Goal: Task Accomplishment & Management: Manage account settings

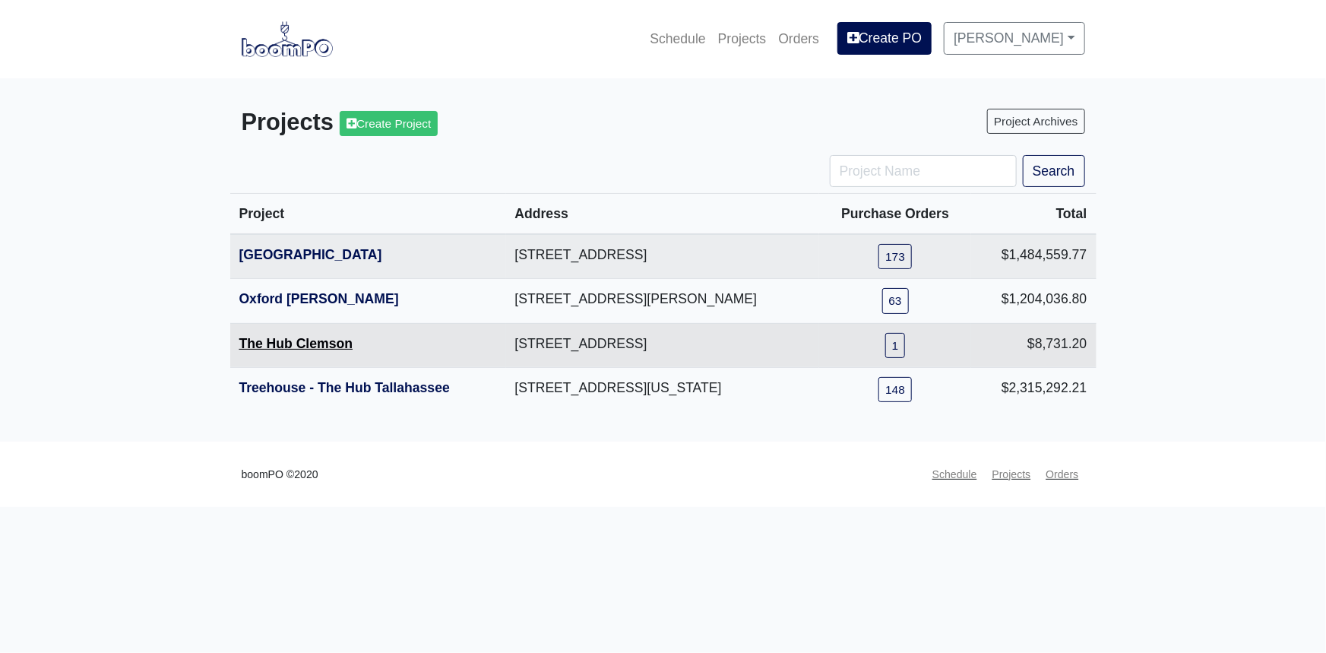
click at [296, 344] on link "The Hub Clemson" at bounding box center [296, 343] width 114 height 15
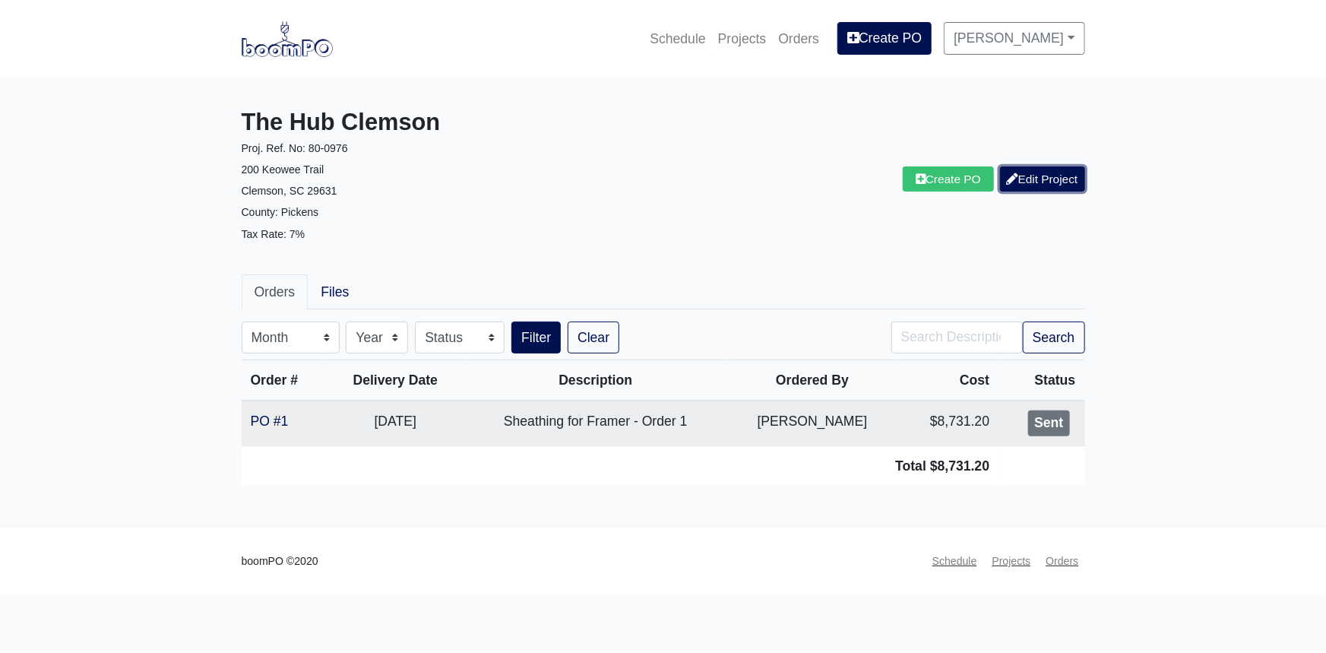
click at [1044, 173] on link "Edit Project" at bounding box center [1042, 178] width 85 height 25
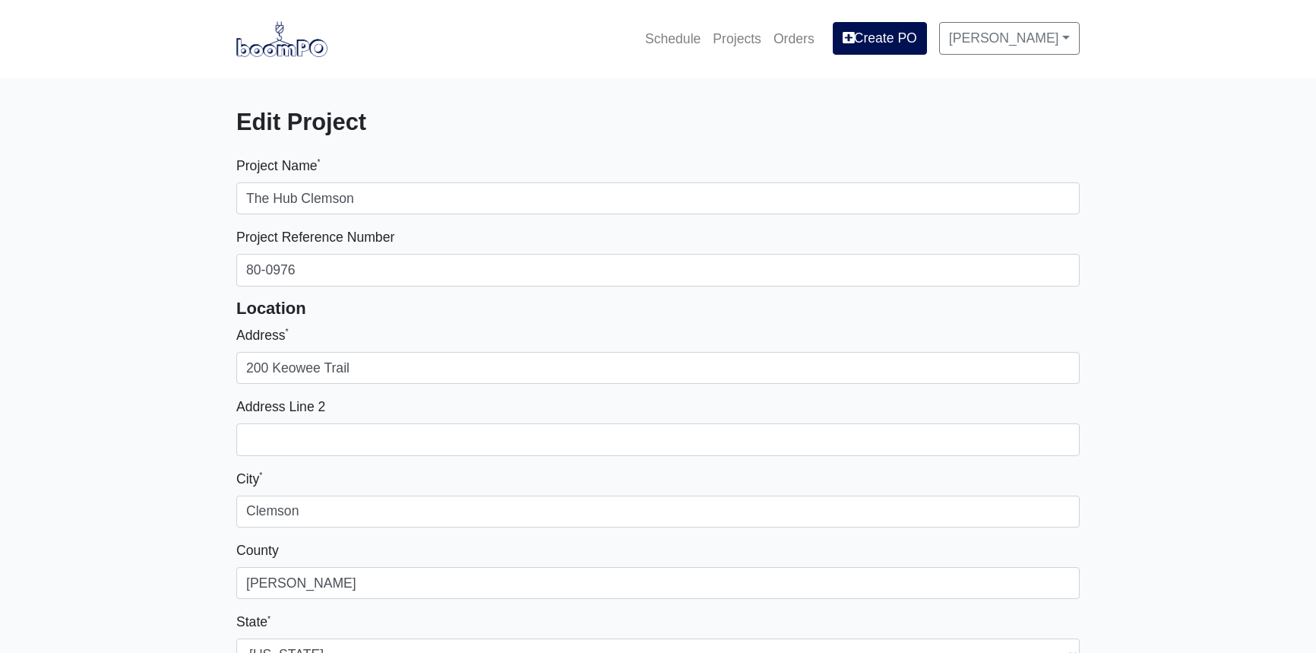
select select
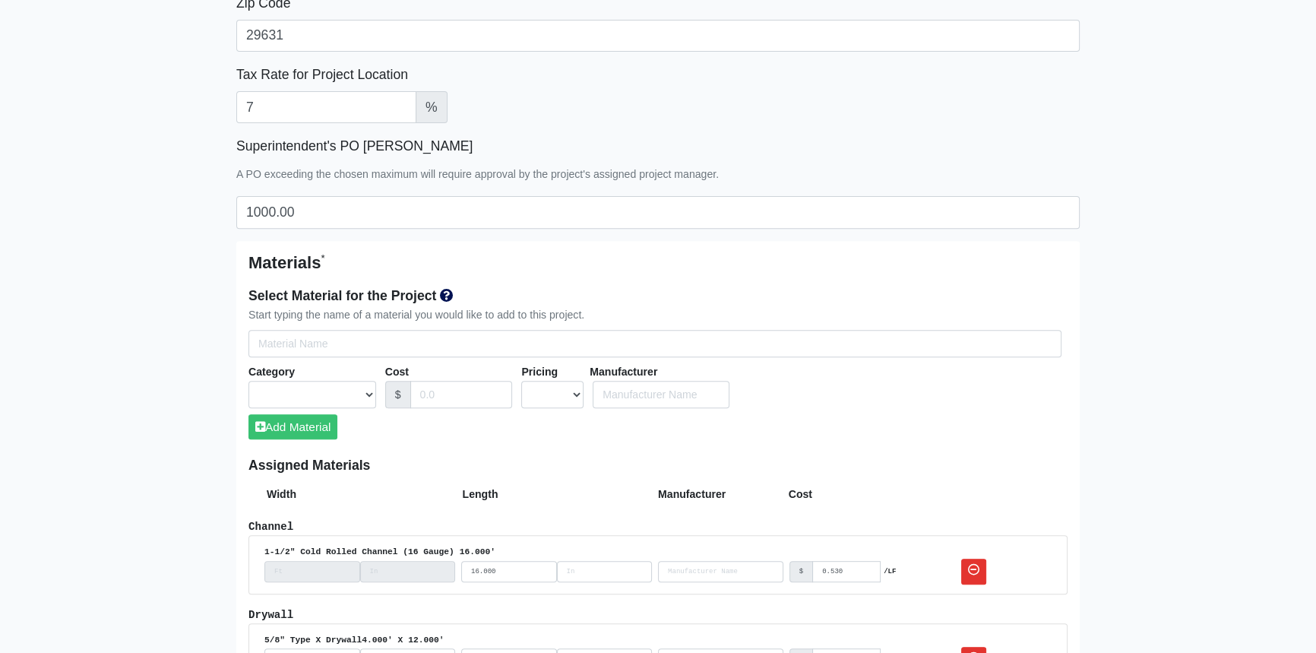
scroll to position [898, 0]
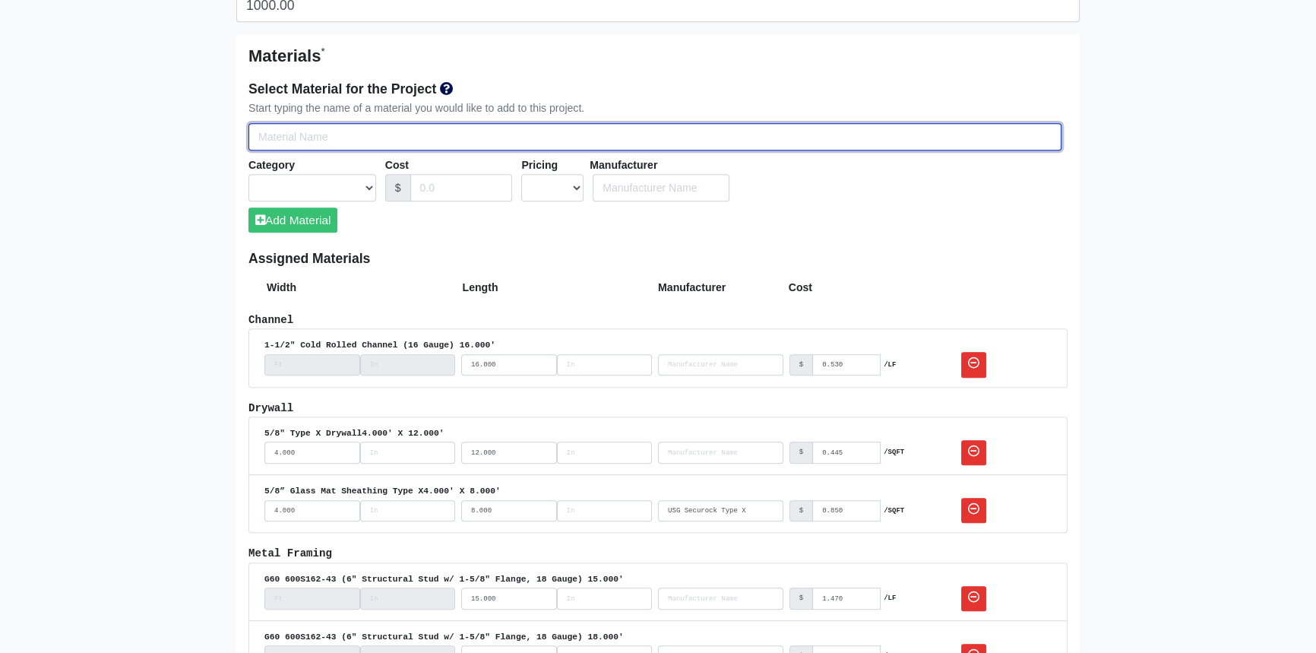
click at [330, 131] on input "Select Team Members for the Project" at bounding box center [655, 137] width 813 height 28
type input "5"
select select
type input "5/"
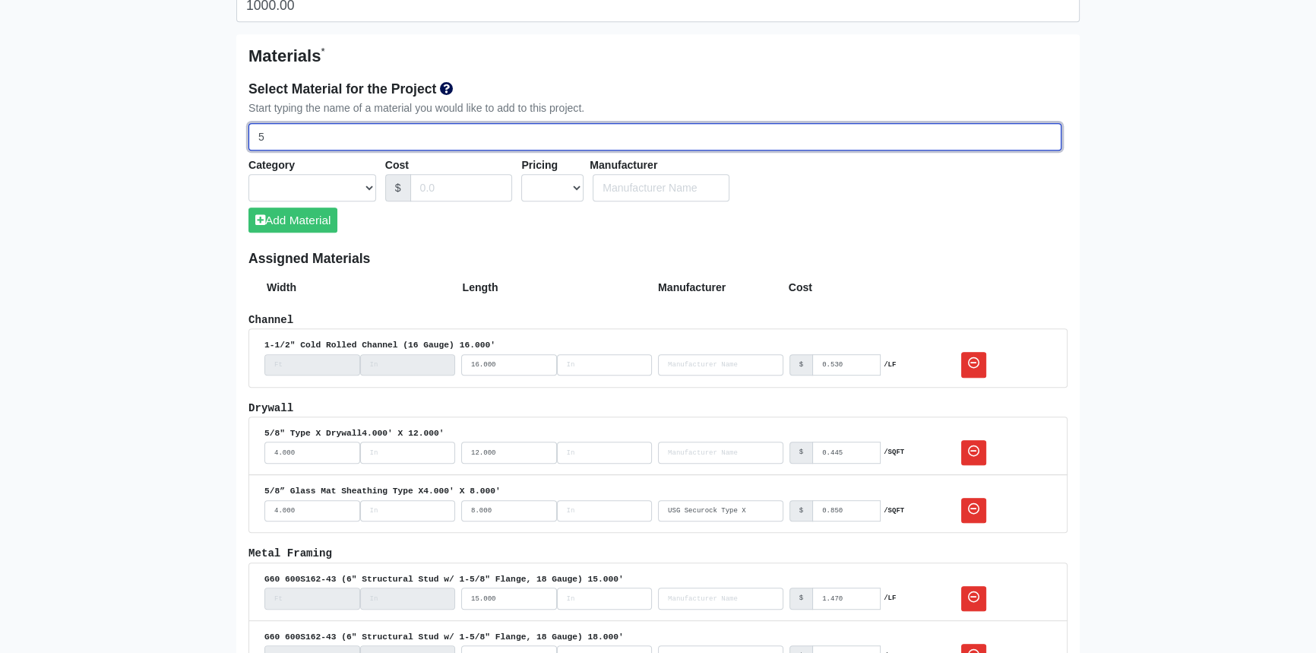
select select
type input "5/8"
select select
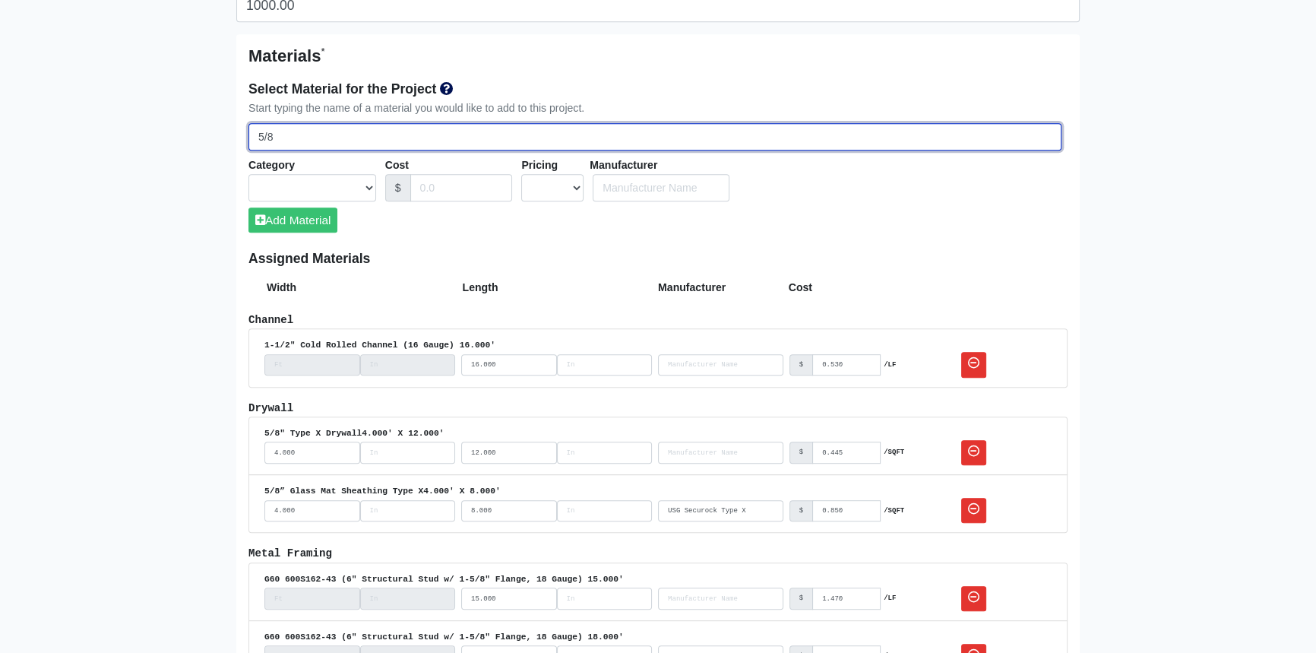
select select
type input "5/8""
select select
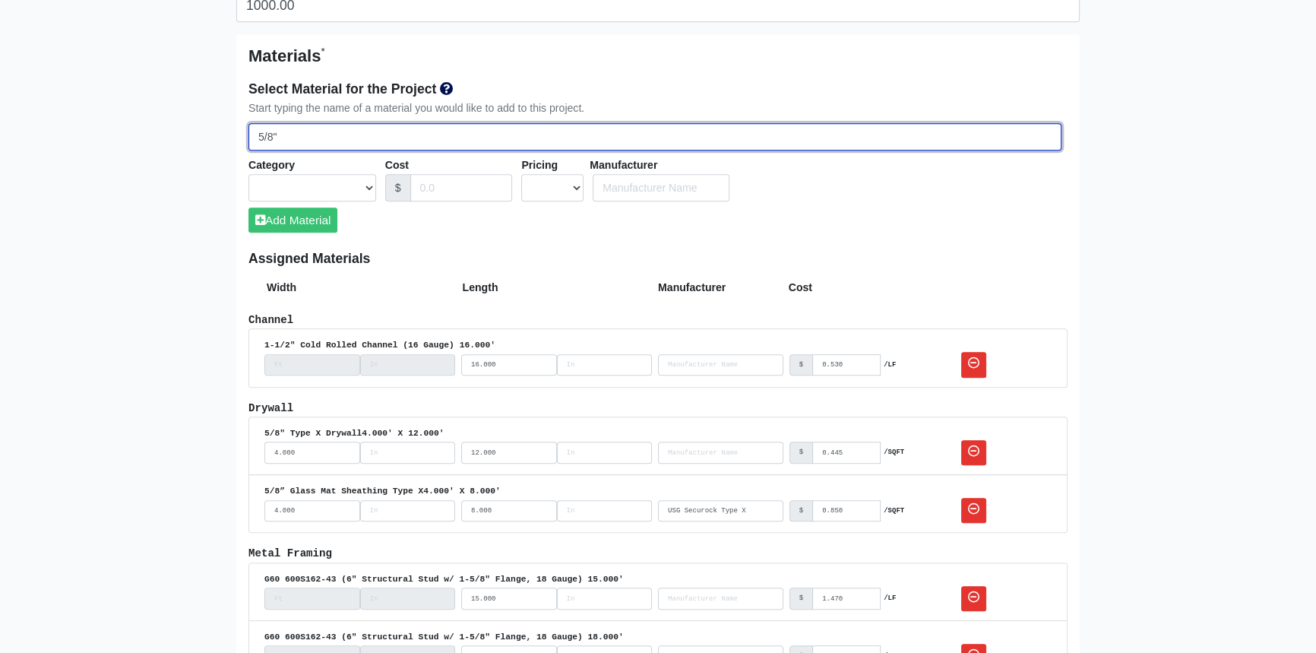
select select
type input "5/8""
select select
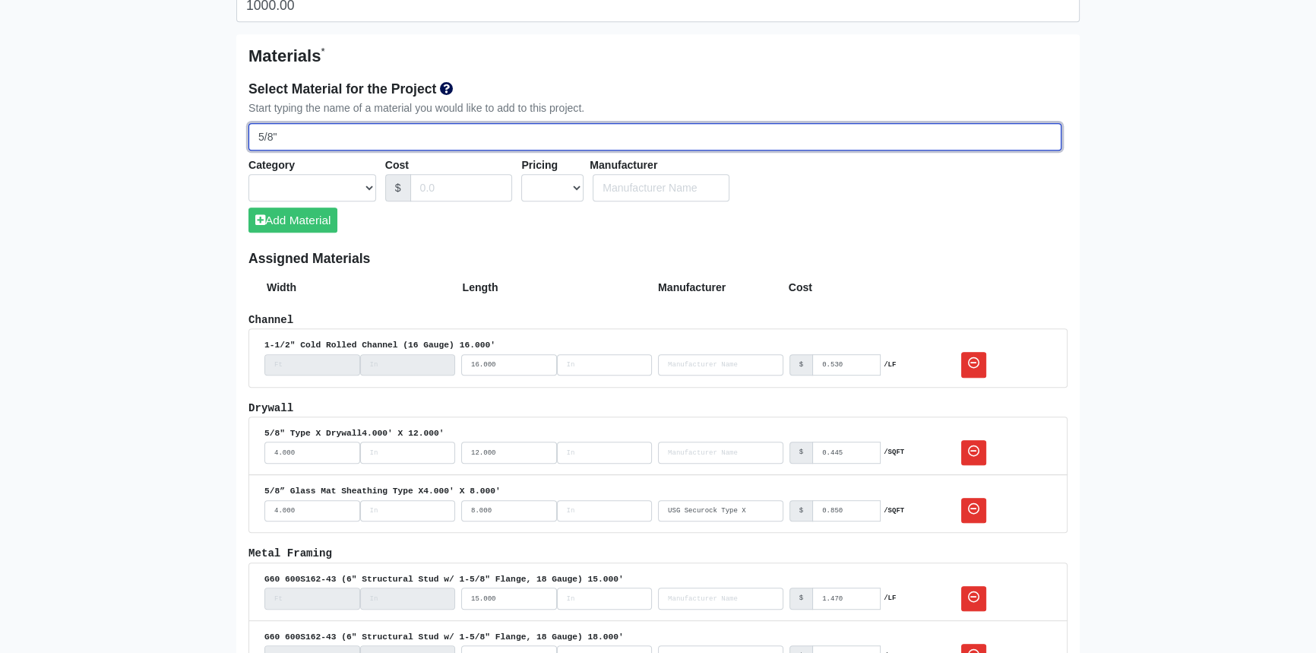
select select
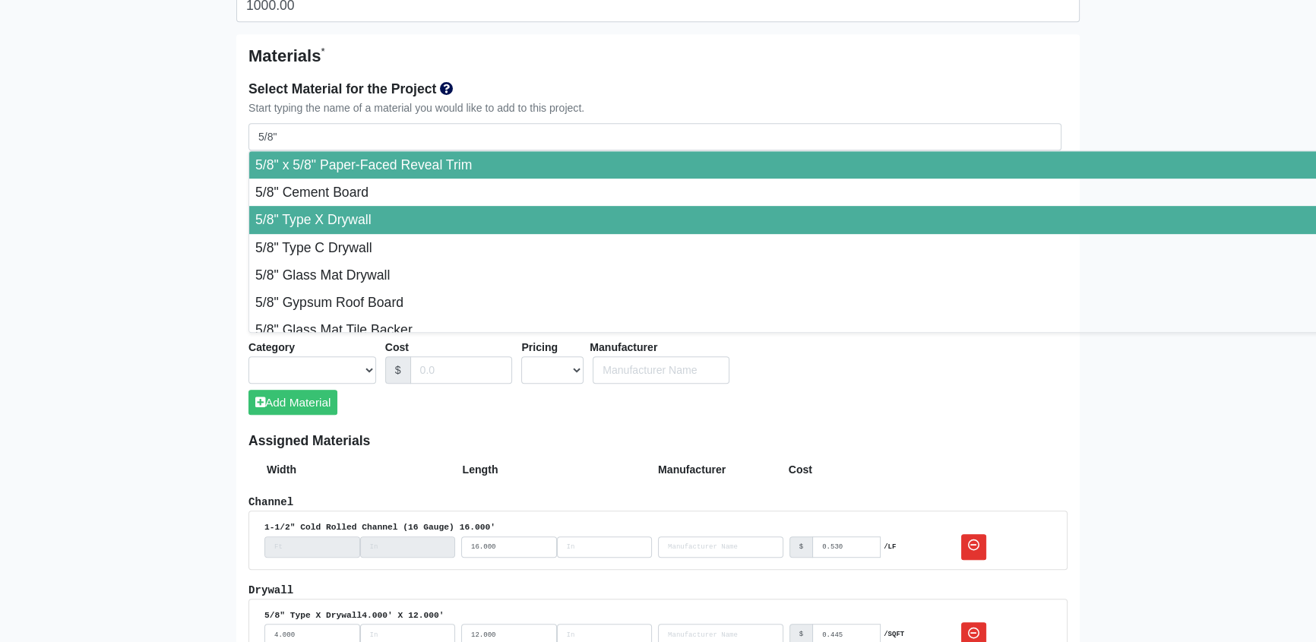
type input "5/8" Type X Drywall"
select select "[object Object]"
select select "0"
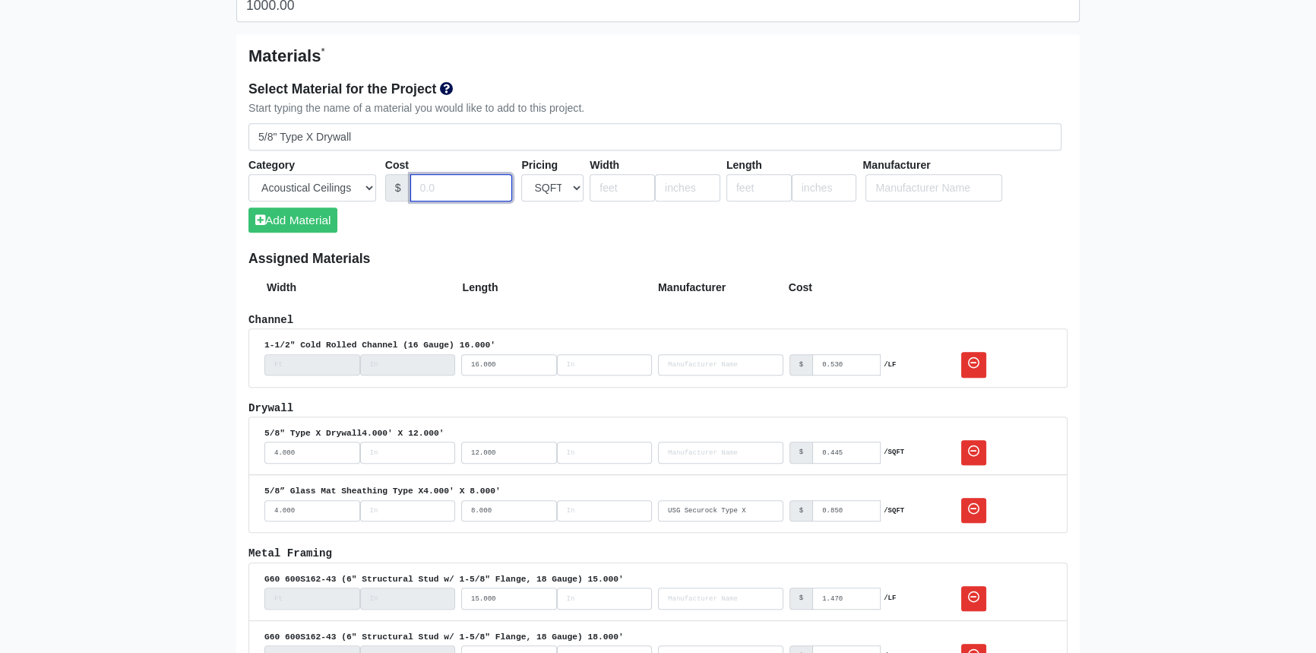
click at [462, 190] on input "Cost" at bounding box center [461, 188] width 103 height 28
type input ".445"
click at [616, 186] on input "number" at bounding box center [622, 188] width 65 height 28
type input "4"
click at [737, 188] on input "number" at bounding box center [759, 188] width 65 height 28
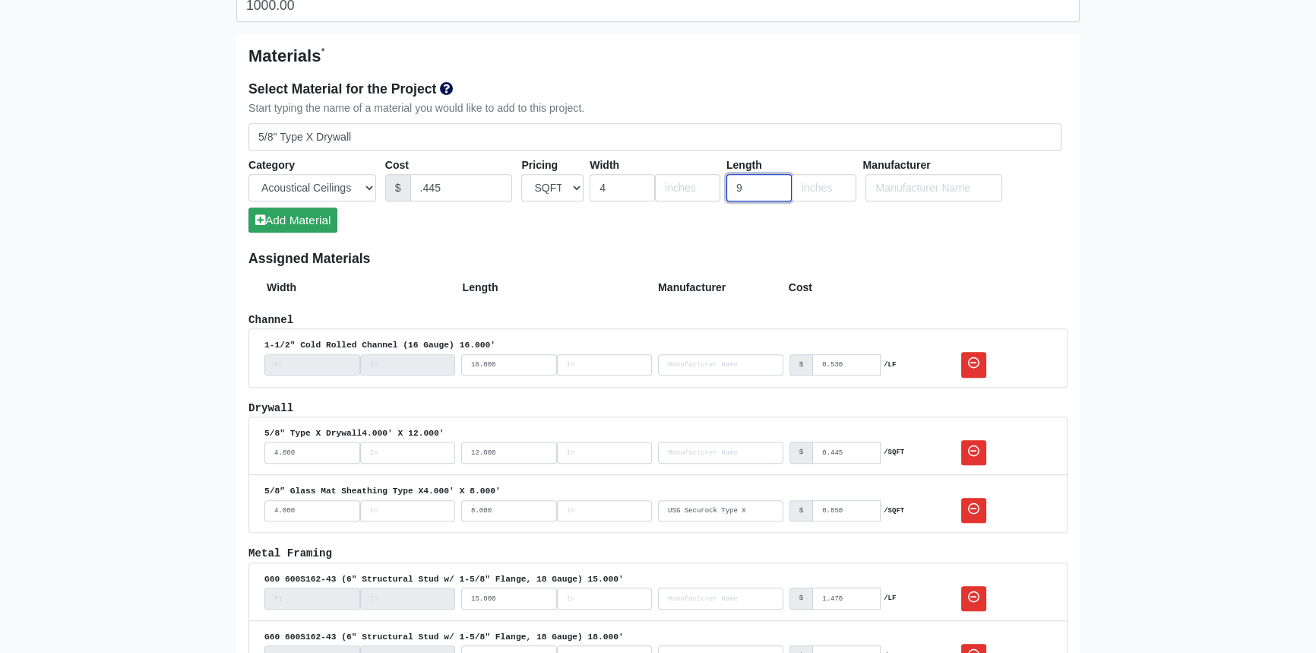
type input "9"
click at [309, 213] on button "Add Material" at bounding box center [293, 219] width 89 height 25
select select
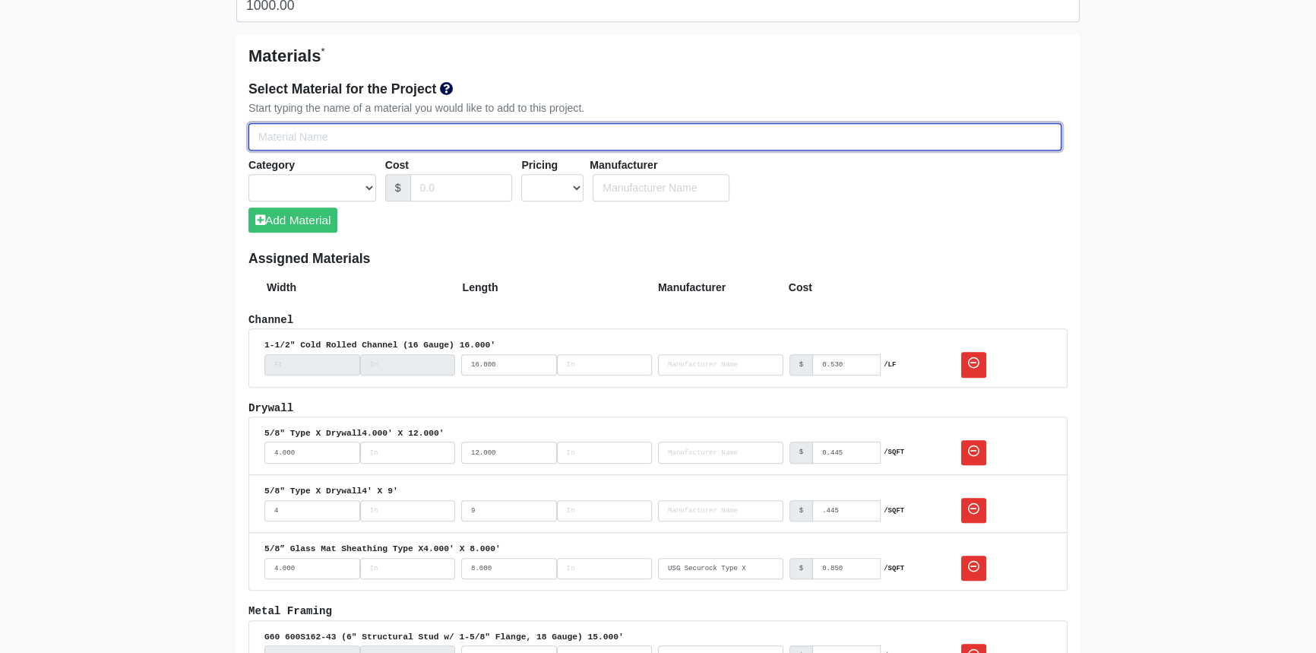
click at [324, 138] on input "Select Team Members for the Project" at bounding box center [655, 137] width 813 height 28
type input "5"
select select
type input "5/"
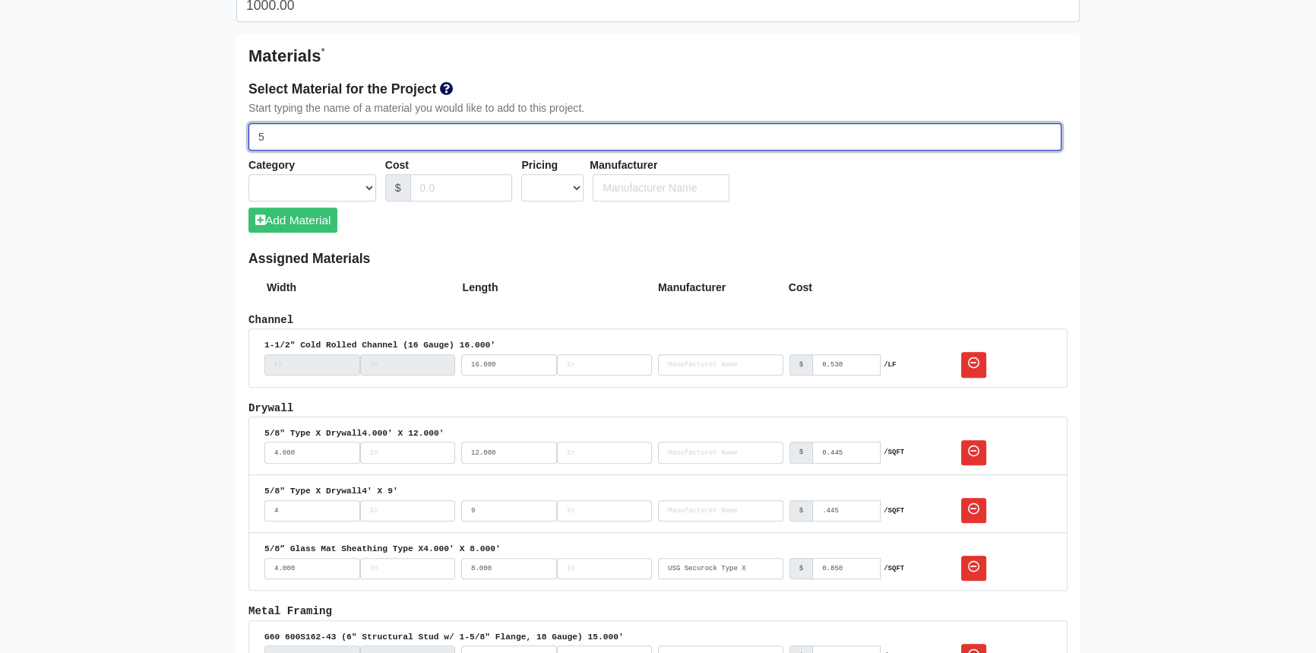
select select
type input "5/8"
select select
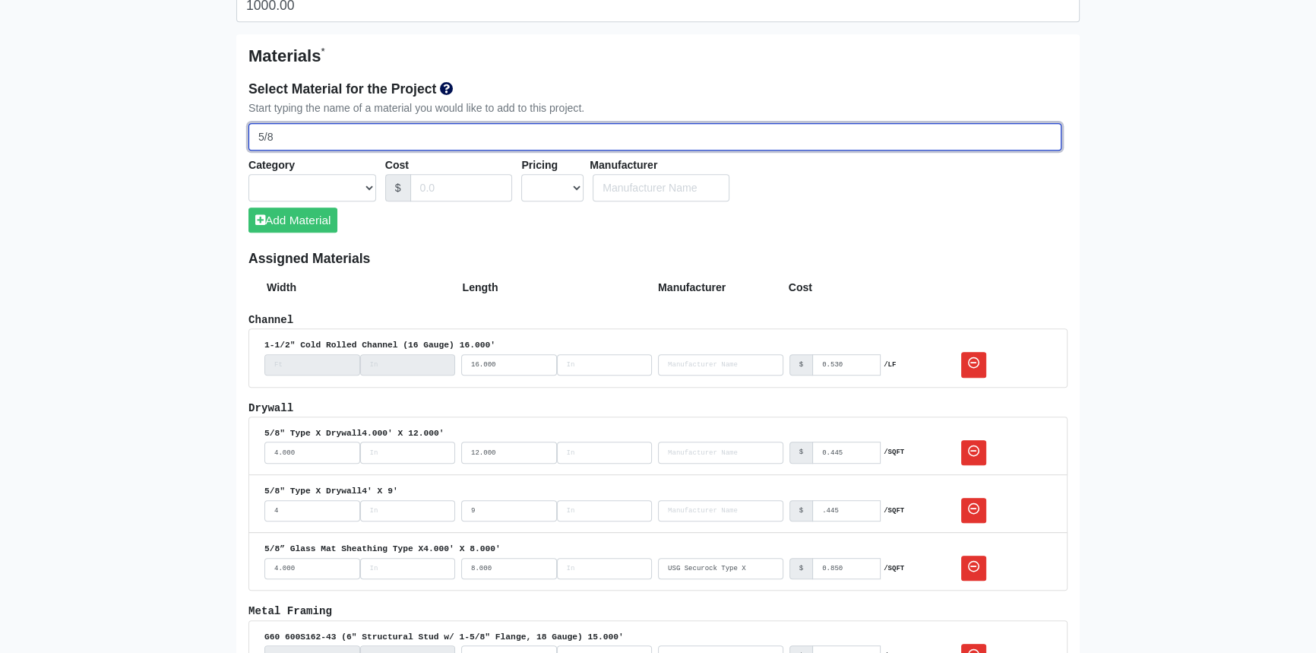
select select
type input "5/8""
select select
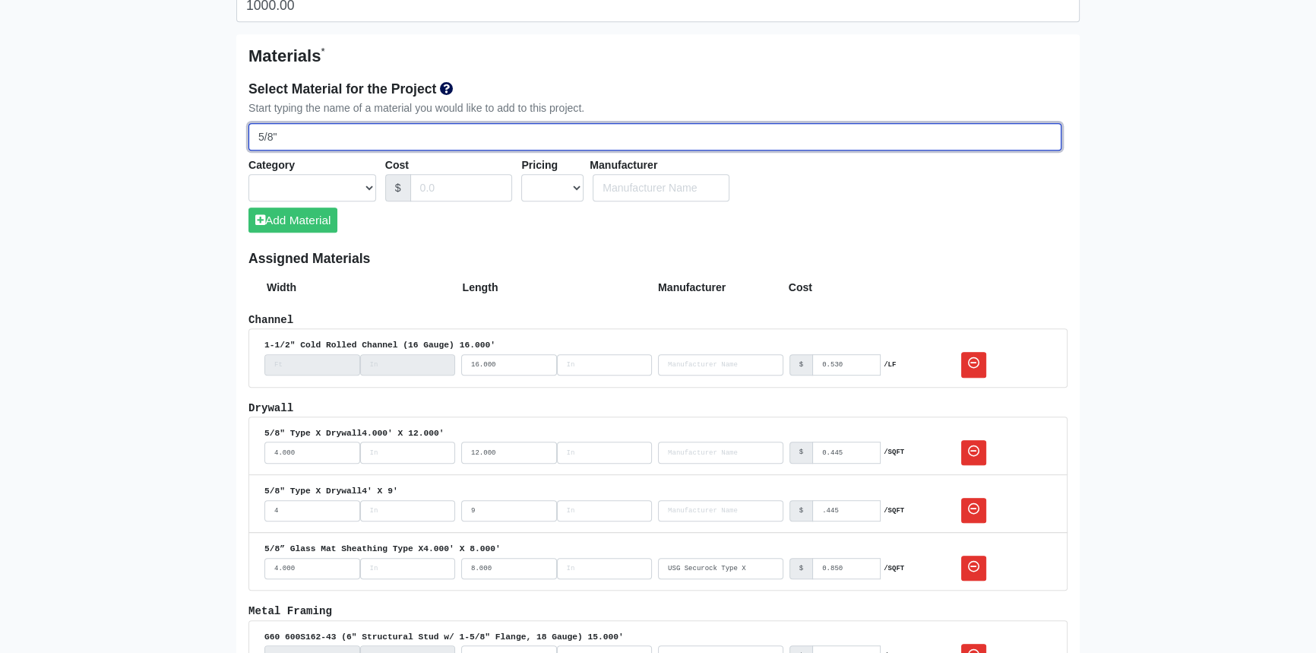
select select
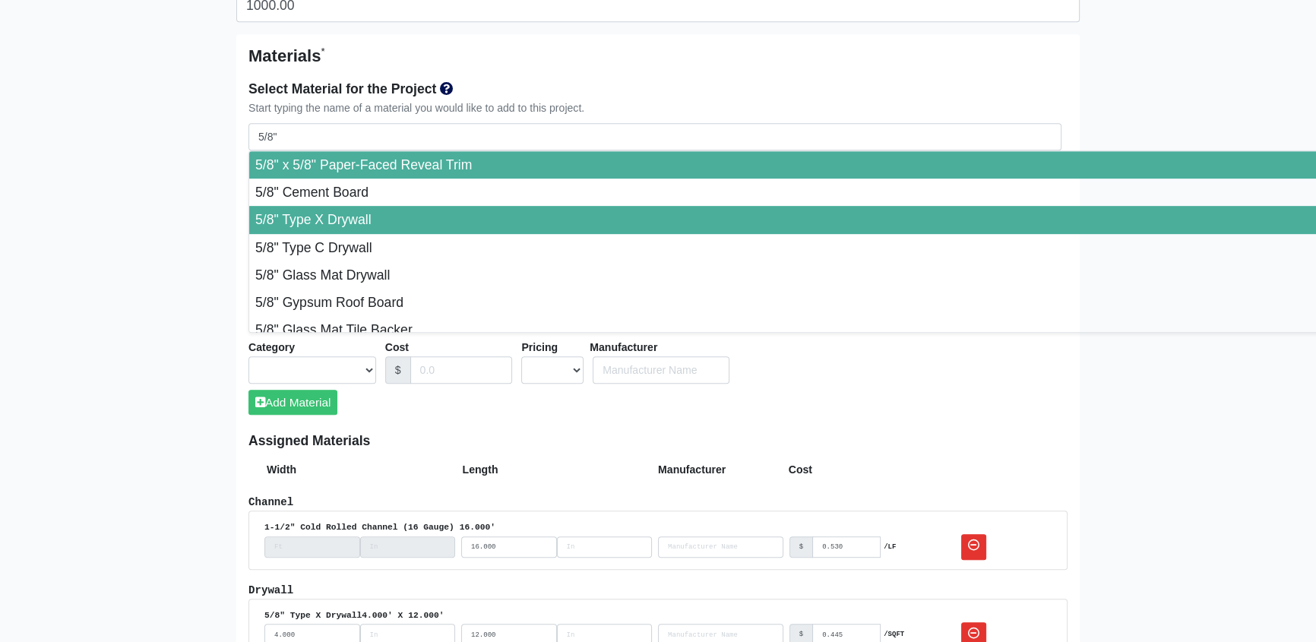
type input "5/8" Type X Drywall"
select select "[object Object]"
select select "0"
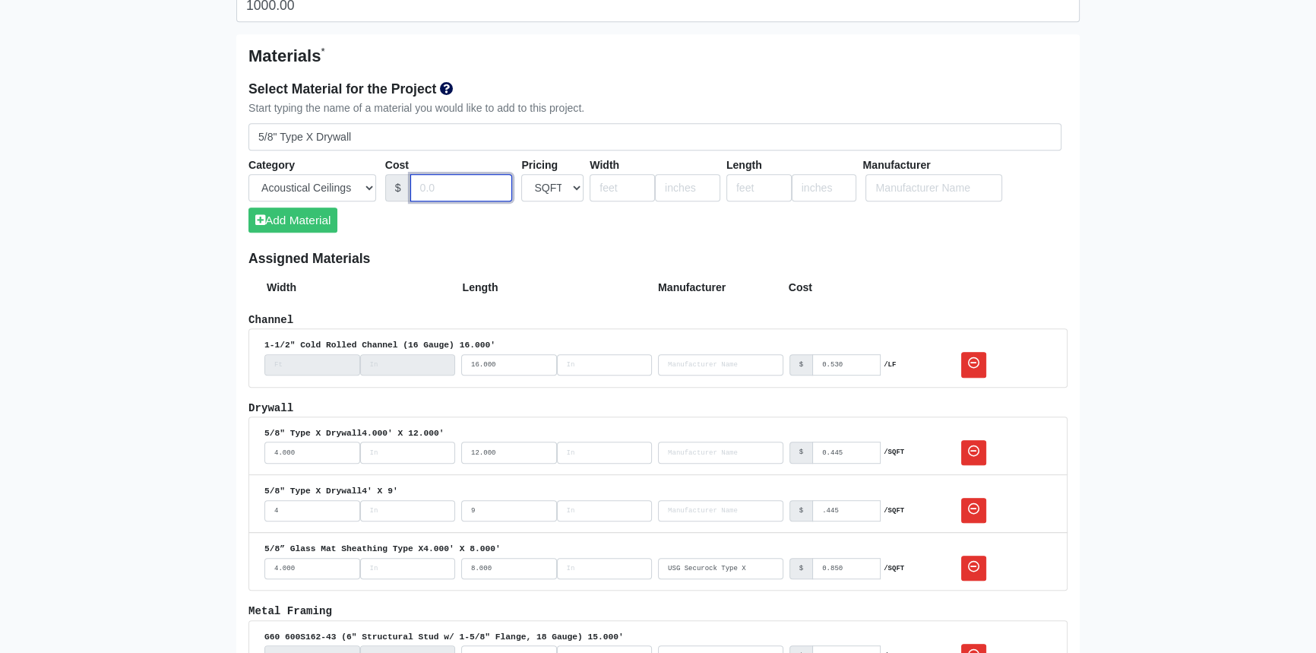
click at [453, 185] on input "Cost" at bounding box center [461, 188] width 103 height 28
click at [416, 185] on input ".445" at bounding box center [461, 188] width 103 height 28
type input "0.445"
click at [624, 188] on input "number" at bounding box center [622, 188] width 65 height 28
type input "4"
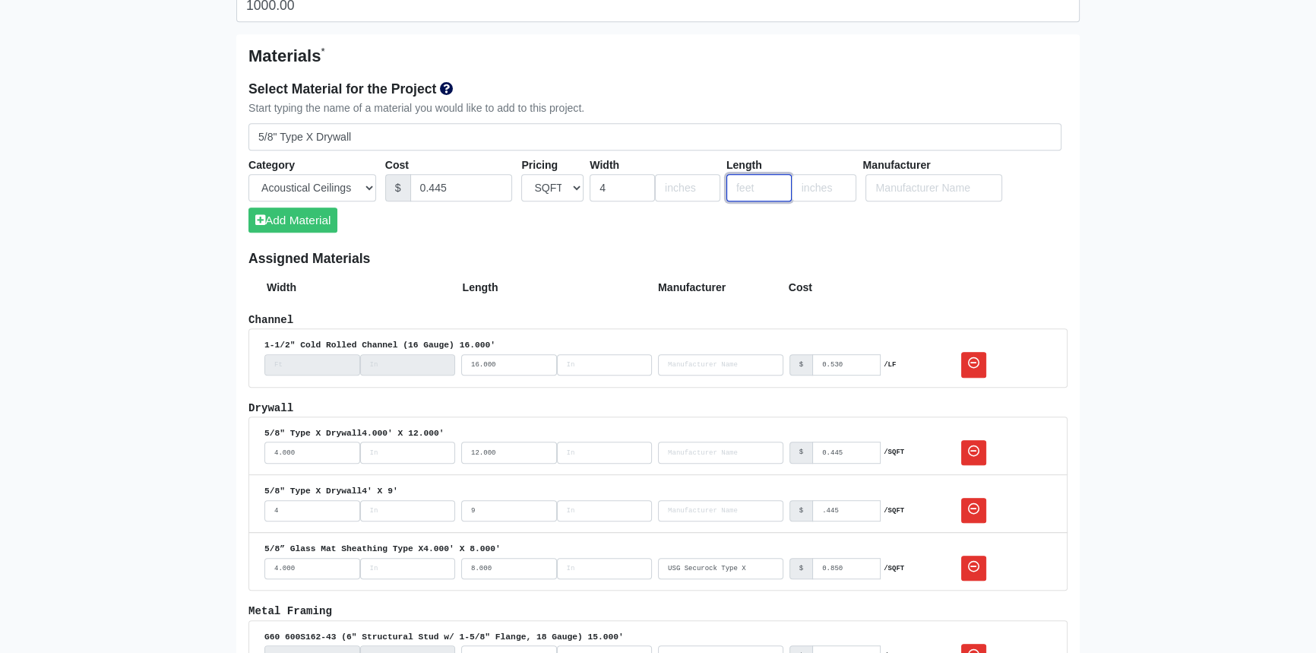
click at [739, 190] on input "number" at bounding box center [759, 188] width 65 height 28
type input "10"
click at [319, 218] on button "Add Material" at bounding box center [293, 219] width 89 height 25
select select
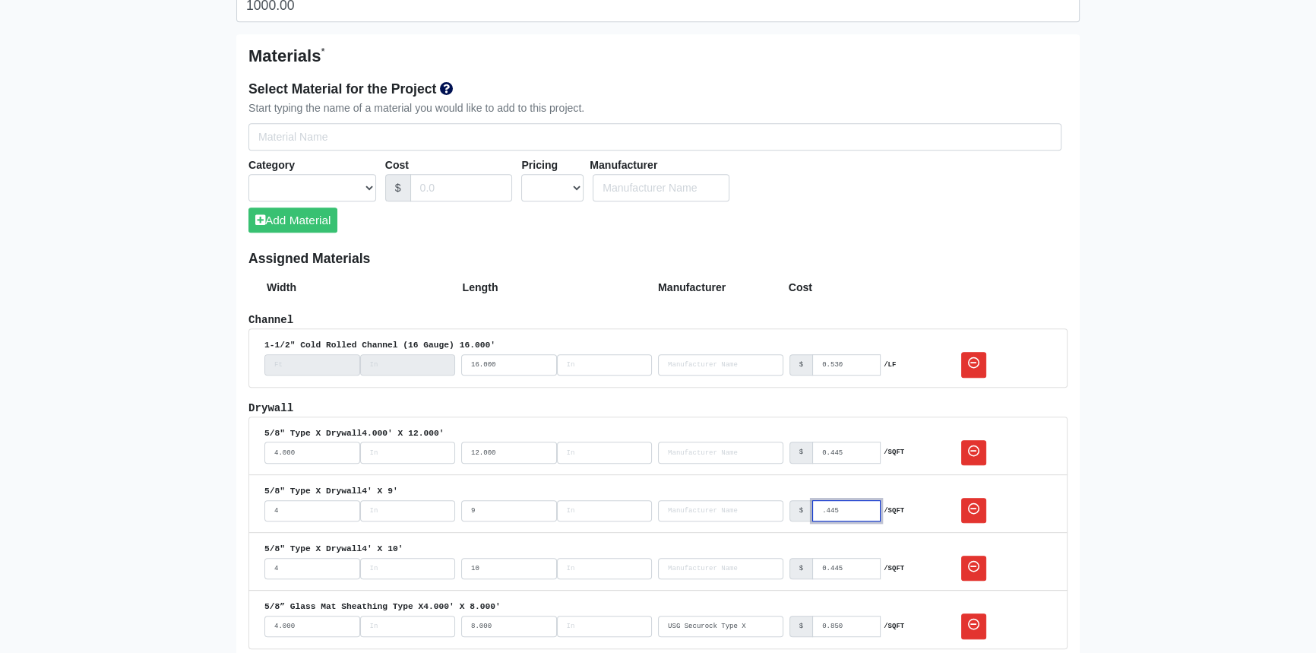
click at [821, 509] on input ".445" at bounding box center [846, 510] width 68 height 21
select select
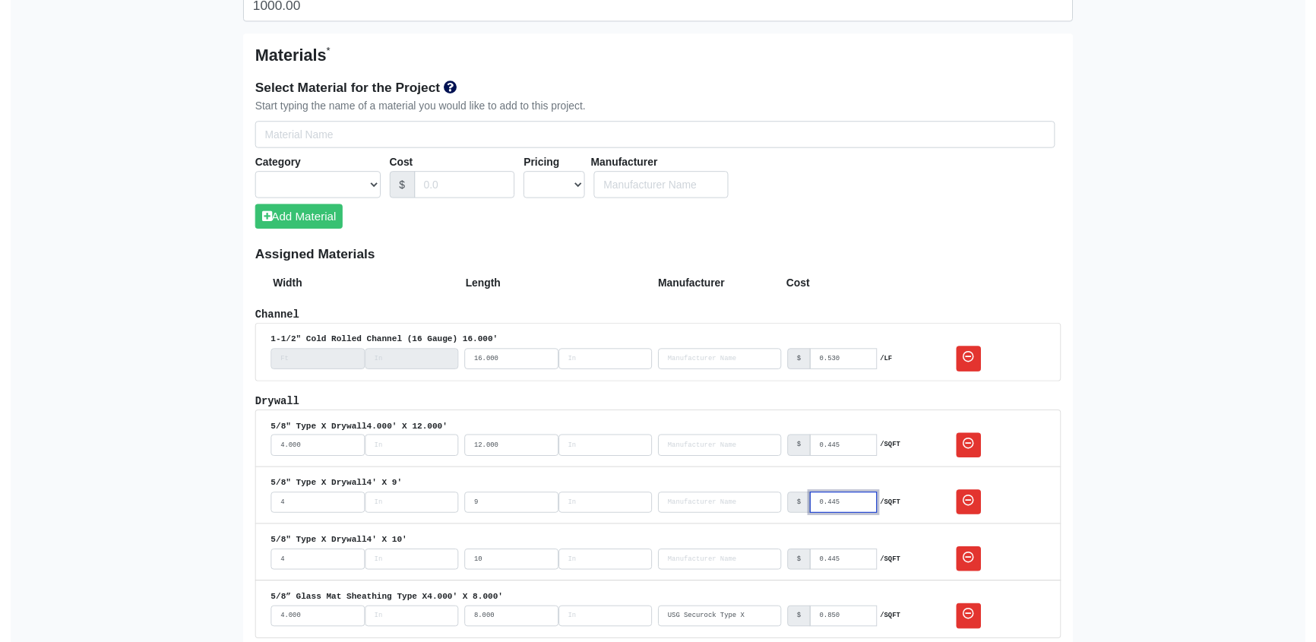
scroll to position [967, 0]
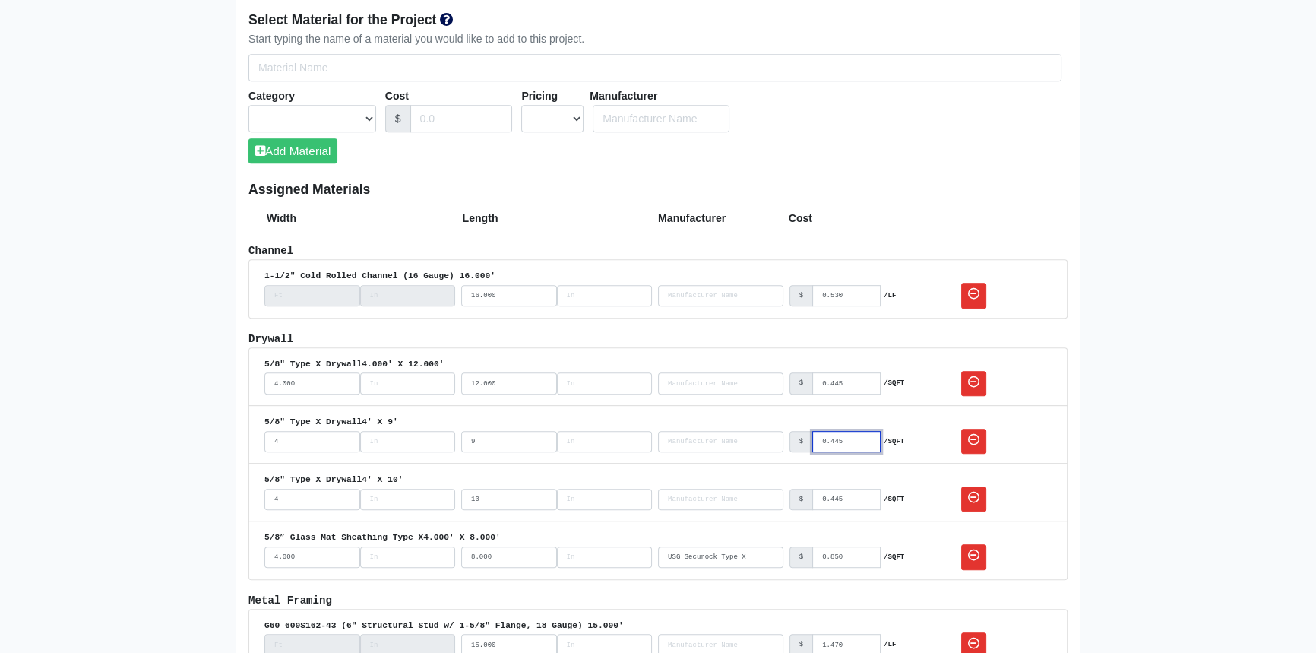
type input "0.445"
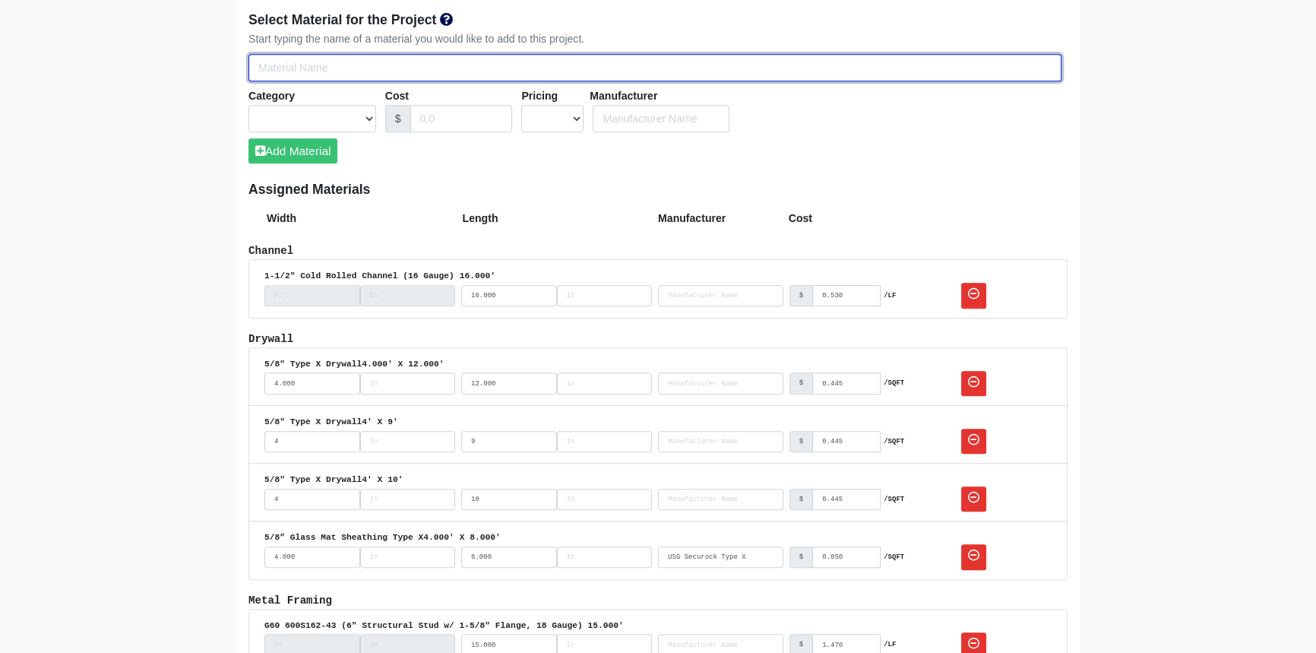
click at [312, 65] on input "Select Team Members for the Project" at bounding box center [655, 68] width 813 height 28
type input "5"
select select
type input "5/"
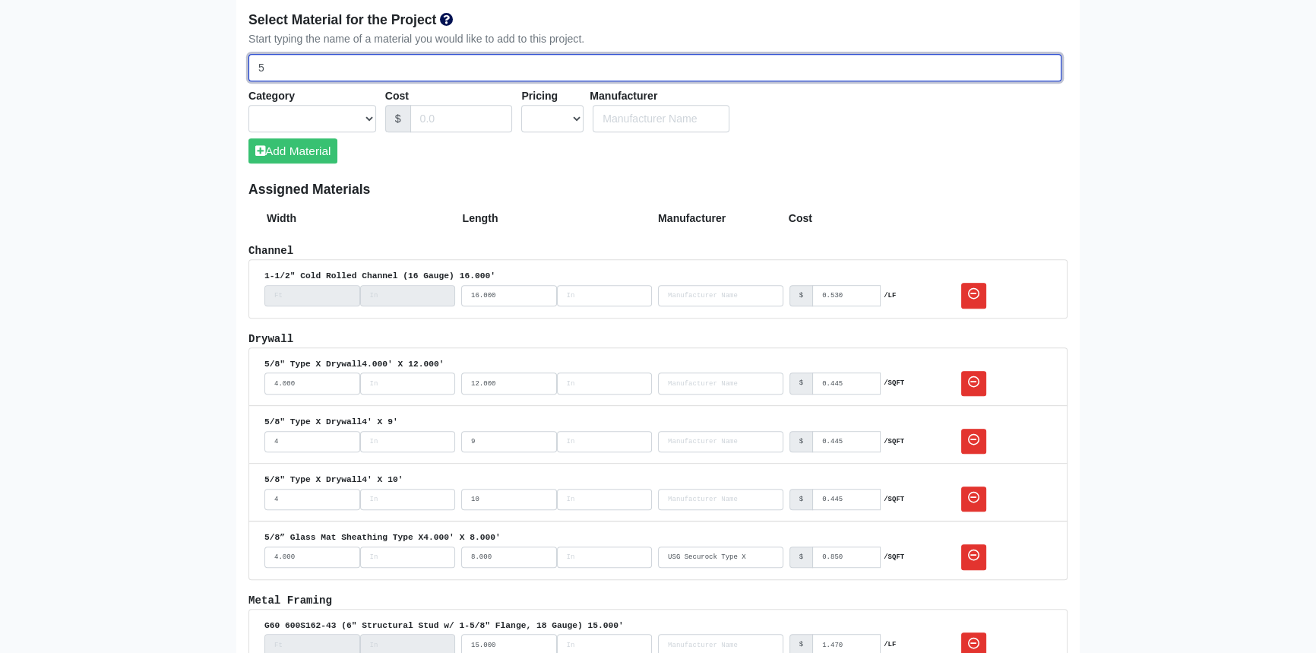
select select
type input "5/8"
select select
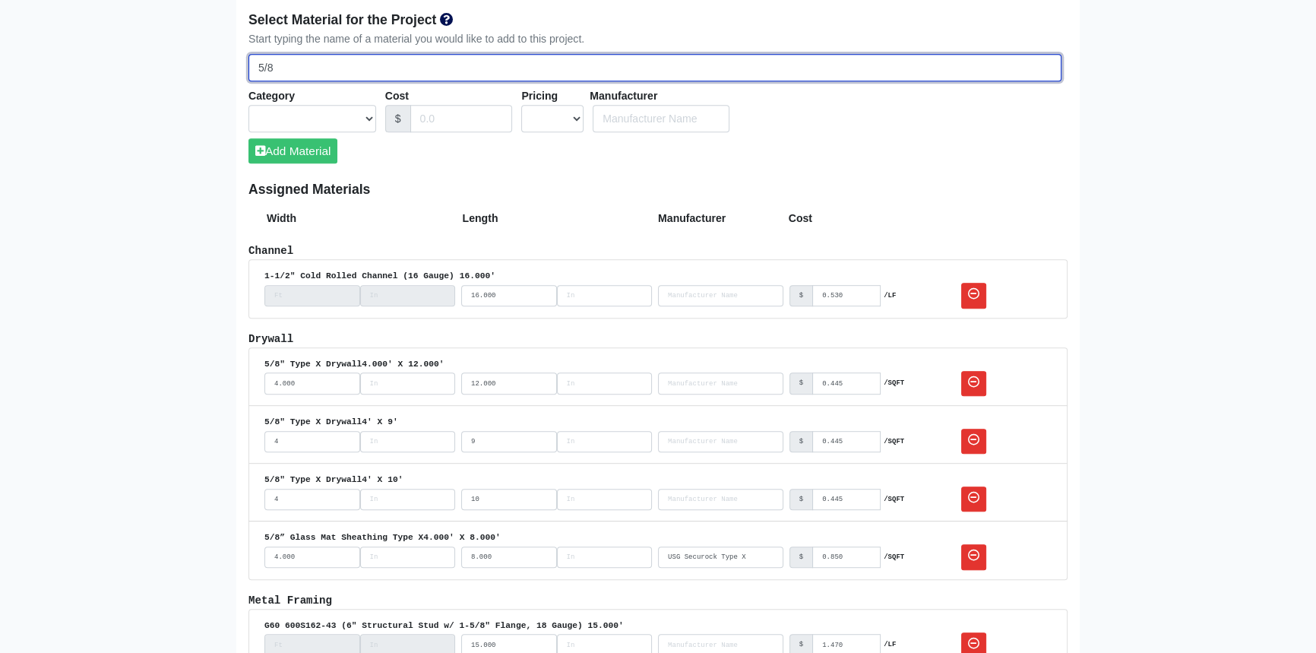
select select
type input "5/8""
select select
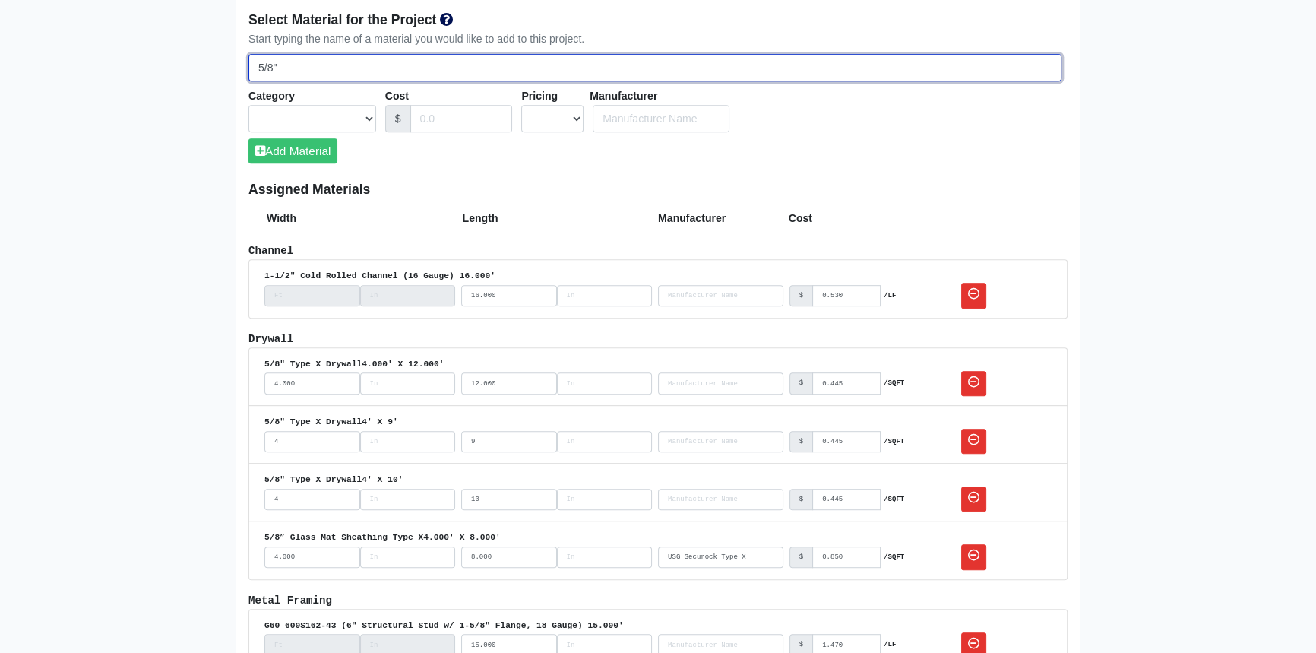
select select
type input "5/8""
select select
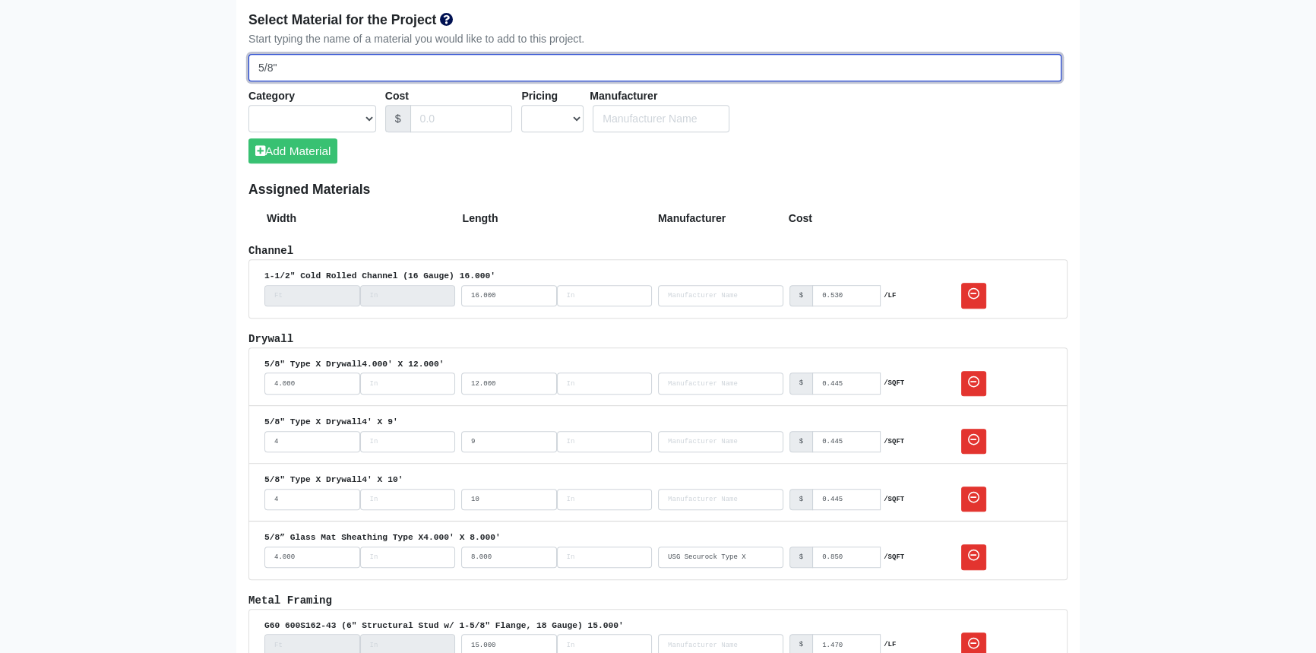
select select
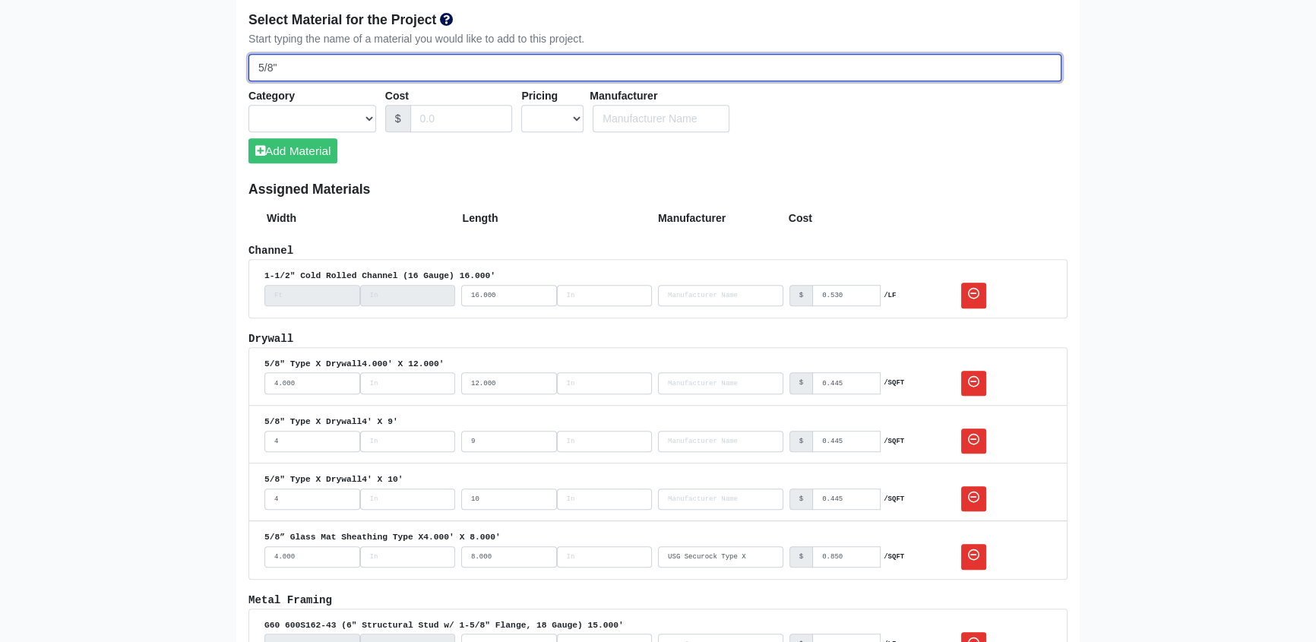
select select
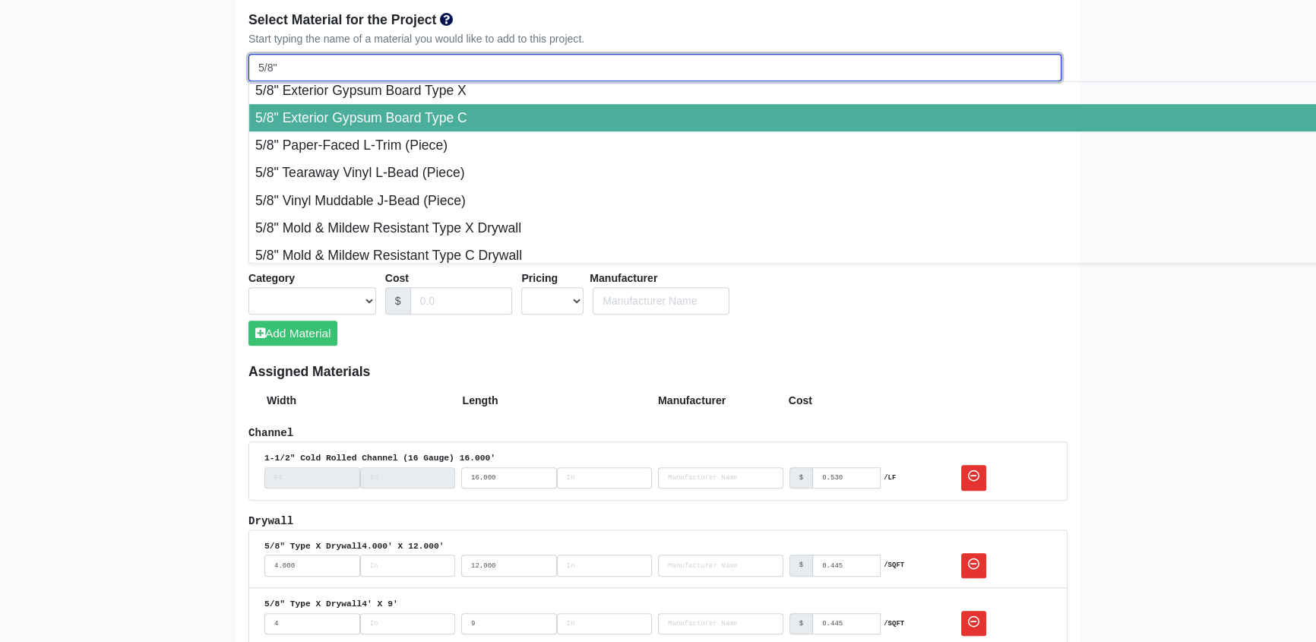
scroll to position [414, 0]
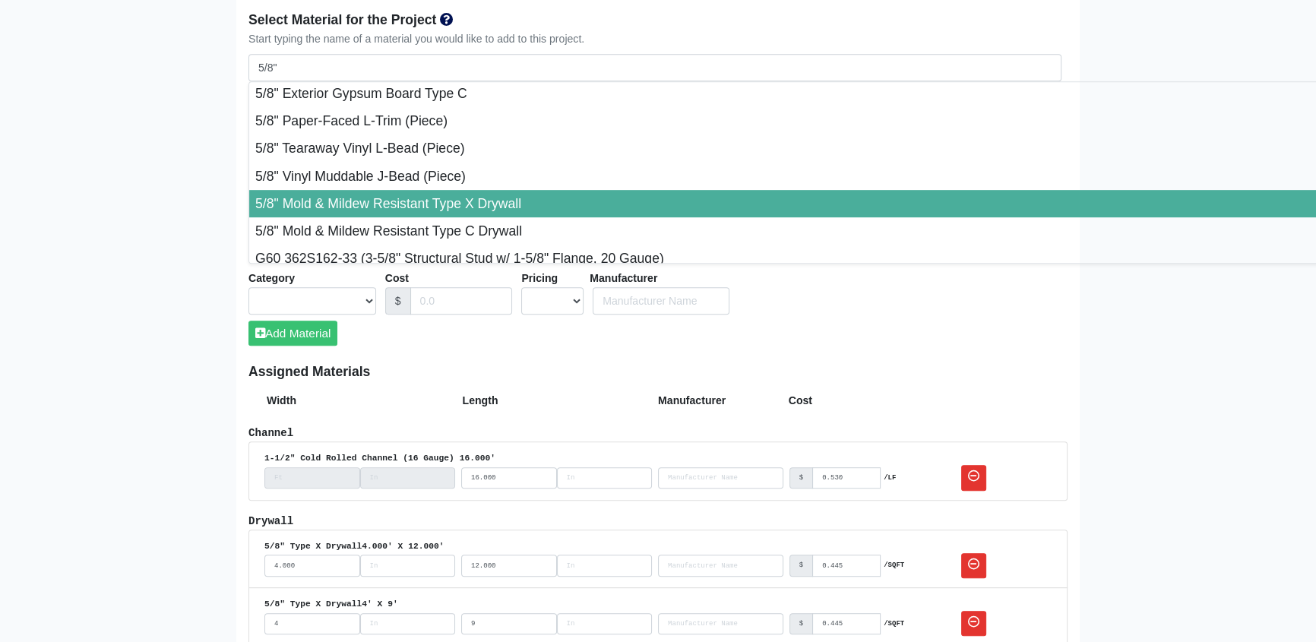
type input "5/8" Mold & Mildew Resistant Type X Drywall"
select select "[object Object]"
select select "0"
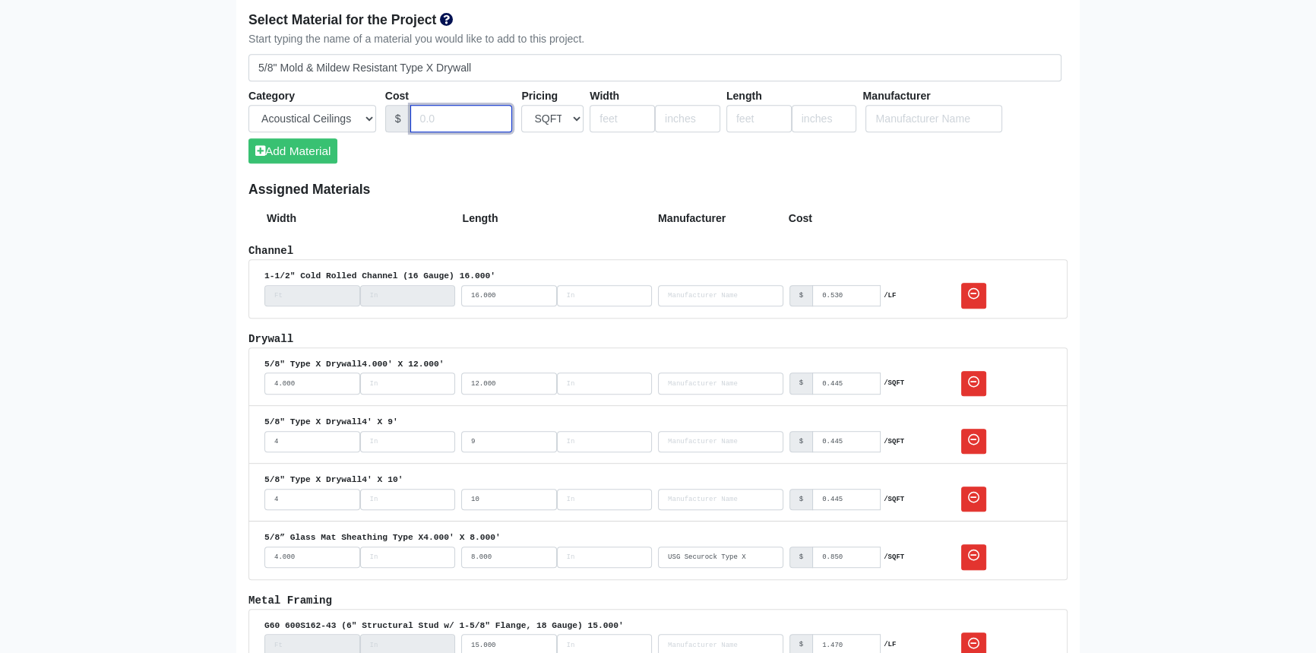
click at [442, 119] on input "Cost" at bounding box center [461, 119] width 103 height 28
type input ".535"
click at [610, 114] on input "number" at bounding box center [622, 119] width 65 height 28
type input "4"
click at [746, 122] on input "number" at bounding box center [759, 119] width 65 height 28
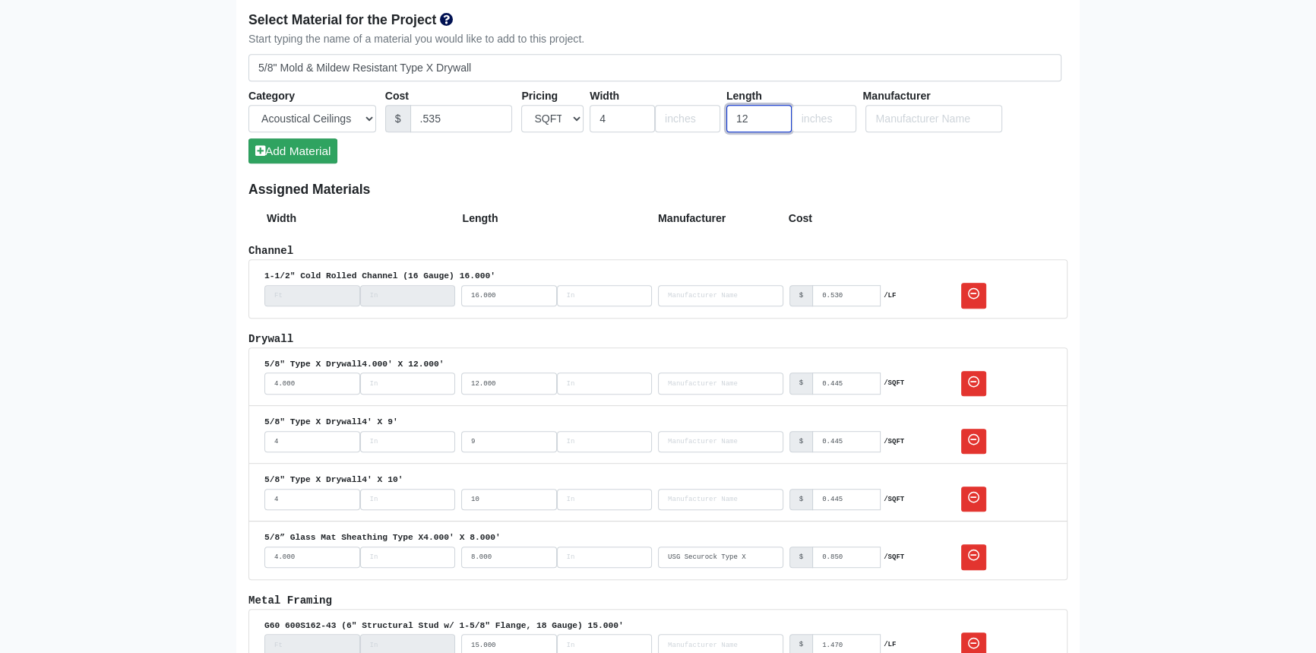
type input "12"
click at [319, 153] on button "Add Material" at bounding box center [293, 150] width 89 height 25
select select
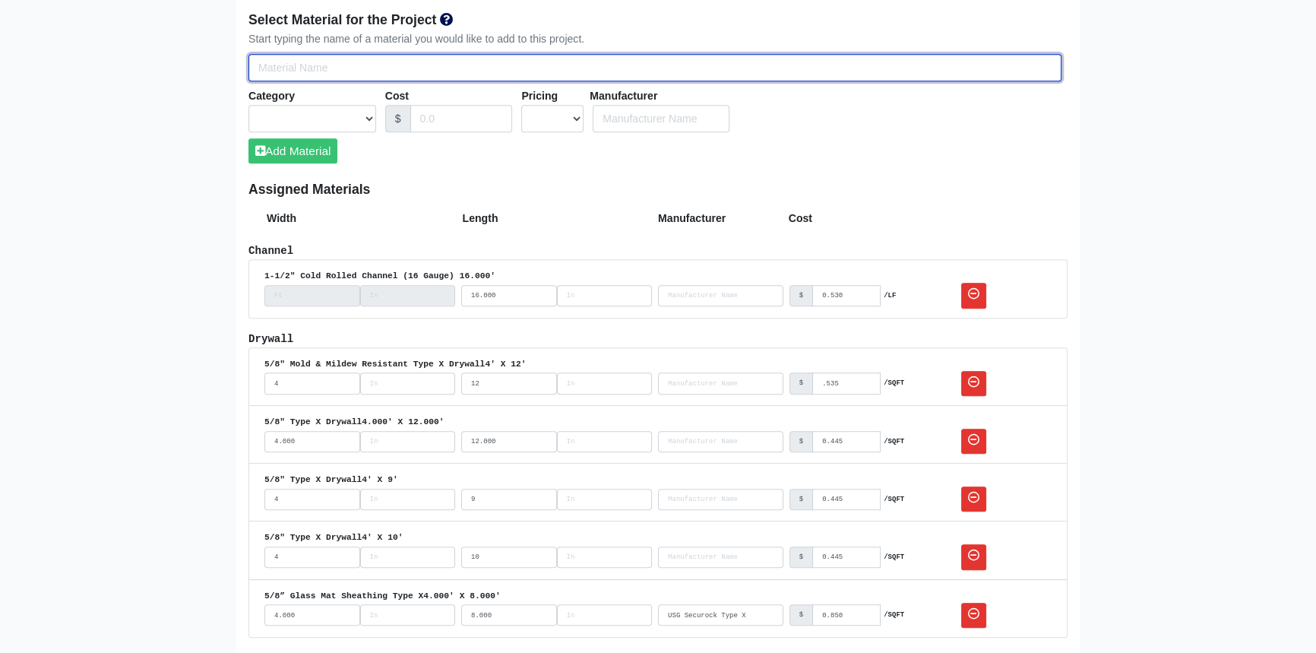
click at [313, 62] on input "Select Team Members for the Project" at bounding box center [655, 68] width 813 height 28
type input "5"
select select
type input "5/"
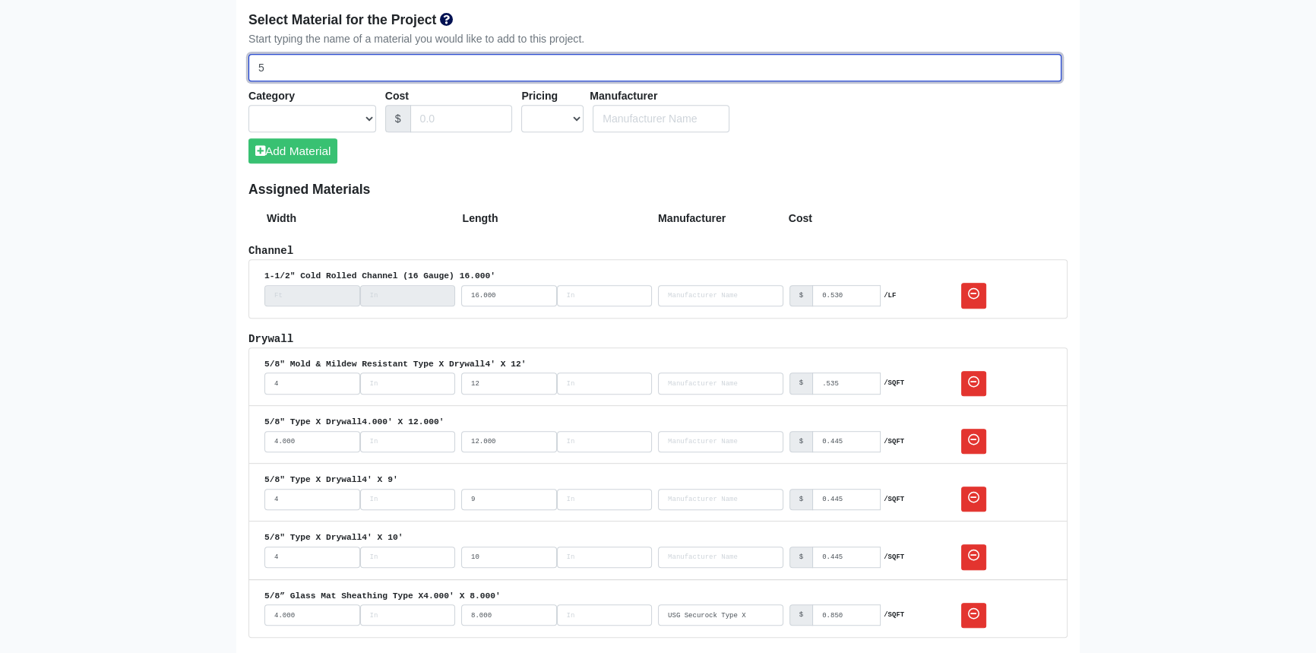
select select
type input "5/8"
select select
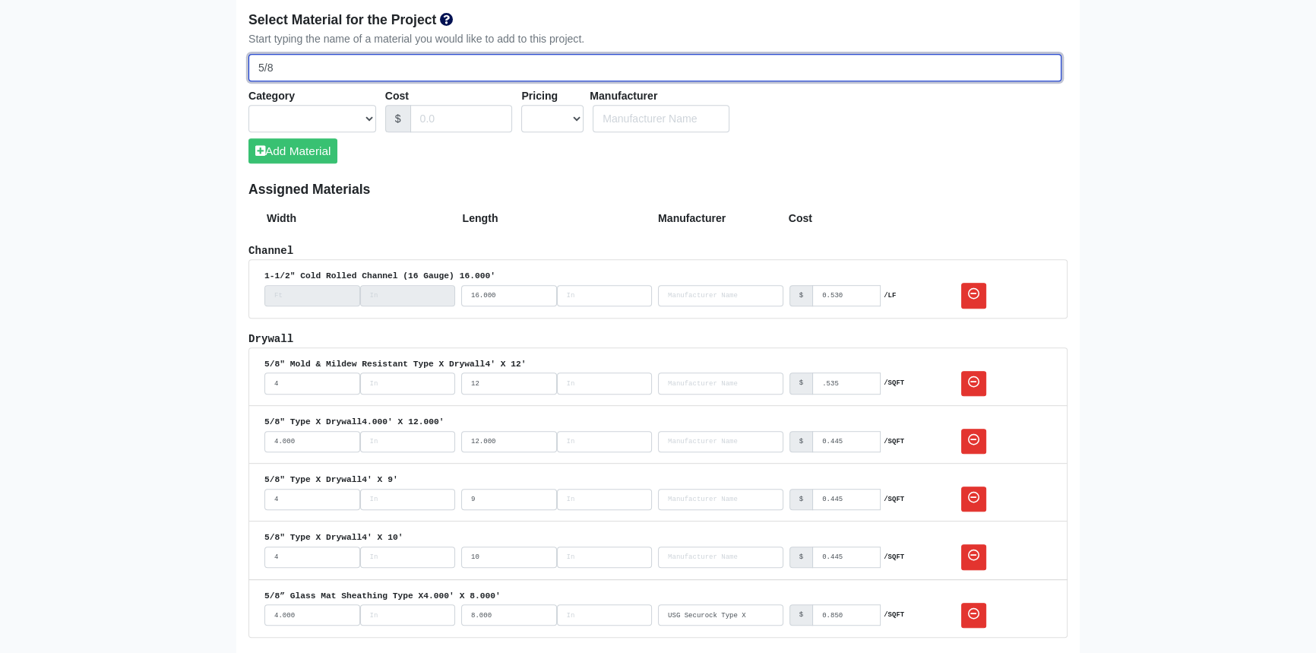
select select
type input "5/8""
select select
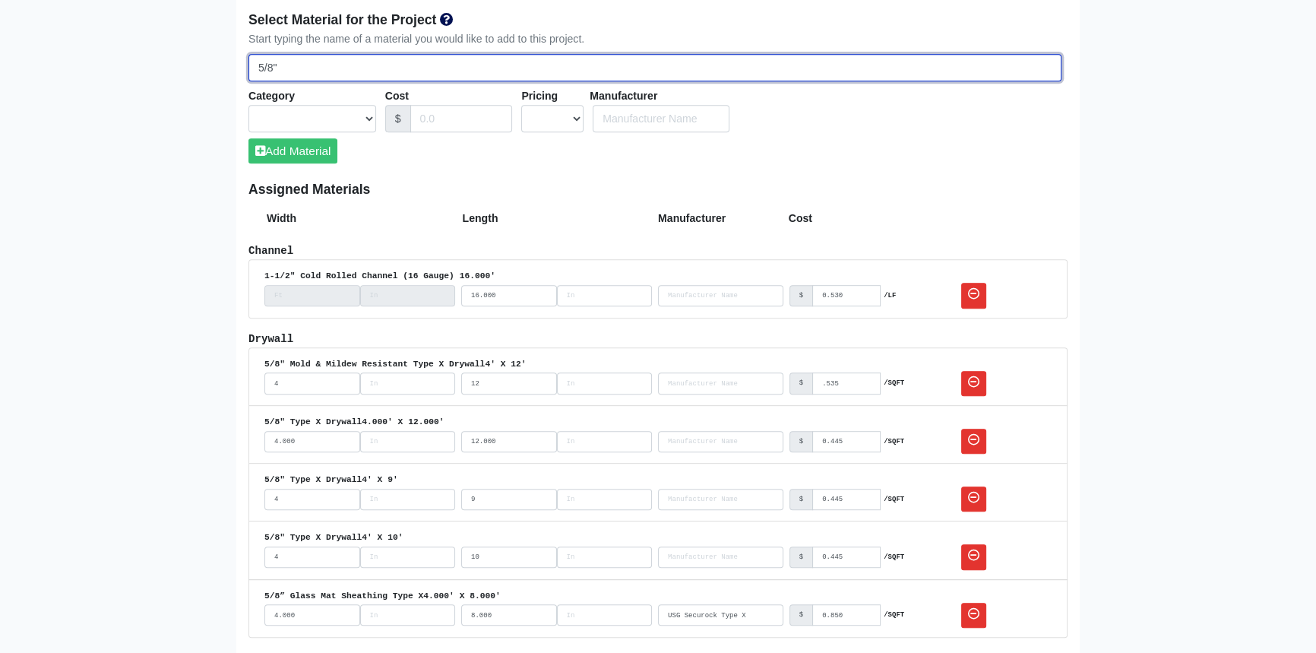
type input "5/8""
select select
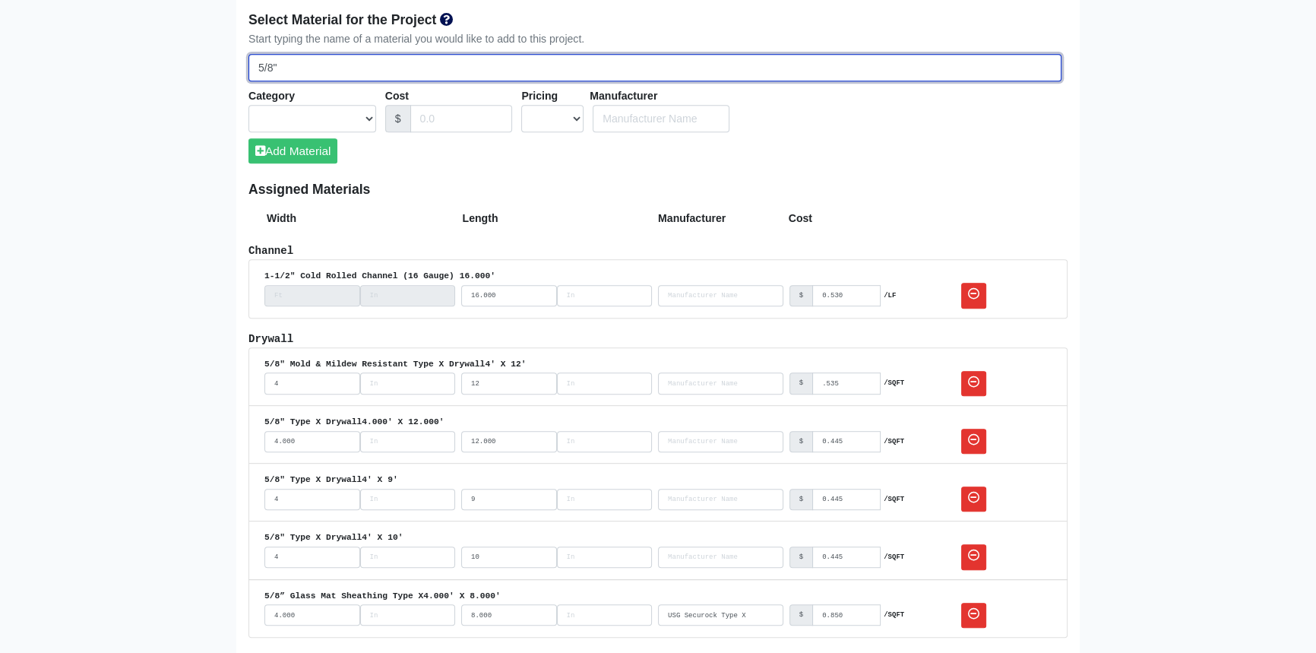
type input "5/8" M"
select select
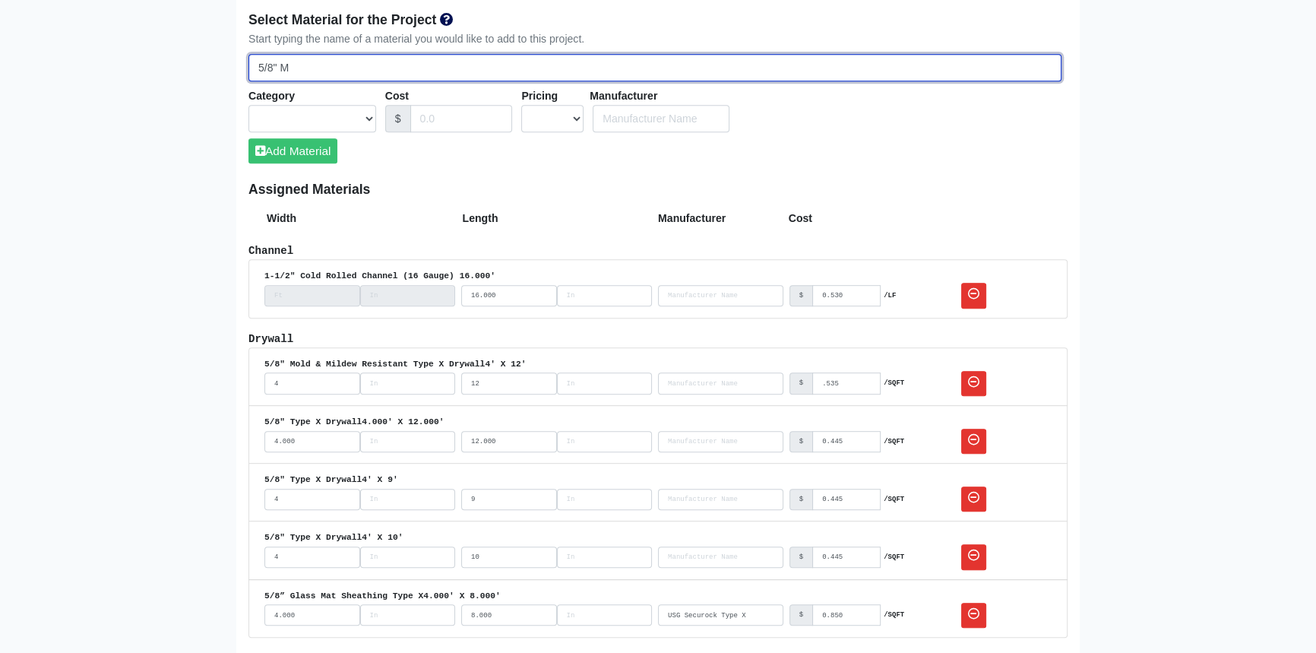
select select
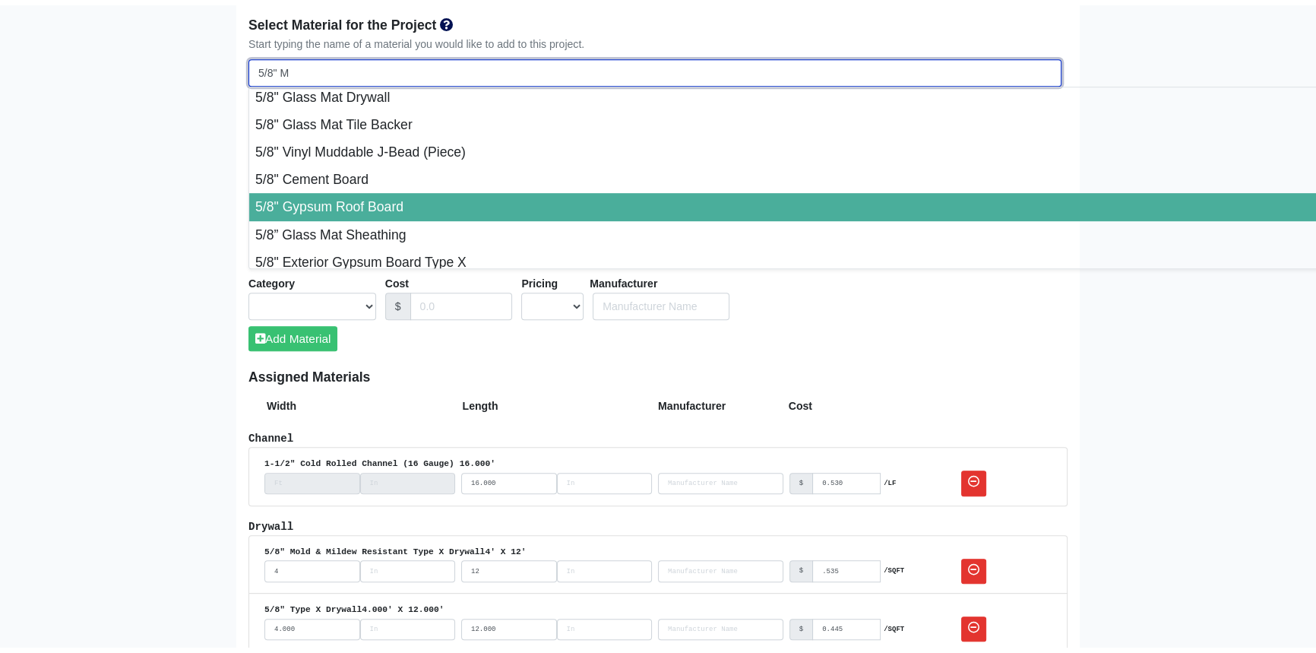
scroll to position [68, 0]
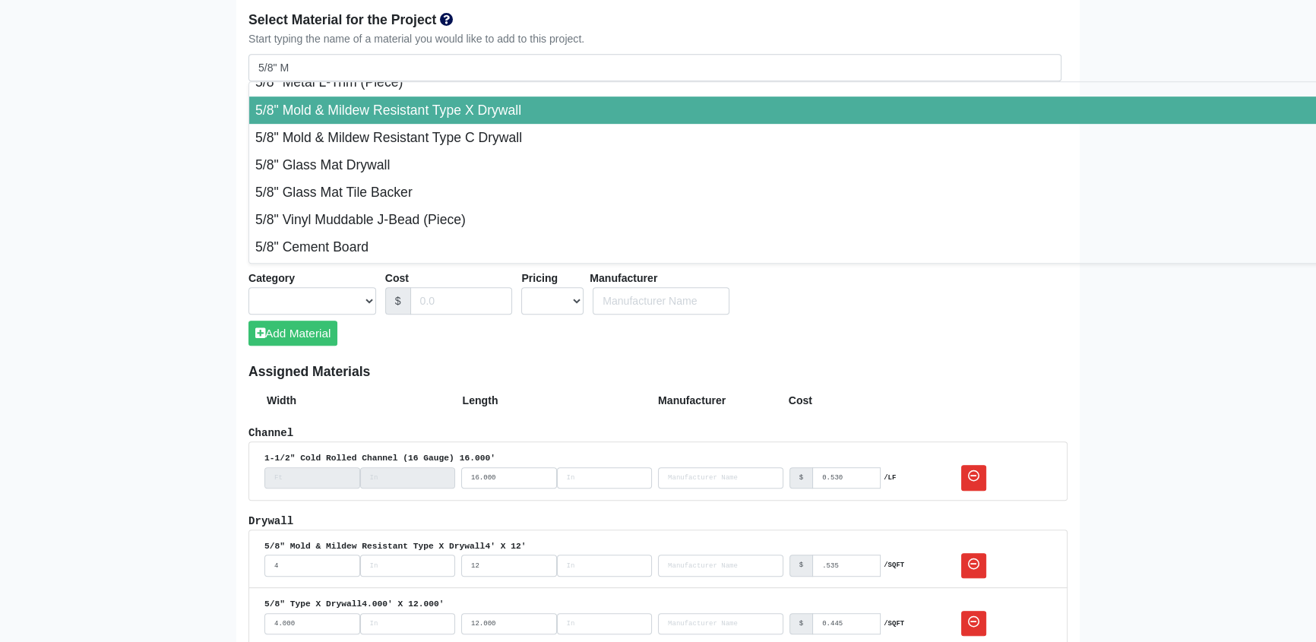
type input "5/8" Mold & Mildew Resistant Type X Drywall"
select select "[object Object]"
select select "0"
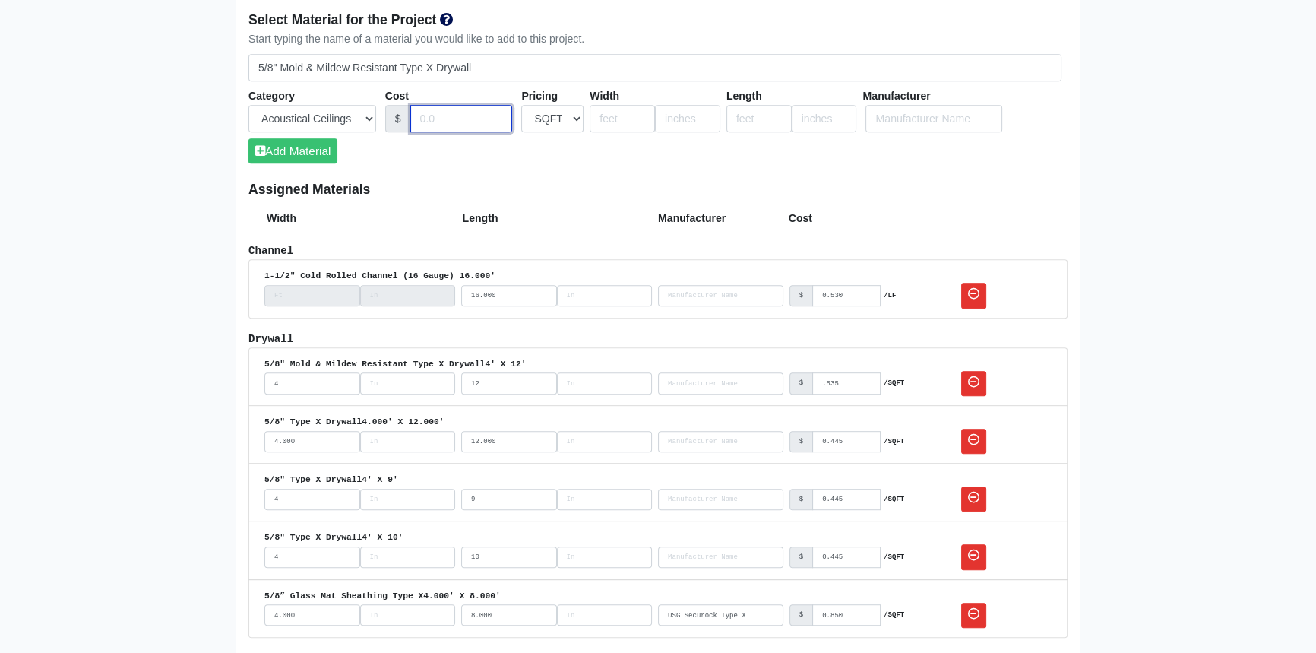
click at [447, 119] on input "Cost" at bounding box center [461, 119] width 103 height 28
click at [423, 119] on input ".0.535" at bounding box center [461, 119] width 103 height 28
type input "0.535"
click at [616, 114] on input "number" at bounding box center [622, 119] width 65 height 28
type input "4"
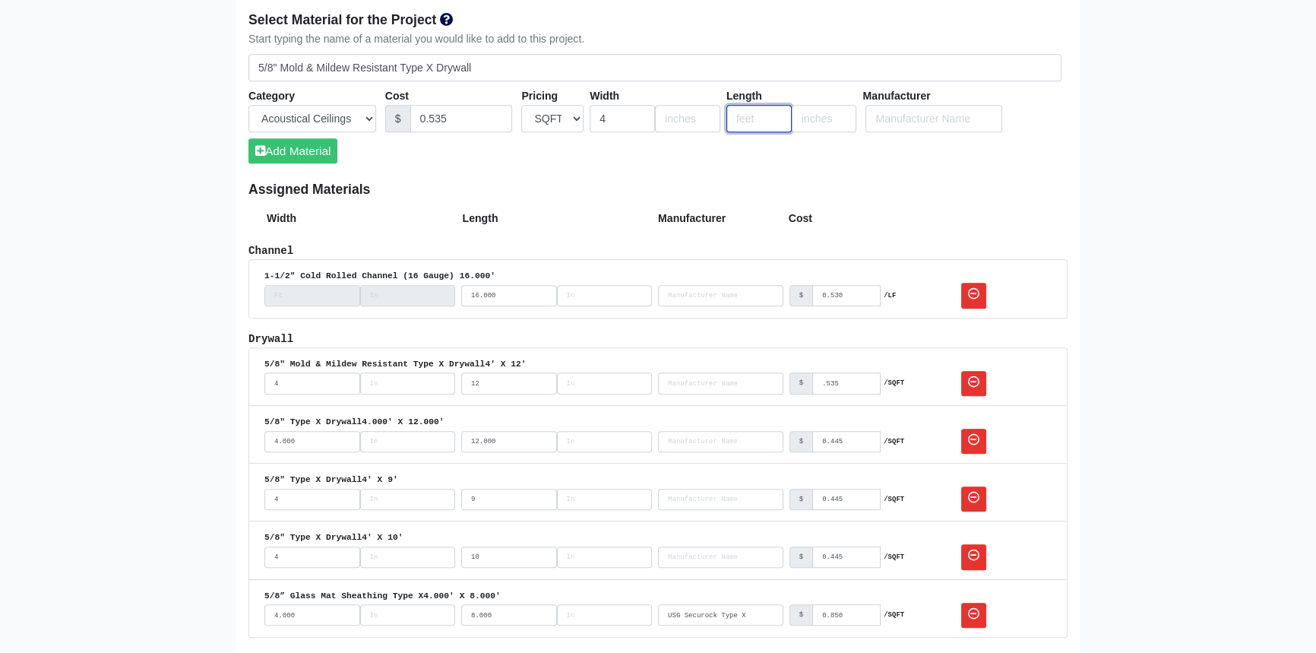
click at [747, 118] on input "number" at bounding box center [759, 119] width 65 height 28
type input "10"
click at [322, 155] on button "Add Material" at bounding box center [293, 150] width 89 height 25
select select
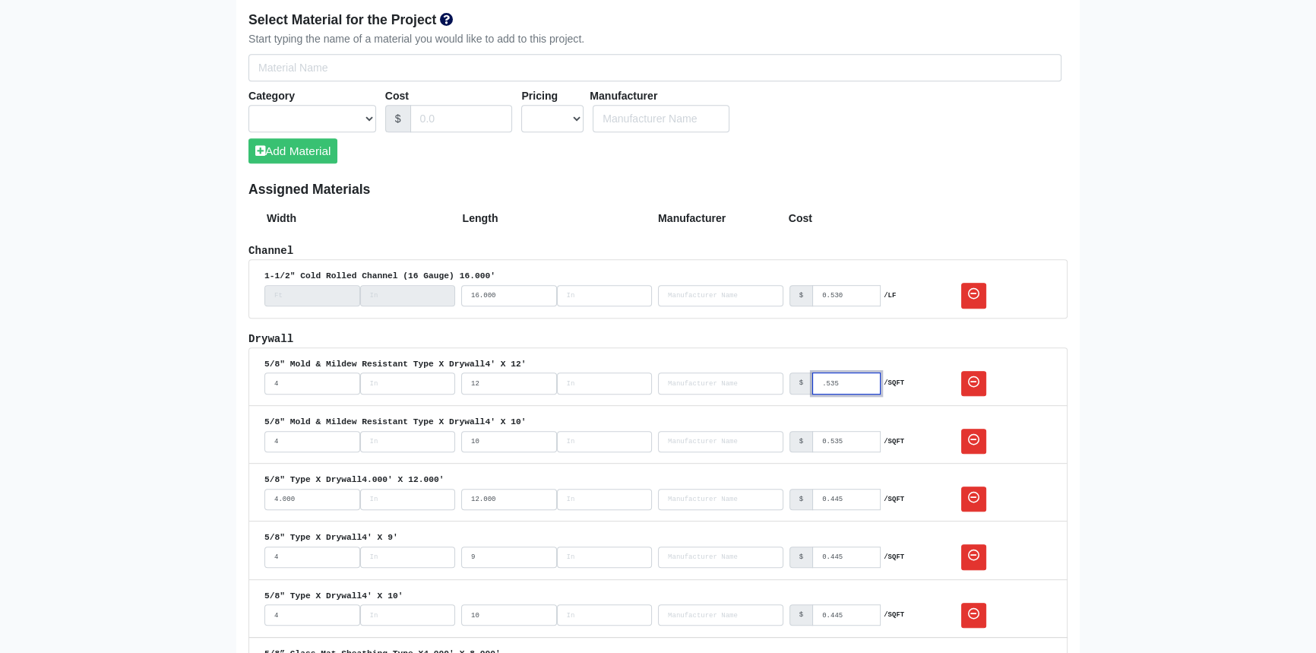
click at [820, 384] on input ".535" at bounding box center [846, 382] width 68 height 21
select select
type input "0.535"
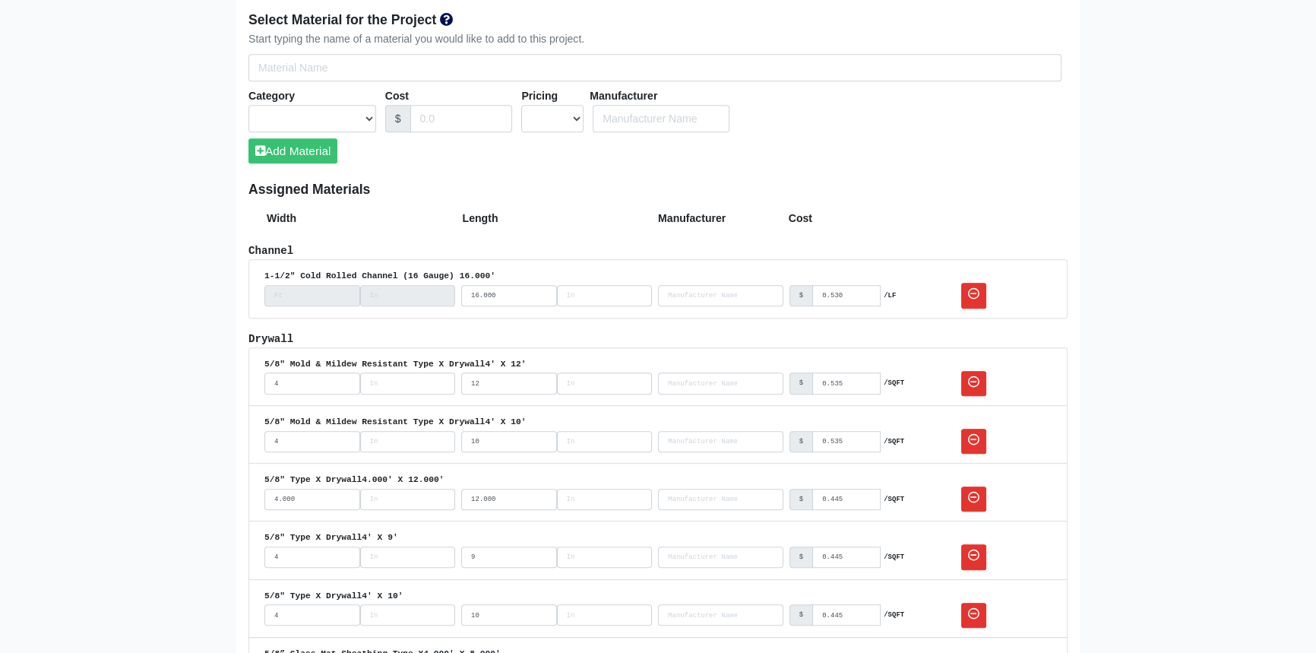
select select
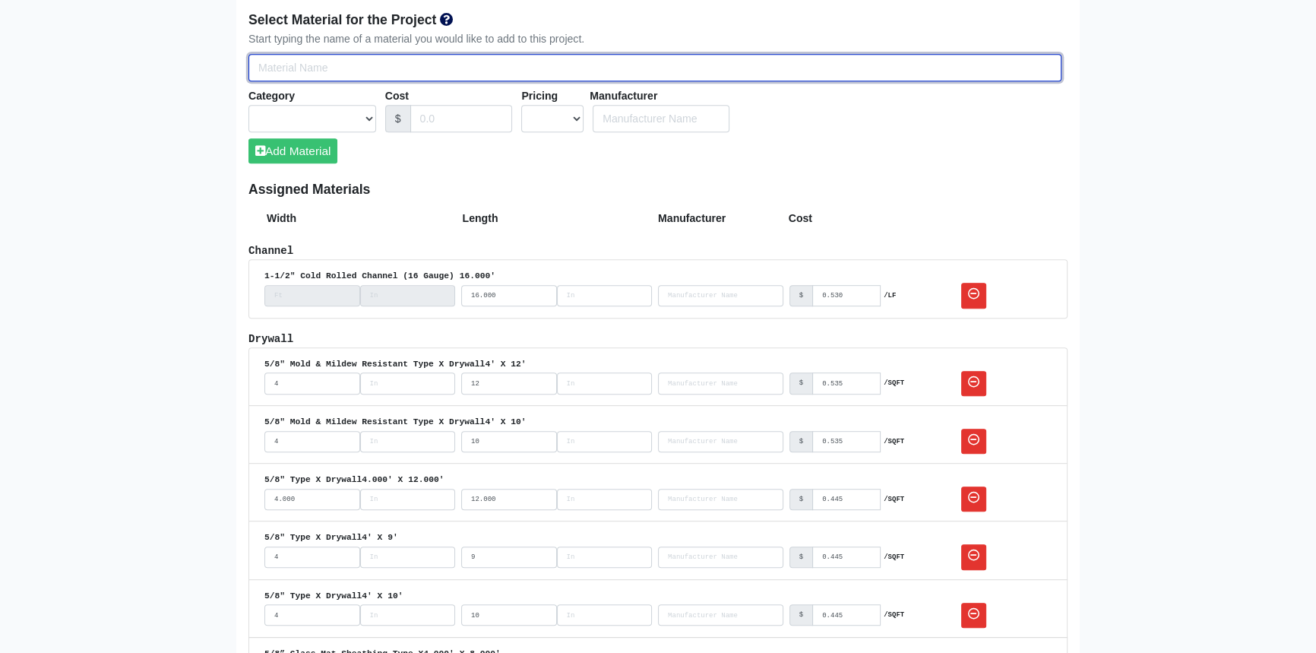
click at [315, 68] on input "Select Team Members for the Project" at bounding box center [655, 68] width 813 height 28
type input "5"
select select
type input "5/"
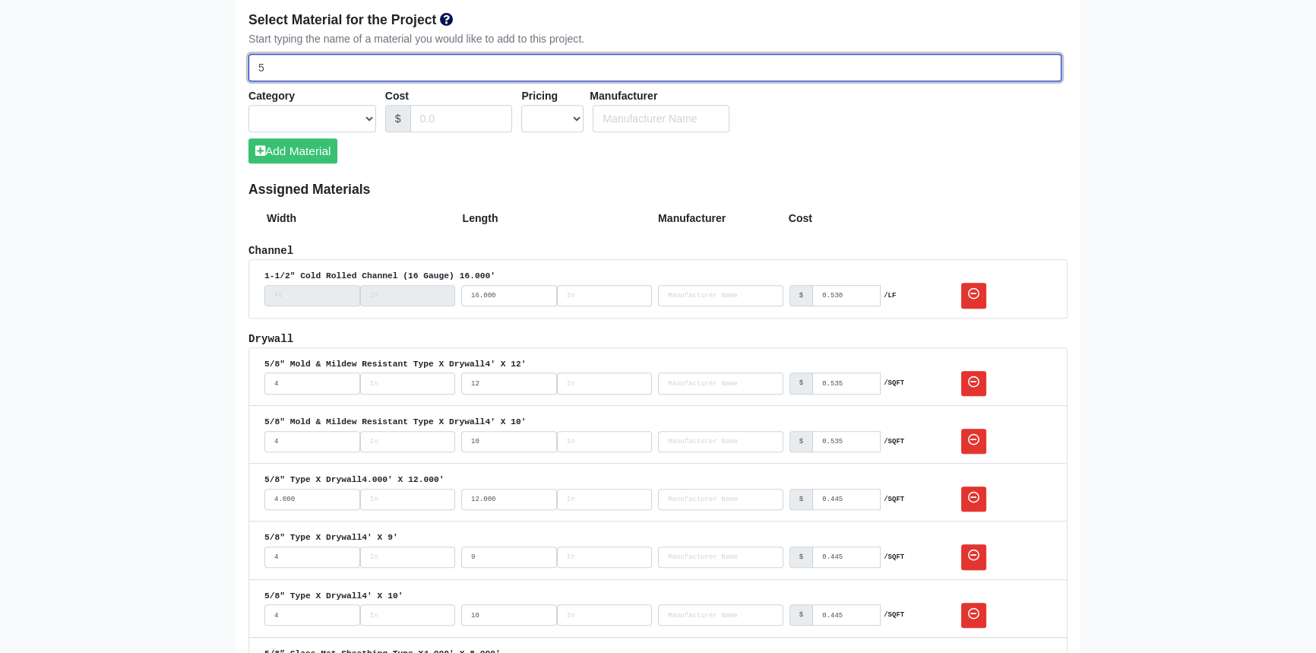
select select
type input "5/8"
select select
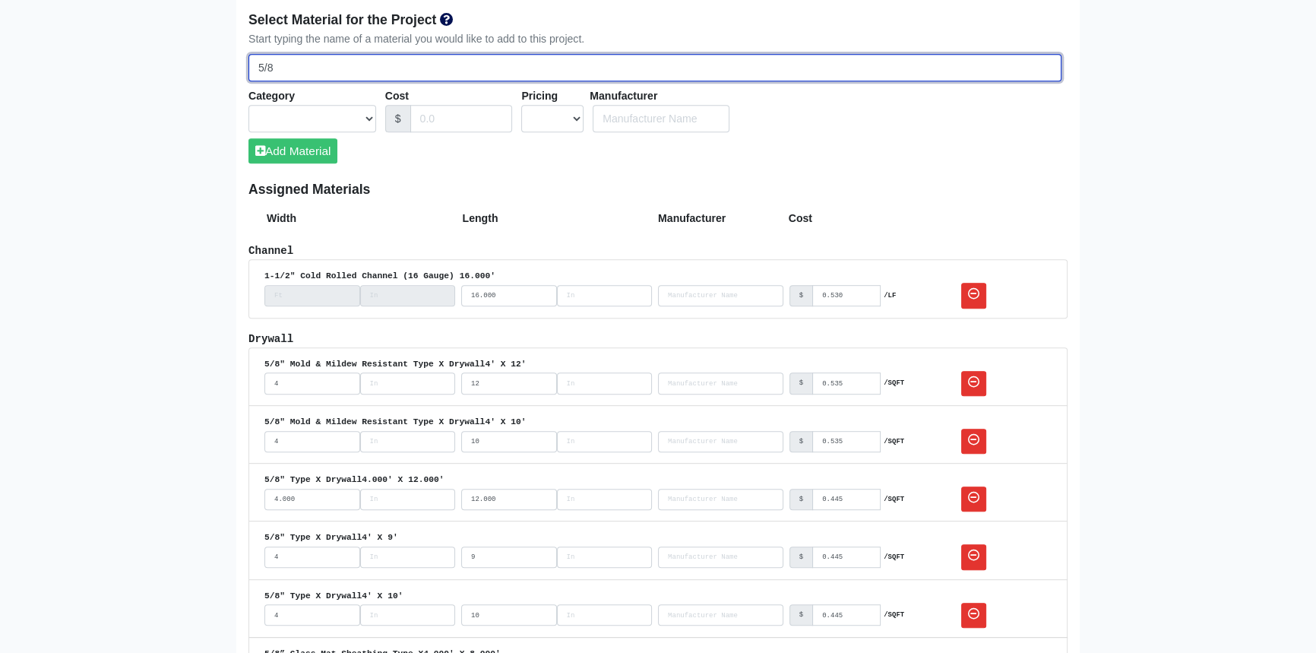
select select
type input "5/8""
select select
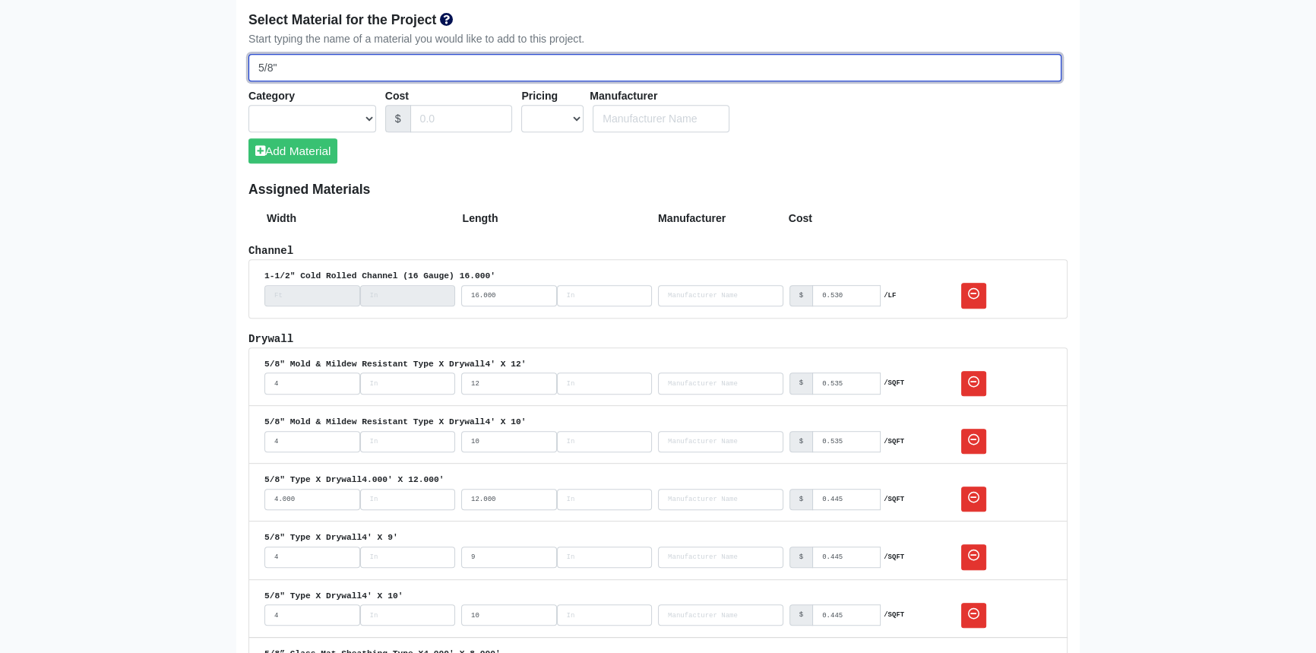
select select
type input "5/8""
select select
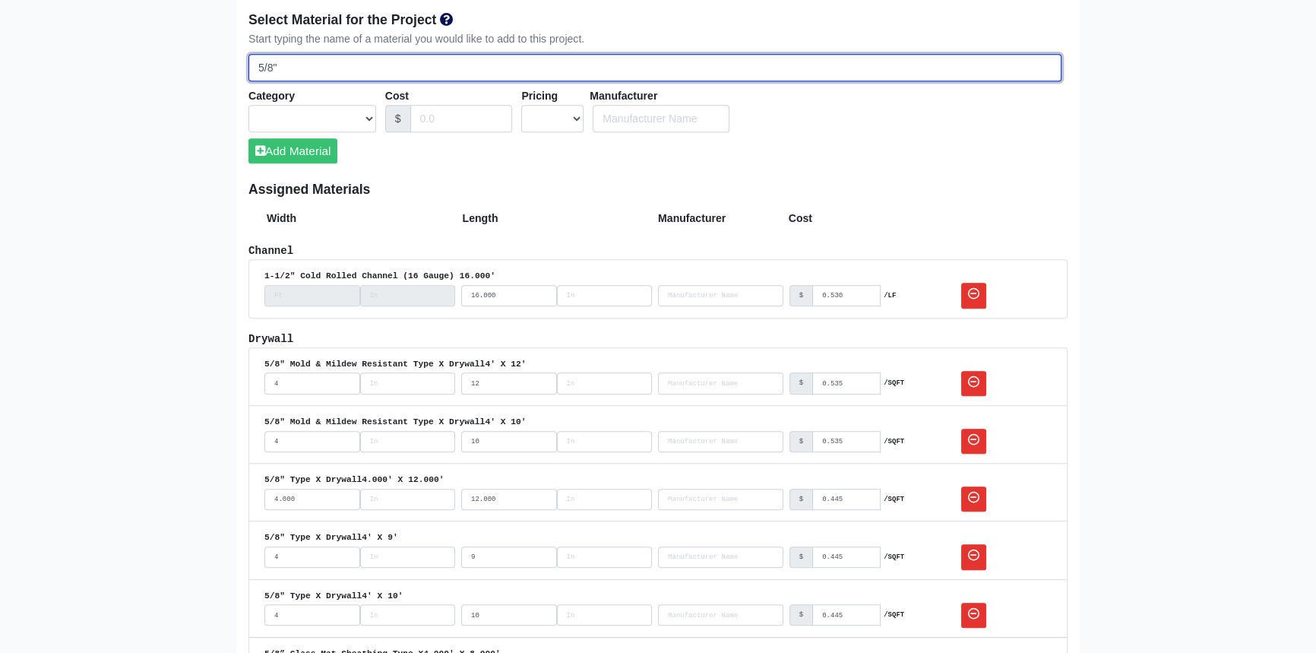
type input "5/8" M"
select select
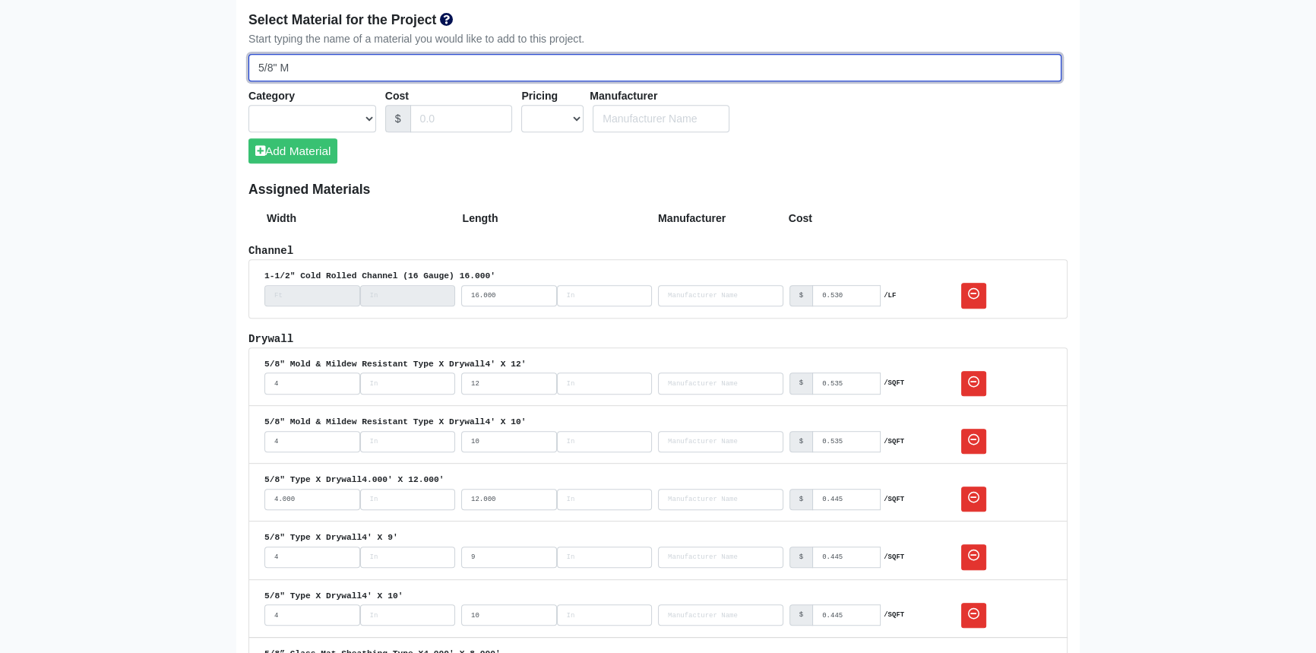
select select
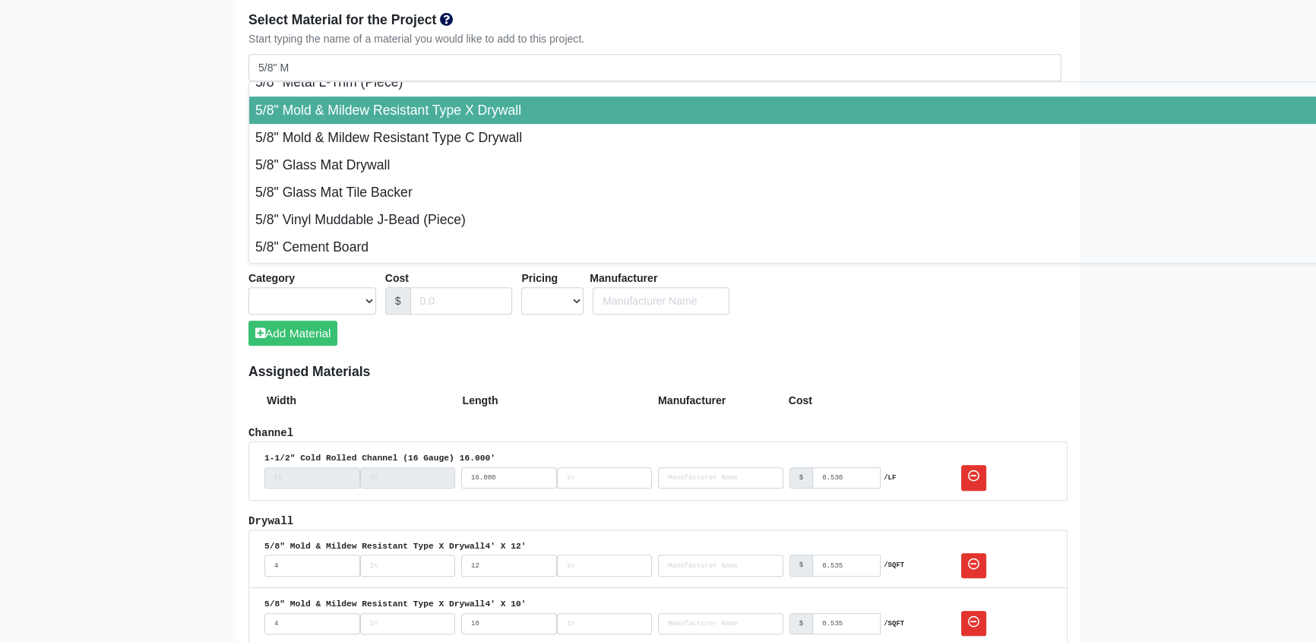
type input "5/8" Mold & Mildew Resistant Type X Drywall"
select select "[object Object]"
select select "0"
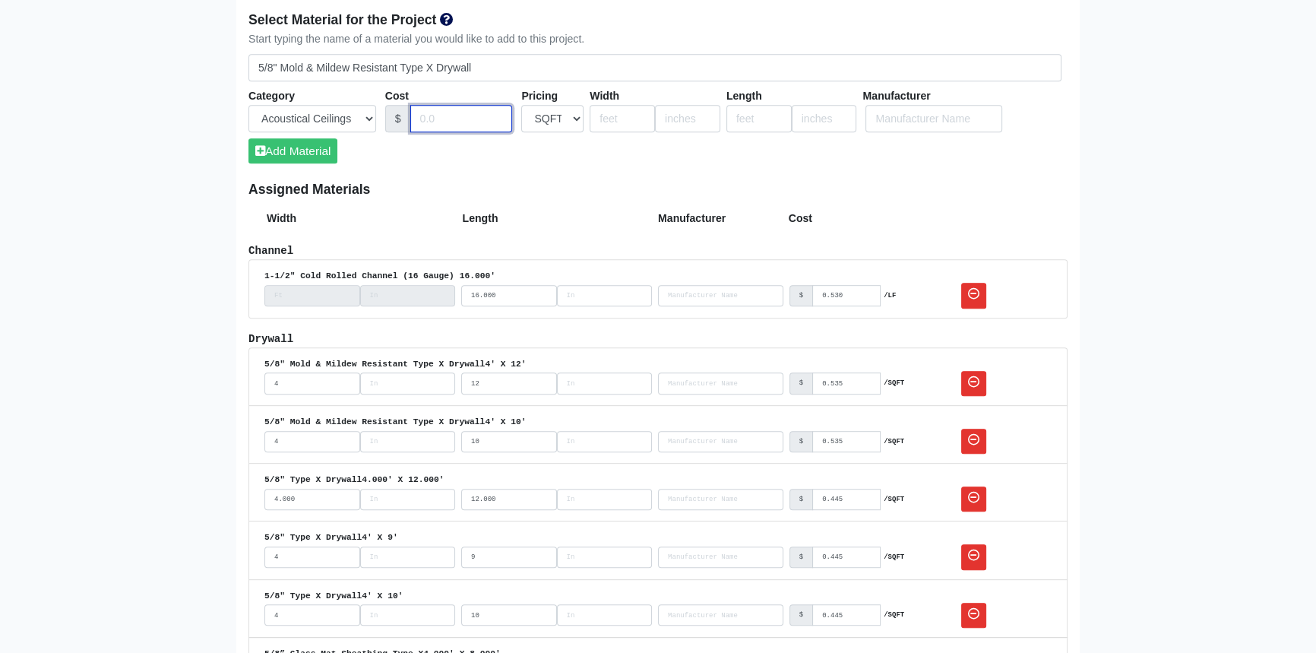
click at [434, 122] on input "Cost" at bounding box center [461, 119] width 103 height 28
type input "."
type input "0.535"
click at [613, 117] on input "number" at bounding box center [622, 119] width 65 height 28
type input "4"
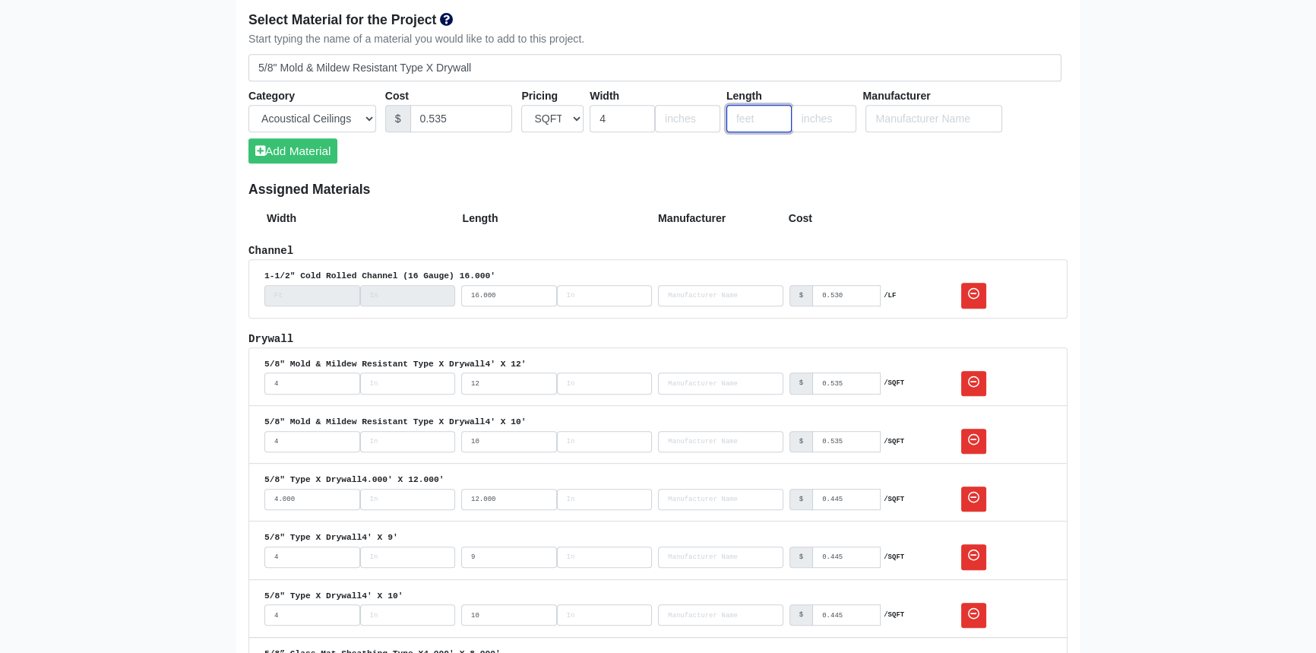
click at [748, 119] on input "number" at bounding box center [759, 119] width 65 height 28
type input "9"
click at [325, 151] on button "Add Material" at bounding box center [293, 150] width 89 height 25
select select
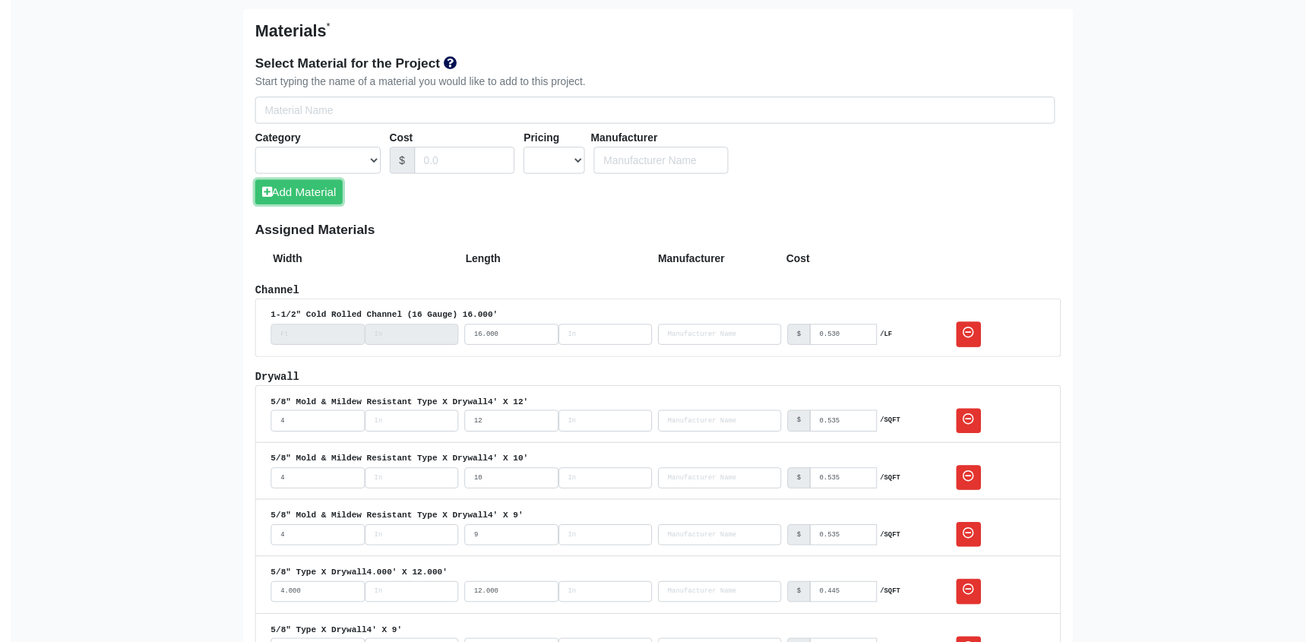
scroll to position [898, 0]
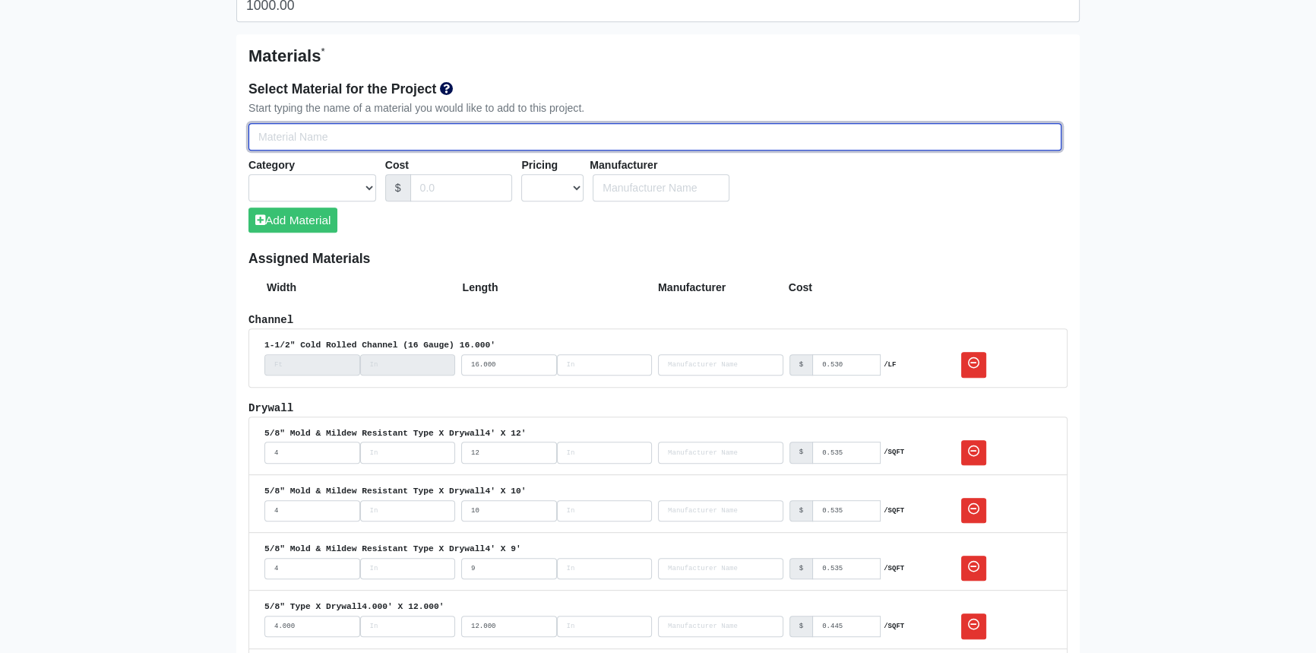
click at [373, 141] on input "Select Team Members for the Project" at bounding box center [655, 137] width 813 height 28
type input "5"
select select
type input "5/"
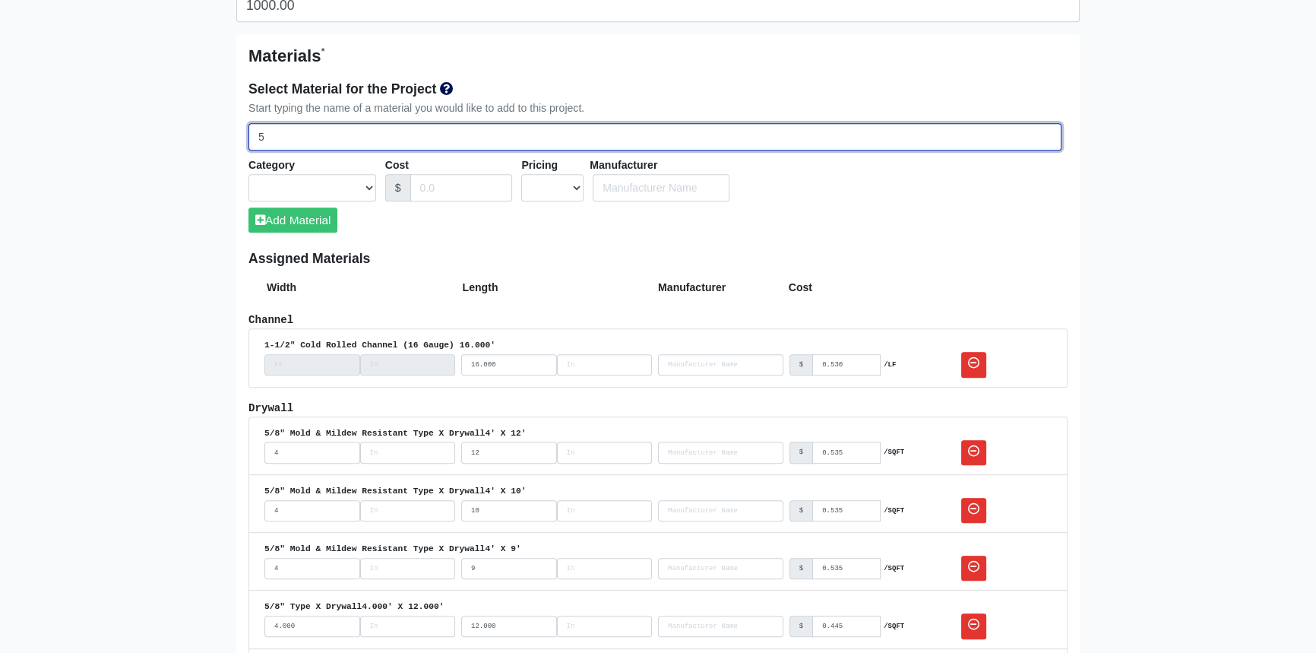
select select
type input "5/8"
select select
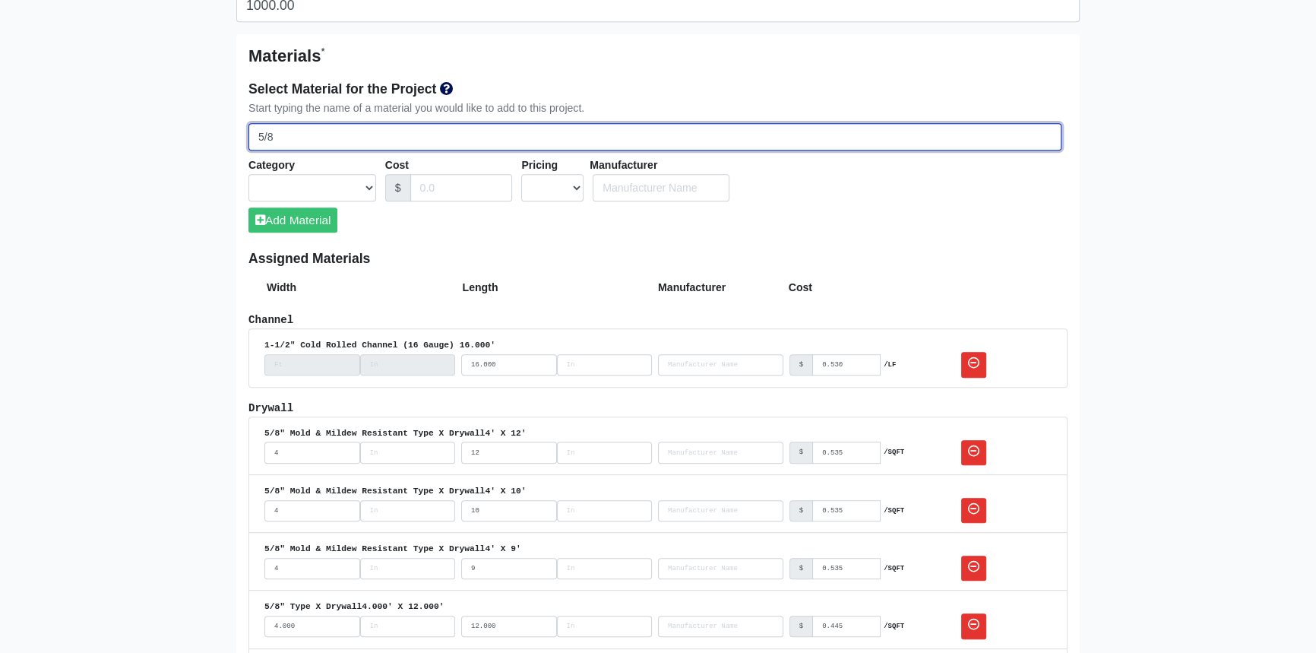
select select
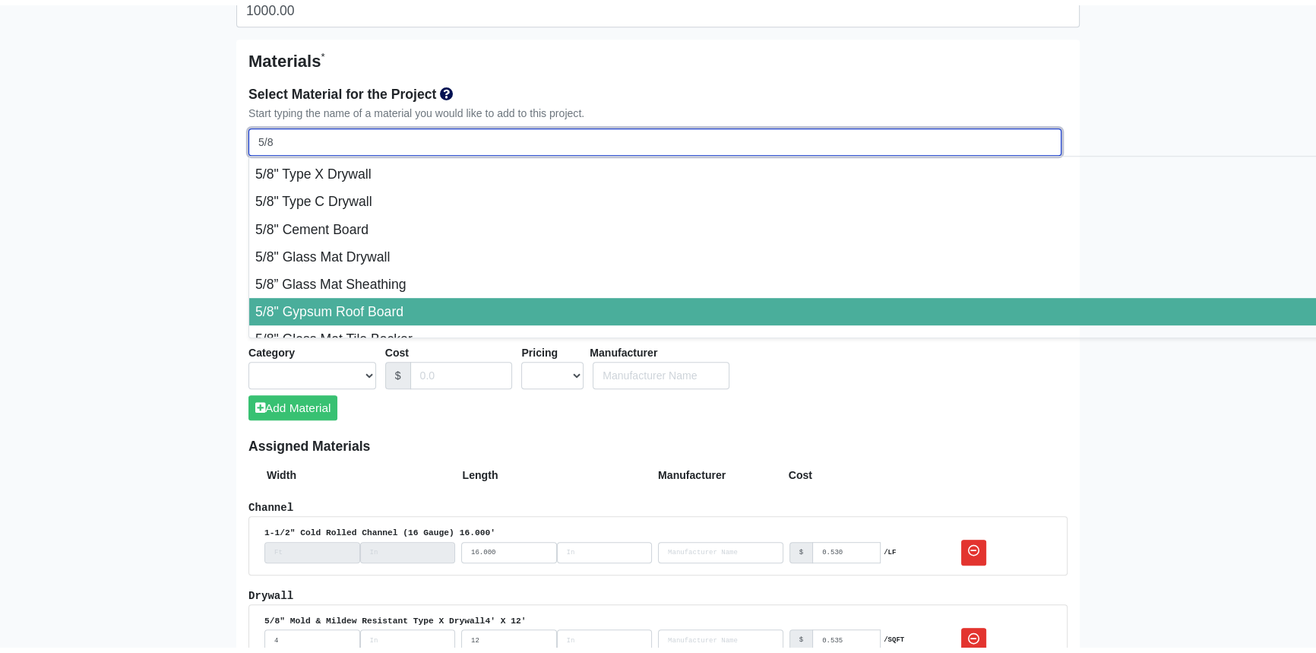
scroll to position [0, 0]
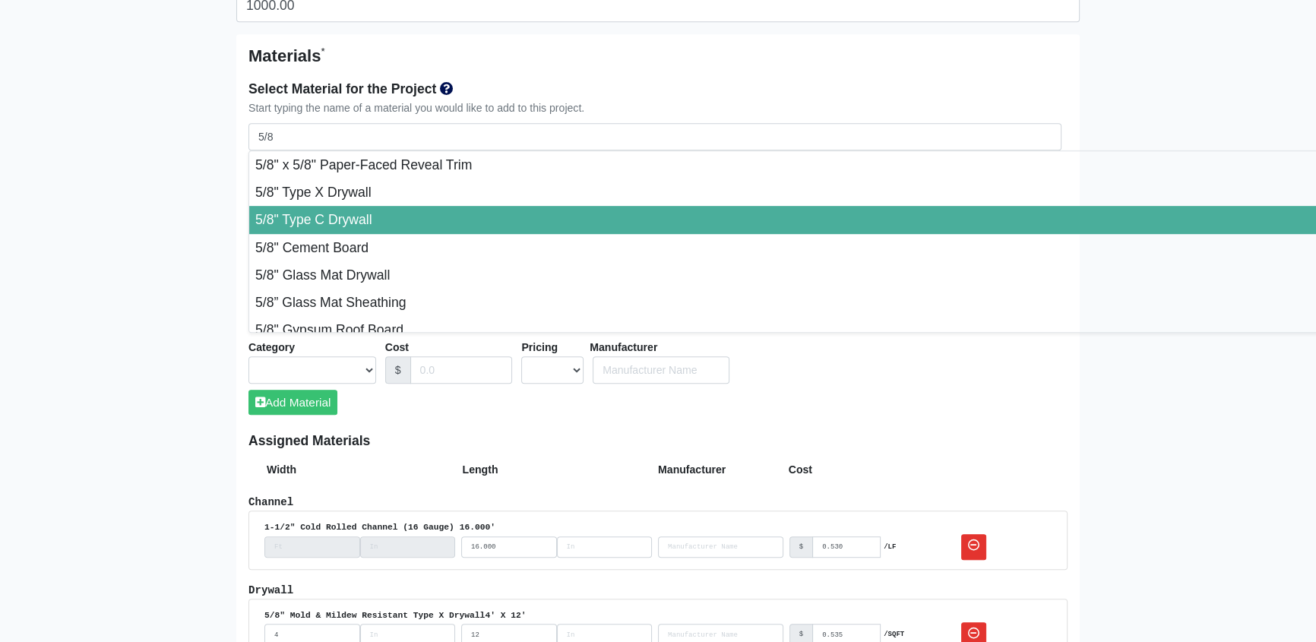
type input "5/8" Type C Drywall"
select select "[object Object]"
select select "0"
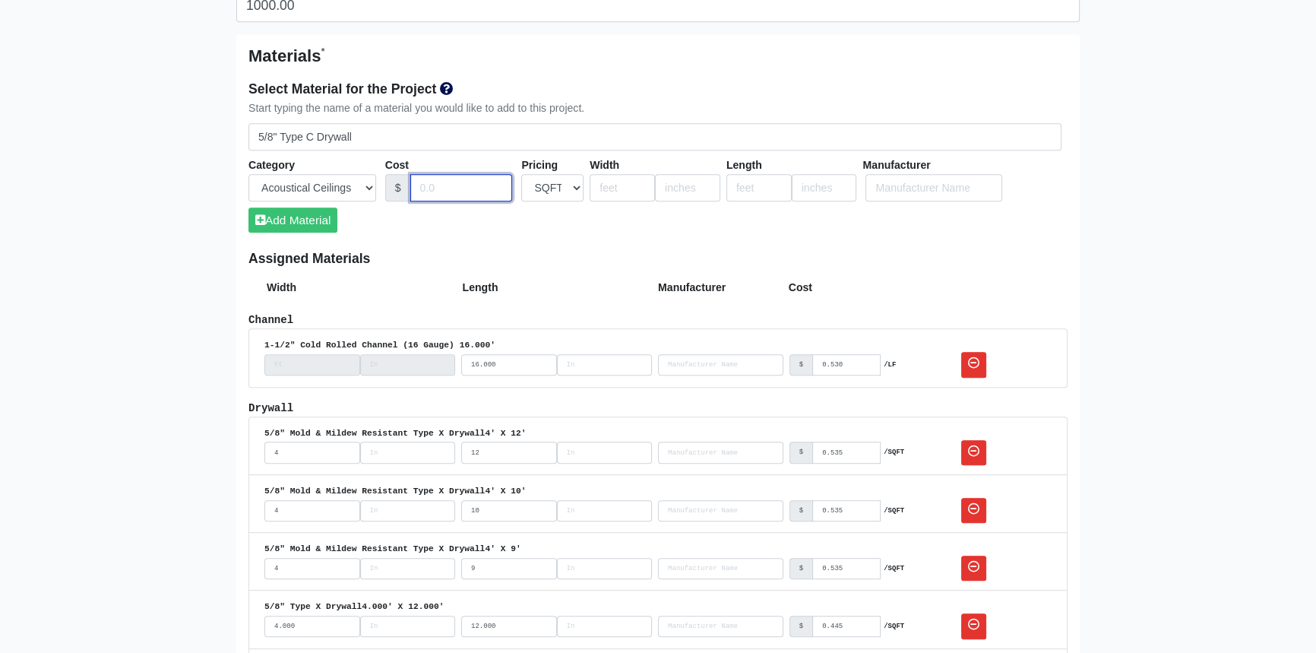
click at [433, 183] on input "Cost" at bounding box center [461, 188] width 103 height 28
type input "0.495"
click at [619, 189] on input "number" at bounding box center [622, 188] width 65 height 28
type input "4"
click at [761, 189] on input "number" at bounding box center [759, 188] width 65 height 28
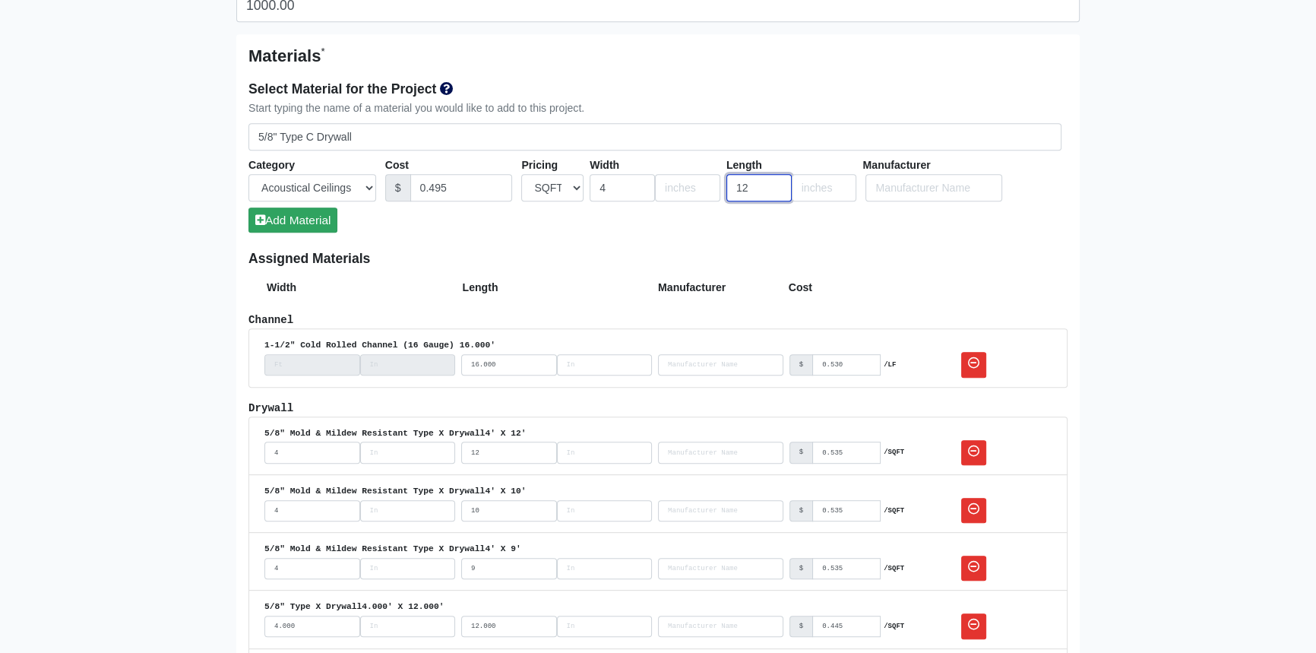
type input "12"
click at [279, 223] on button "Add Material" at bounding box center [293, 219] width 89 height 25
select select
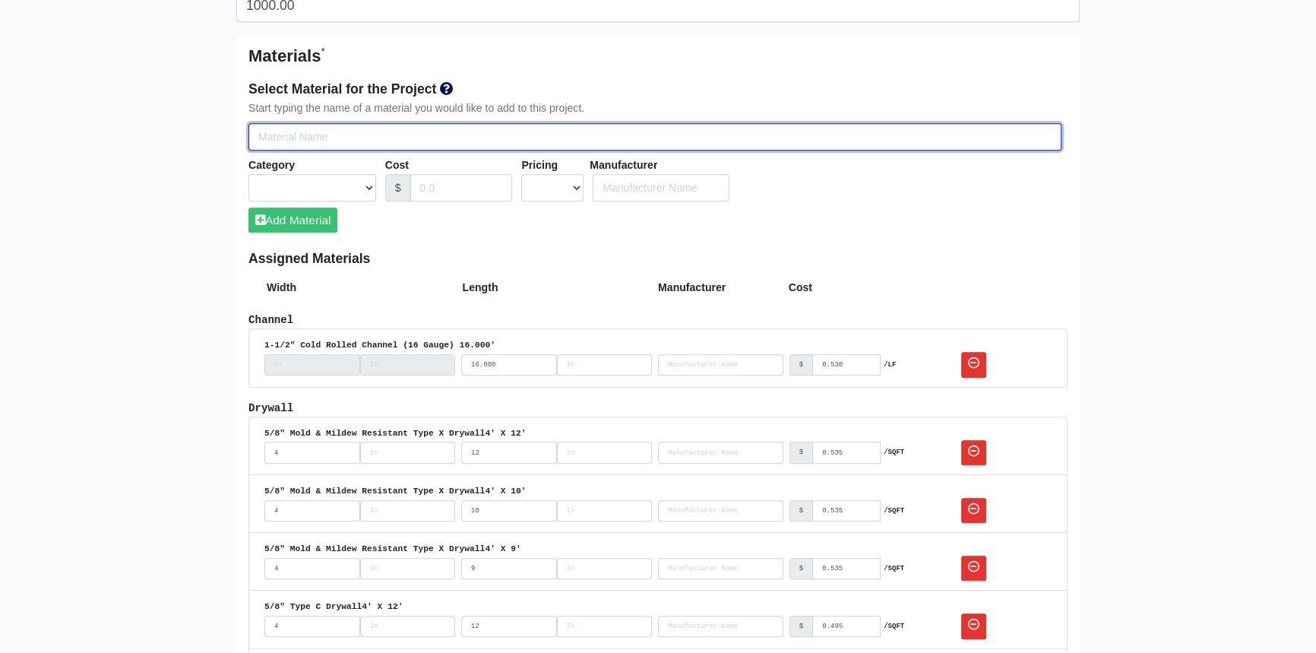
click at [283, 141] on input "Select Team Members for the Project" at bounding box center [655, 137] width 813 height 28
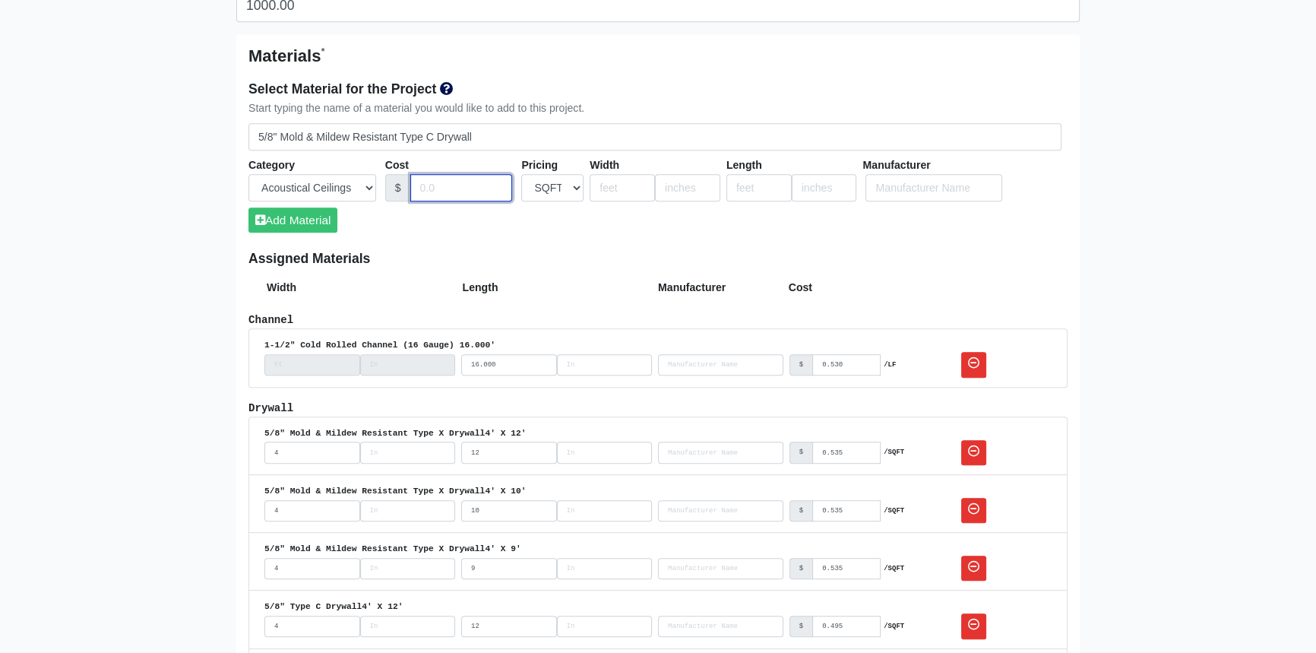
click at [435, 189] on input "Cost" at bounding box center [461, 188] width 103 height 28
click at [618, 186] on input "number" at bounding box center [622, 188] width 65 height 28
click at [739, 189] on input "number" at bounding box center [759, 188] width 65 height 28
click at [283, 221] on button "Add Material" at bounding box center [293, 219] width 89 height 25
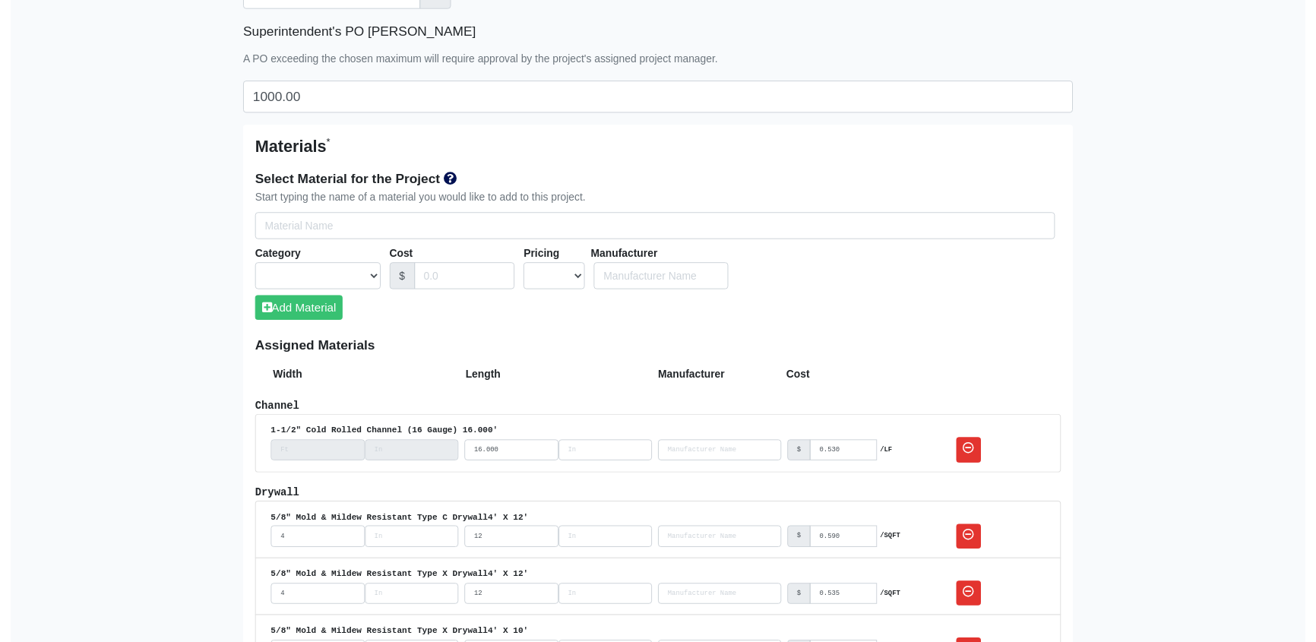
scroll to position [828, 0]
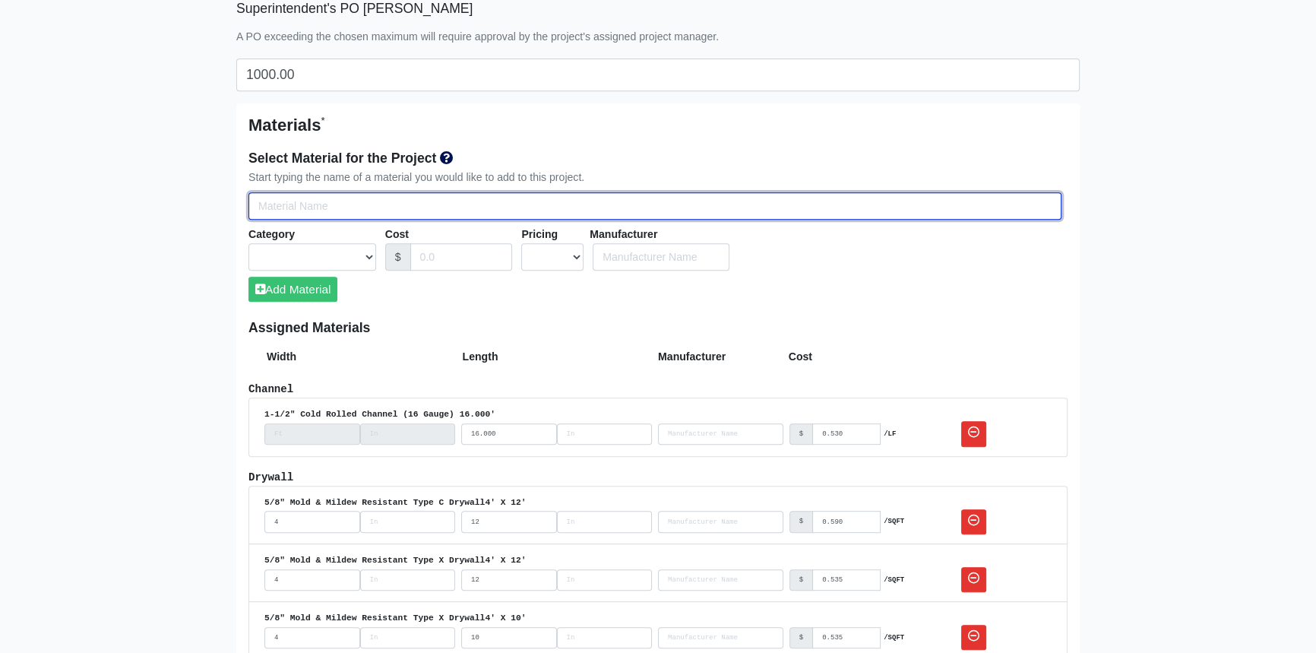
click at [324, 201] on input "Select Team Members for the Project" at bounding box center [655, 206] width 813 height 28
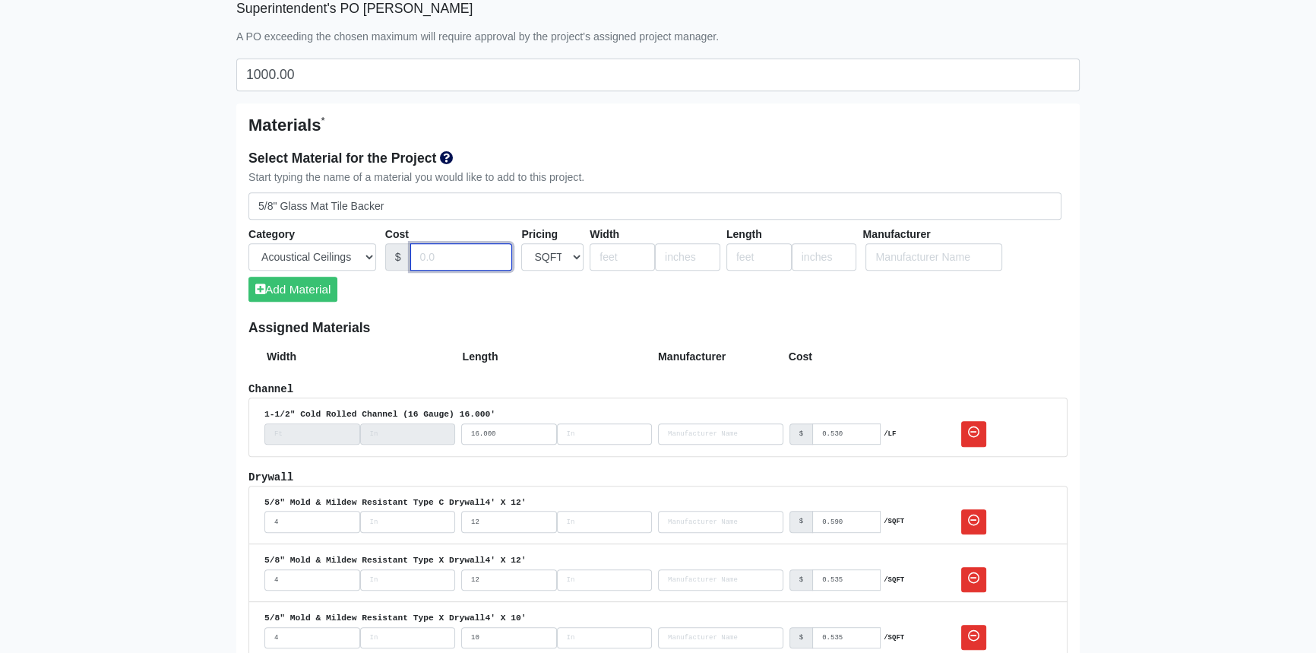
click at [433, 258] on input "Cost" at bounding box center [461, 257] width 103 height 28
click at [614, 245] on input "number" at bounding box center [622, 257] width 65 height 28
click at [746, 257] on input "number" at bounding box center [759, 257] width 65 height 28
click at [315, 285] on button "Add Material" at bounding box center [293, 289] width 89 height 25
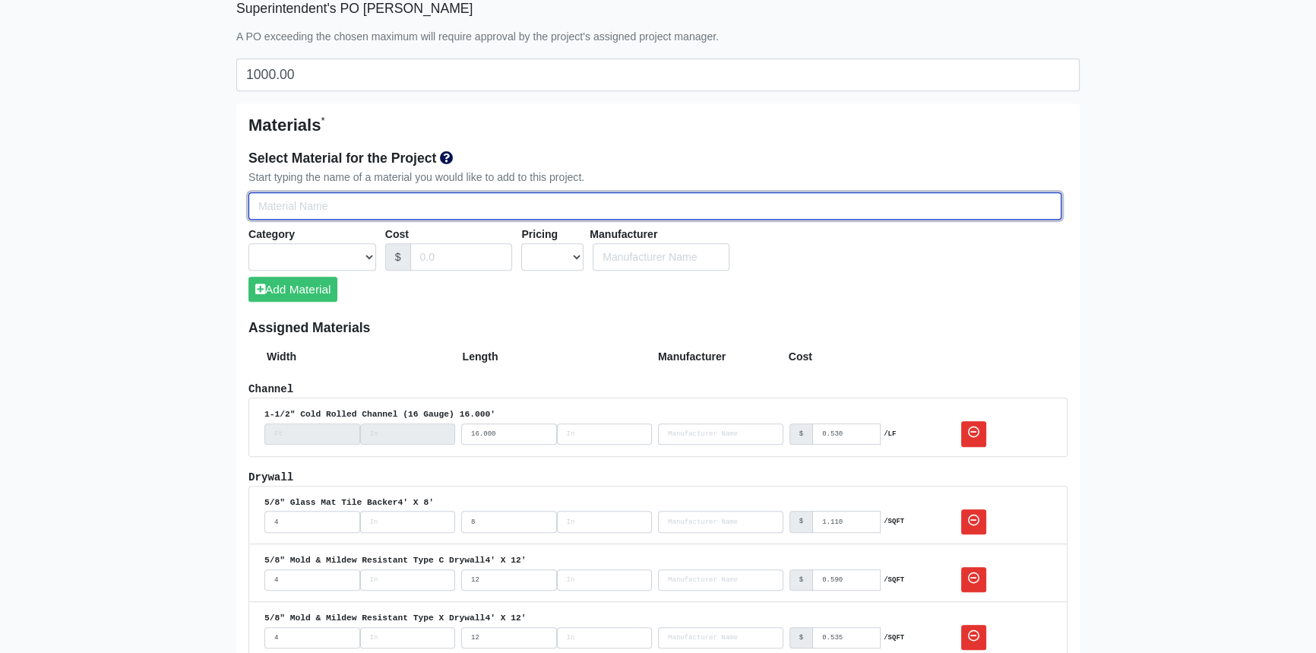
click at [367, 205] on input "Select Team Members for the Project" at bounding box center [655, 206] width 813 height 28
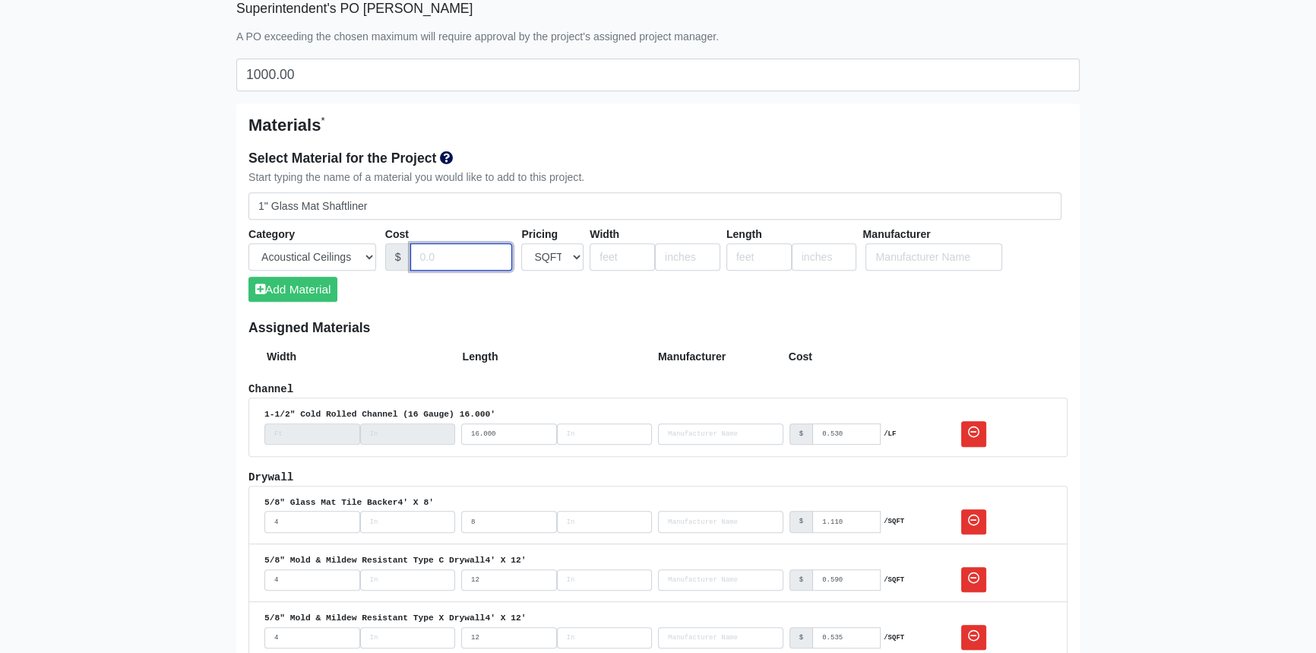
click at [450, 258] on input "Cost" at bounding box center [461, 257] width 103 height 28
click at [616, 261] on input "number" at bounding box center [622, 257] width 65 height 28
click at [746, 256] on input "number" at bounding box center [759, 257] width 65 height 28
click at [293, 289] on button "Add Material" at bounding box center [293, 289] width 89 height 25
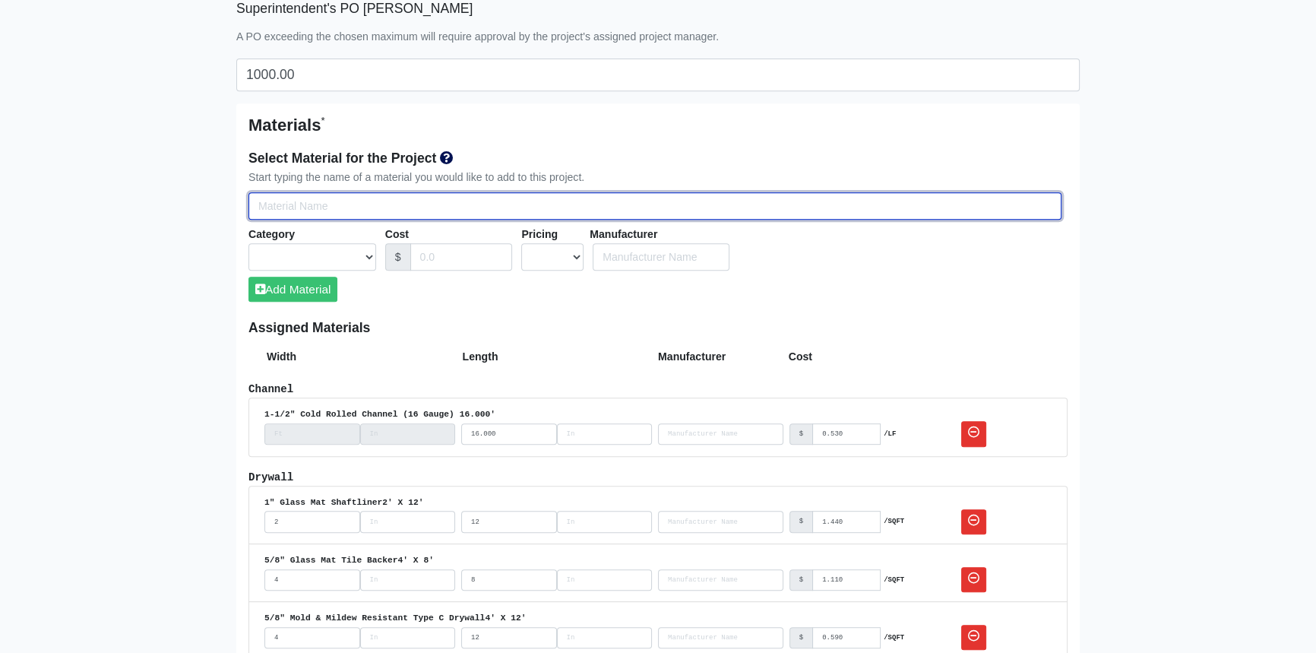
click at [402, 201] on input "Select Team Members for the Project" at bounding box center [655, 206] width 813 height 28
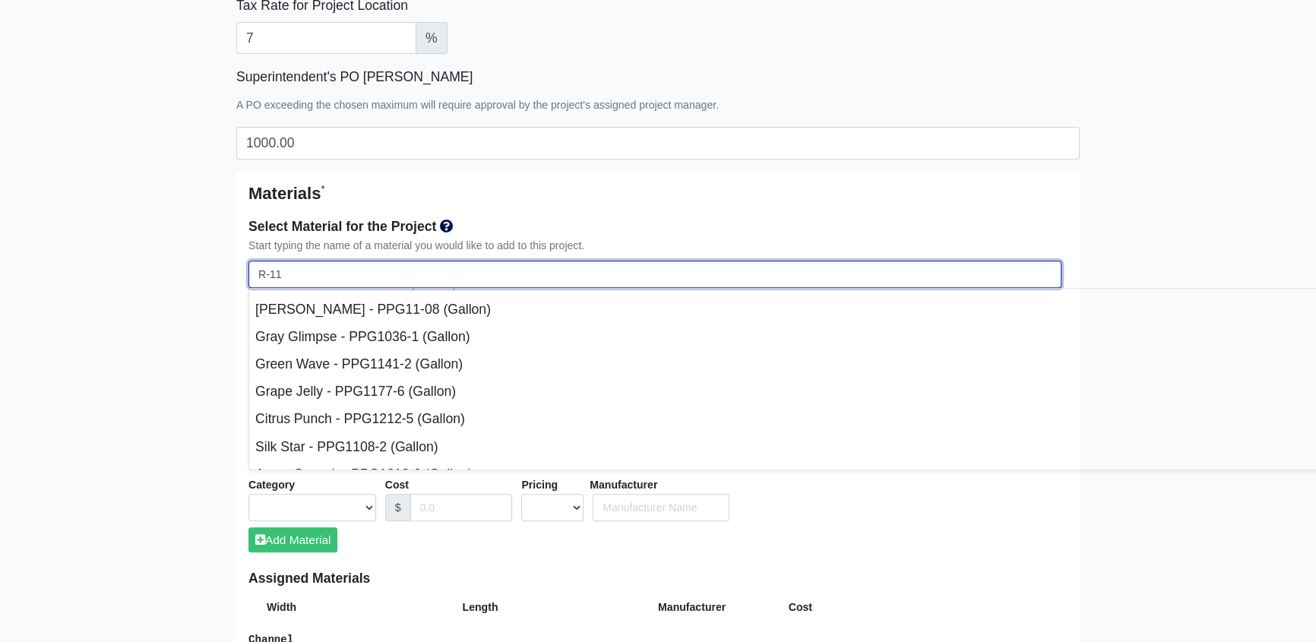
scroll to position [3868, 0]
drag, startPoint x: 304, startPoint y: 265, endPoint x: 210, endPoint y: 278, distance: 95.1
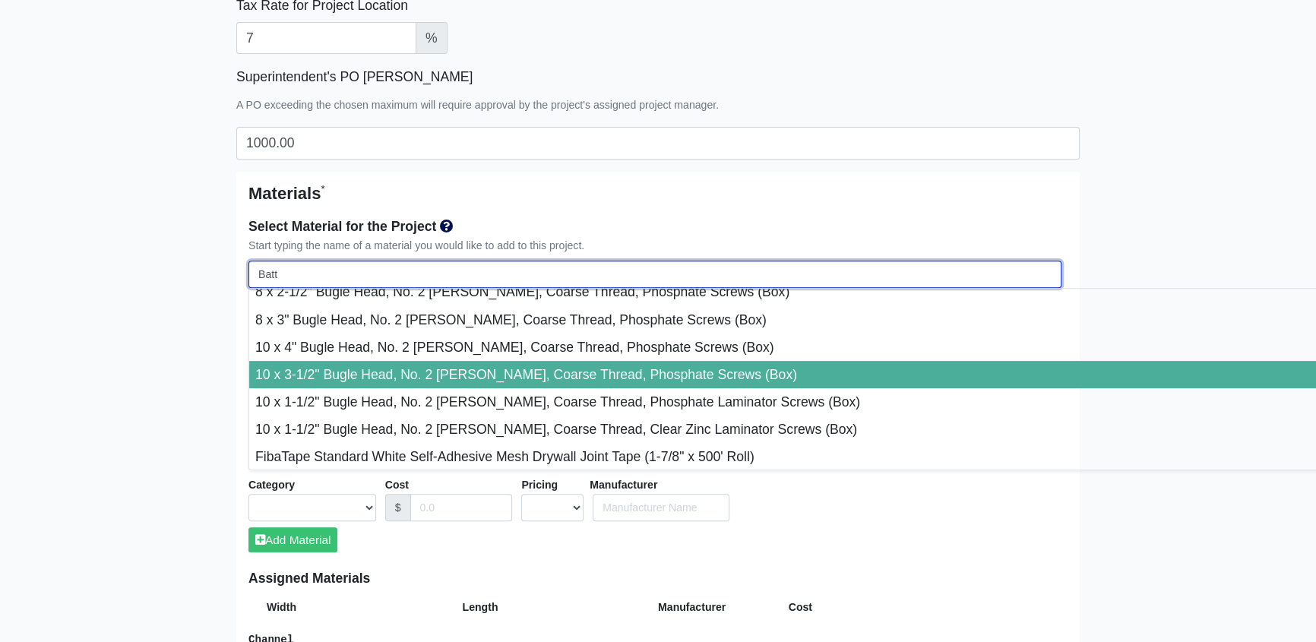
scroll to position [828, 0]
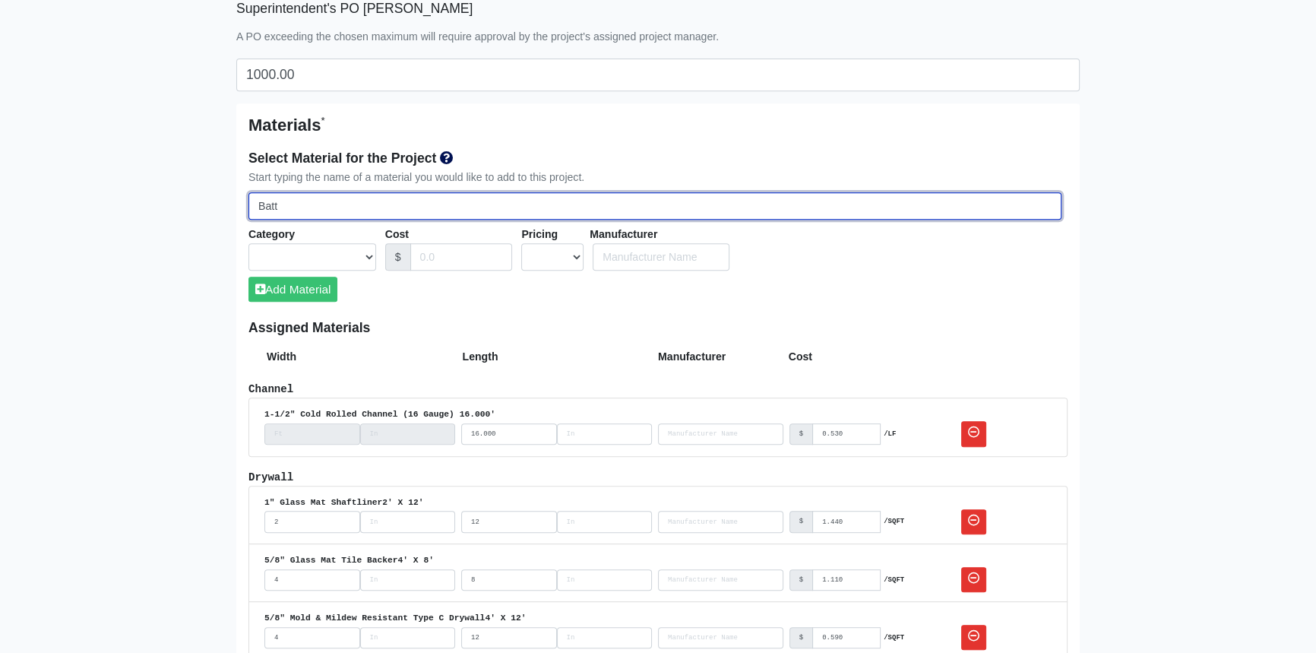
drag, startPoint x: 287, startPoint y: 201, endPoint x: 169, endPoint y: 199, distance: 117.1
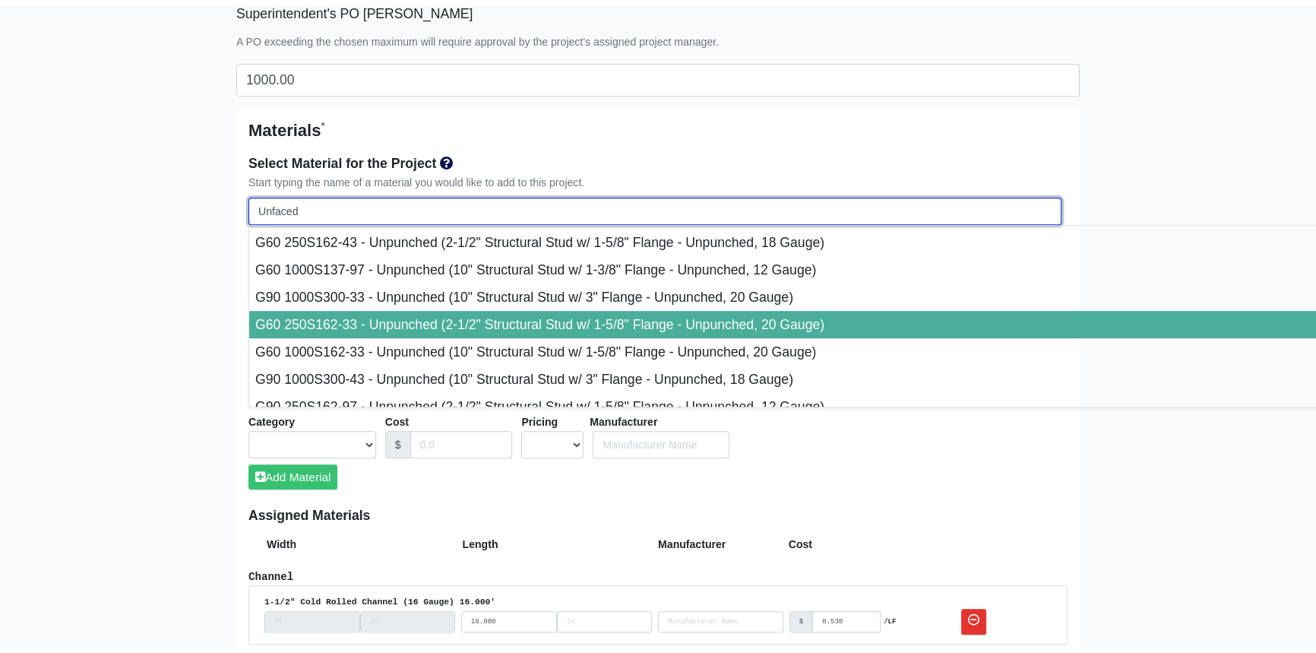
scroll to position [8222, 0]
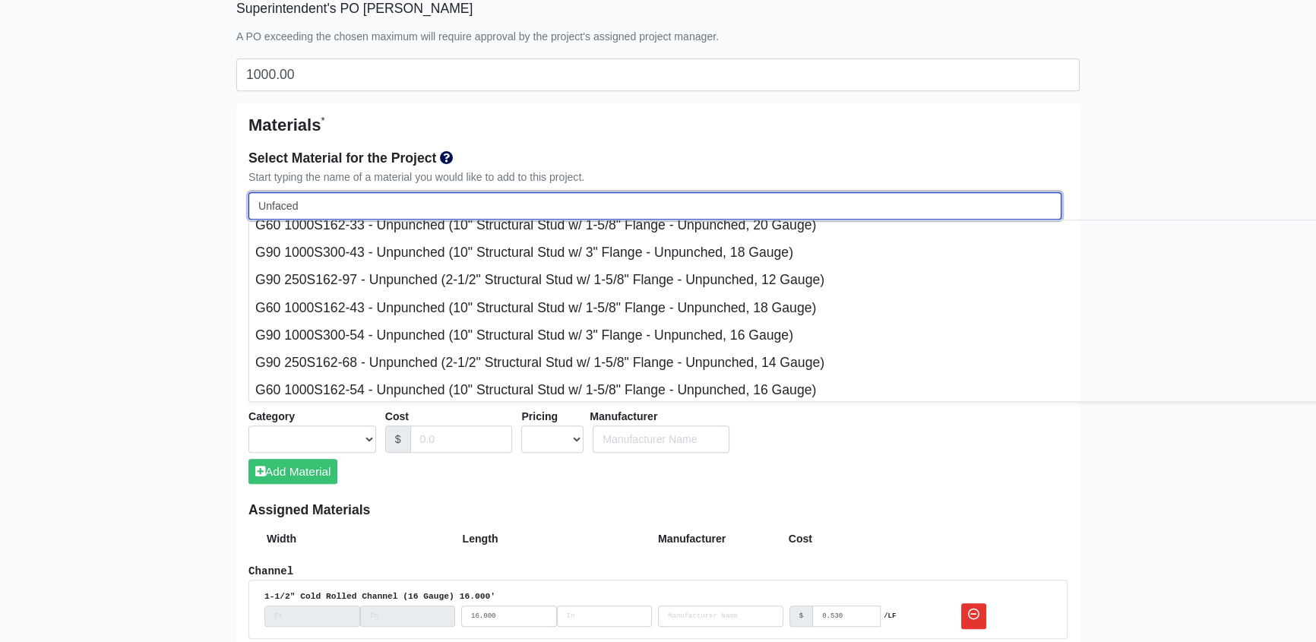
drag, startPoint x: 312, startPoint y: 204, endPoint x: 209, endPoint y: 198, distance: 102.7
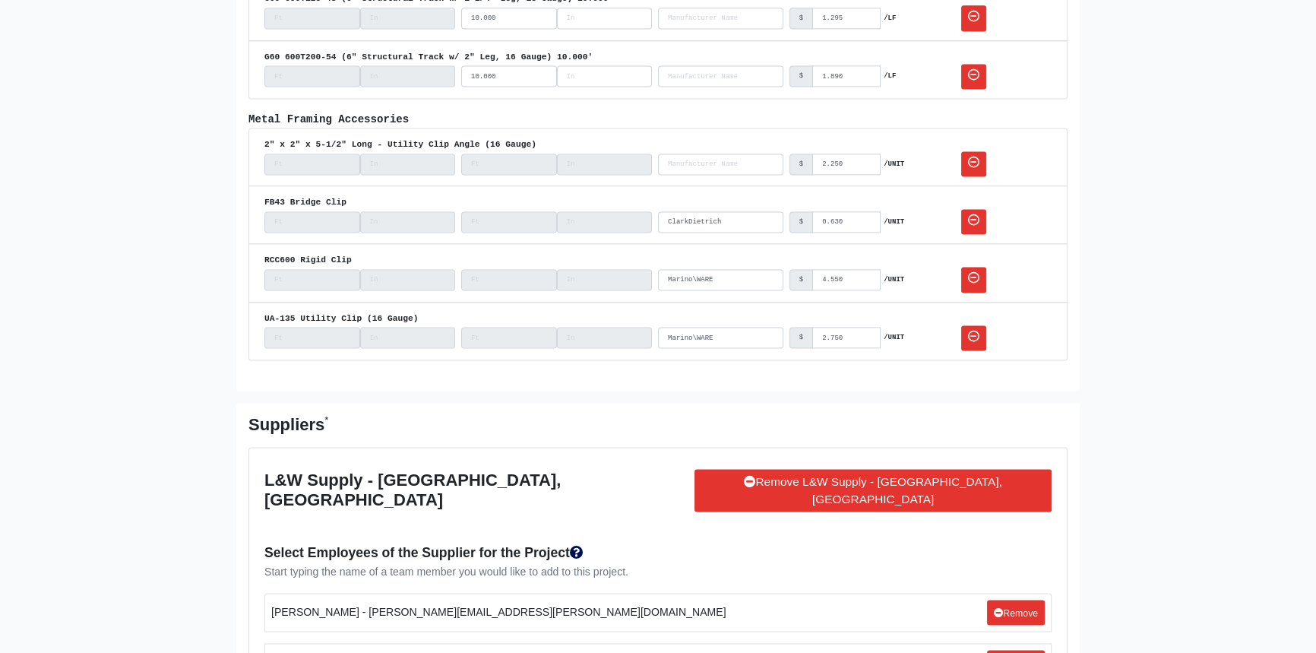
scroll to position [2694, 0]
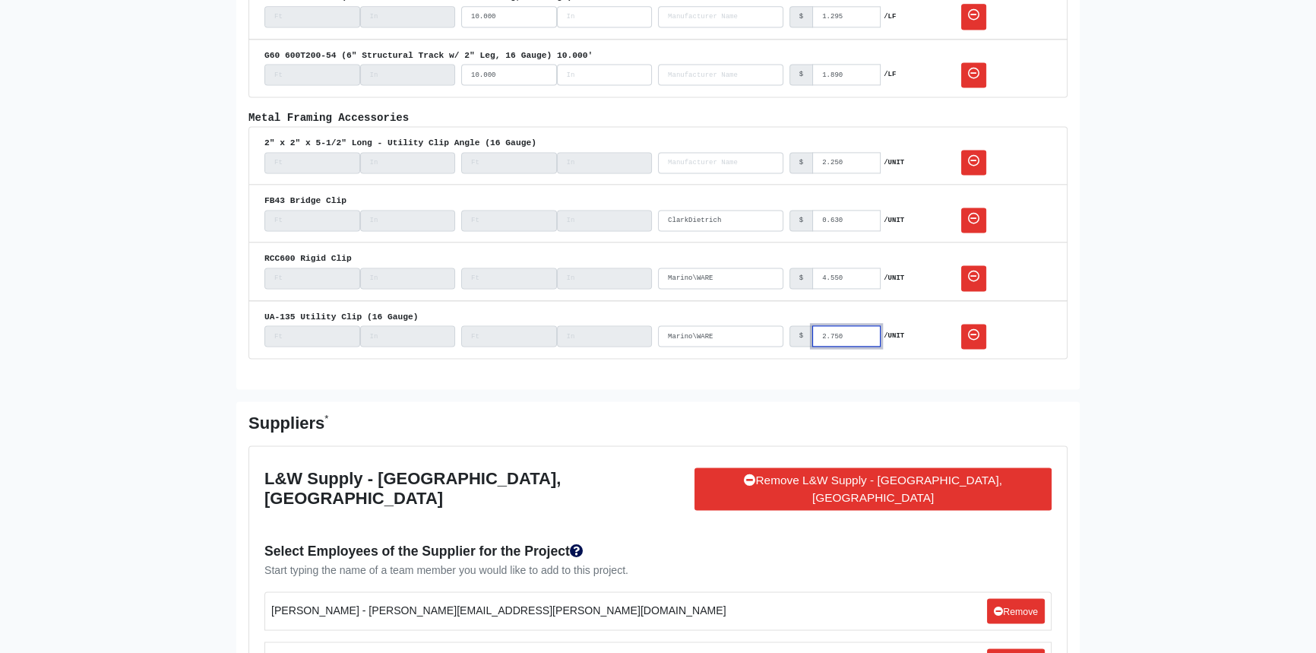
drag, startPoint x: 849, startPoint y: 325, endPoint x: 810, endPoint y: 325, distance: 38.8
click at [810, 325] on div "$ 2.750 /UNIT" at bounding box center [852, 335] width 125 height 21
click at [851, 210] on input "0.630" at bounding box center [846, 220] width 68 height 21
click at [850, 271] on input "4.550" at bounding box center [846, 278] width 68 height 21
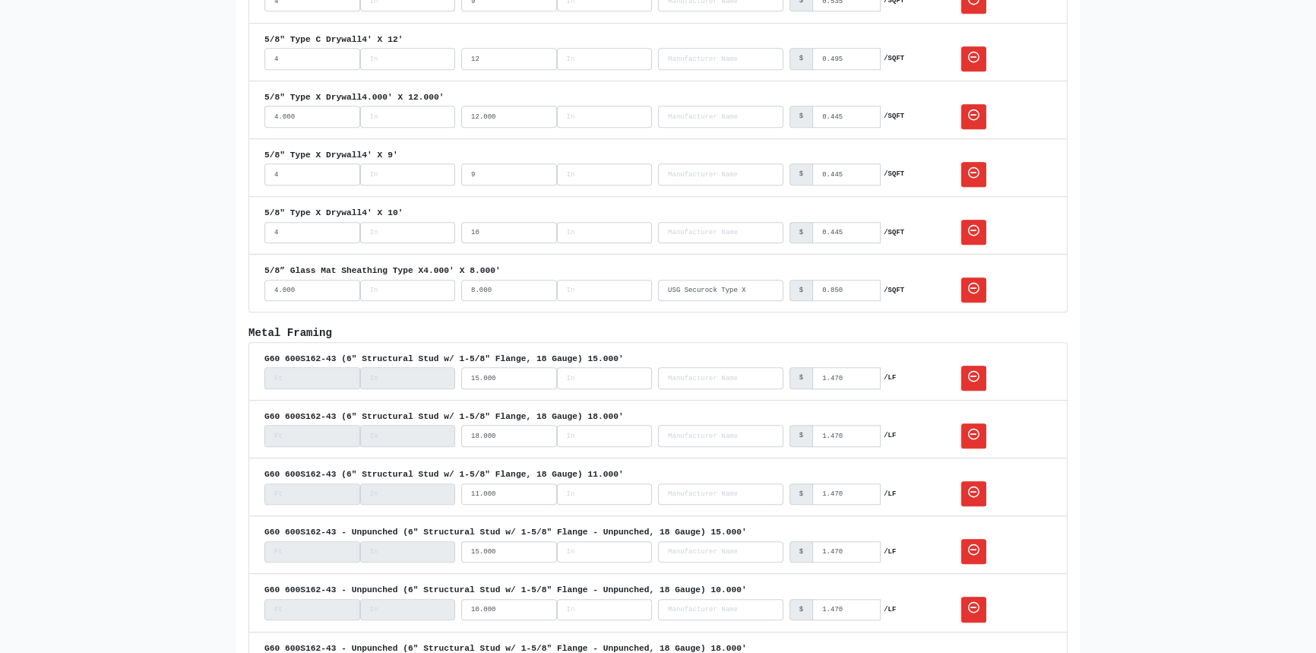
scroll to position [1451, 0]
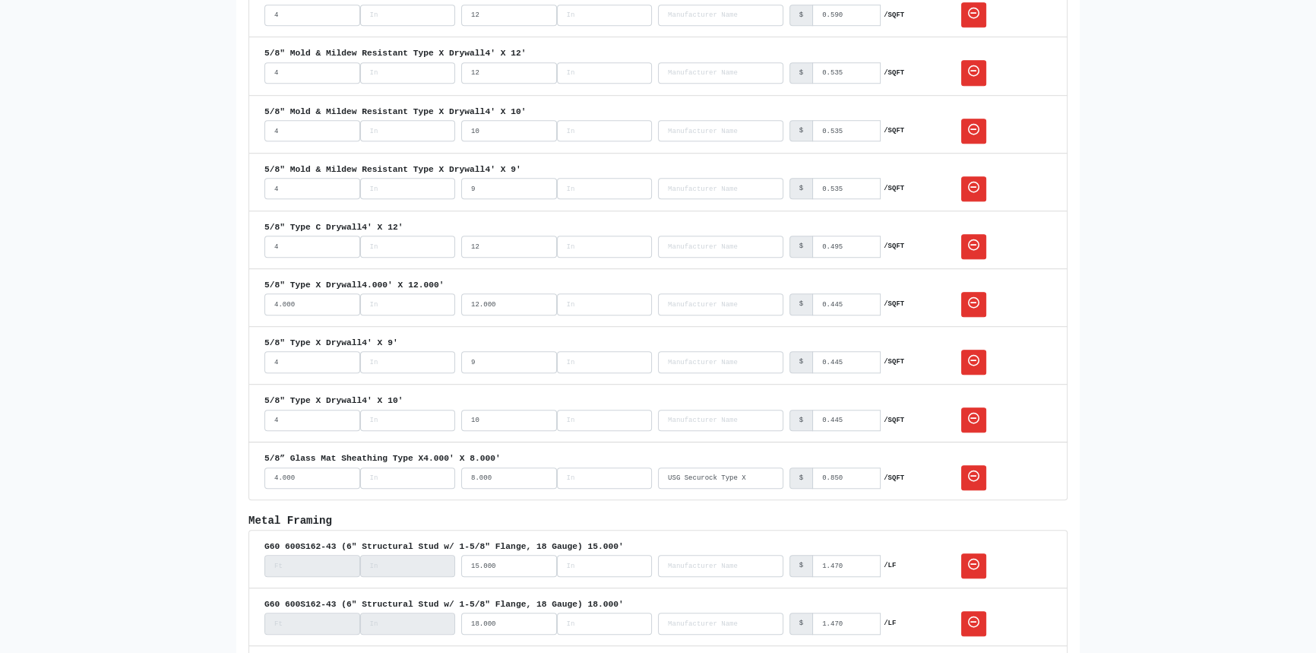
drag, startPoint x: 308, startPoint y: 299, endPoint x: 280, endPoint y: 300, distance: 27.4
click at [280, 300] on input "4.000" at bounding box center [312, 303] width 96 height 21
click at [507, 303] on input "12.000" at bounding box center [509, 303] width 96 height 21
click at [500, 472] on input "8.000" at bounding box center [509, 477] width 96 height 21
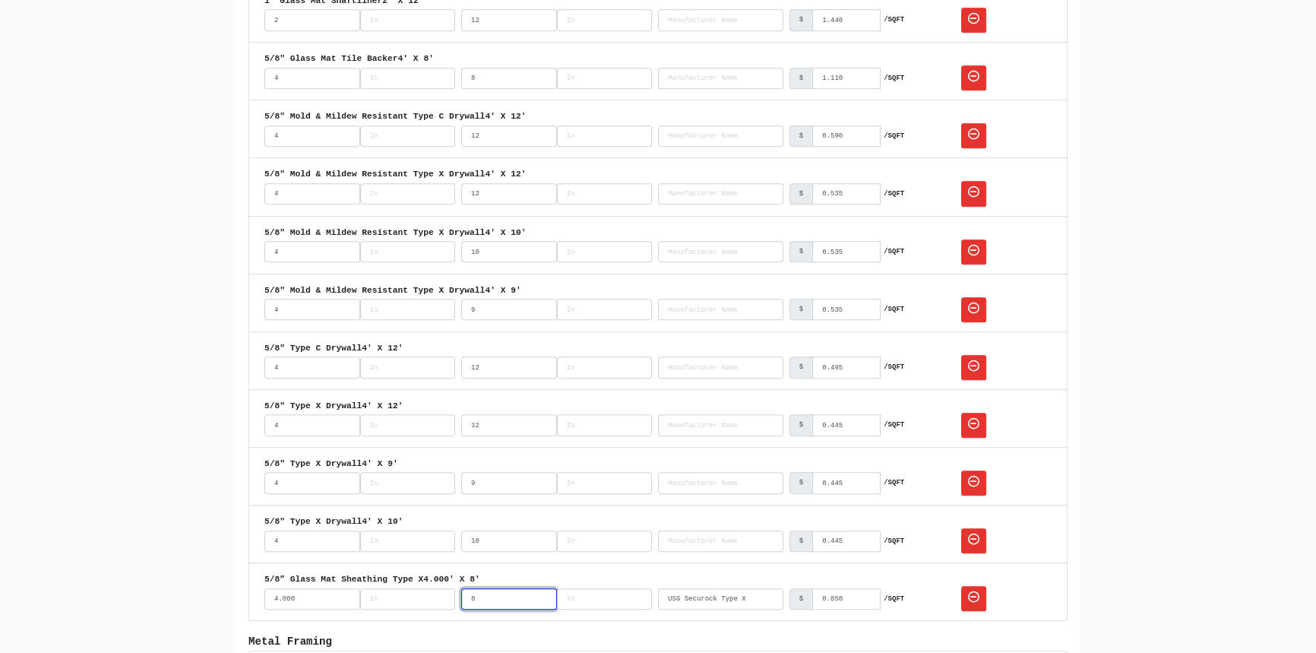
scroll to position [1313, 0]
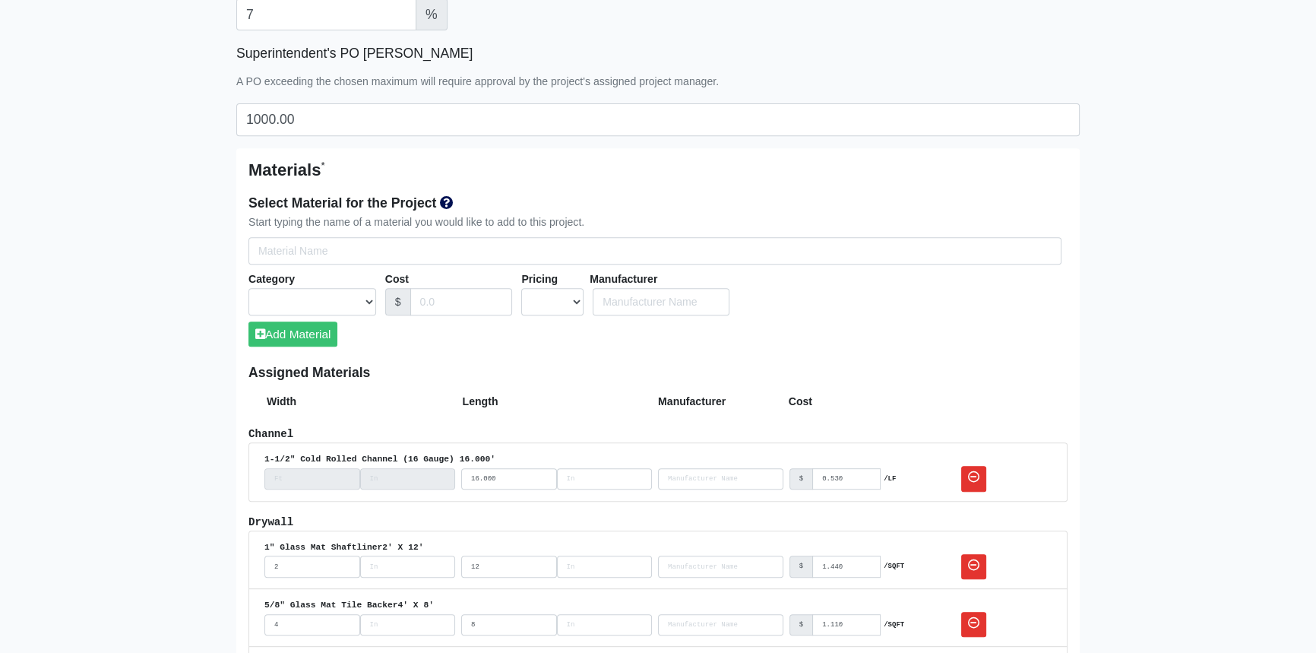
scroll to position [760, 0]
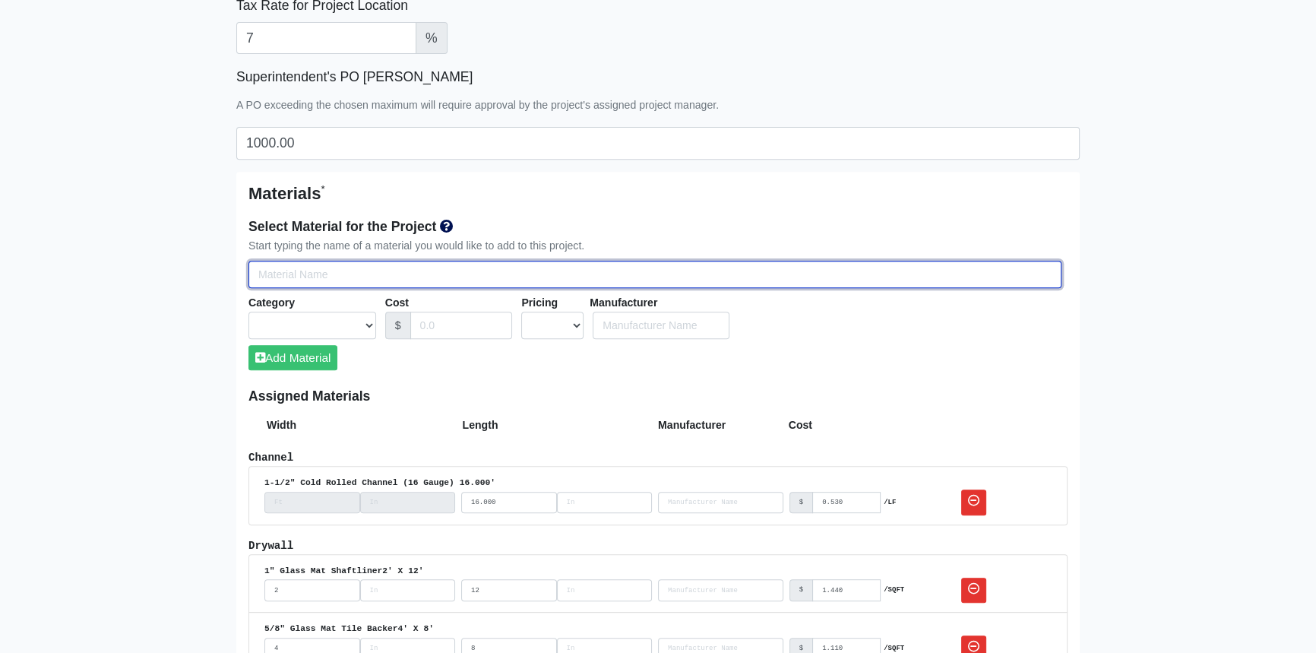
click at [328, 271] on input "Select Team Members for the Project" at bounding box center [655, 275] width 813 height 28
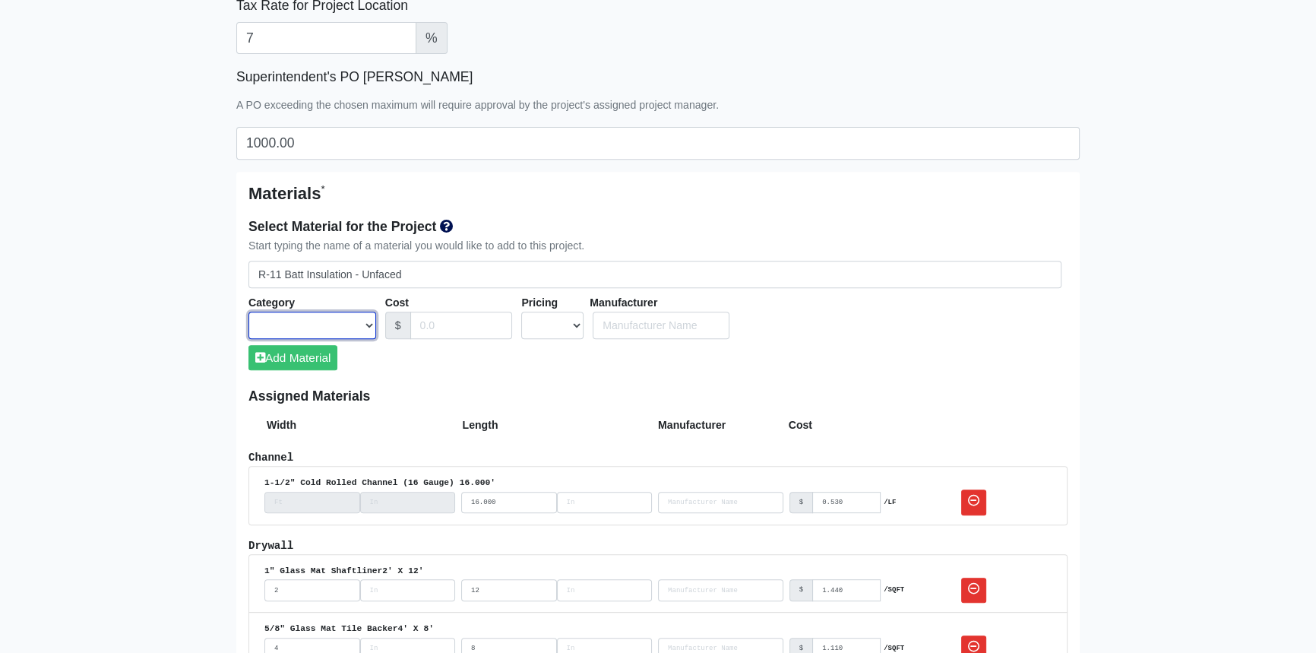
click at [366, 326] on select "Acoustical Ceilings Baffles and Blades Caulk Channel Clean Up Clouds & Canopies…" at bounding box center [313, 326] width 128 height 28
click at [249, 312] on select "Acoustical Ceilings Baffles and Blades Caulk Channel Clean Up Clouds & Canopies…" at bounding box center [313, 326] width 128 height 28
click at [450, 323] on input "Cost" at bounding box center [461, 326] width 103 height 28
click at [578, 322] on select "UNIT MLF LF MSQFT SQFT" at bounding box center [552, 326] width 62 height 28
click at [521, 312] on select "UNIT MLF LF MSQFT SQFT" at bounding box center [552, 326] width 62 height 28
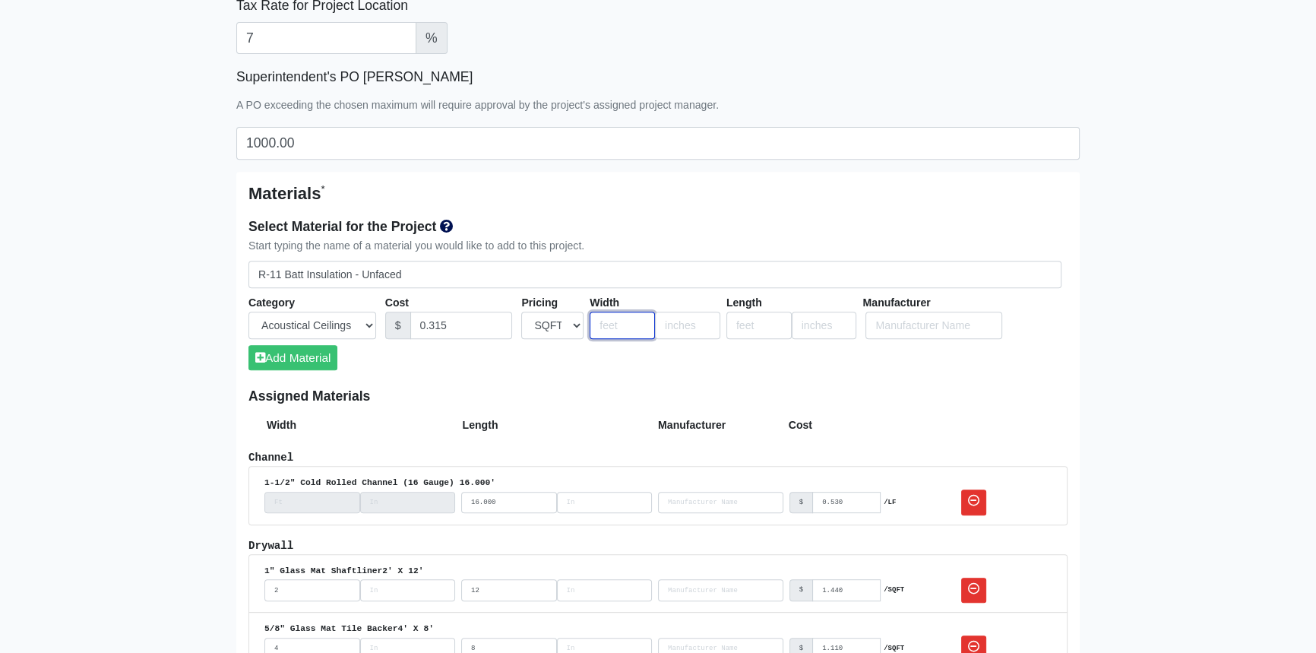
click at [615, 327] on input "number" at bounding box center [622, 326] width 65 height 28
drag, startPoint x: 616, startPoint y: 328, endPoint x: 578, endPoint y: 325, distance: 38.1
click at [578, 325] on div "Acoustical Ceilings Baffles and Blades Caulk Channel Clean Up Clouds & Canopies…" at bounding box center [658, 326] width 819 height 28
click at [674, 321] on input "number" at bounding box center [687, 326] width 65 height 28
click at [757, 325] on input "number" at bounding box center [759, 326] width 65 height 28
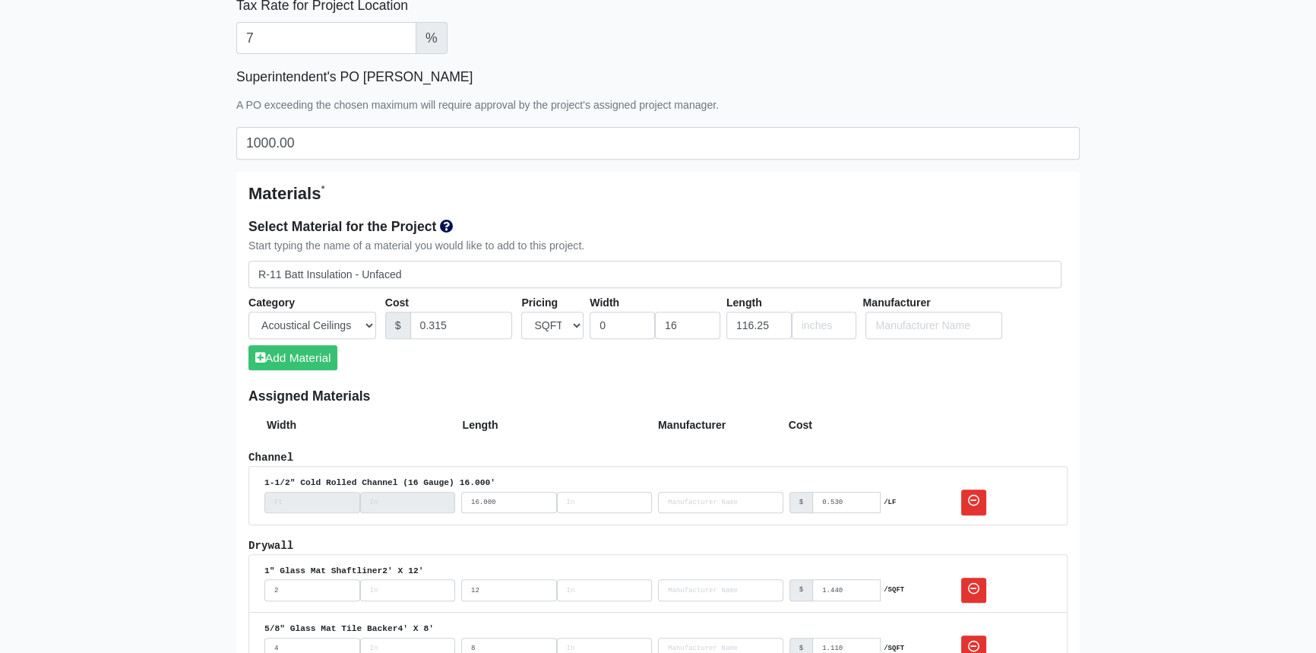
click at [889, 391] on h6 "Assigned Materials" at bounding box center [658, 396] width 819 height 16
click at [315, 359] on button "Add Material" at bounding box center [293, 357] width 89 height 25
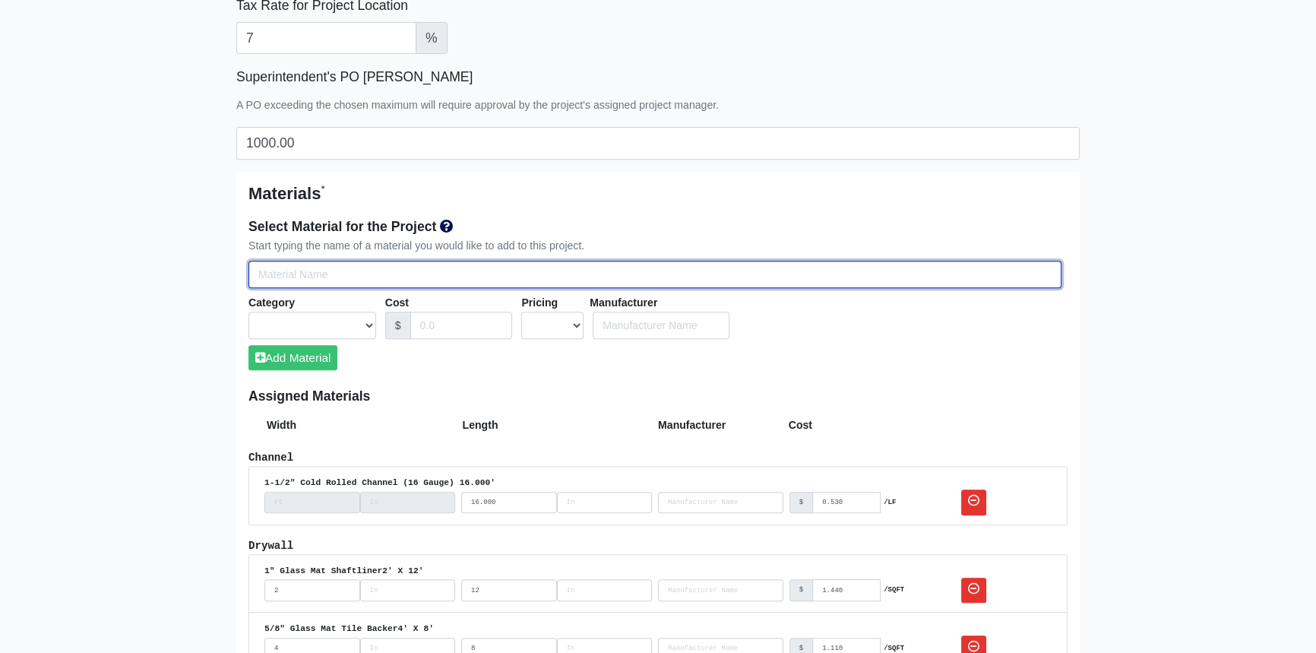
click at [382, 274] on input "Select Team Members for the Project" at bounding box center [655, 275] width 813 height 28
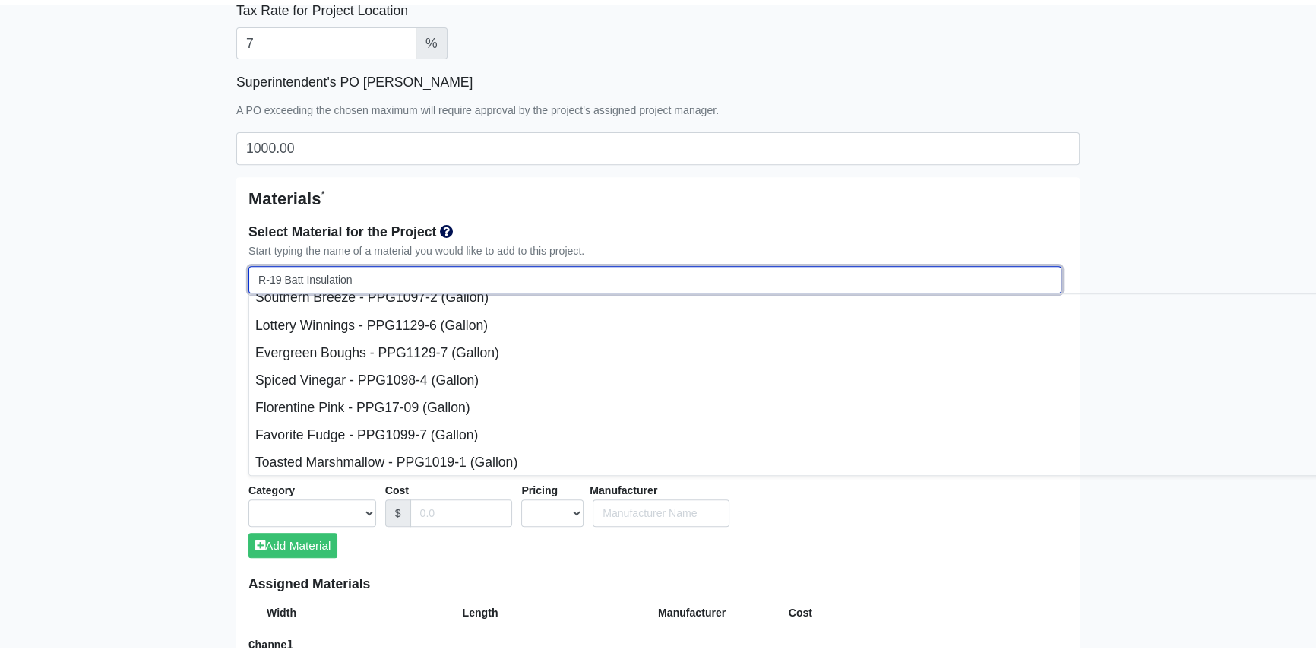
scroll to position [0, 0]
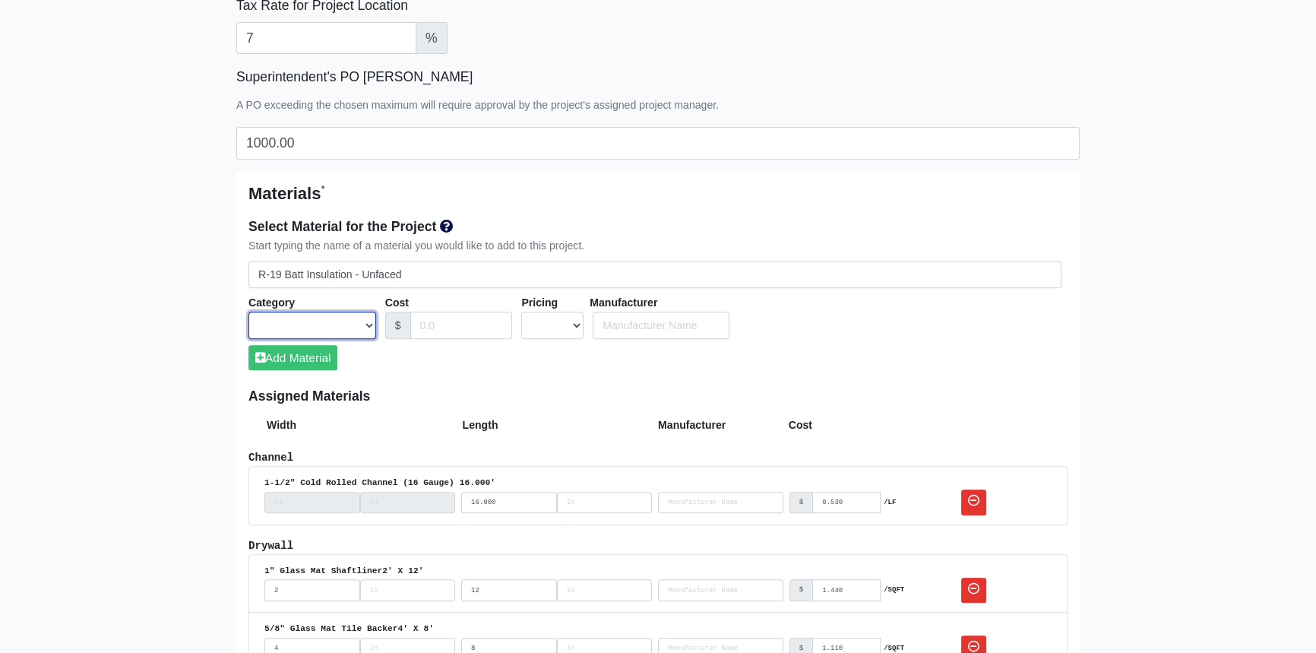
click at [360, 325] on select "Acoustical Ceilings Baffles and Blades Caulk Channel Clean Up Clouds & Canopies…" at bounding box center [313, 326] width 128 height 28
click at [249, 312] on select "Acoustical Ceilings Baffles and Blades Caulk Channel Clean Up Clouds & Canopies…" at bounding box center [313, 326] width 128 height 28
click at [447, 321] on input "Cost" at bounding box center [461, 326] width 103 height 28
click at [416, 319] on input ".468" at bounding box center [461, 326] width 103 height 28
click at [575, 321] on select "UNIT MLF LF MSQFT SQFT" at bounding box center [552, 326] width 62 height 28
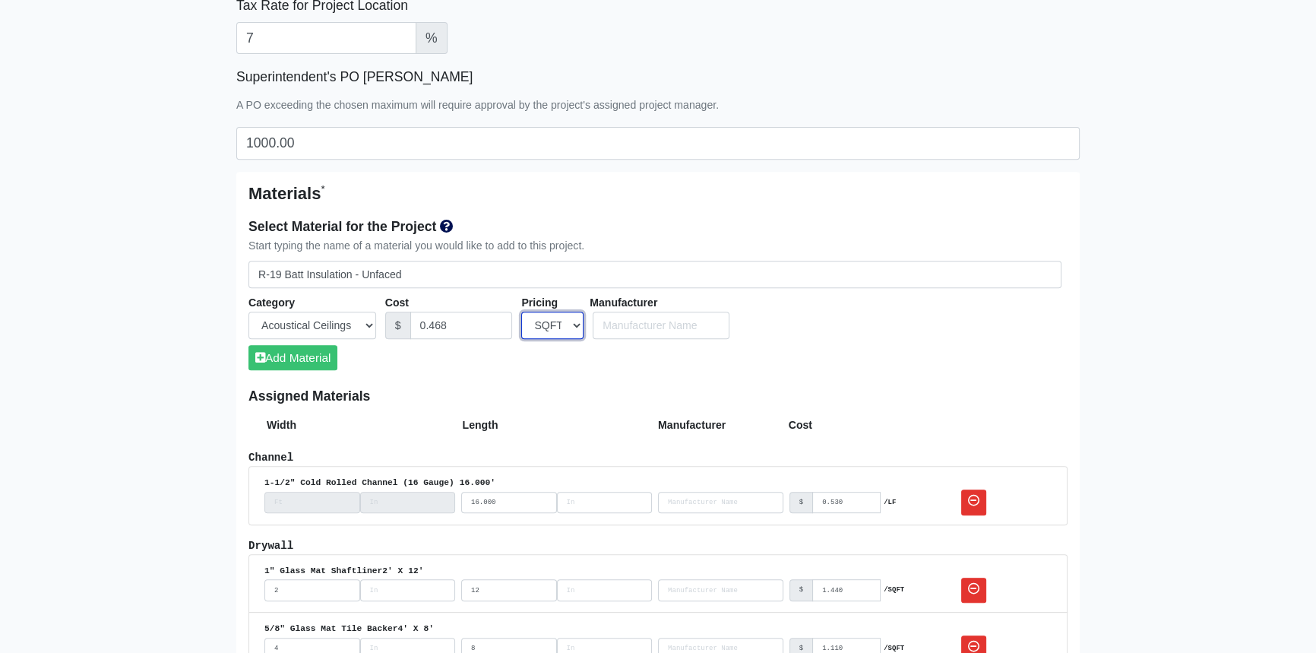
click at [521, 312] on select "UNIT MLF LF MSQFT SQFT" at bounding box center [552, 326] width 62 height 28
click at [682, 321] on input "number" at bounding box center [687, 326] width 65 height 28
click at [749, 329] on input "number" at bounding box center [759, 326] width 65 height 28
click at [321, 353] on button "Add Material" at bounding box center [293, 357] width 89 height 25
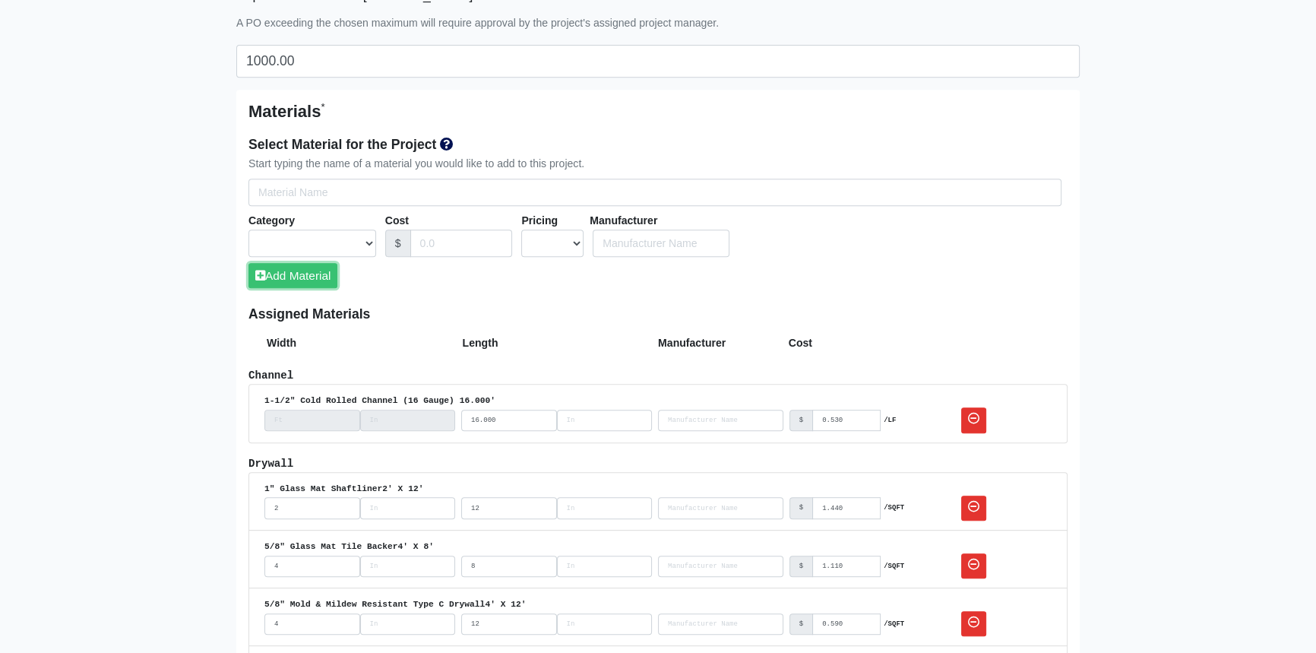
scroll to position [760, 0]
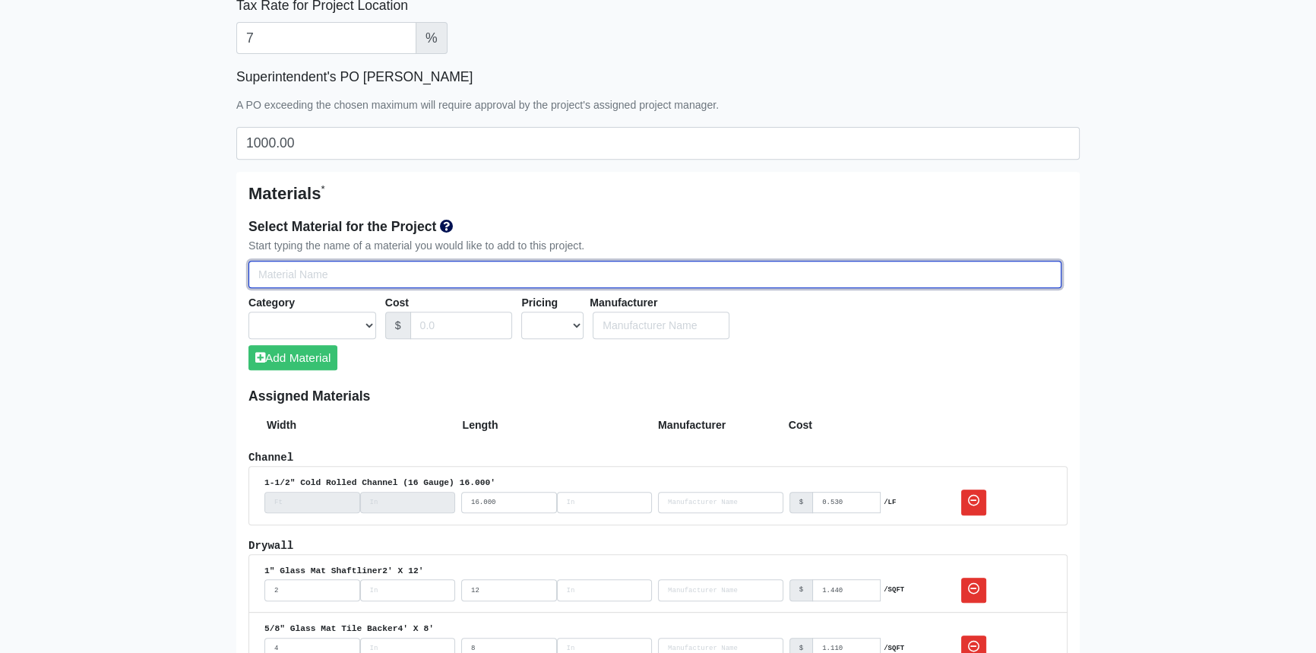
click at [356, 274] on input "Select Team Members for the Project" at bounding box center [655, 275] width 813 height 28
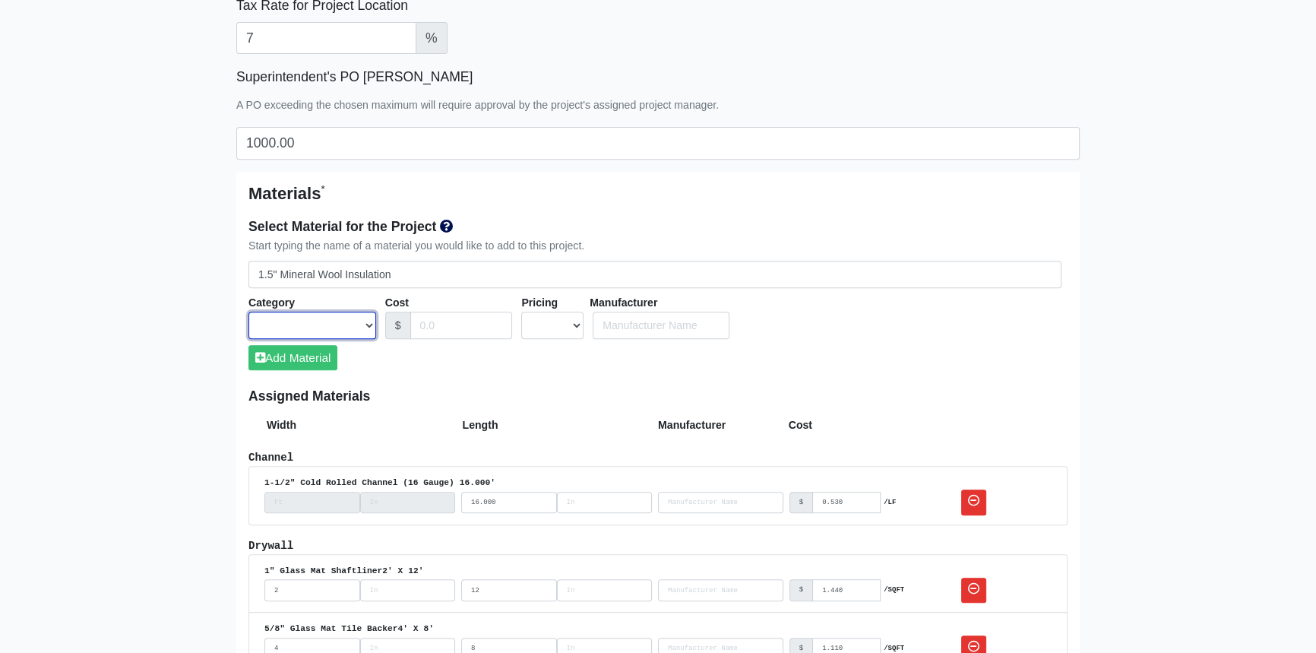
click at [367, 325] on select "Acoustical Ceilings Baffles and Blades Caulk Channel Clean Up Clouds & Canopies…" at bounding box center [313, 326] width 128 height 28
click at [249, 312] on select "Acoustical Ceilings Baffles and Blades Caulk Channel Clean Up Clouds & Canopies…" at bounding box center [313, 326] width 128 height 28
click at [433, 326] on input "Cost" at bounding box center [461, 326] width 103 height 28
click at [581, 325] on select "UNIT MLF LF MSQFT SQFT" at bounding box center [552, 326] width 62 height 28
click at [521, 312] on select "UNIT MLF LF MSQFT SQFT" at bounding box center [552, 326] width 62 height 28
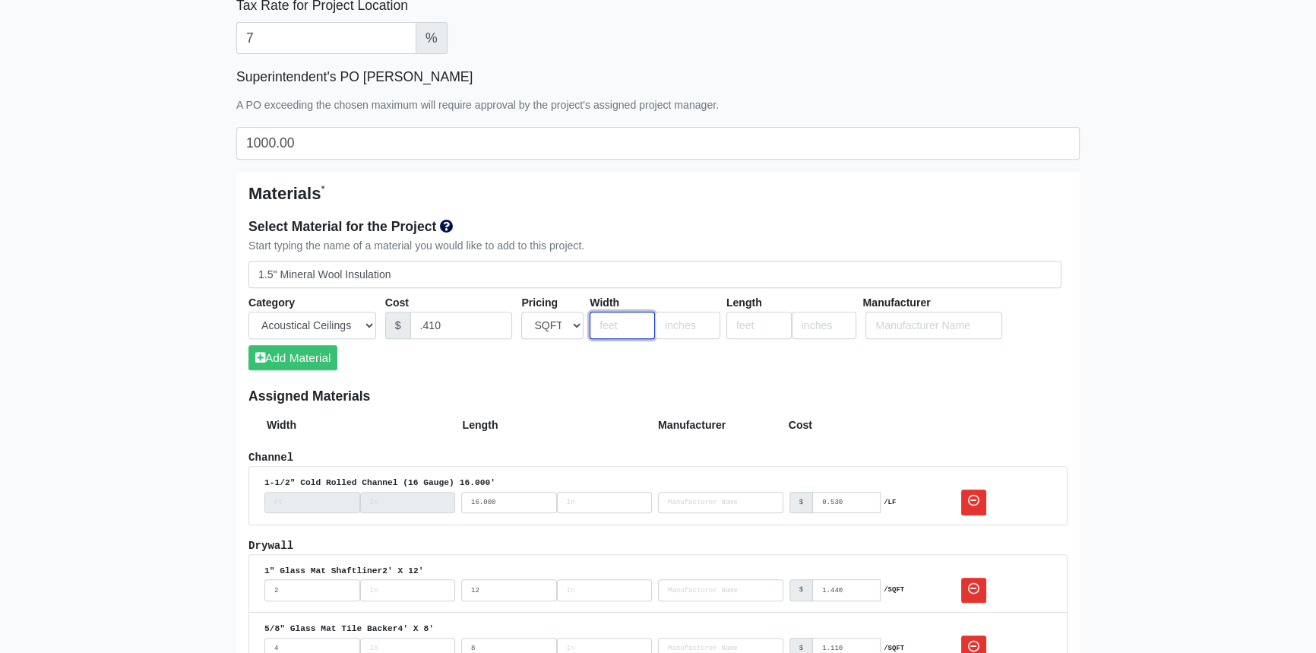
click at [616, 326] on input "number" at bounding box center [622, 326] width 65 height 28
click at [755, 329] on input "number" at bounding box center [759, 326] width 65 height 28
drag, startPoint x: 614, startPoint y: 320, endPoint x: 591, endPoint y: 319, distance: 22.8
click at [591, 319] on input "16" at bounding box center [622, 326] width 65 height 28
click at [759, 327] on input "number" at bounding box center [759, 326] width 65 height 28
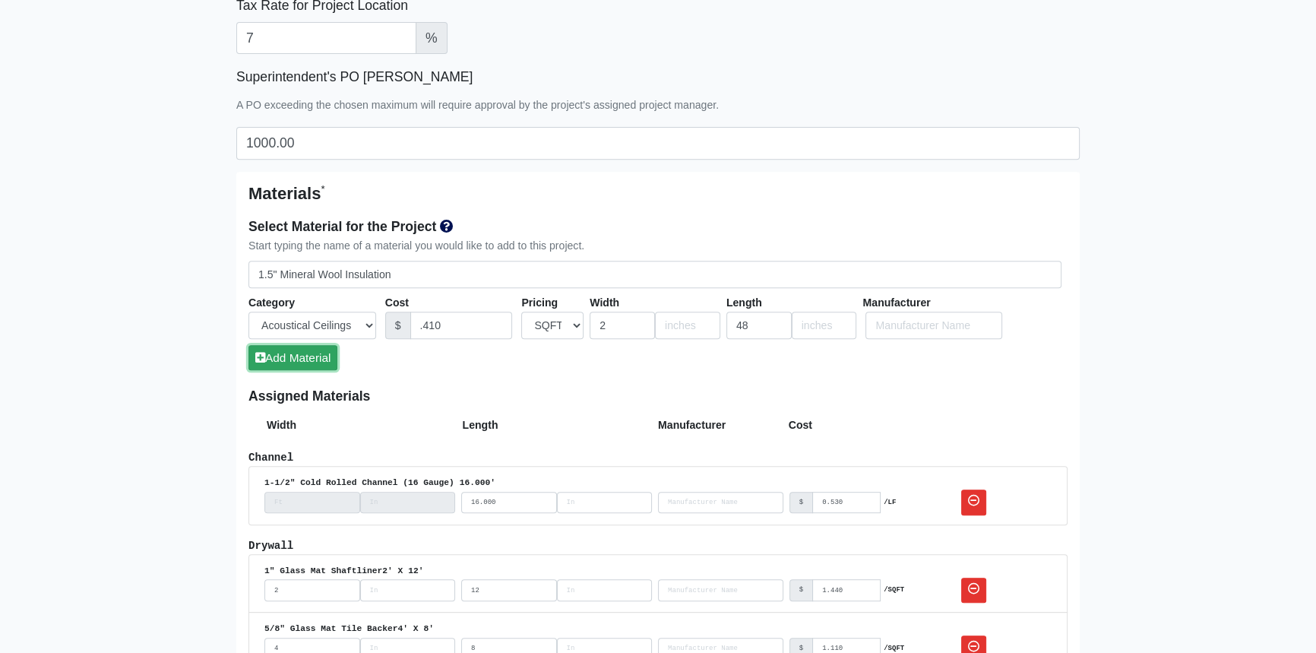
click at [325, 356] on button "Add Material" at bounding box center [293, 357] width 89 height 25
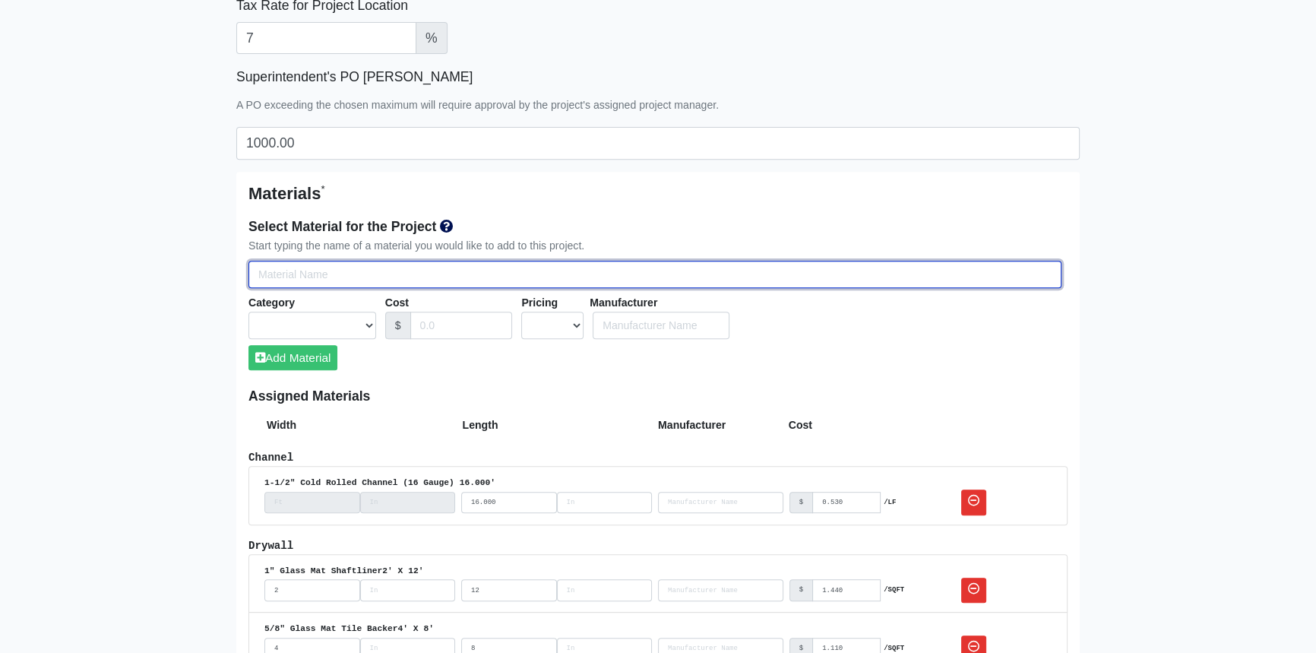
click at [320, 266] on input "Select Team Members for the Project" at bounding box center [655, 275] width 813 height 28
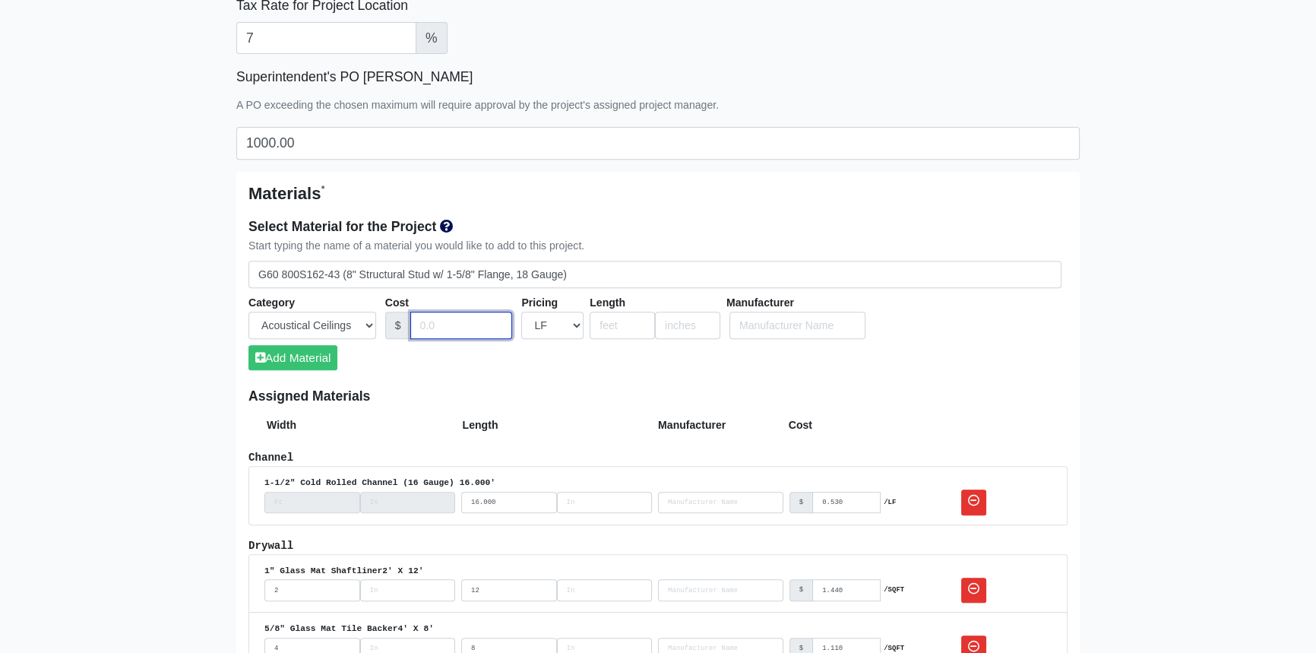
click at [449, 325] on input "Cost" at bounding box center [461, 326] width 103 height 28
click at [609, 320] on input "number" at bounding box center [622, 326] width 65 height 28
click at [289, 360] on button "Add Material" at bounding box center [293, 357] width 89 height 25
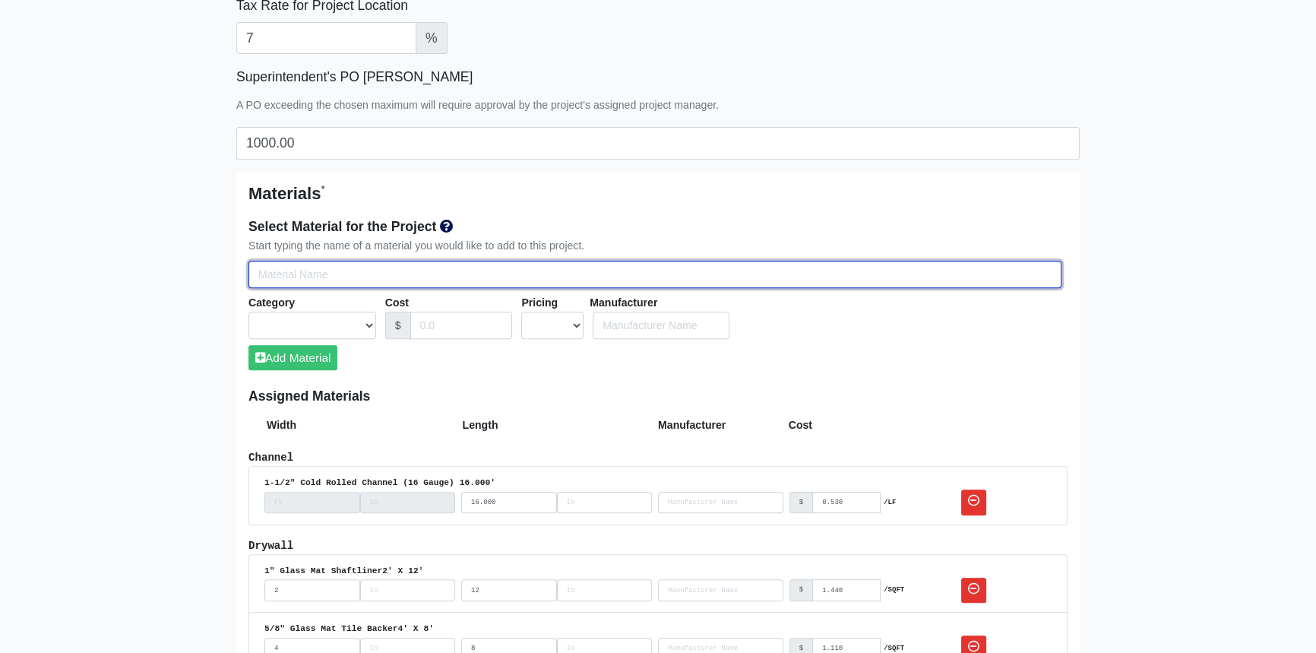
click at [292, 274] on input "Select Team Members for the Project" at bounding box center [655, 275] width 813 height 28
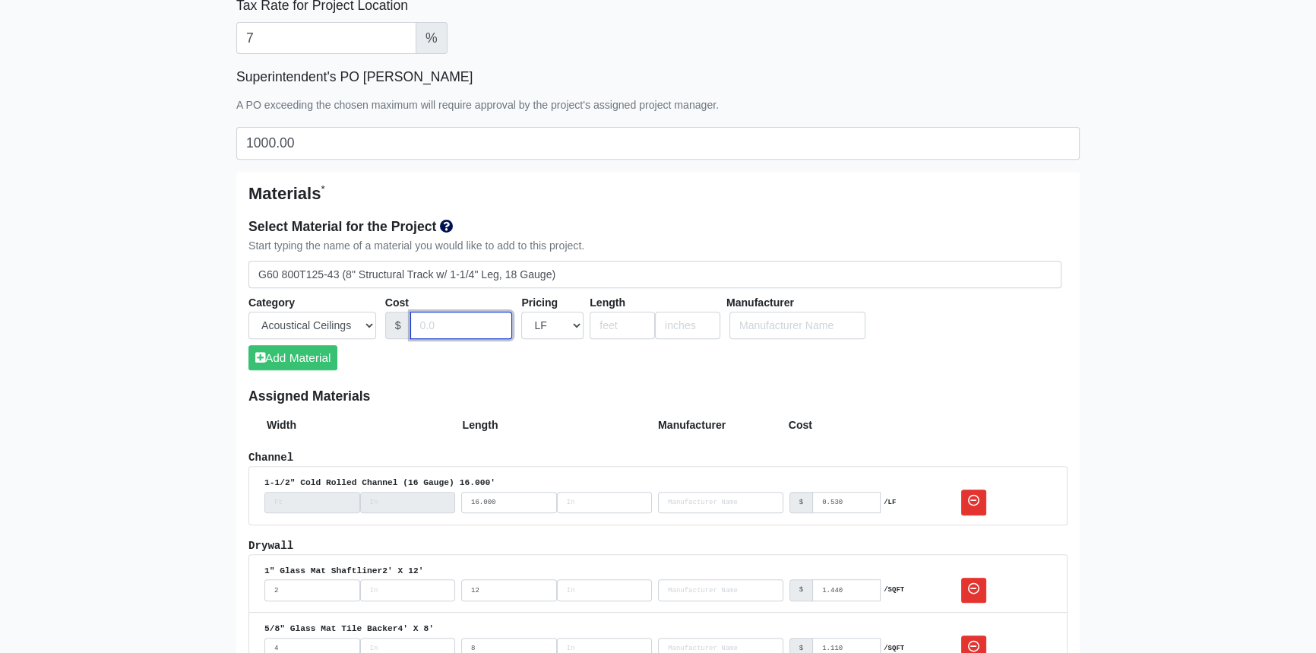
click at [476, 325] on input "Cost" at bounding box center [461, 326] width 103 height 28
click at [619, 324] on input "number" at bounding box center [622, 326] width 65 height 28
click at [314, 358] on button "Add Material" at bounding box center [293, 357] width 89 height 25
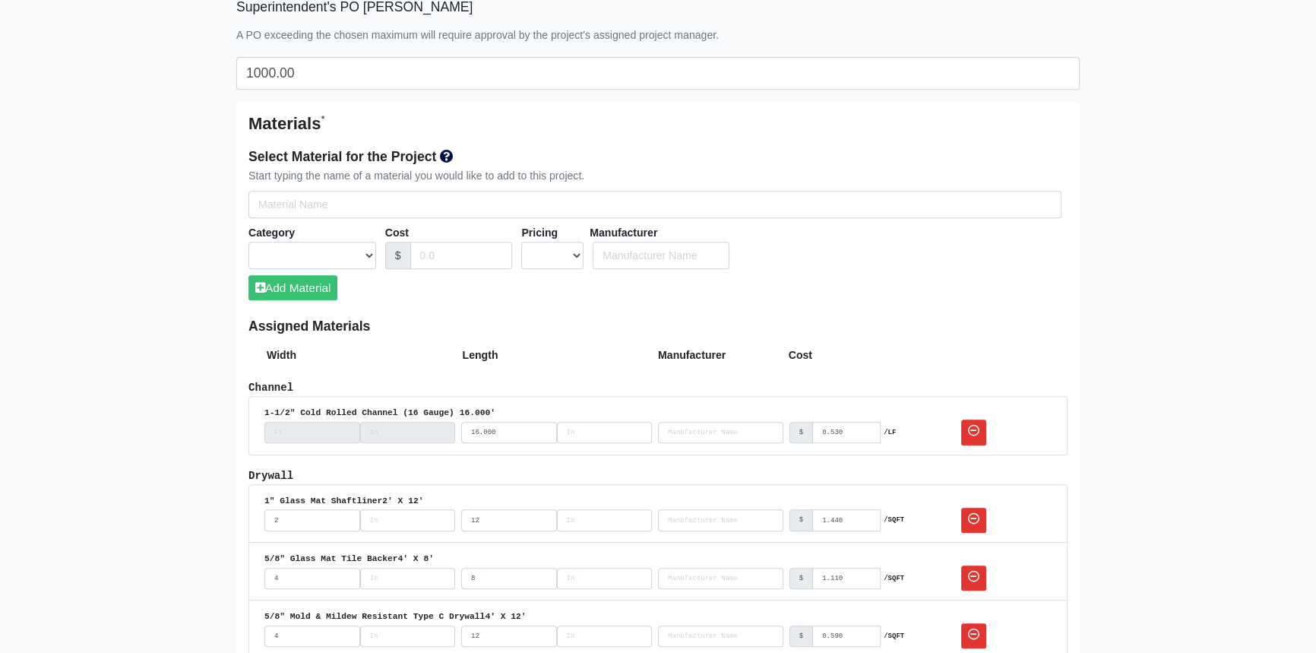
scroll to position [828, 0]
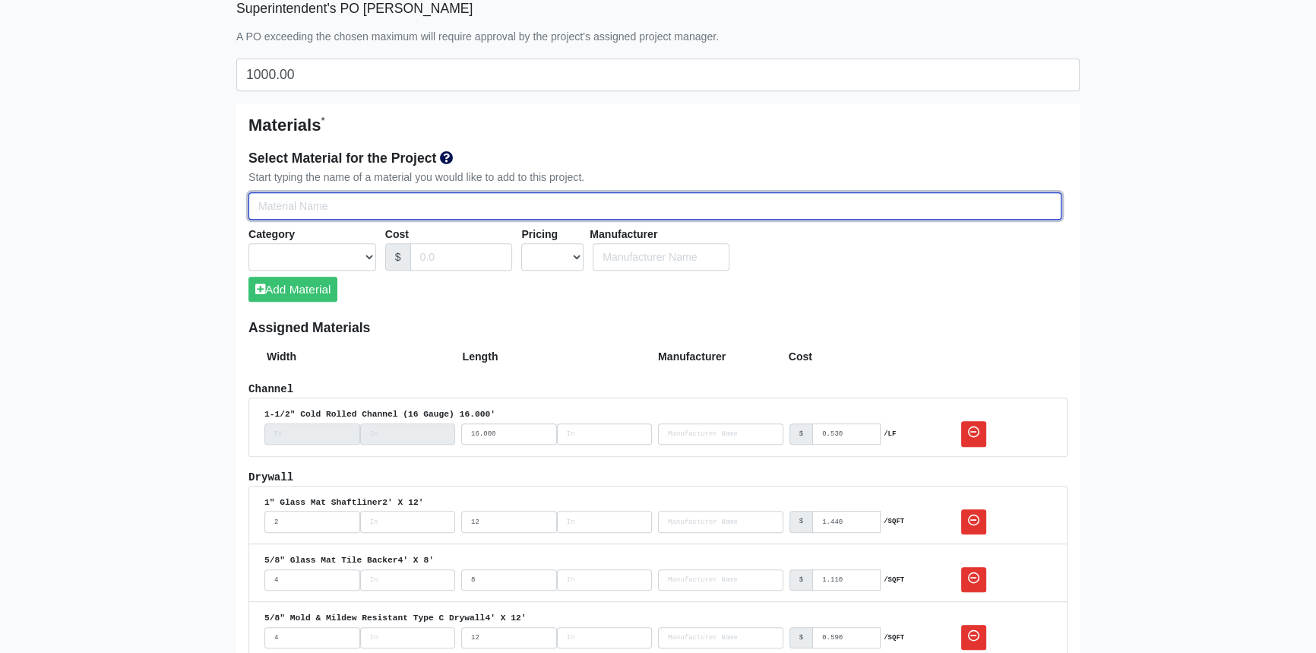
click at [315, 200] on input "Select Team Members for the Project" at bounding box center [655, 206] width 813 height 28
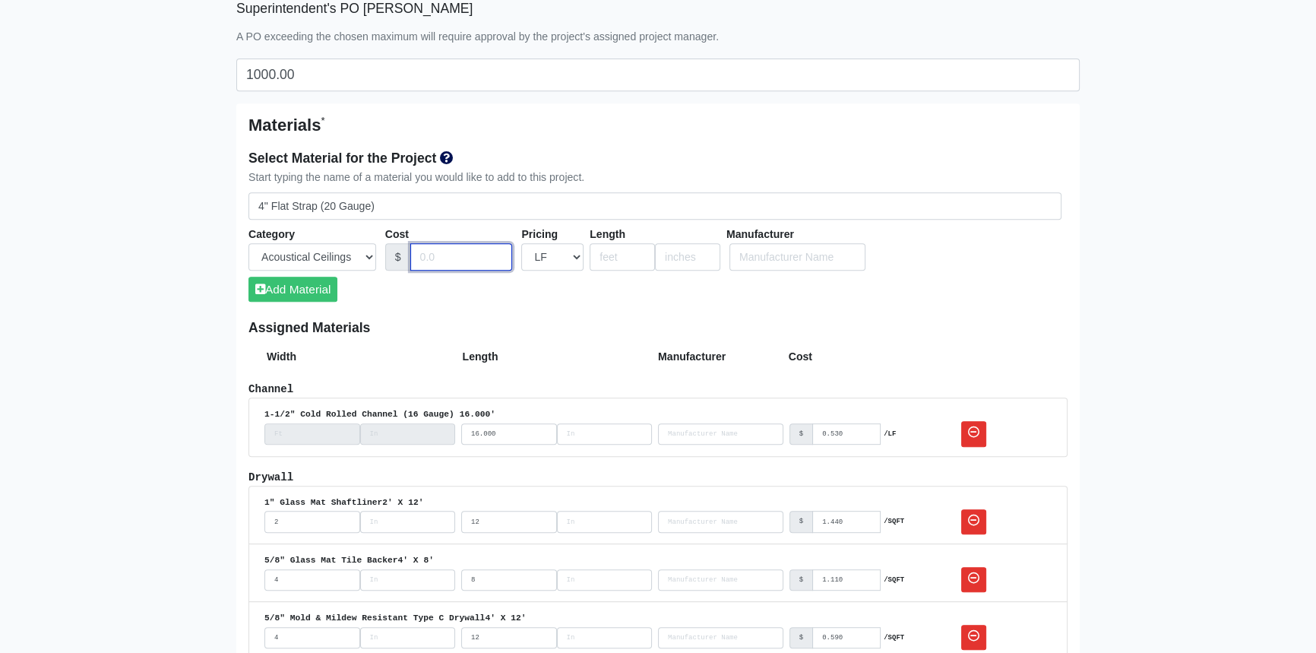
click at [464, 255] on input "Cost" at bounding box center [461, 257] width 103 height 28
click at [616, 256] on input "number" at bounding box center [622, 257] width 65 height 28
click at [311, 291] on button "Add Material" at bounding box center [293, 289] width 89 height 25
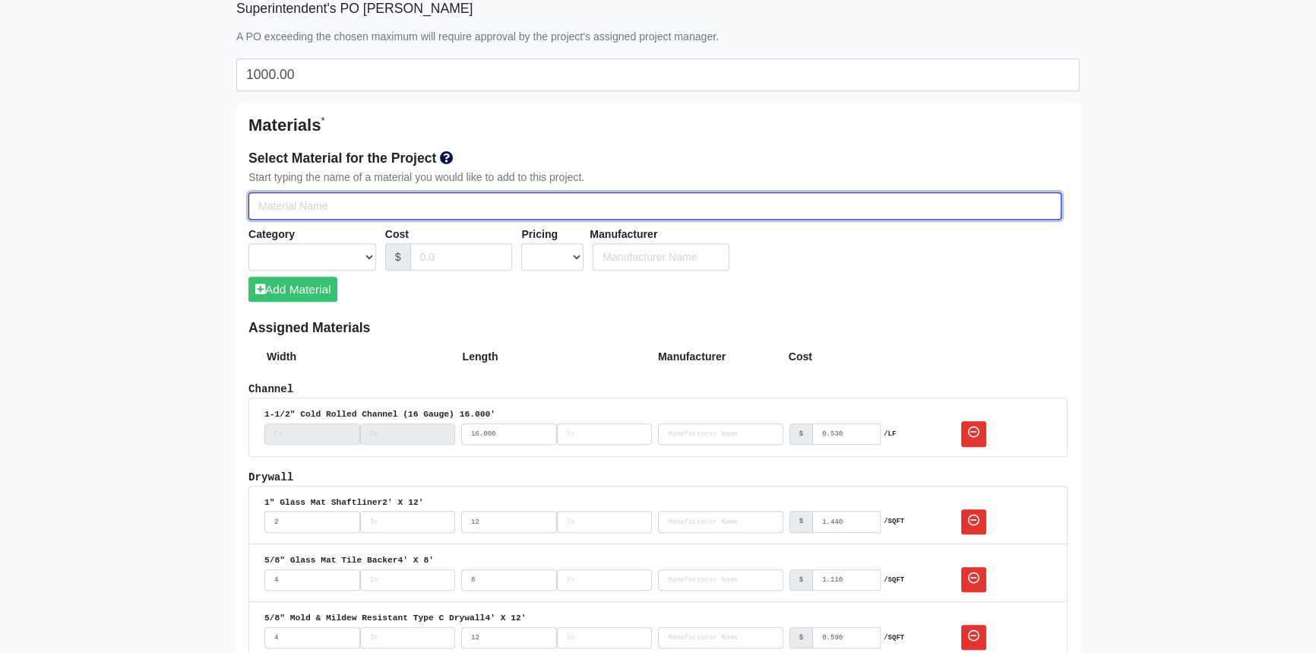
click at [279, 203] on input "Select Team Members for the Project" at bounding box center [655, 206] width 813 height 28
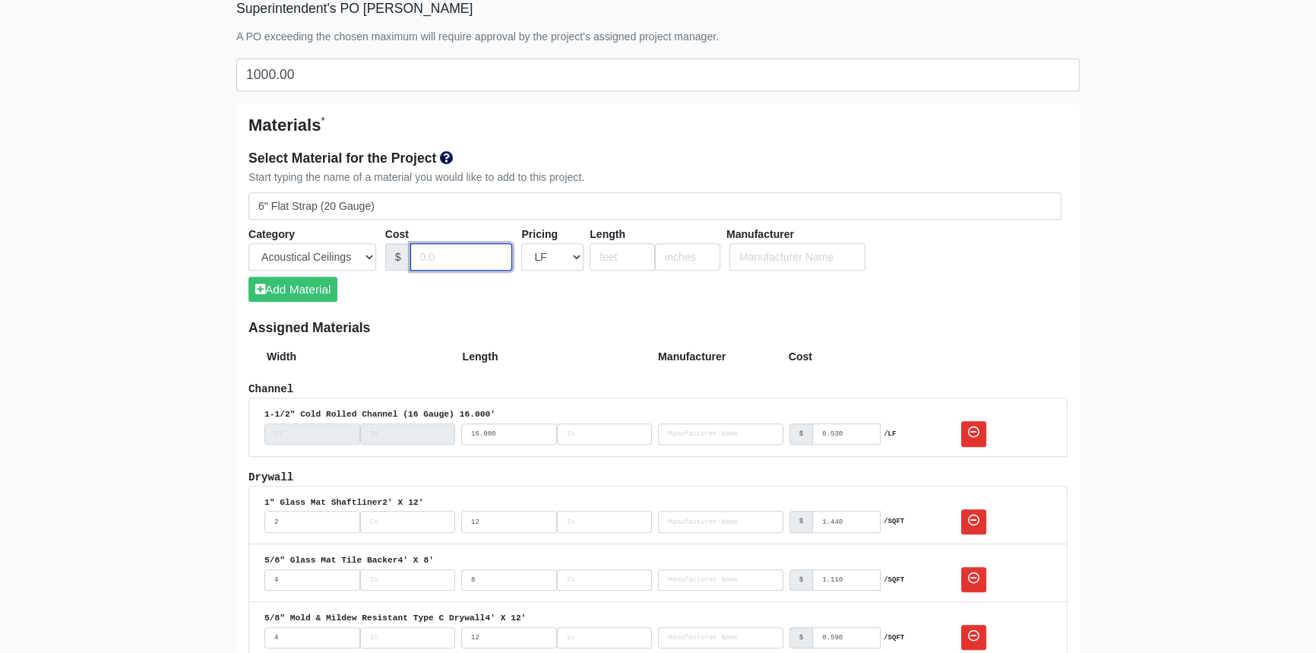
click at [439, 258] on input "Cost" at bounding box center [461, 257] width 103 height 28
click at [616, 258] on input "number" at bounding box center [622, 257] width 65 height 28
click at [311, 284] on button "Add Material" at bounding box center [293, 289] width 89 height 25
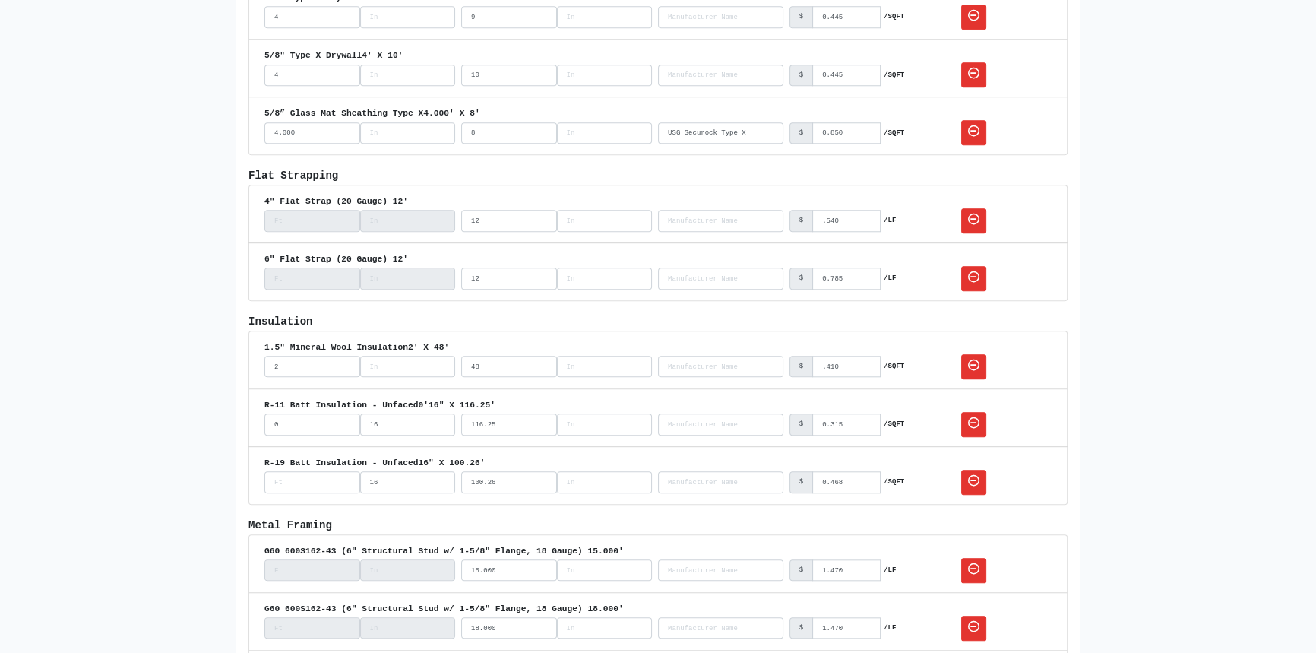
scroll to position [1727, 0]
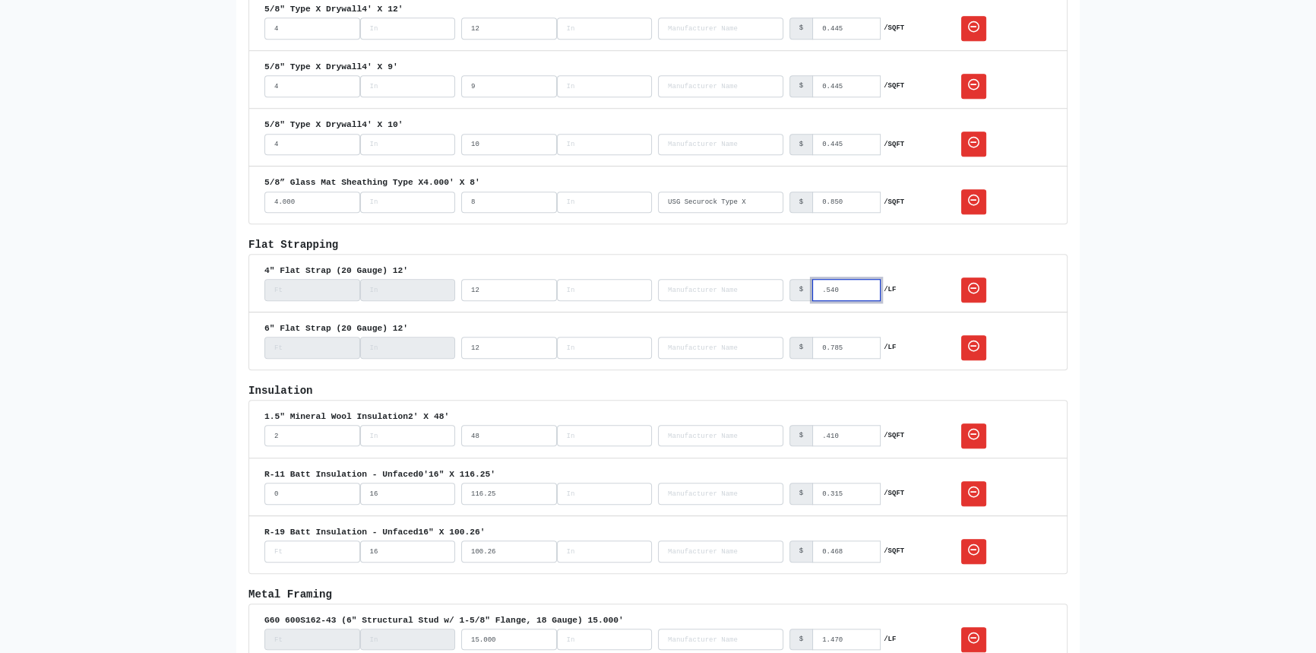
click at [821, 287] on input ".540" at bounding box center [846, 289] width 68 height 21
click at [160, 388] on main "Edit Project Project Name * The Hub Clemson Project Reference Number 80-0976 Lo…" at bounding box center [658, 666] width 1316 height 4629
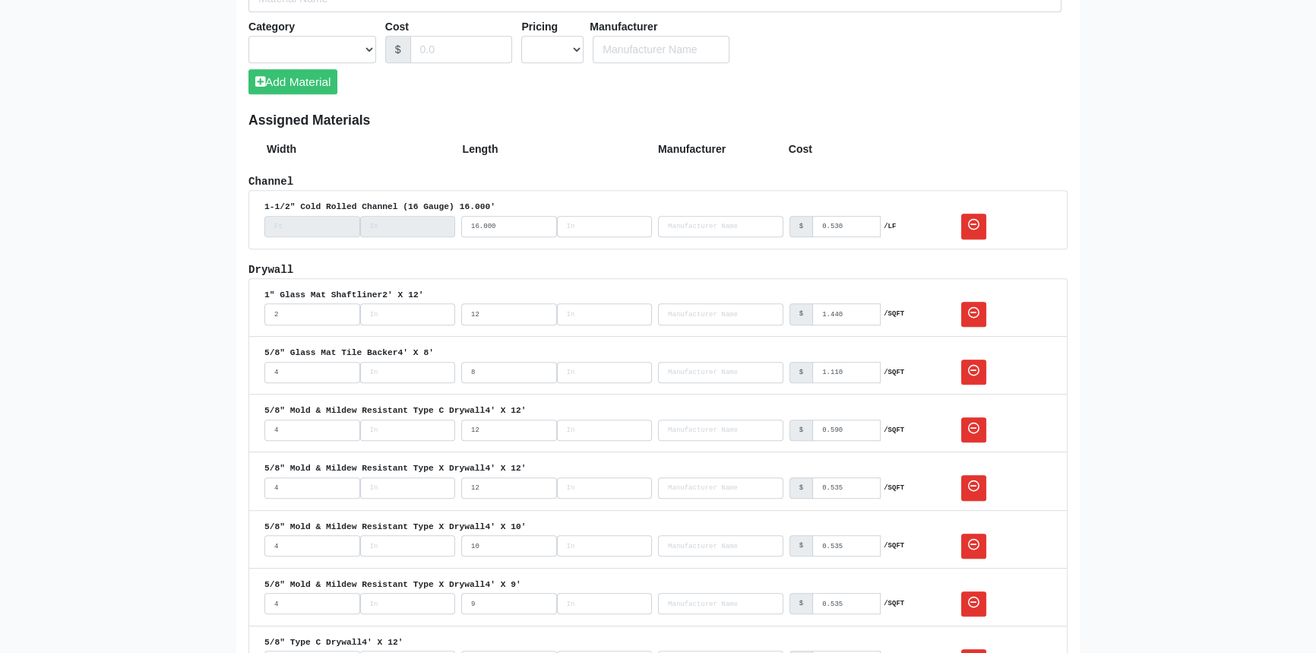
scroll to position [828, 0]
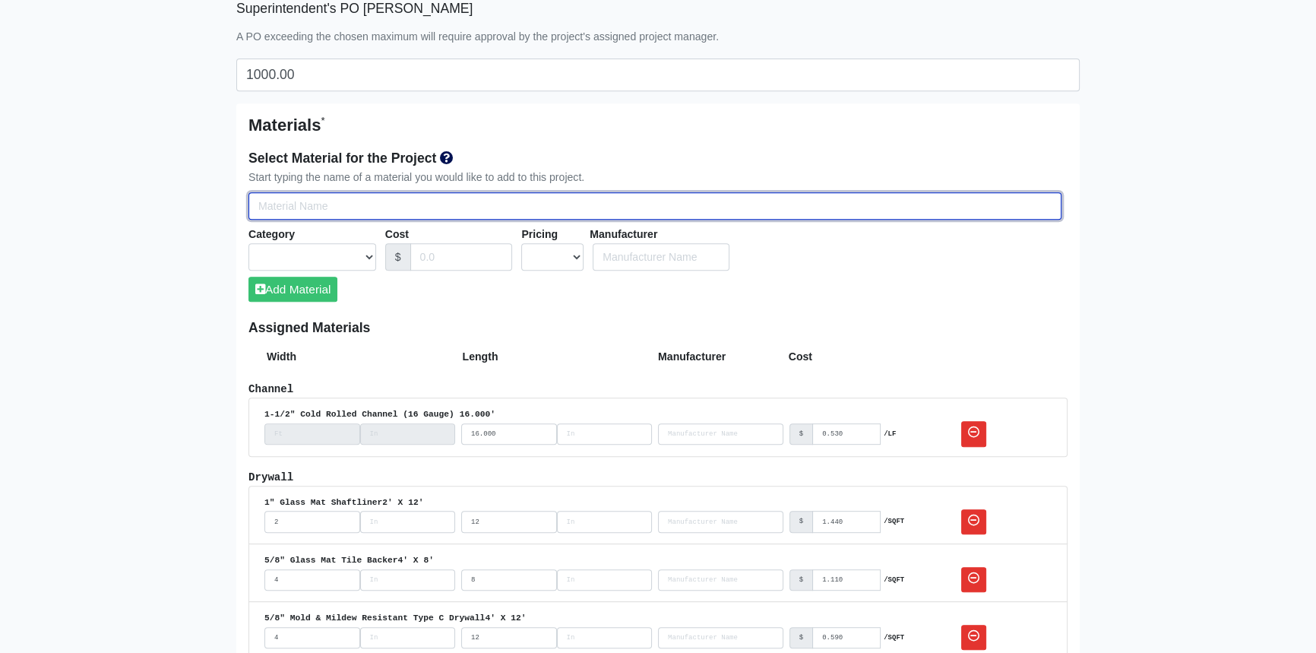
click at [397, 206] on input "Select Team Members for the Project" at bounding box center [655, 206] width 813 height 28
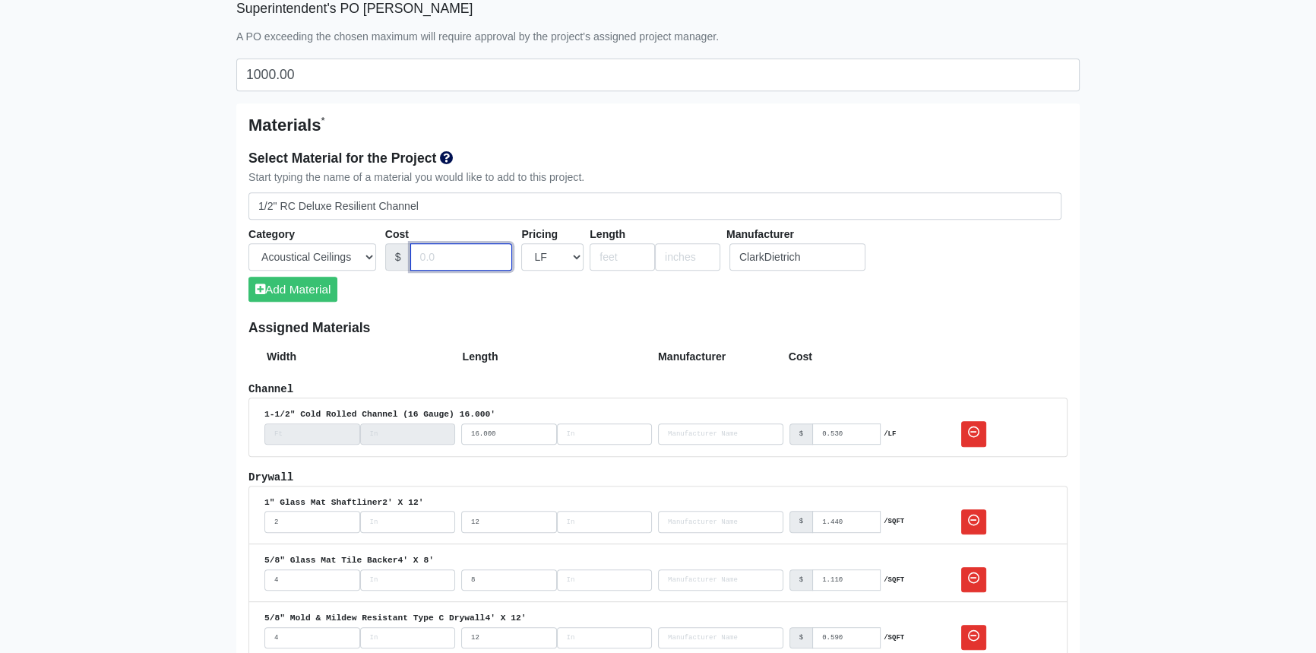
click at [451, 256] on input "Cost" at bounding box center [461, 257] width 103 height 28
click at [620, 255] on input "number" at bounding box center [622, 257] width 65 height 28
click at [319, 288] on button "Add Material" at bounding box center [293, 289] width 89 height 25
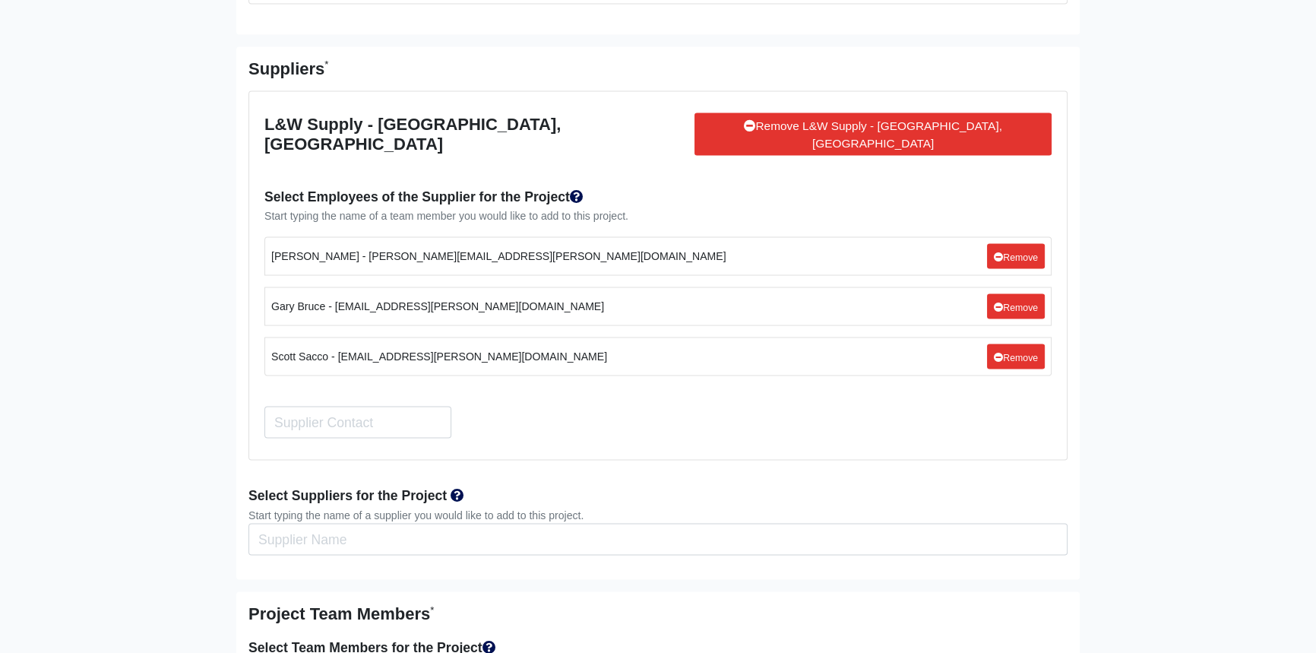
scroll to position [4144, 0]
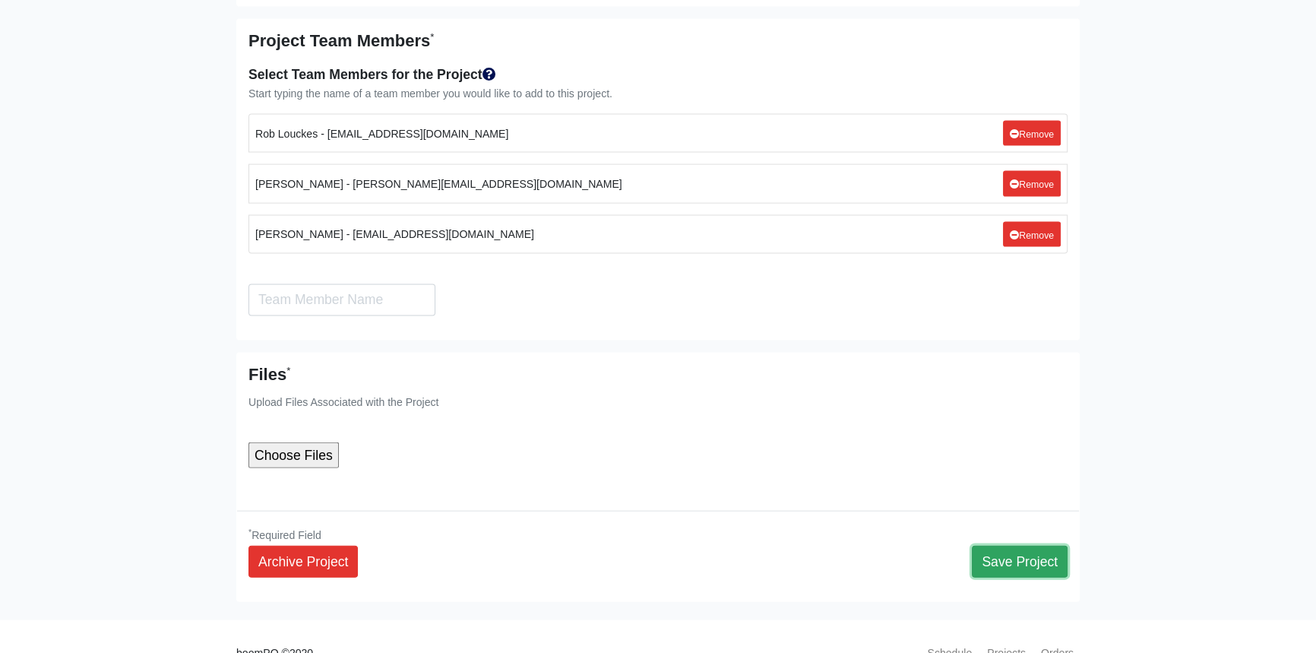
click at [1018, 546] on button "Save Project" at bounding box center [1020, 562] width 96 height 32
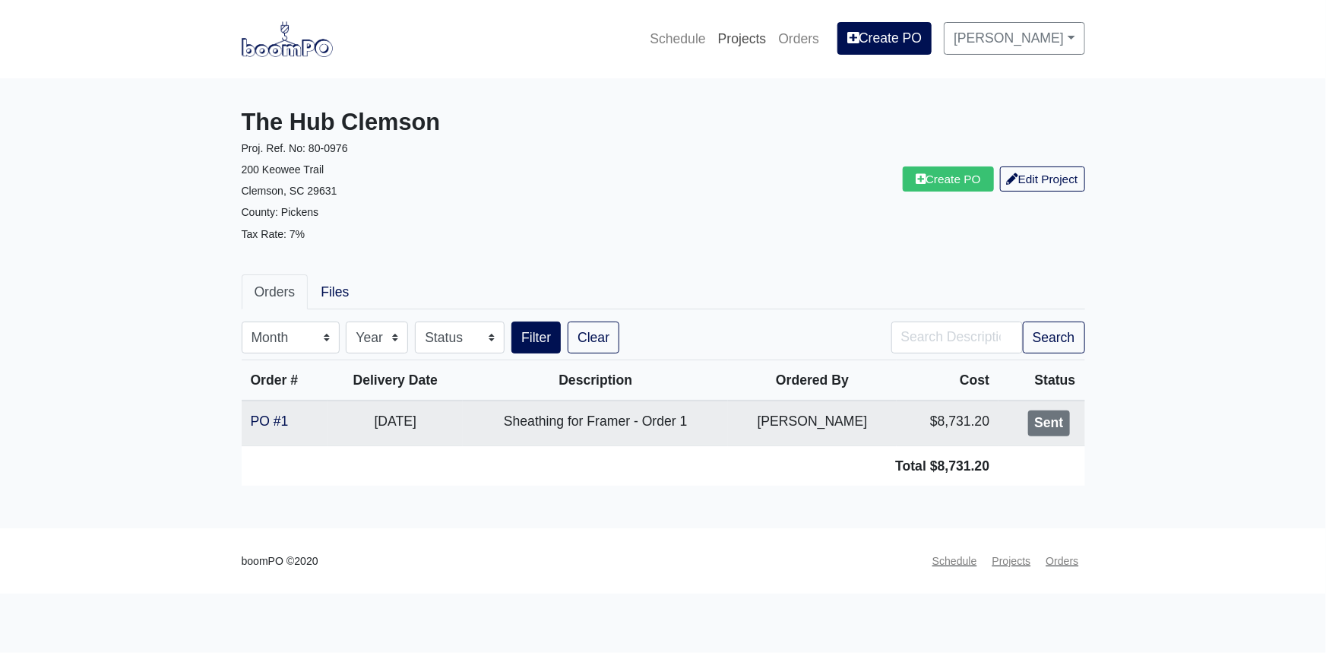
click at [768, 36] on link "Projects" at bounding box center [742, 38] width 61 height 33
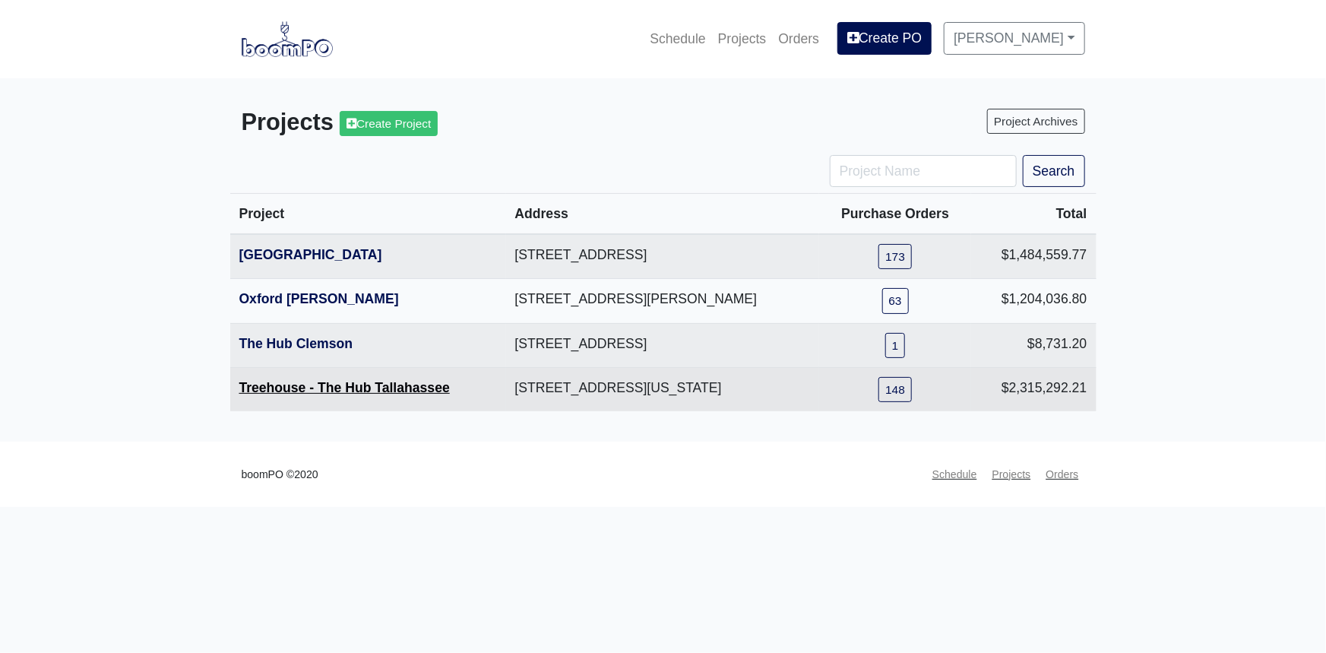
click at [318, 383] on link "Treehouse - The Hub Tallahassee" at bounding box center [344, 387] width 211 height 15
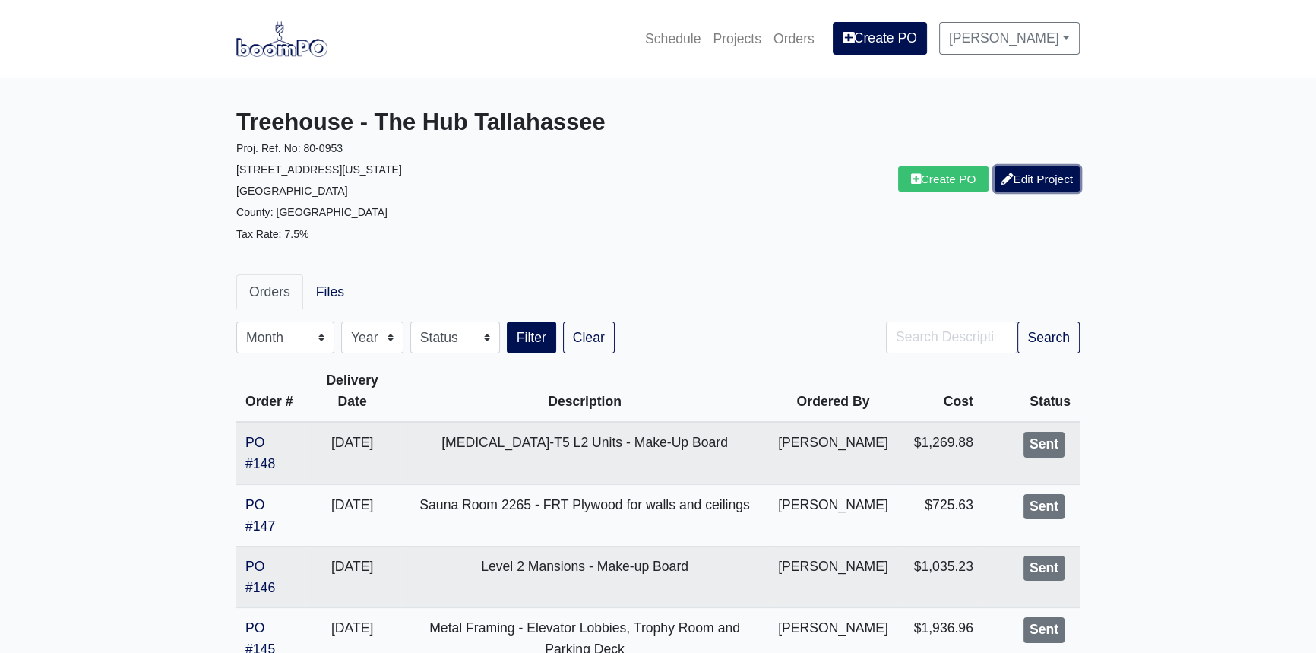
click at [1025, 190] on link "Edit Project" at bounding box center [1037, 178] width 85 height 25
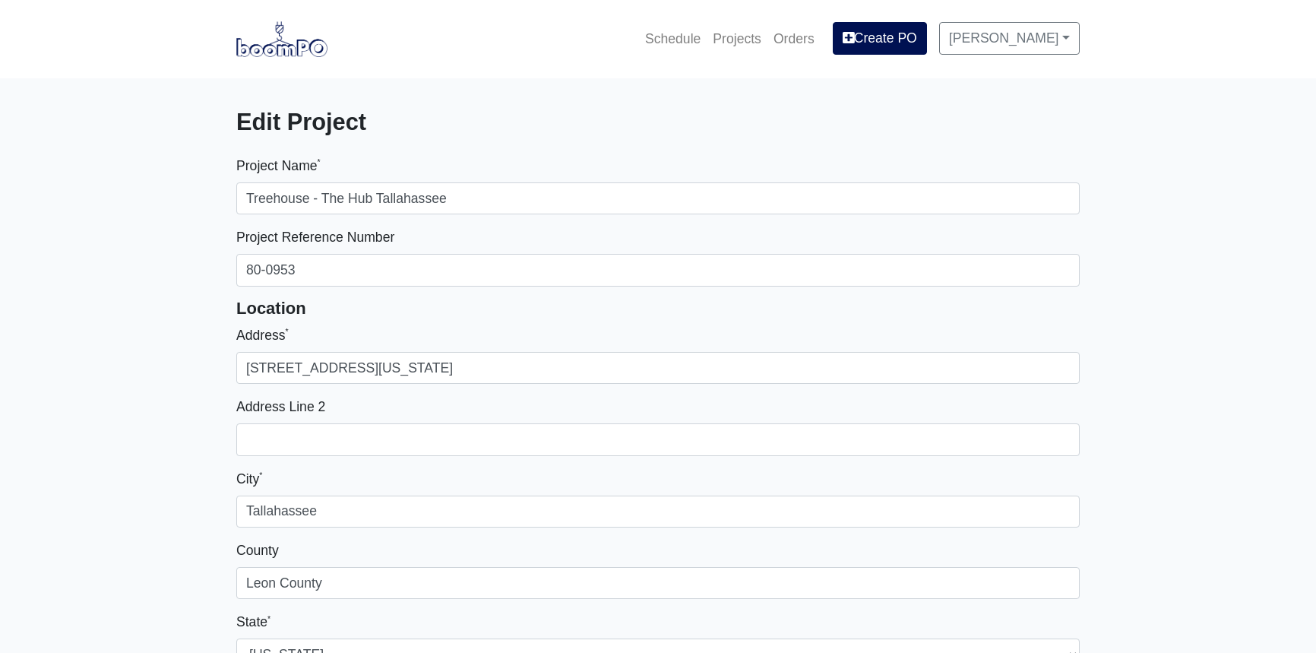
select select
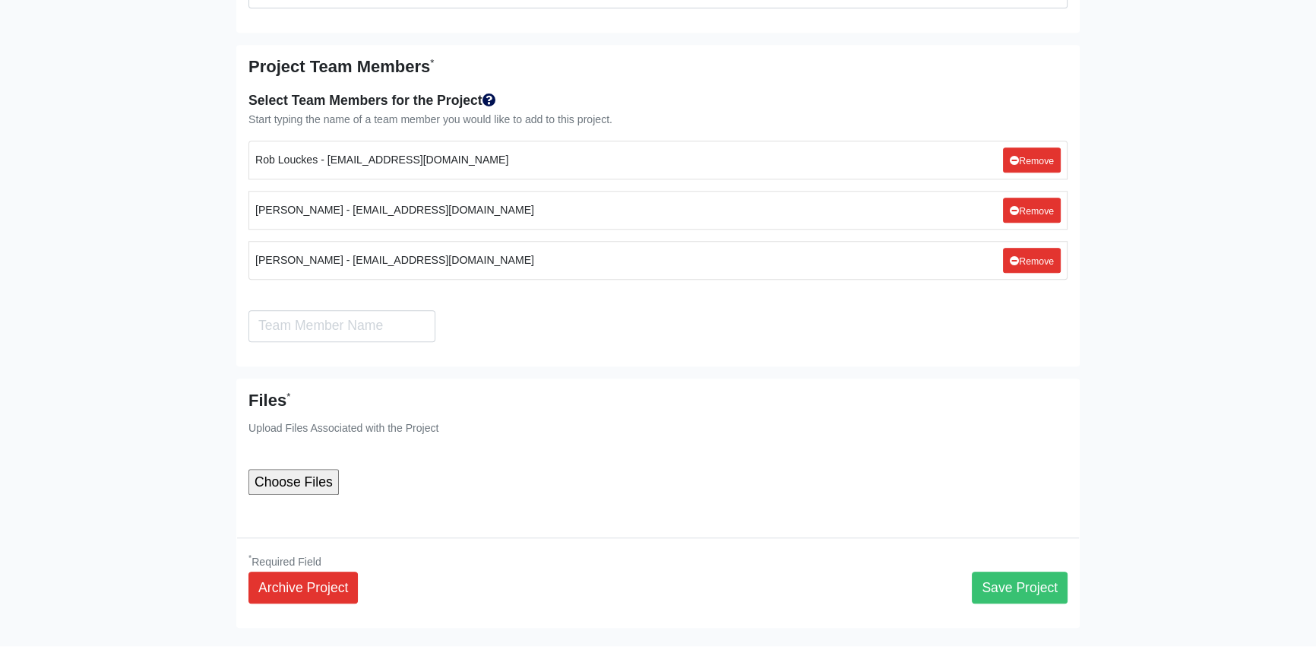
scroll to position [8712, 0]
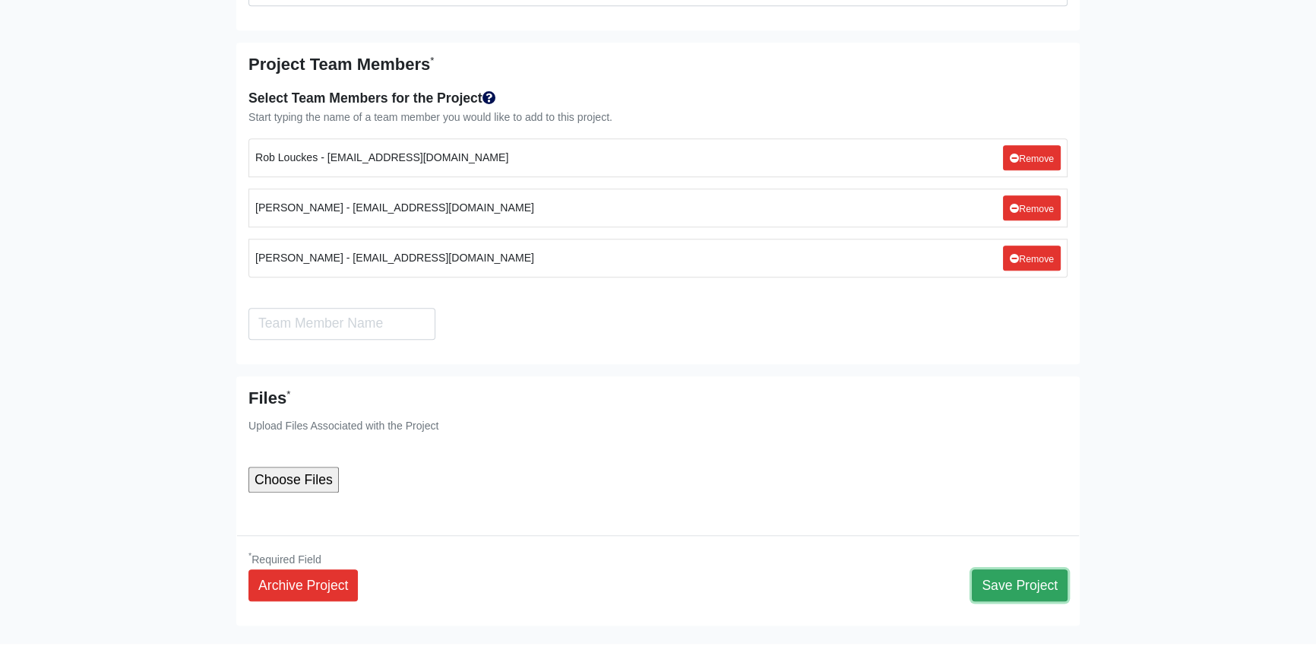
click at [1047, 569] on button "Save Project" at bounding box center [1020, 585] width 96 height 32
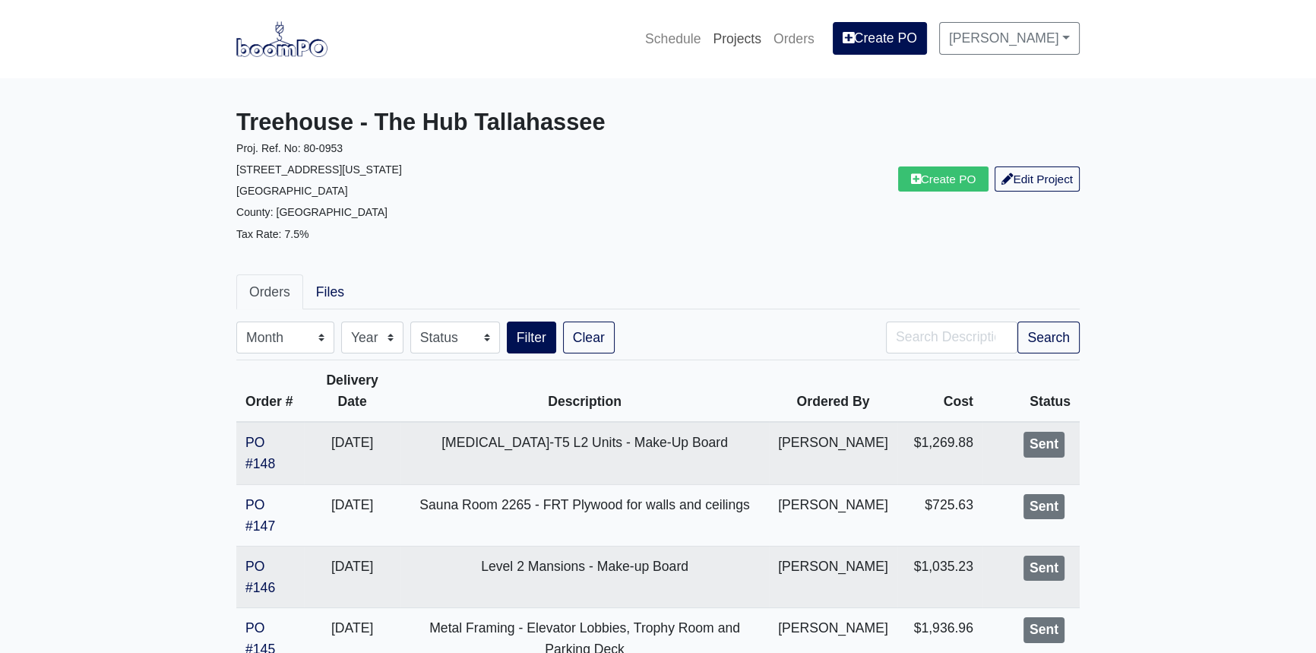
click at [763, 38] on link "Projects" at bounding box center [737, 38] width 61 height 33
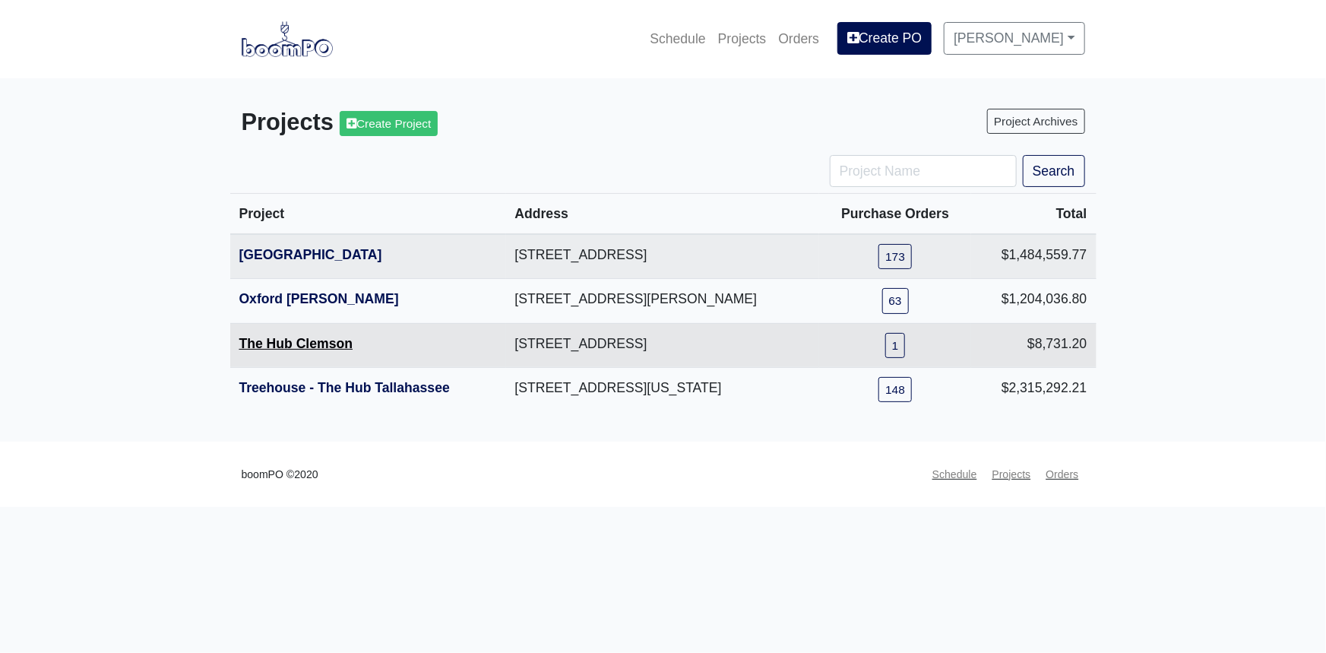
click at [312, 344] on link "The Hub Clemson" at bounding box center [296, 343] width 114 height 15
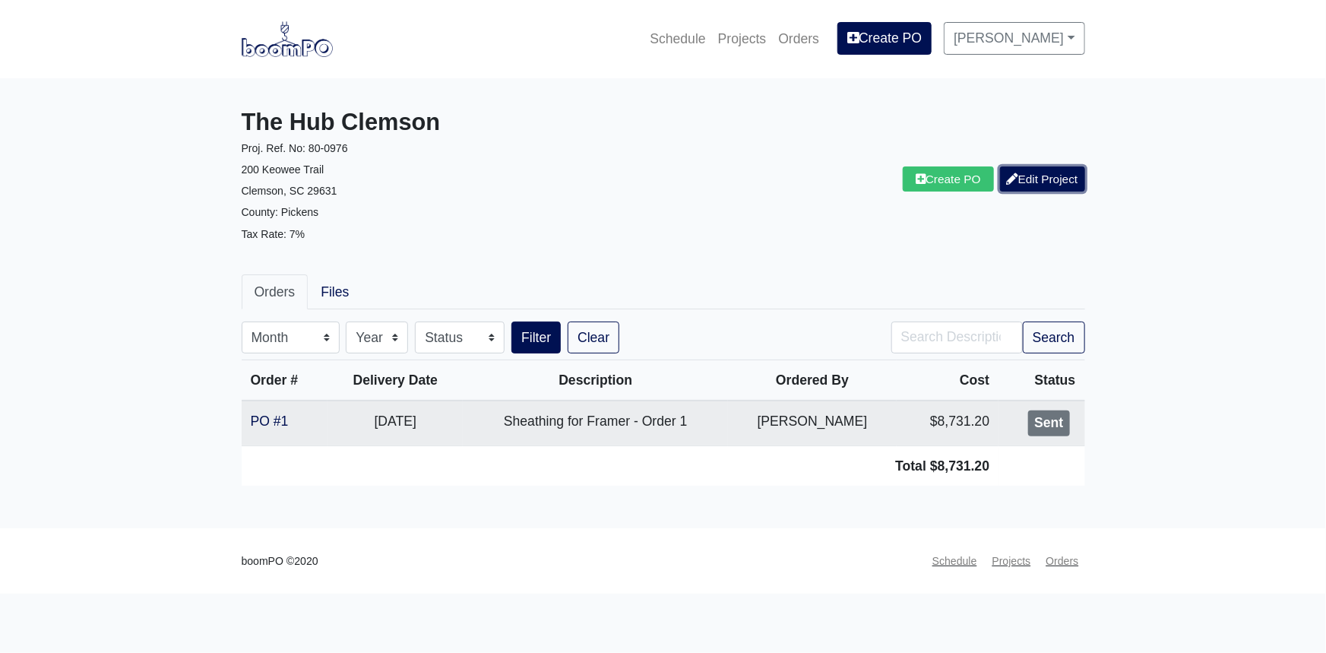
click at [1047, 174] on link "Edit Project" at bounding box center [1042, 178] width 85 height 25
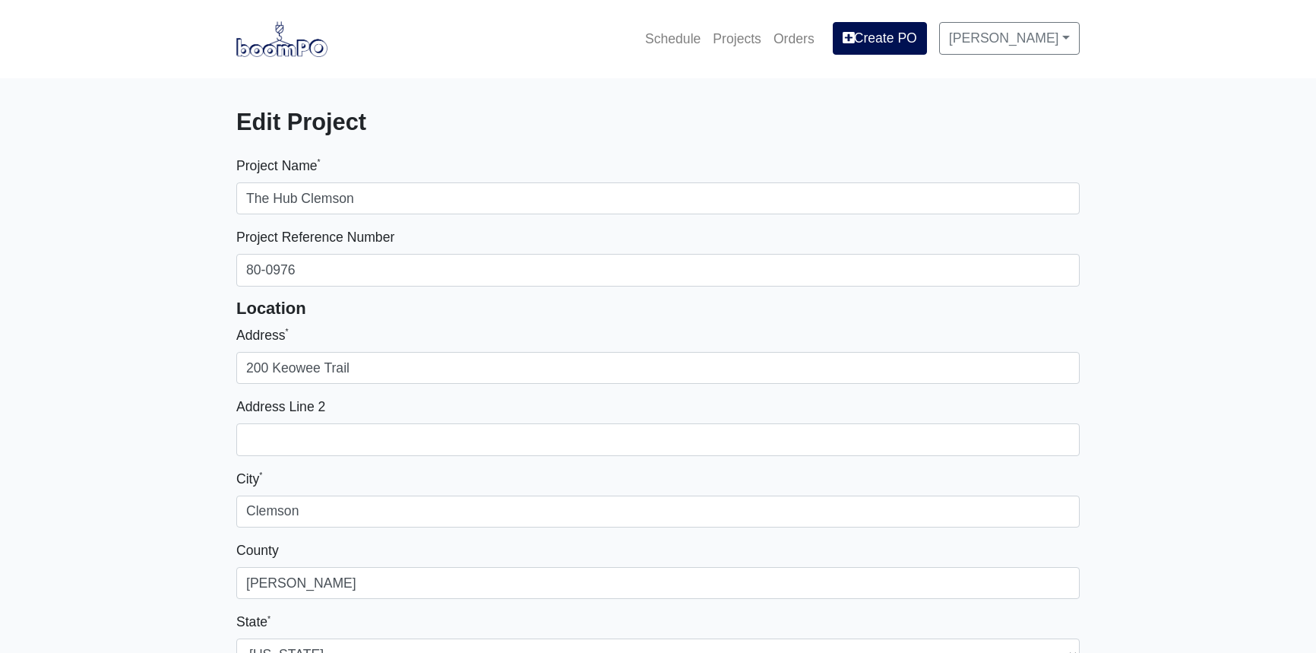
select select
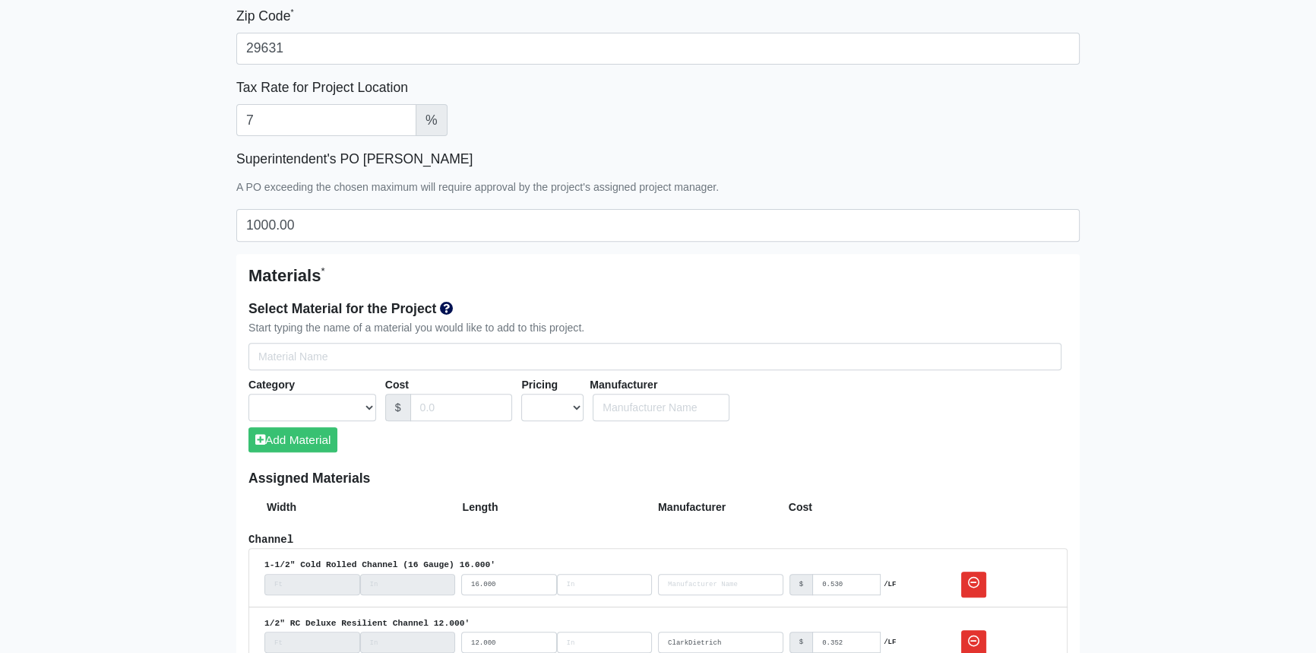
scroll to position [828, 0]
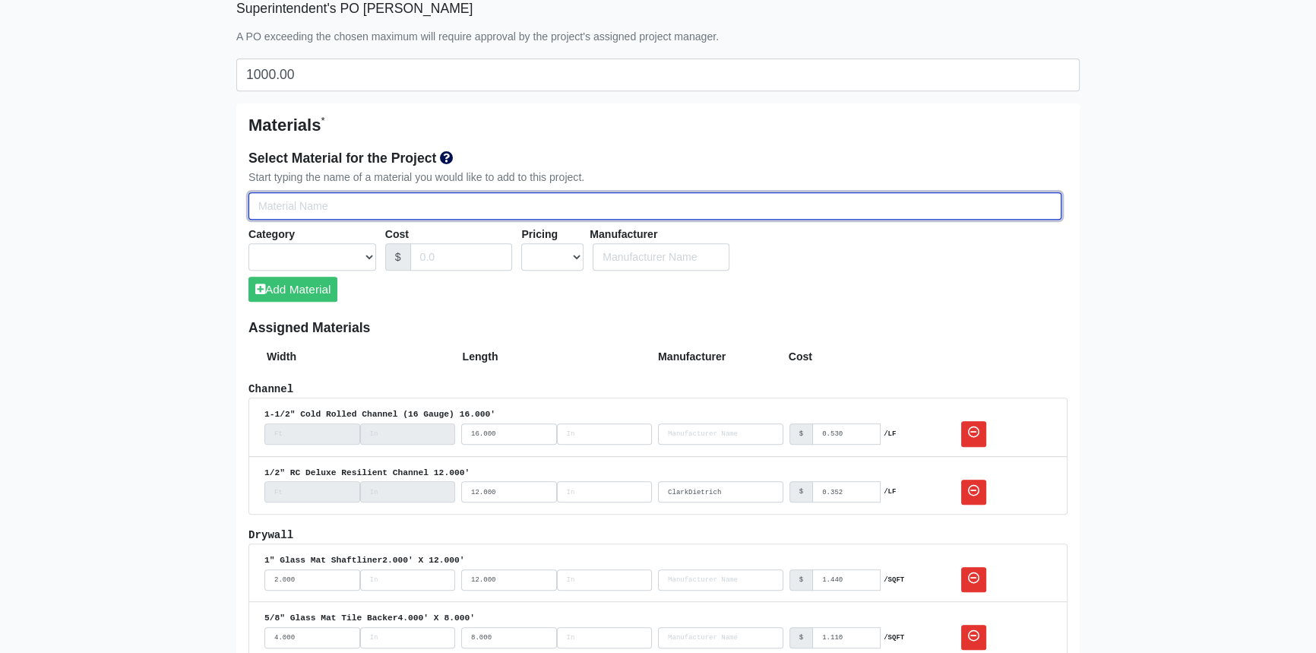
click at [332, 208] on input "Select Team Members for the Project" at bounding box center [655, 206] width 813 height 28
type input "7"
select select
type input "7/"
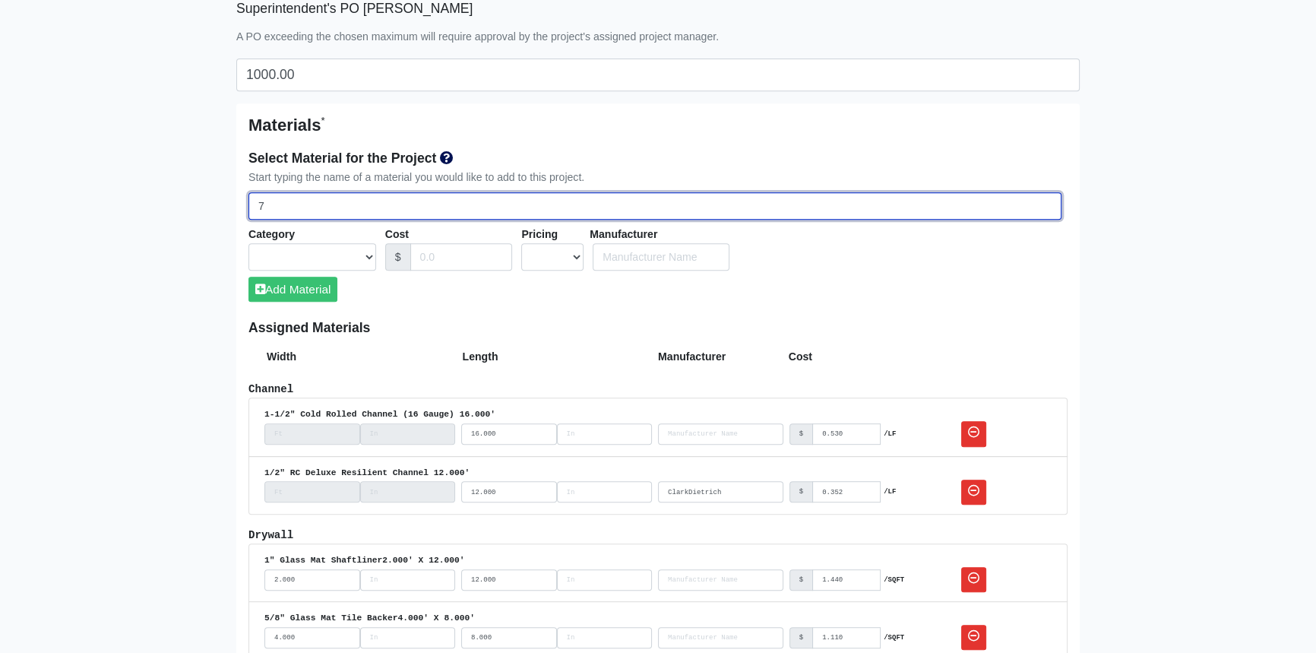
select select
type input "7/8"
select select
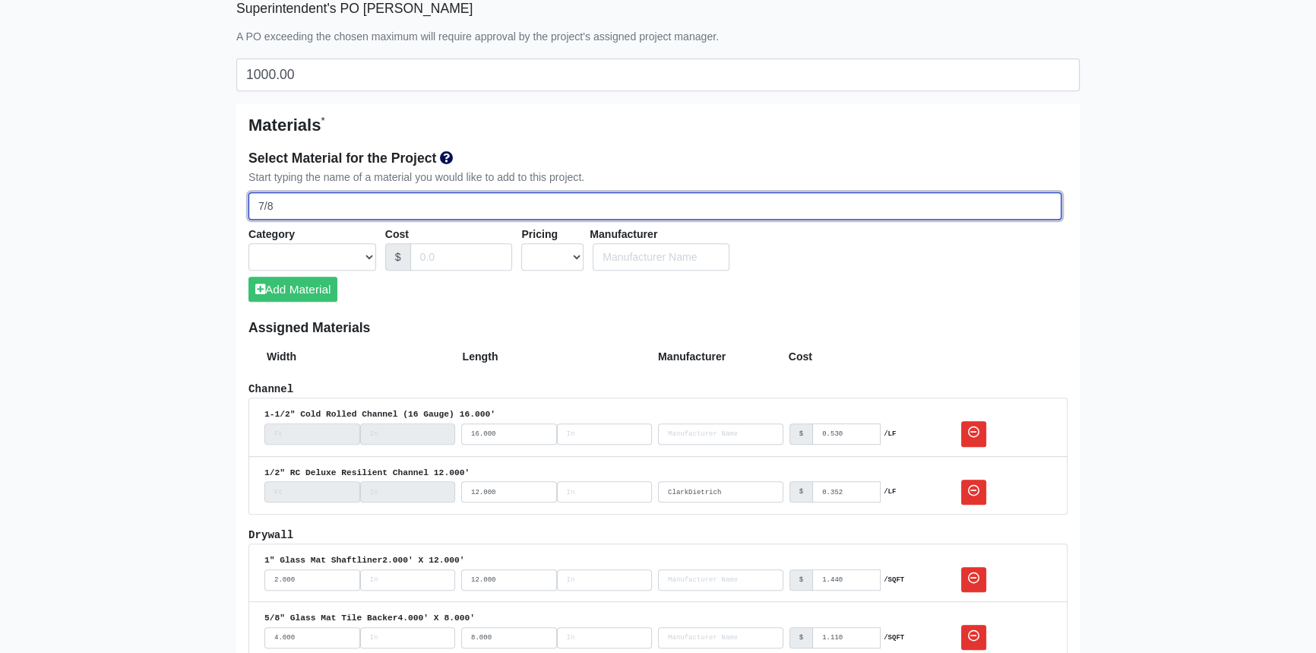
select select
type input "7/8""
select select
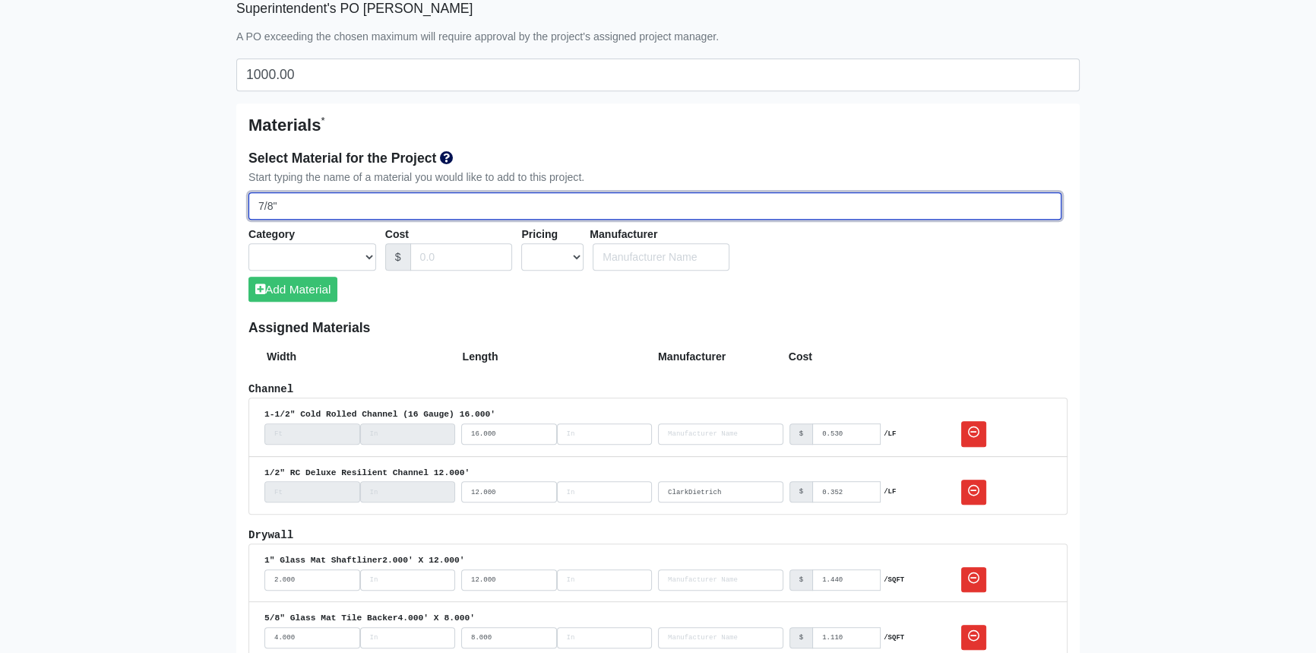
select select
type input "7/8""
select select
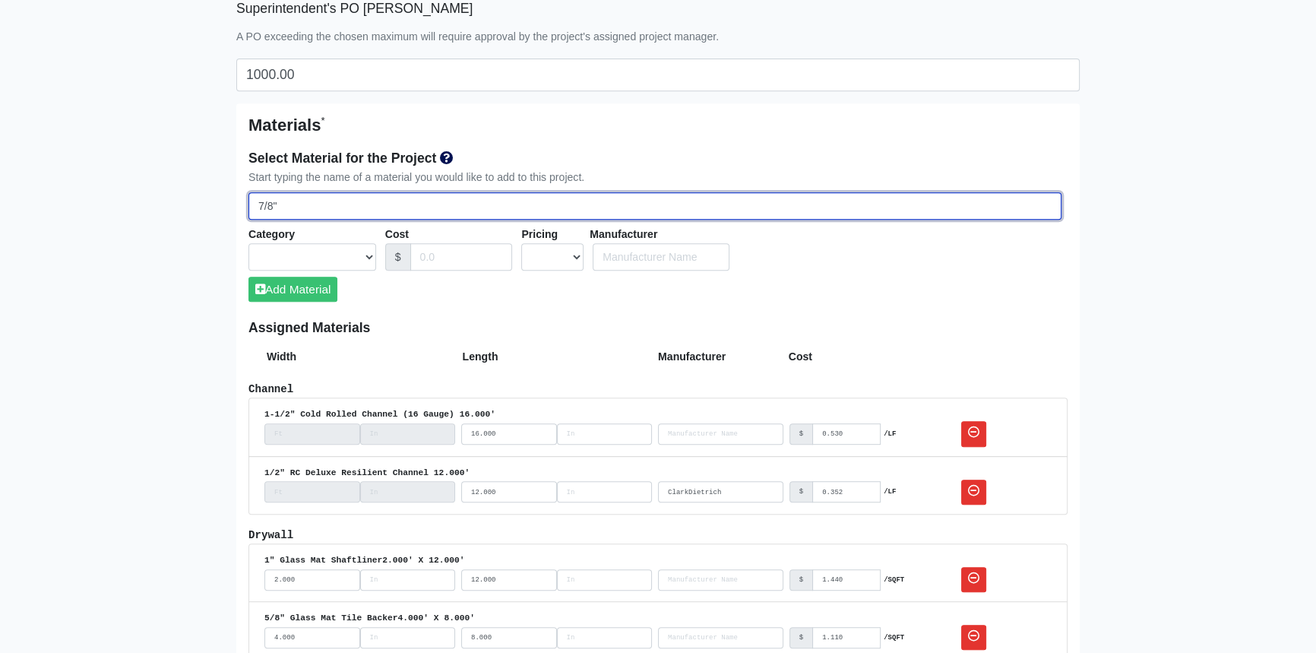
select select
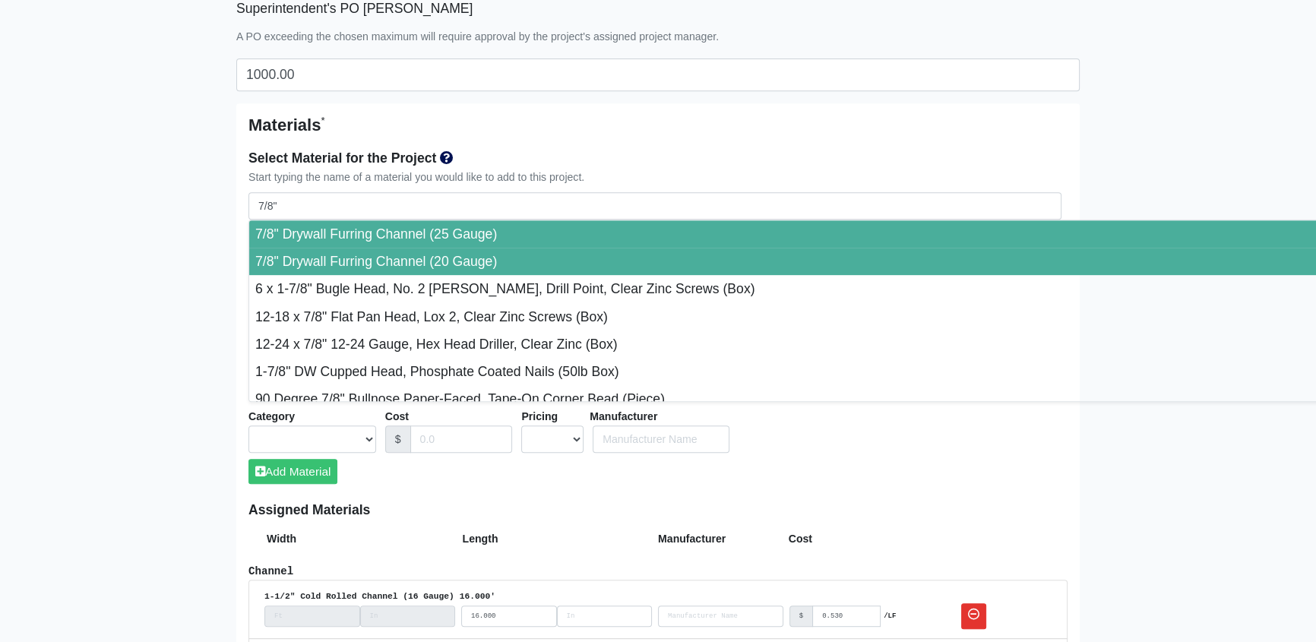
type input "7/8" Drywall Furring Channel (20 Gauge)"
select select "[object Object]"
select select "1"
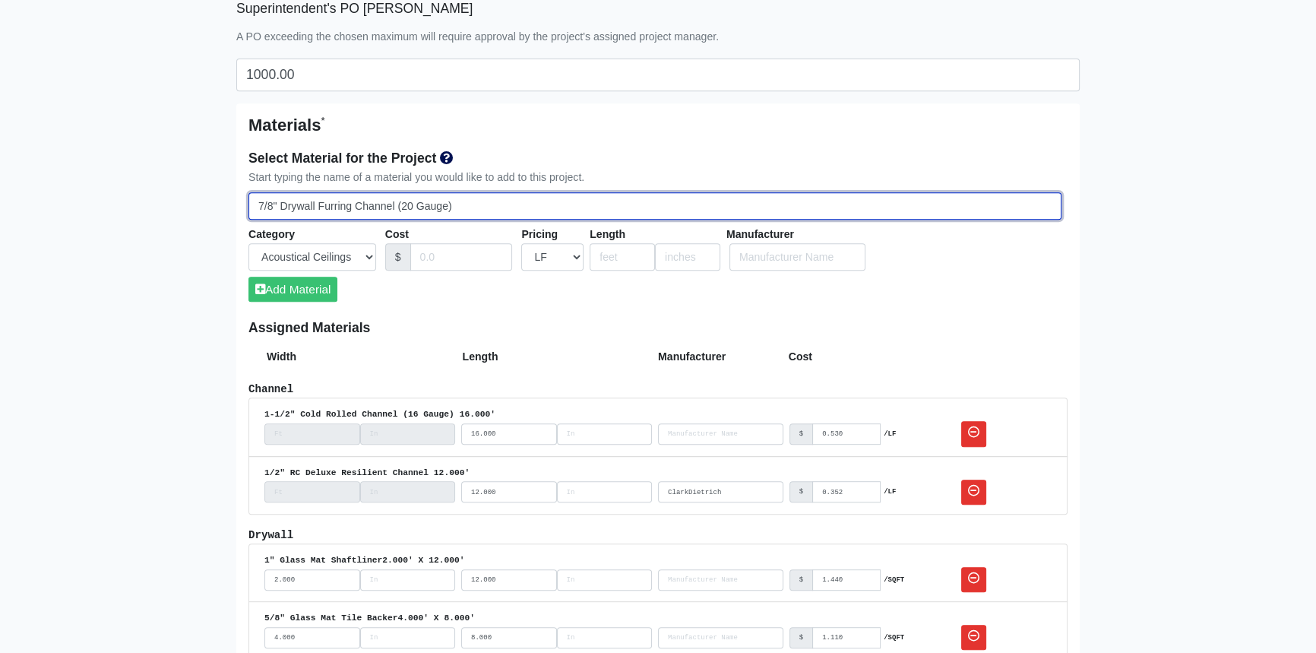
click at [413, 203] on input "7/8" Drywall Furring Channel (20 Gauge)" at bounding box center [655, 206] width 813 height 28
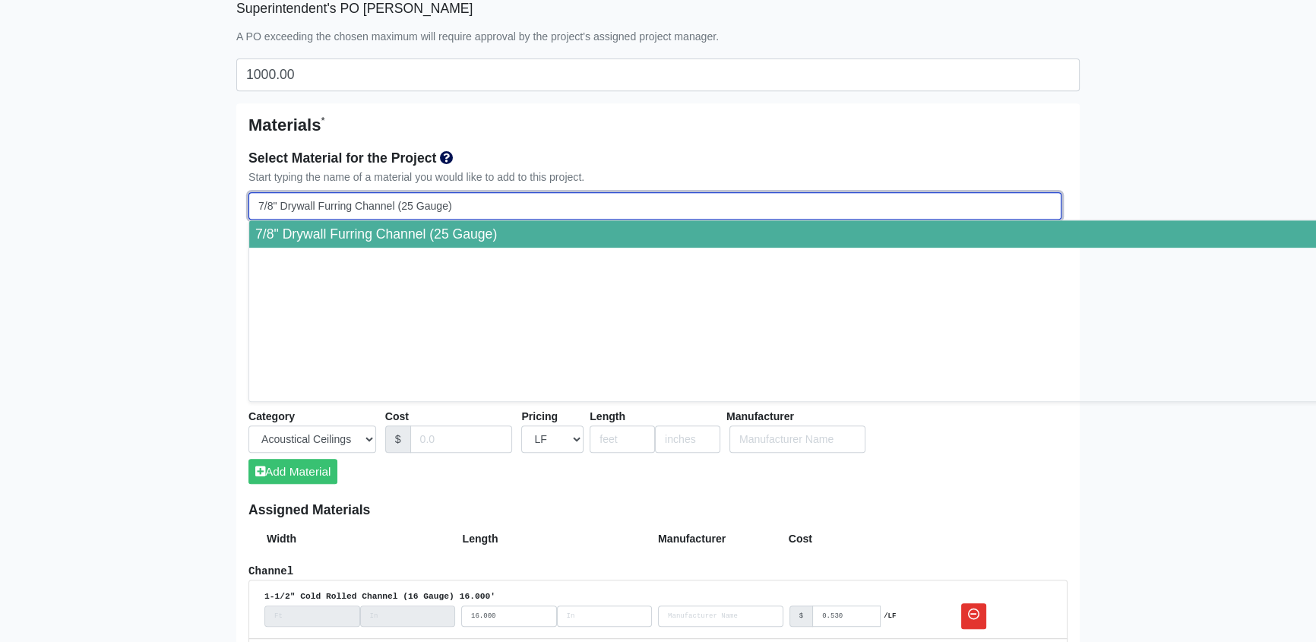
type input "7/8" Drywall Furring Channel (25 Gauge)"
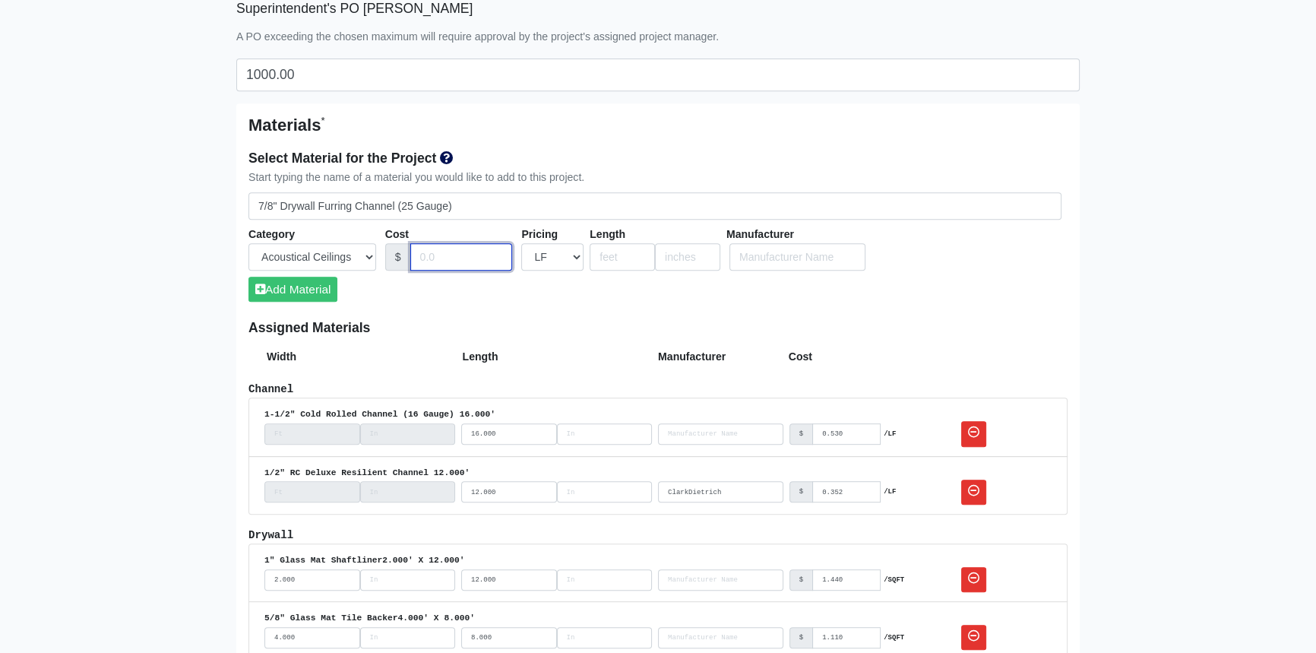
click at [445, 257] on input "Cost" at bounding box center [461, 257] width 103 height 28
type input ".335"
click at [621, 258] on input "number" at bounding box center [622, 257] width 65 height 28
type input "12"
click at [297, 287] on button "Add Material" at bounding box center [293, 289] width 89 height 25
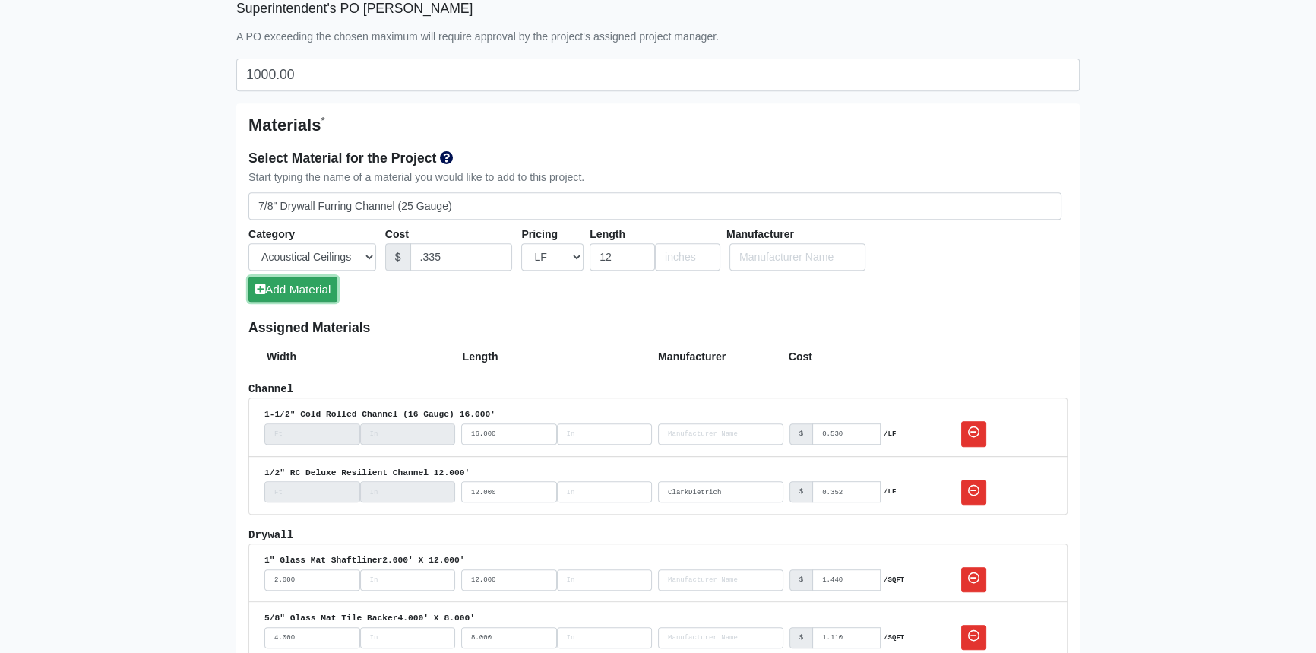
select select
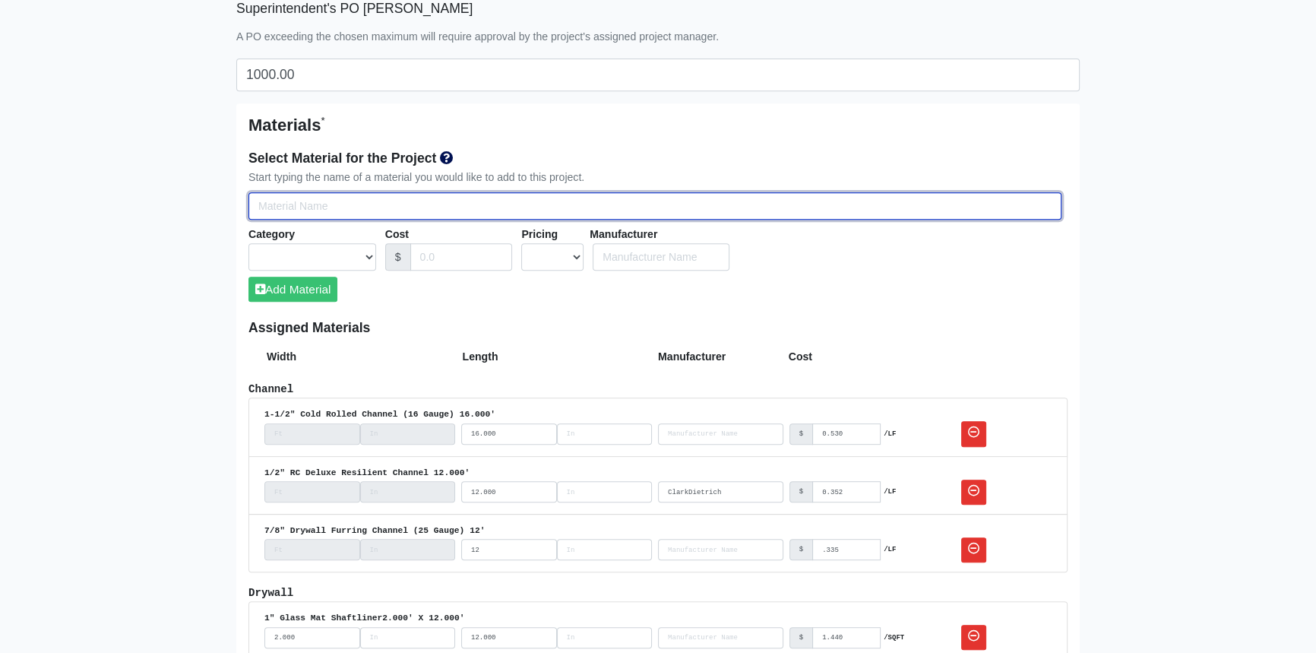
click at [289, 209] on input "Select Team Members for the Project" at bounding box center [655, 206] width 813 height 28
type input "A"
select select
type input "An"
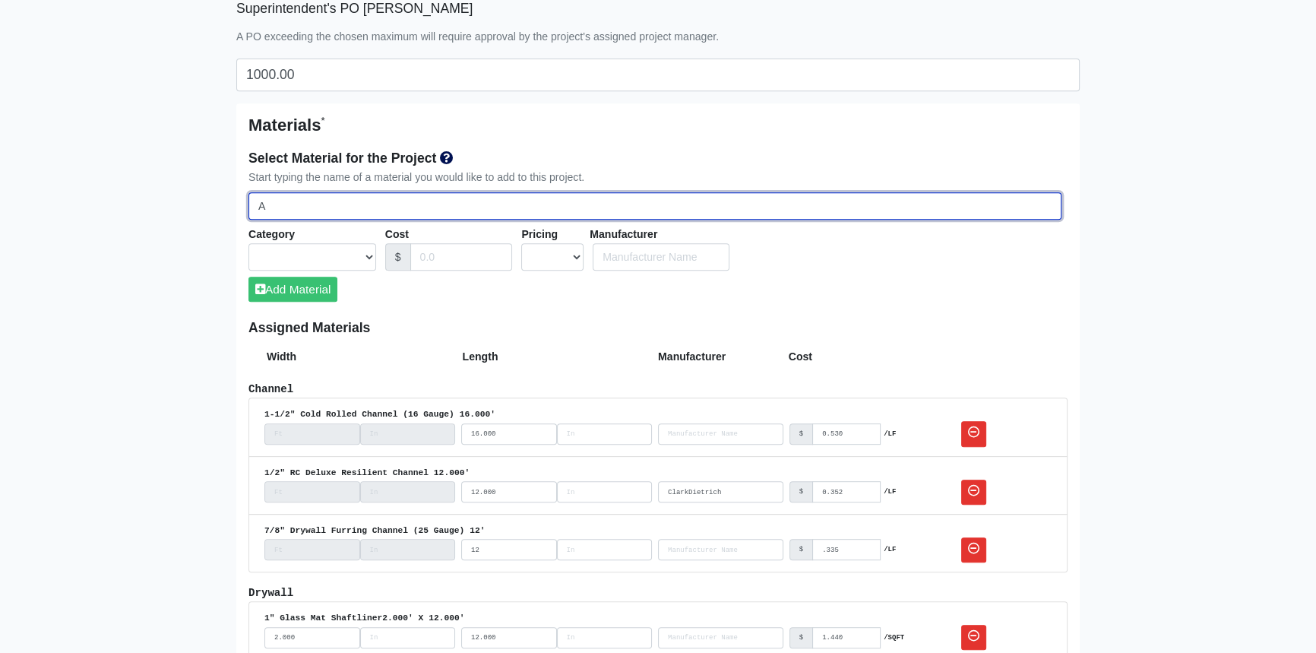
select select
type input "Ang"
select select
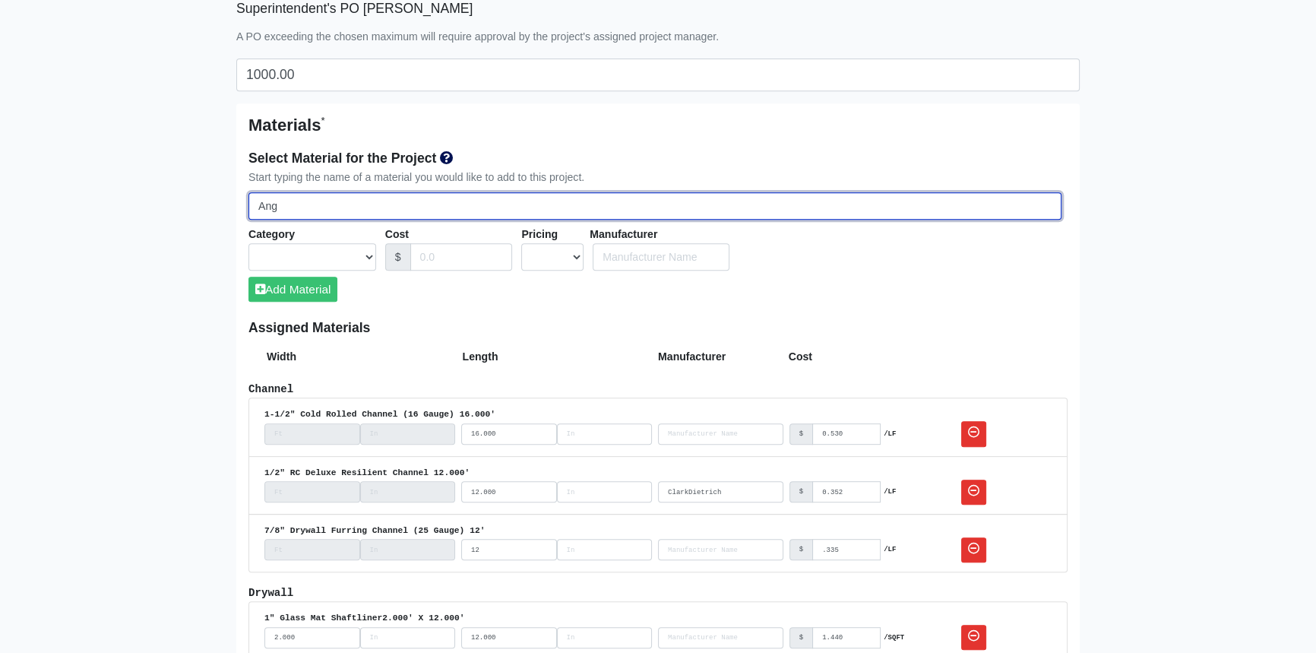
type input "Angl"
select select
type input "Angle"
select select
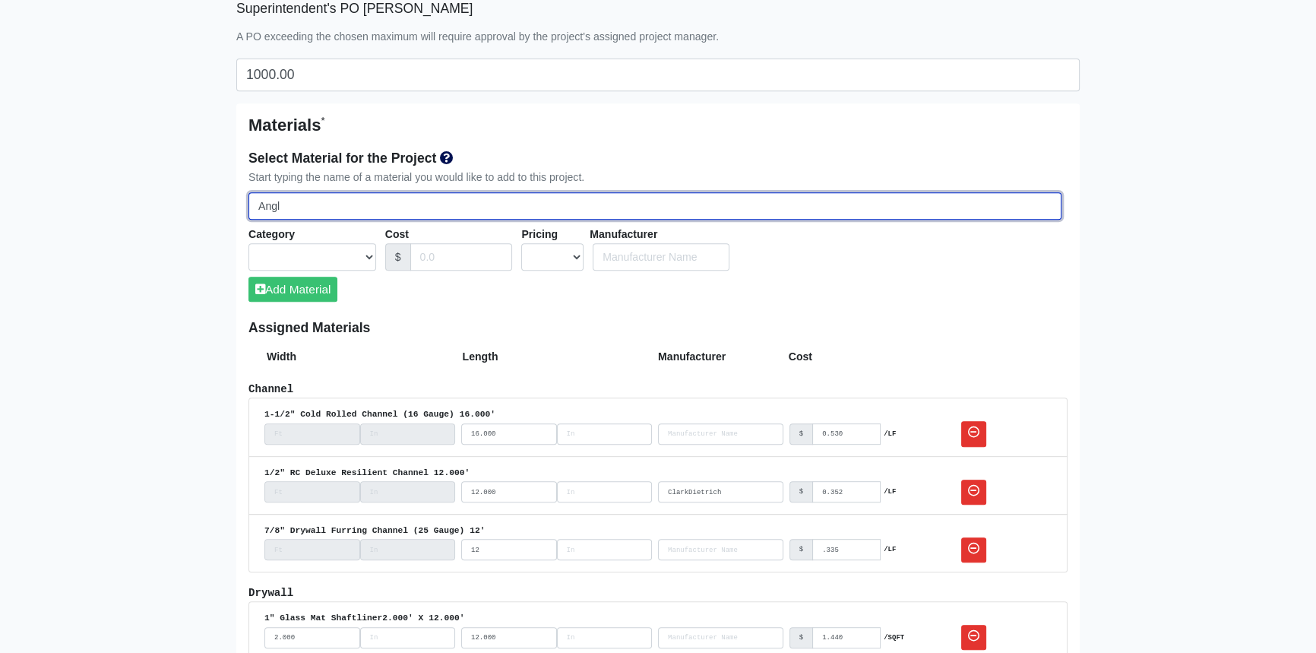
select select
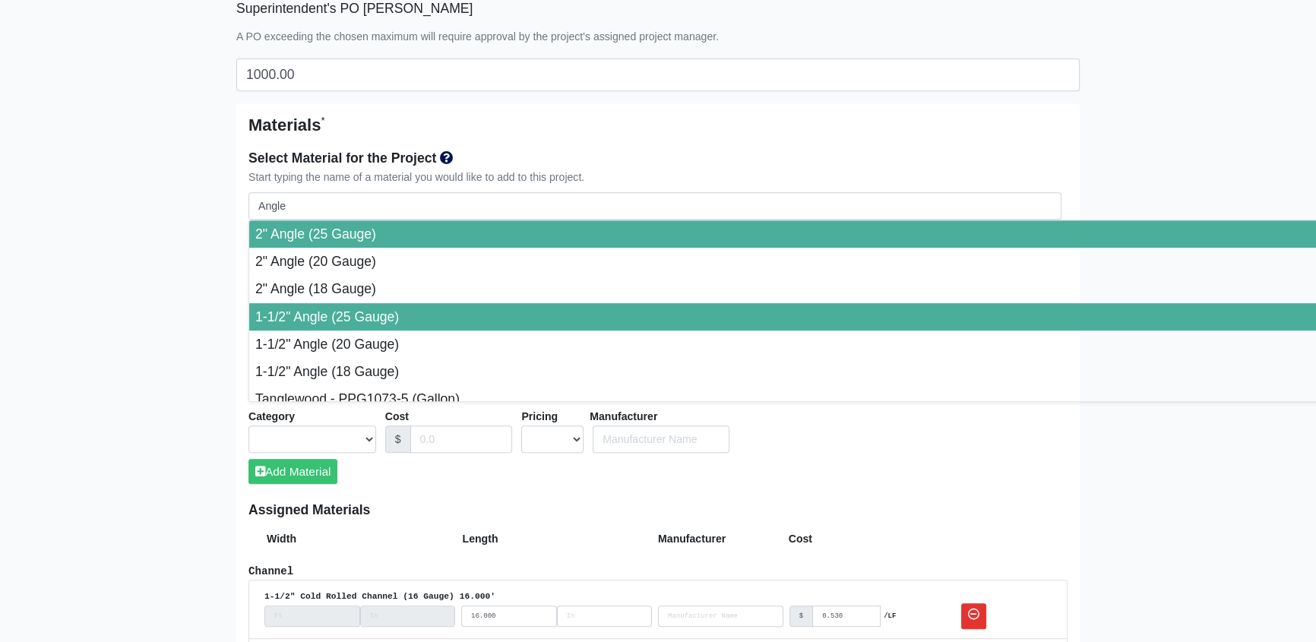
type input "1-1/2" Angle (25 Gauge)"
select select "[object Object]"
select select "1"
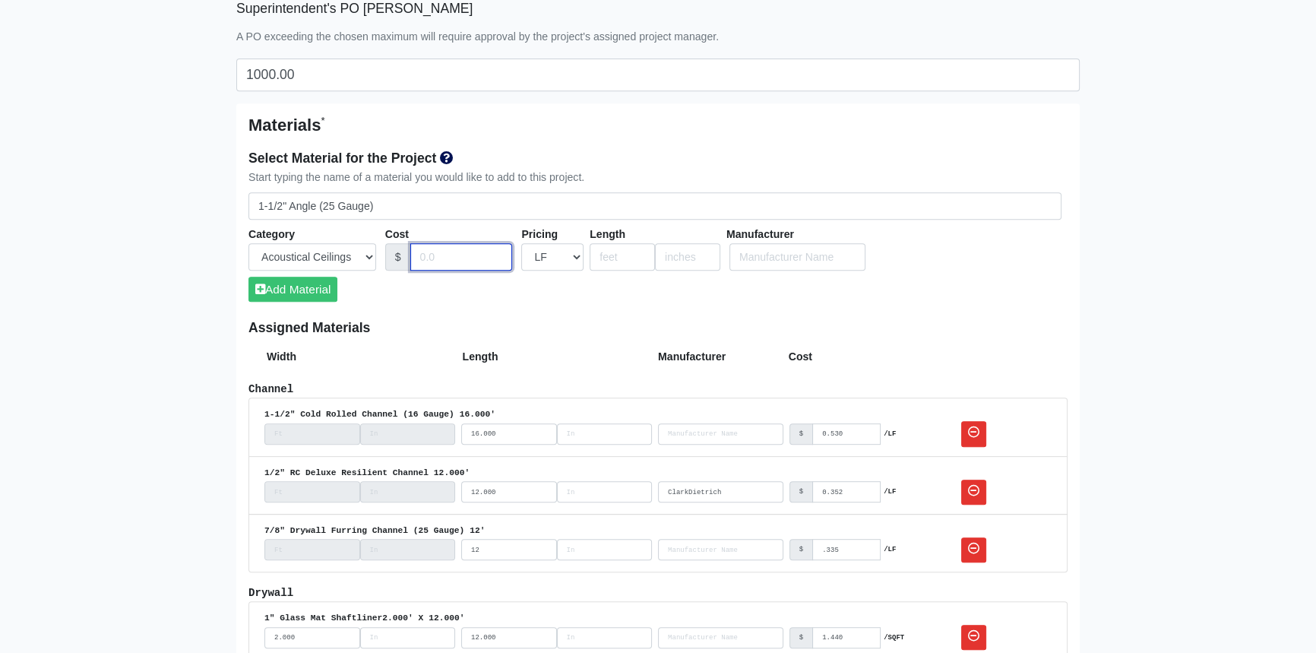
click at [448, 258] on input "Cost" at bounding box center [461, 257] width 103 height 28
type input "0.235"
click at [605, 258] on input "number" at bounding box center [622, 257] width 65 height 28
type input "10"
click at [308, 286] on button "Add Material" at bounding box center [293, 289] width 89 height 25
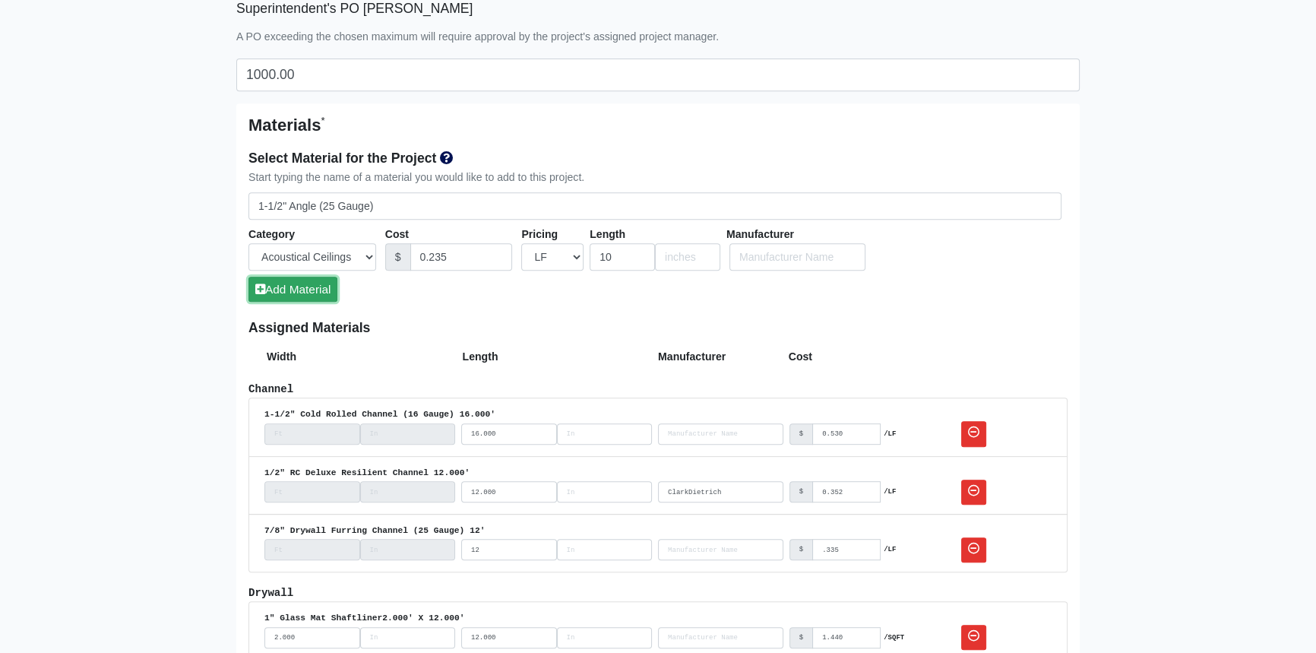
select select
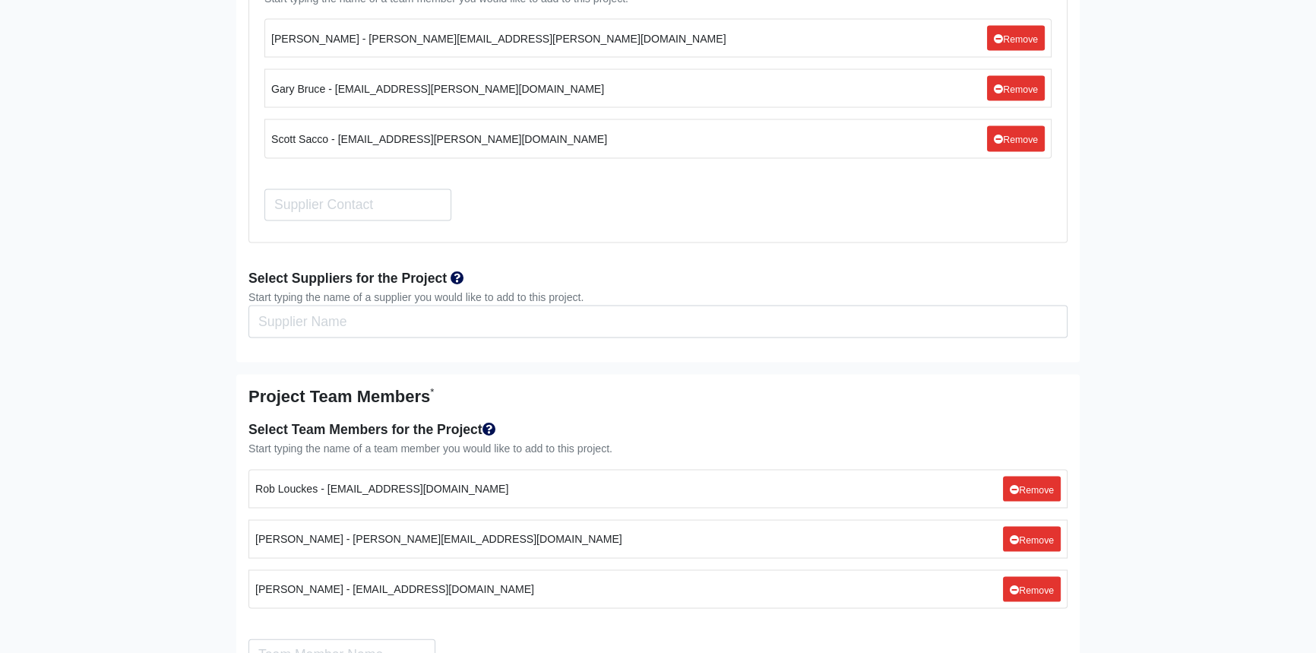
scroll to position [4259, 0]
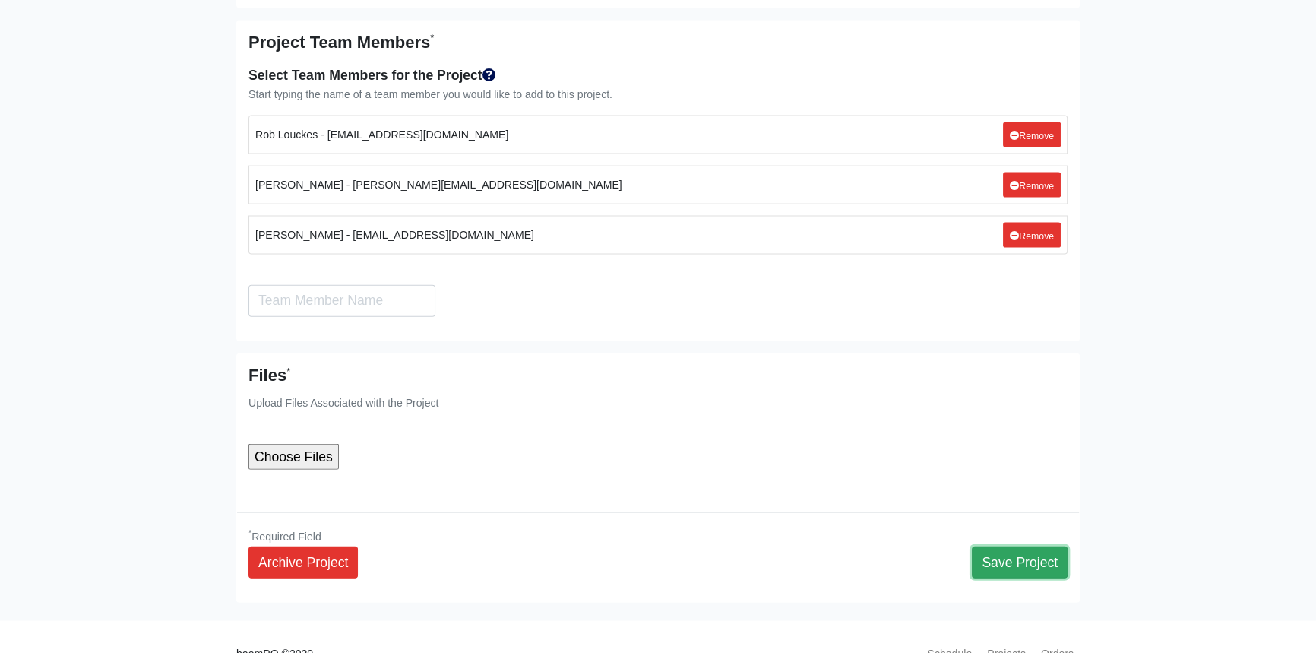
click at [1033, 546] on button "Save Project" at bounding box center [1020, 562] width 96 height 32
select select
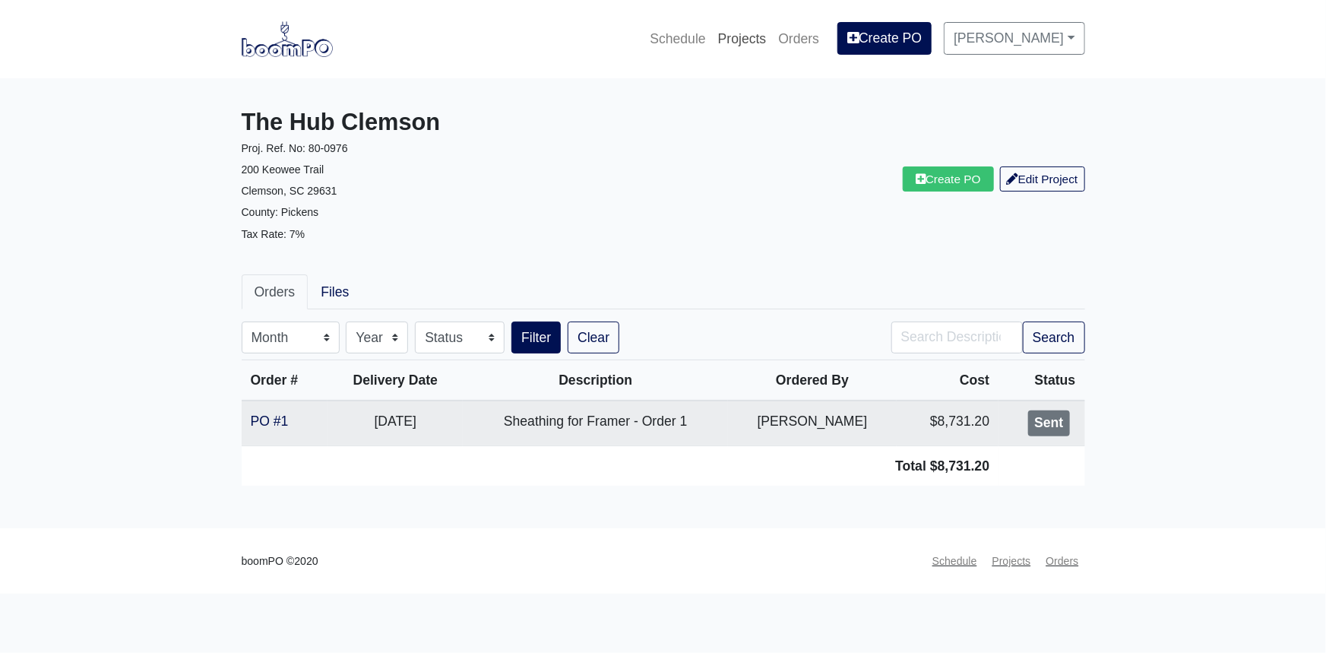
click at [773, 36] on link "Projects" at bounding box center [742, 38] width 61 height 33
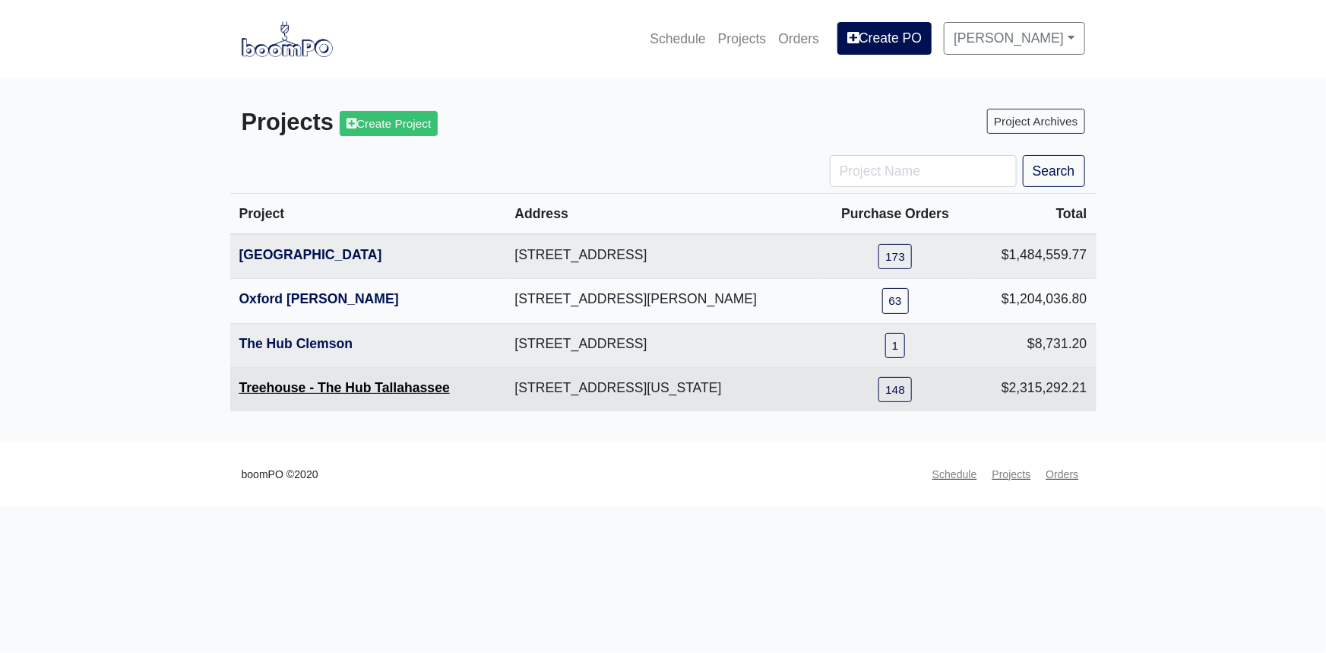
click at [379, 391] on link "Treehouse - The Hub Tallahassee" at bounding box center [344, 387] width 211 height 15
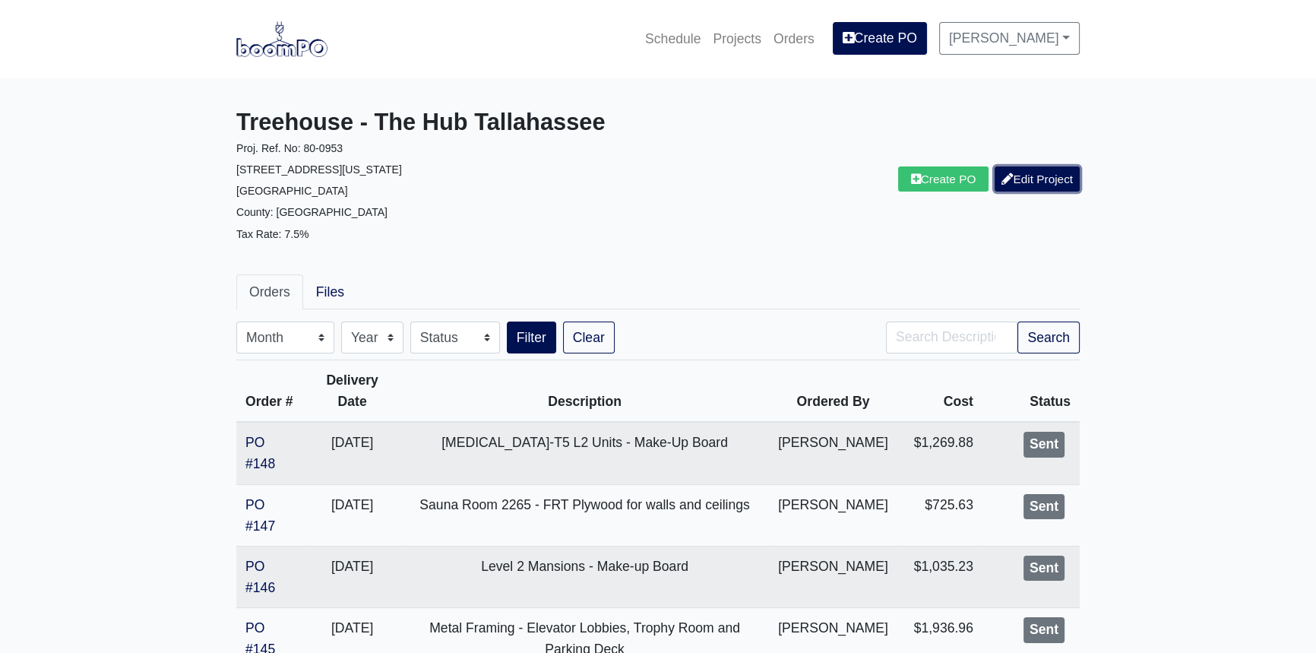
click at [1033, 189] on link "Edit Project" at bounding box center [1037, 178] width 85 height 25
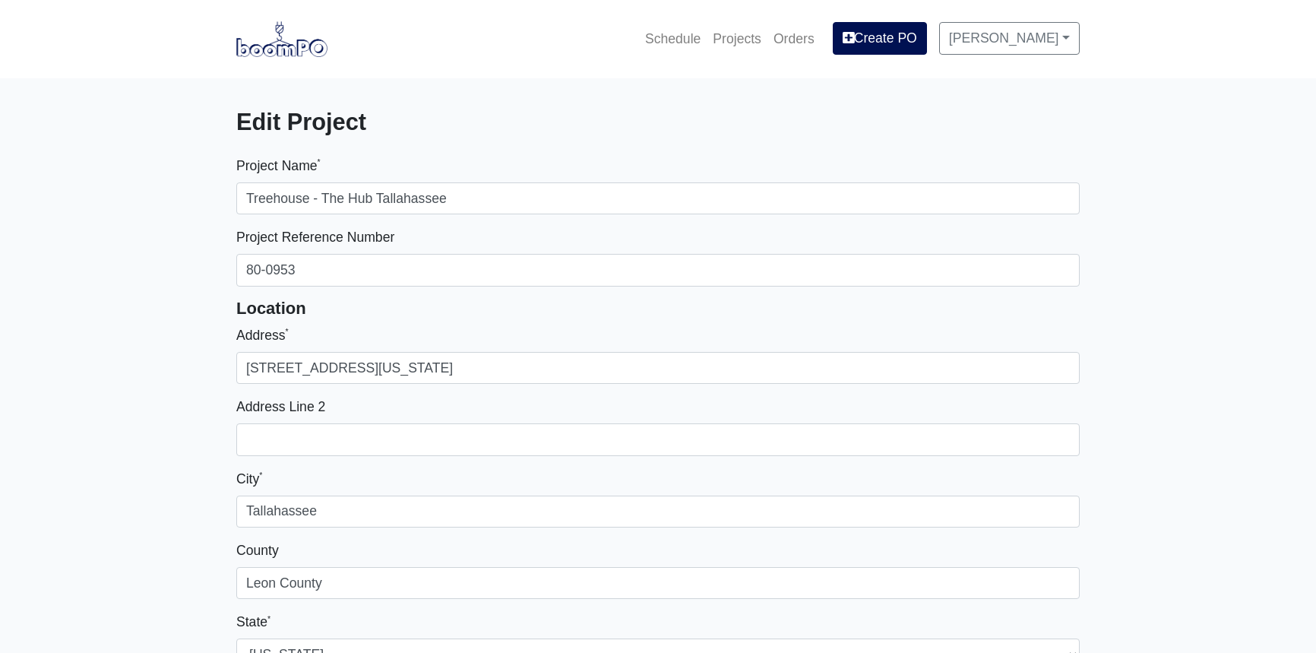
select select
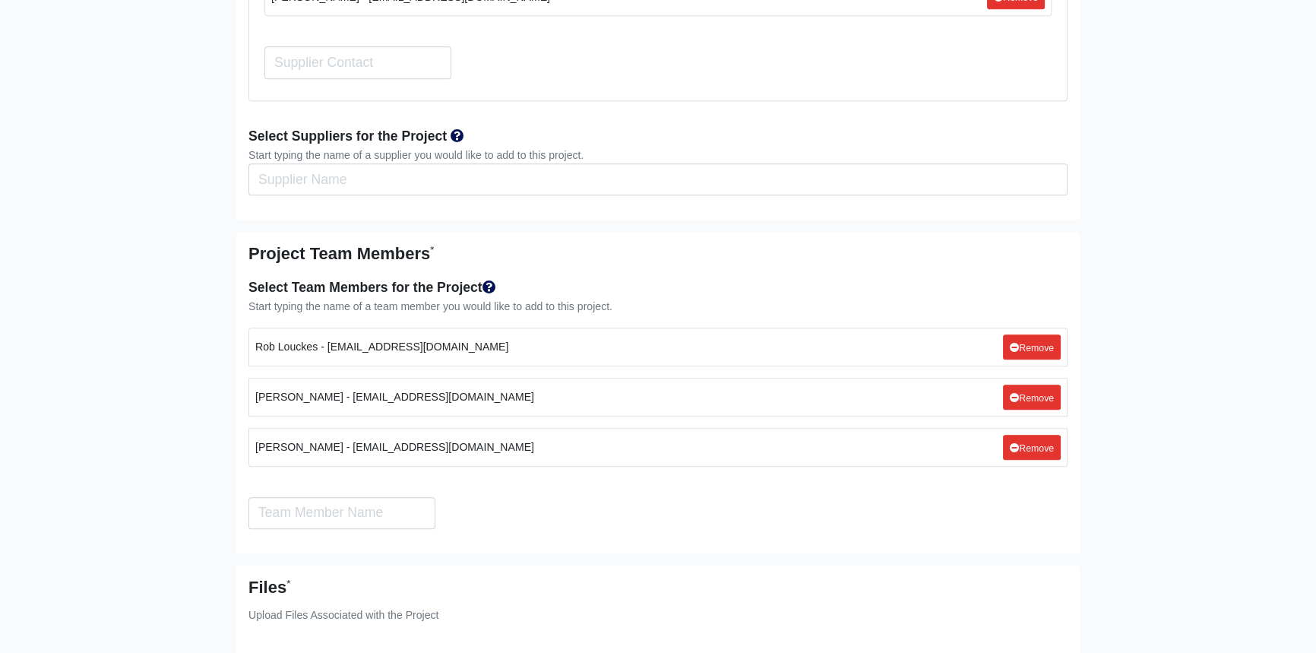
scroll to position [8712, 0]
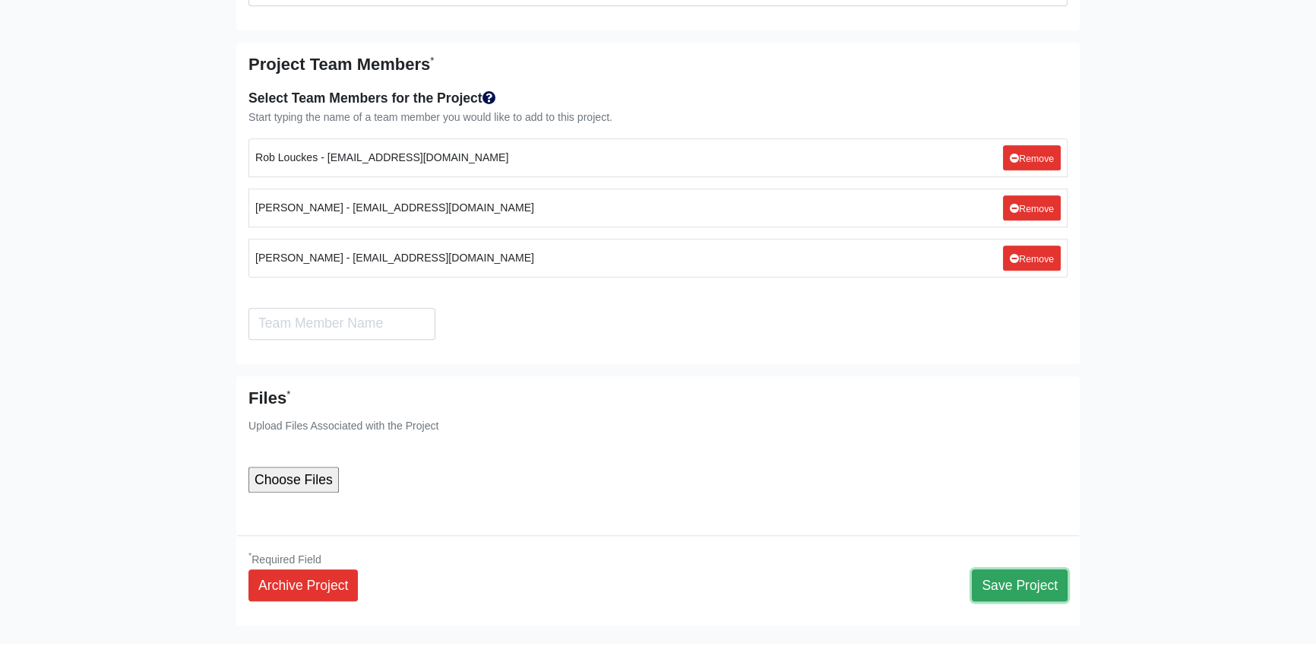
click at [1030, 569] on button "Save Project" at bounding box center [1020, 585] width 96 height 32
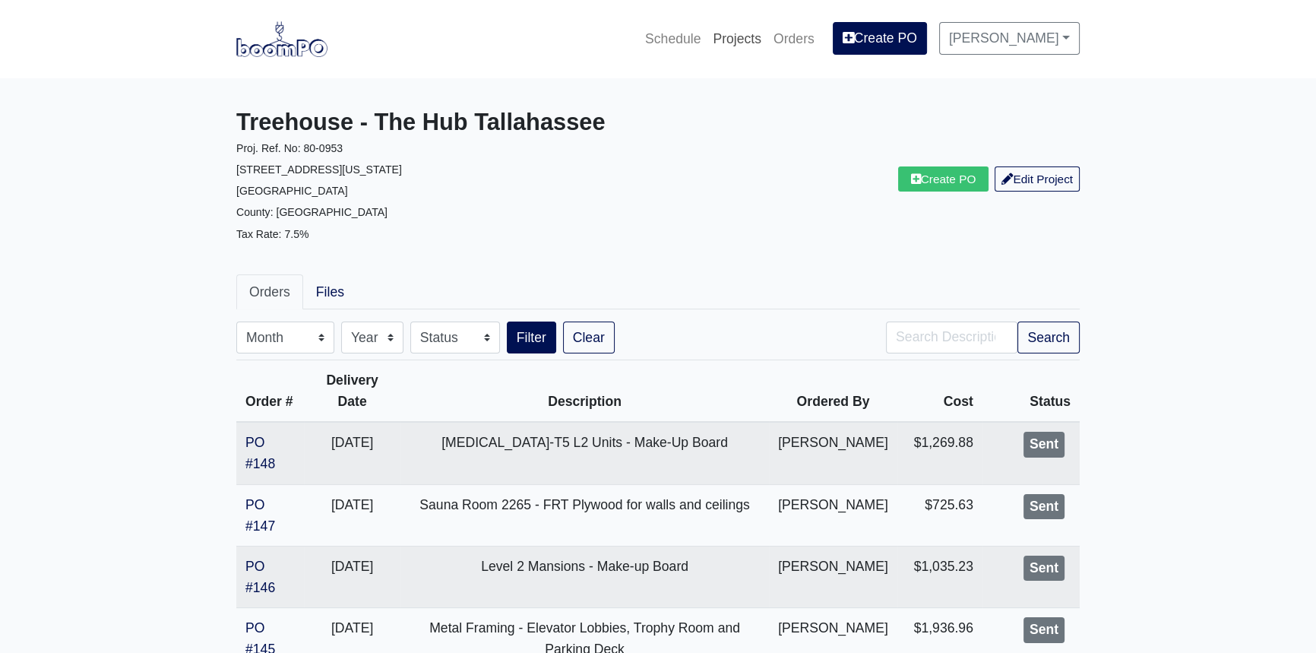
click at [754, 38] on link "Projects" at bounding box center [737, 38] width 61 height 33
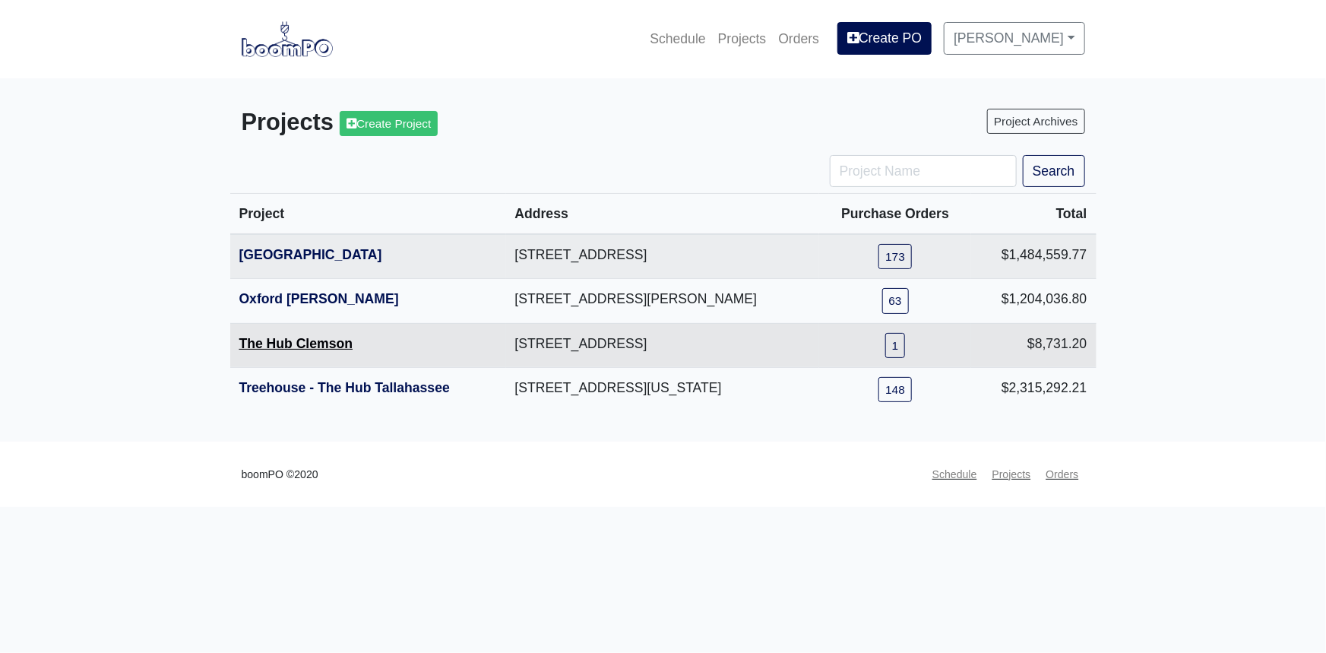
click at [291, 343] on link "The Hub Clemson" at bounding box center [296, 343] width 114 height 15
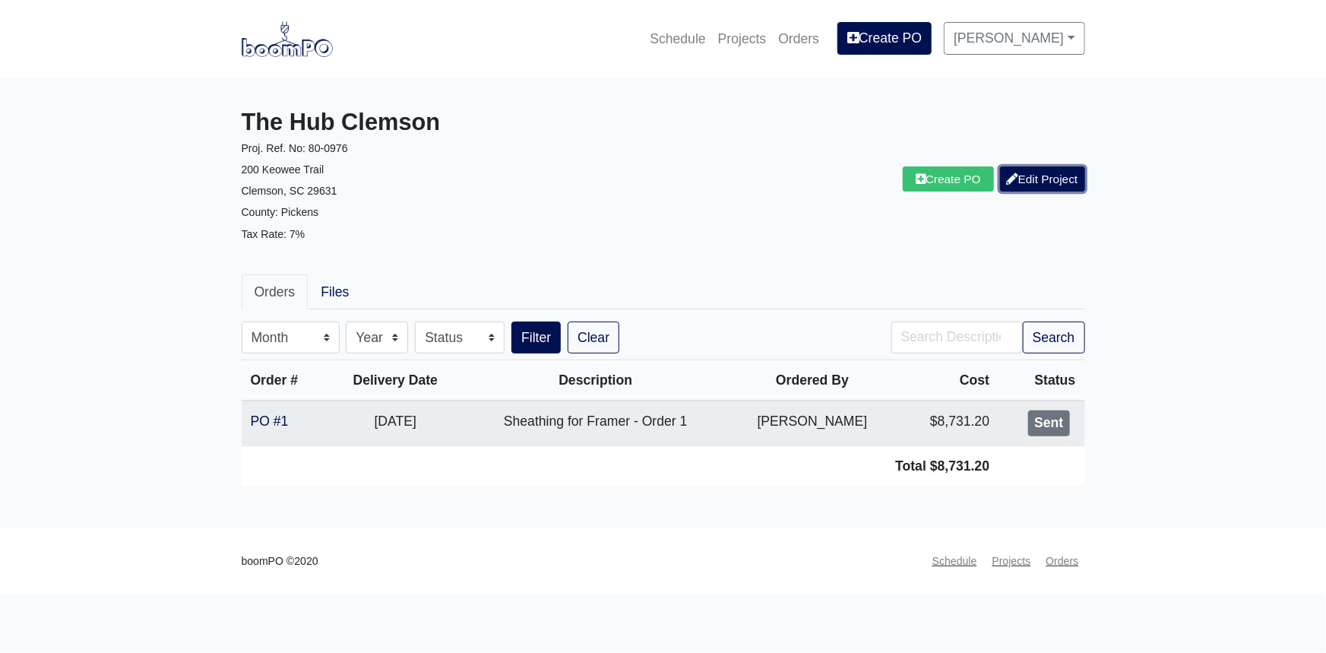
click at [1057, 176] on link "Edit Project" at bounding box center [1042, 178] width 85 height 25
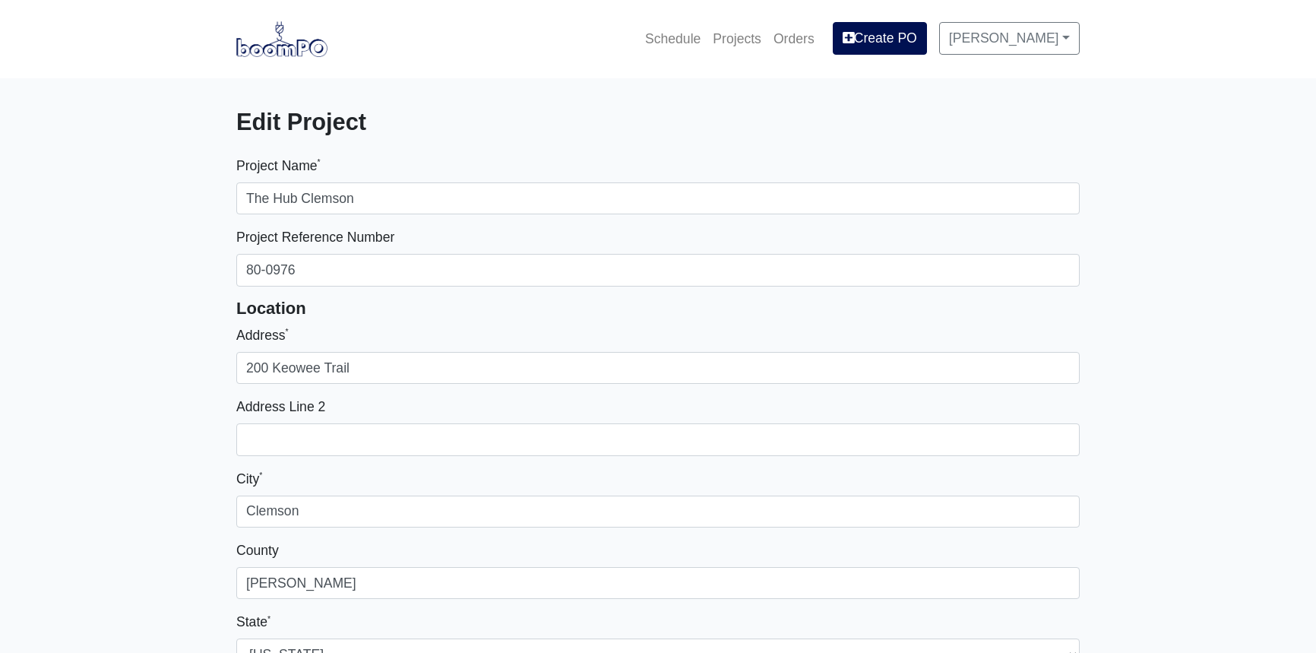
select select
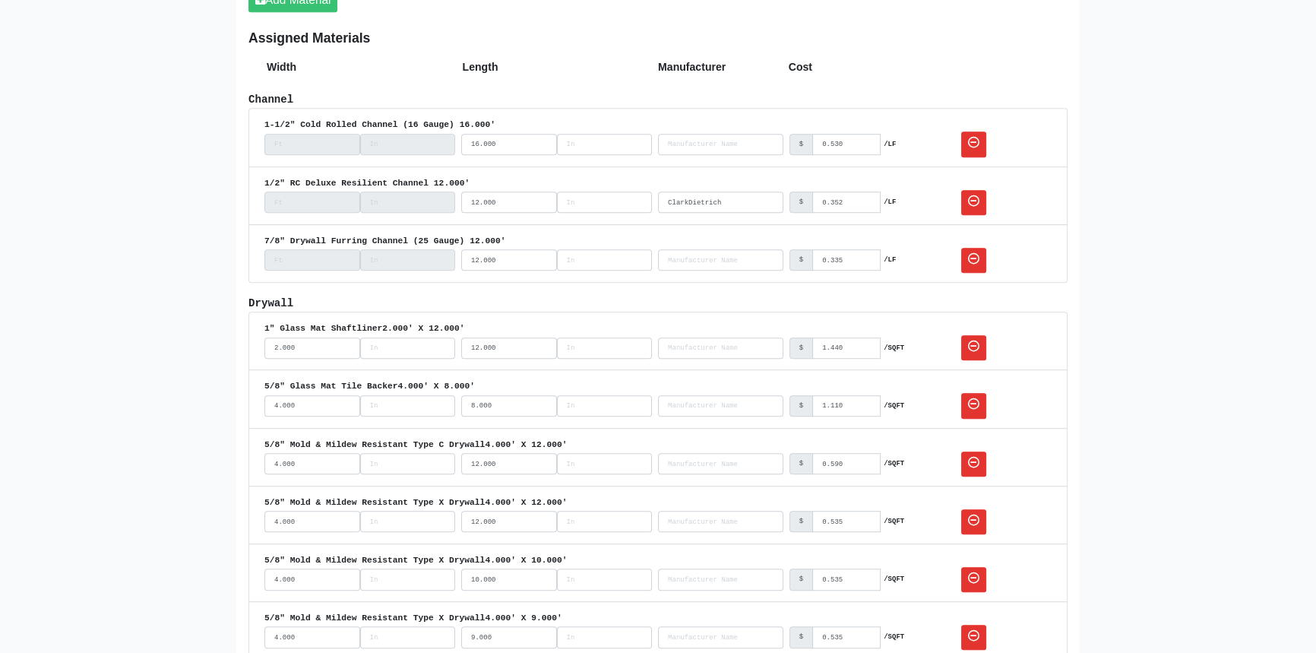
scroll to position [1036, 0]
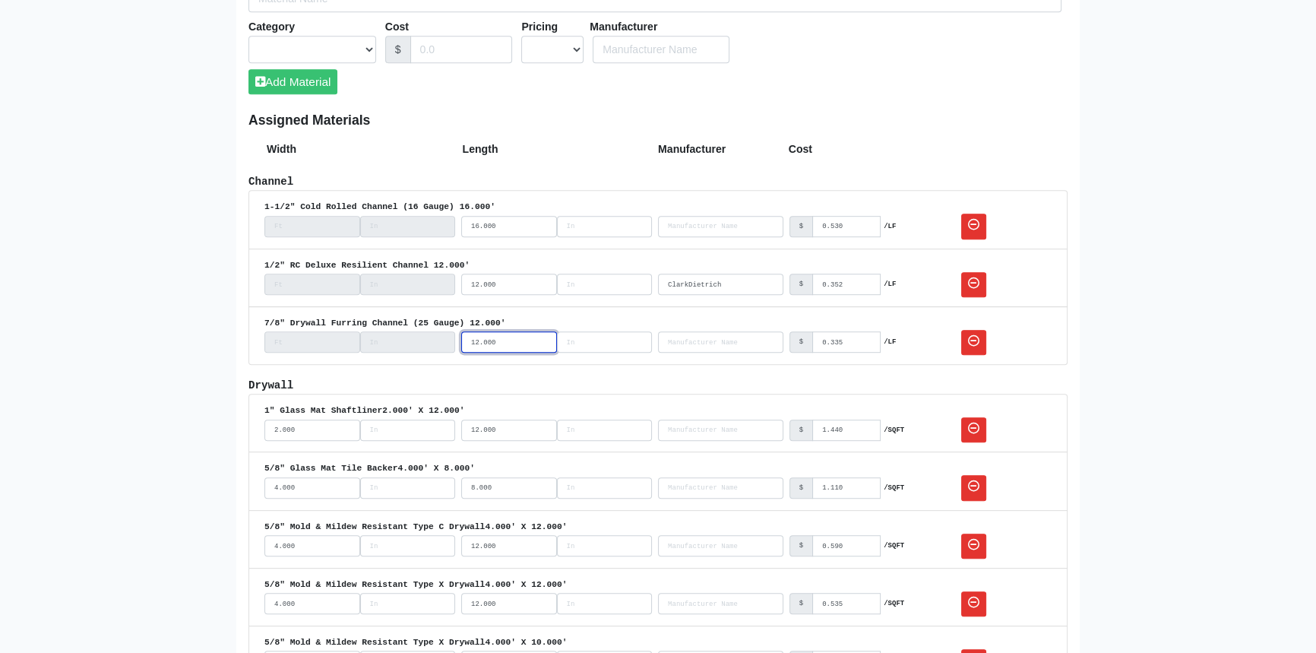
click at [477, 340] on input "12.000" at bounding box center [509, 341] width 96 height 21
type input "12.000"
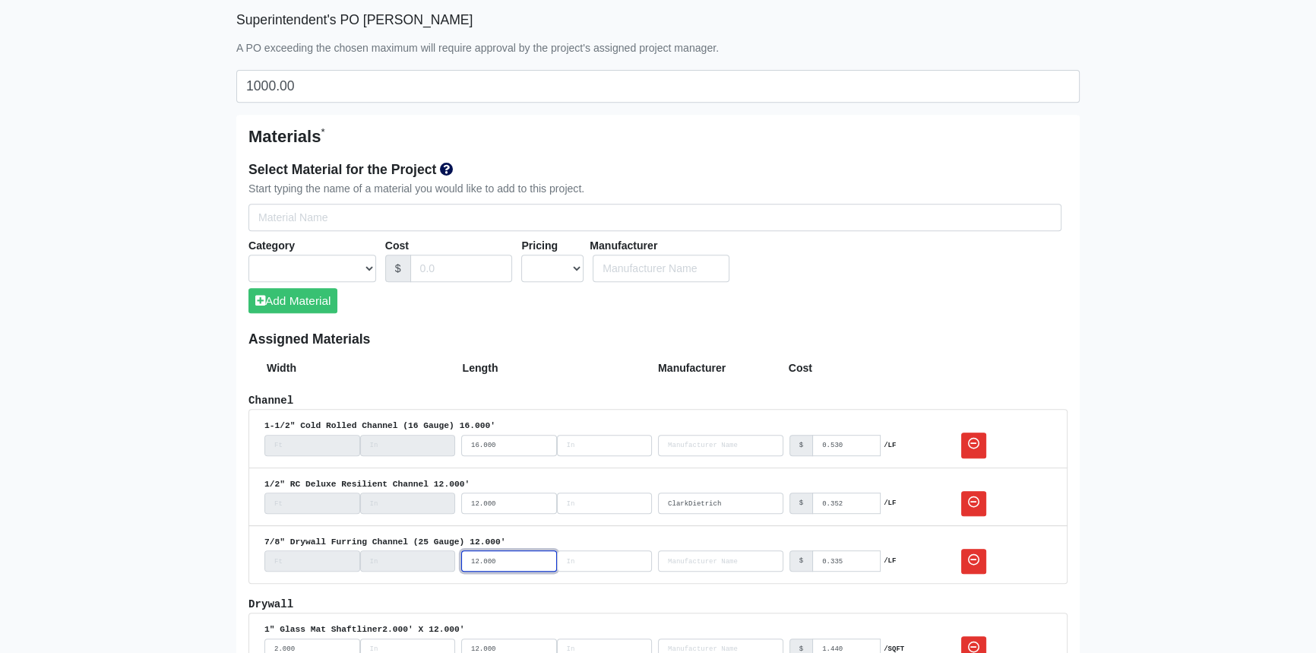
scroll to position [828, 0]
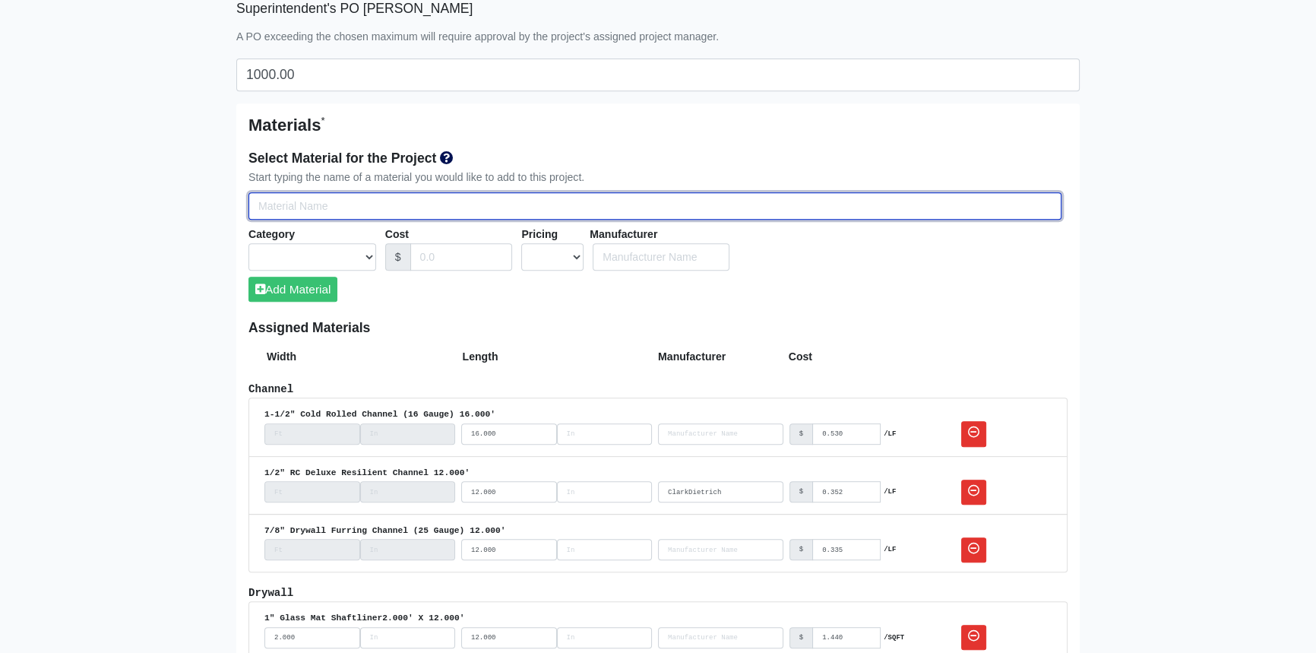
click at [439, 207] on input "Select Team Members for the Project" at bounding box center [655, 206] width 813 height 28
click at [351, 204] on input "Select Team Members for the Project" at bounding box center [655, 206] width 813 height 28
type input "G"
select select
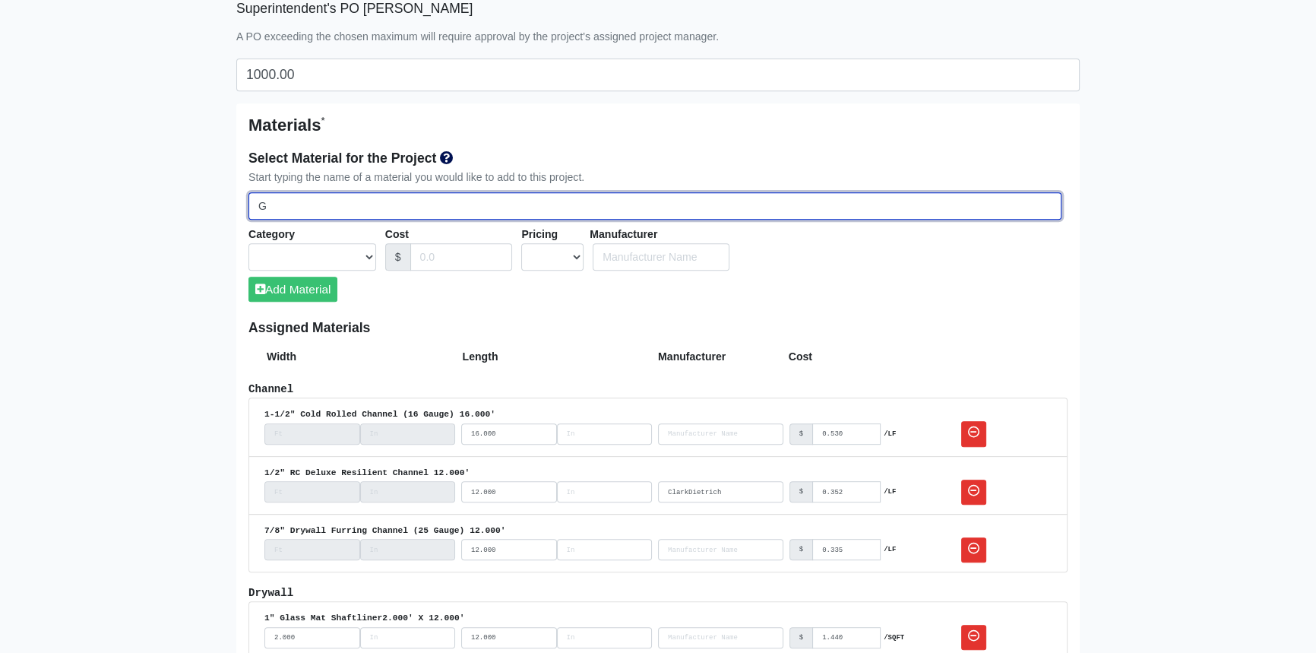
select select
type input "G4"
select select
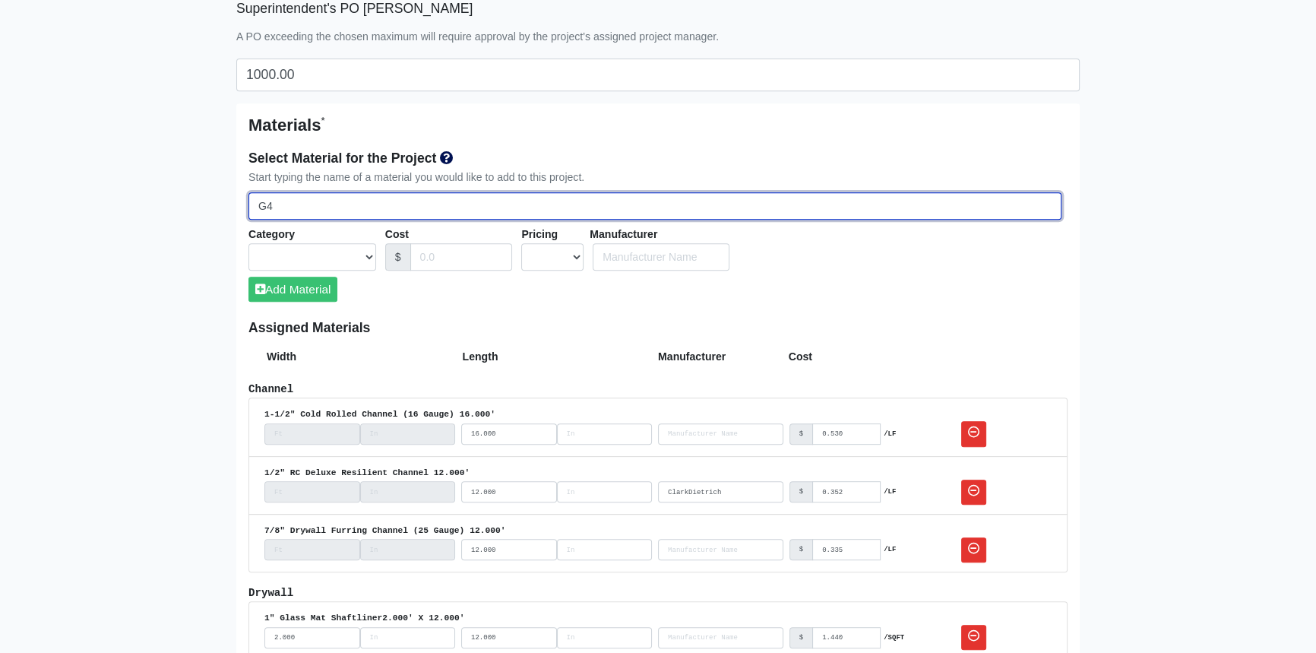
type input "G40"
select select
type input "G40"
select select
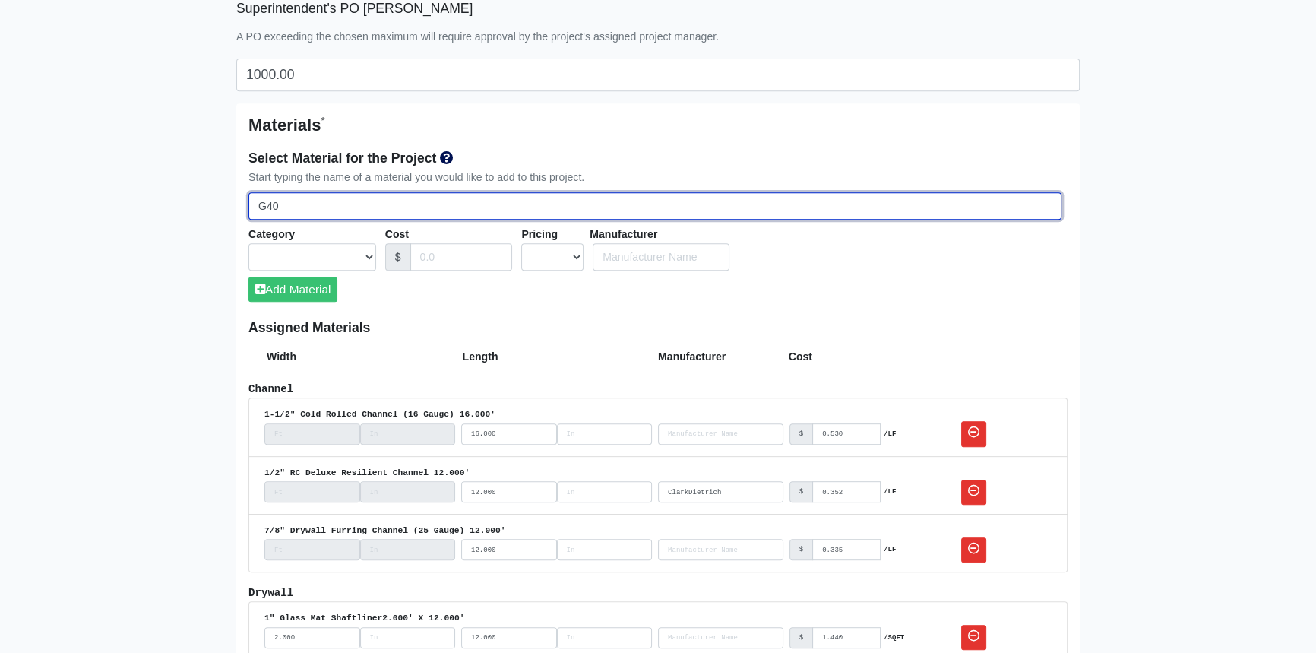
select select
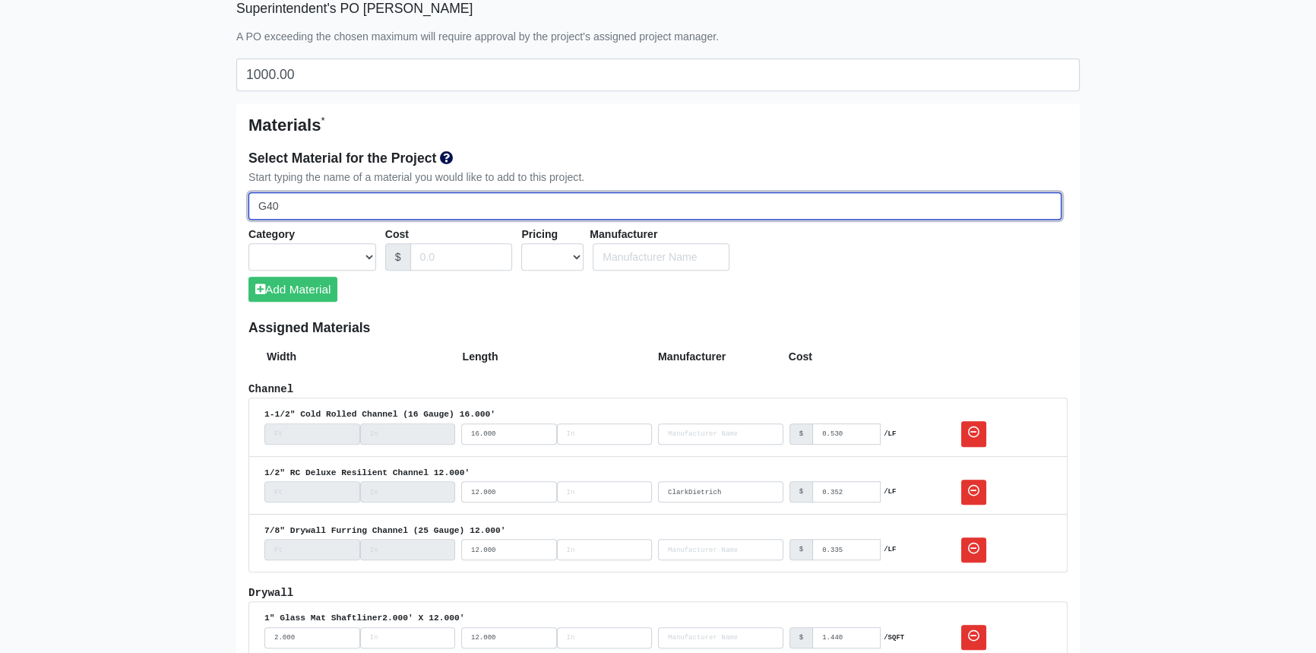
type input "G40 3"
select select
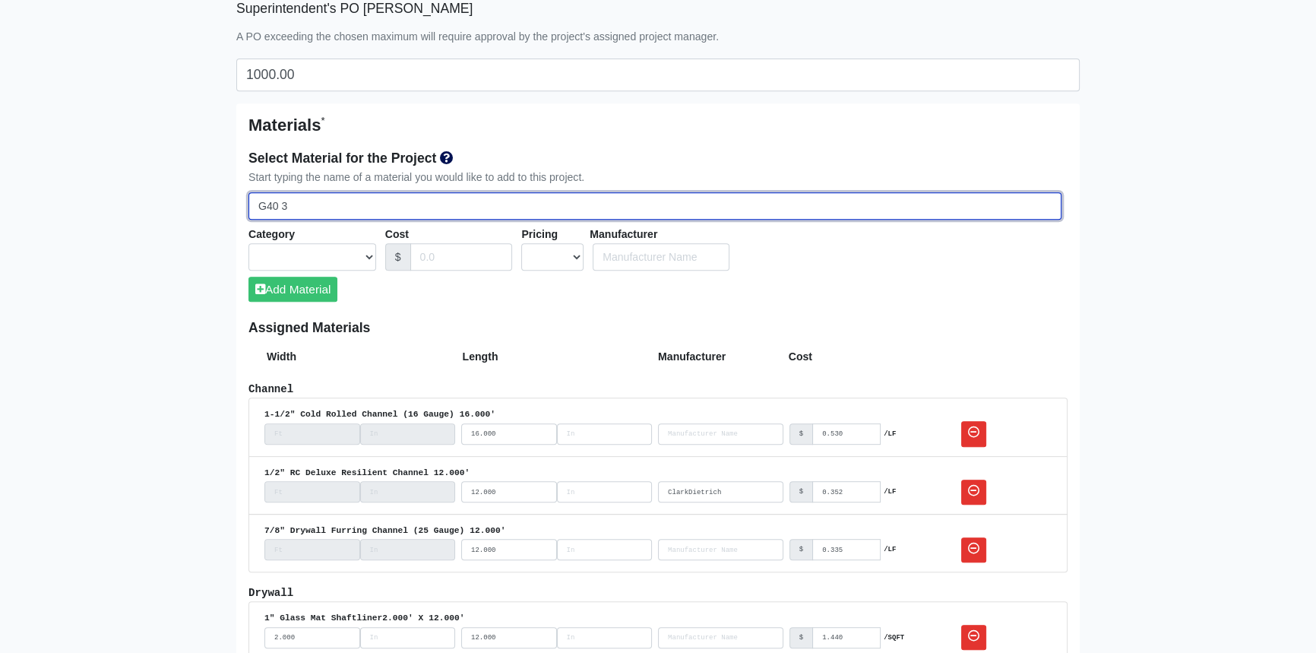
select select
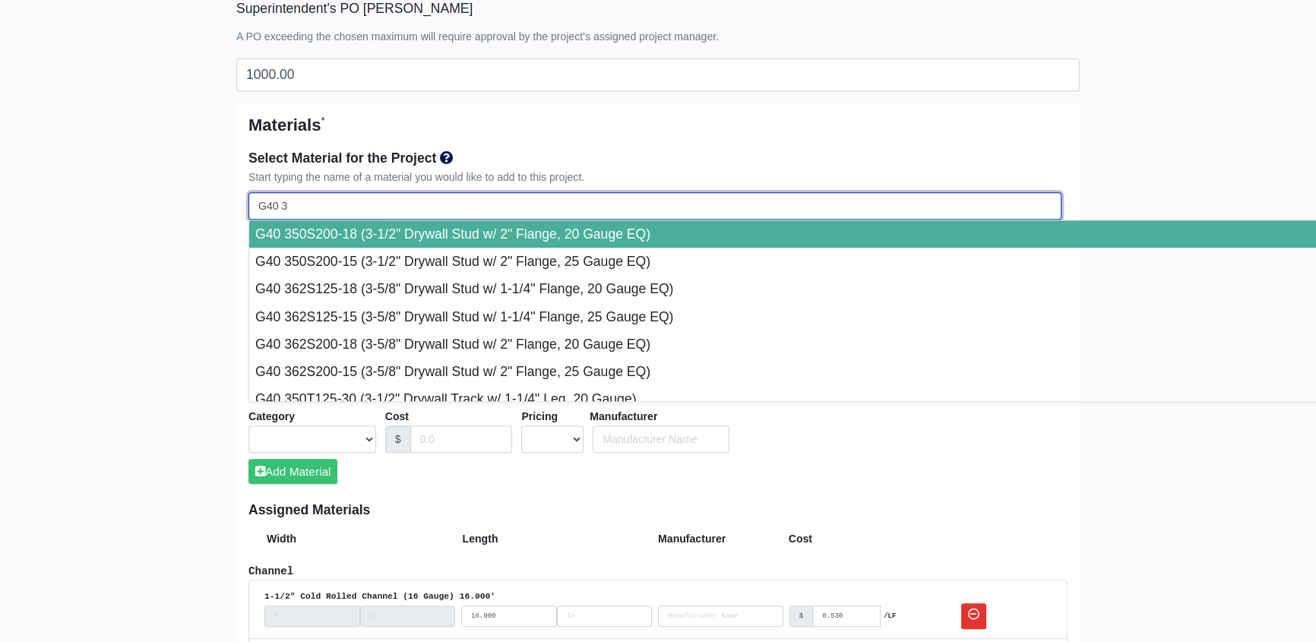
type input "G40 36"
select select
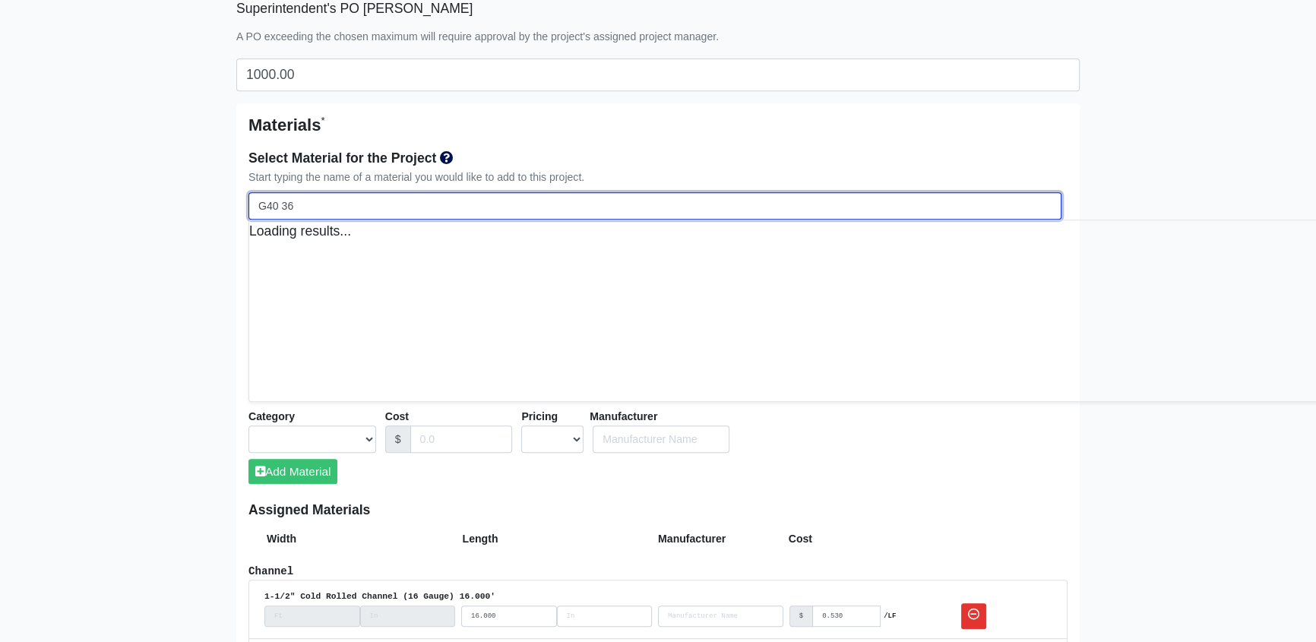
select select
type input "G40 362"
select select
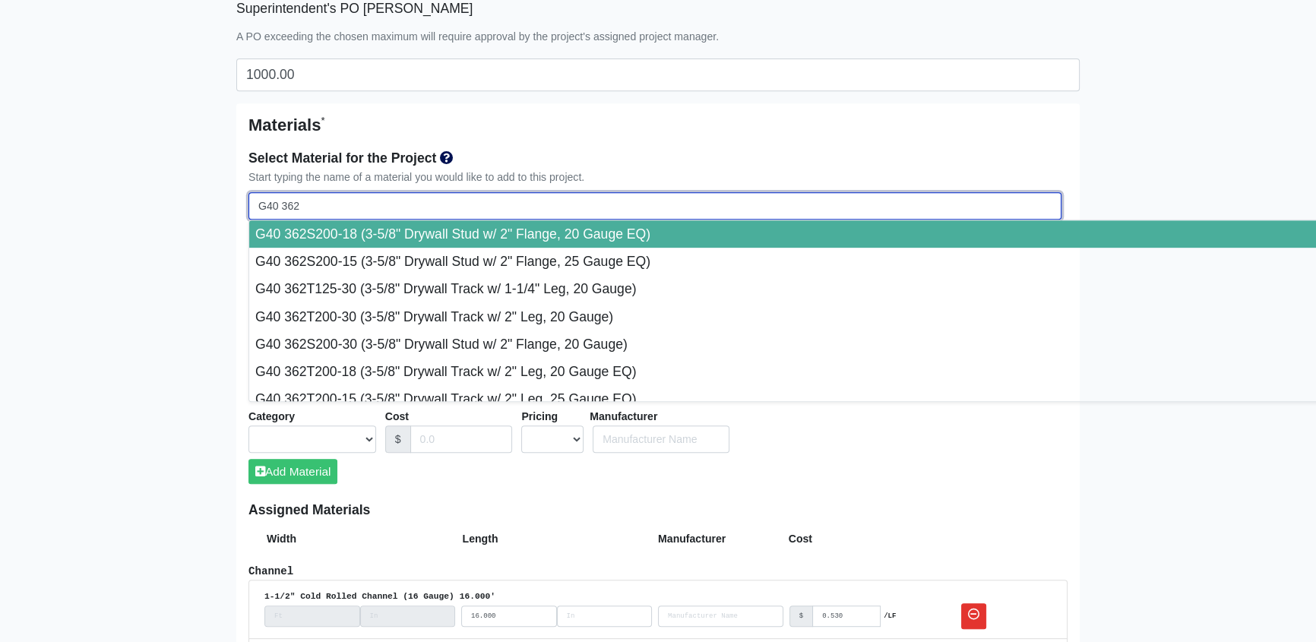
select select
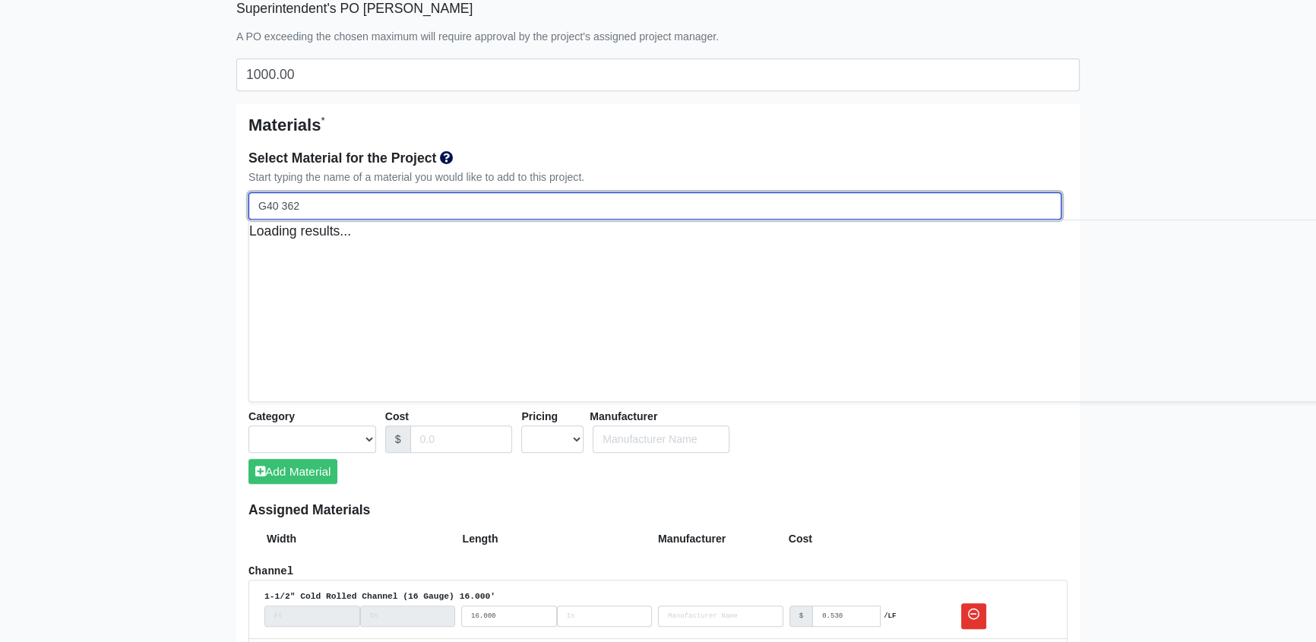
select select
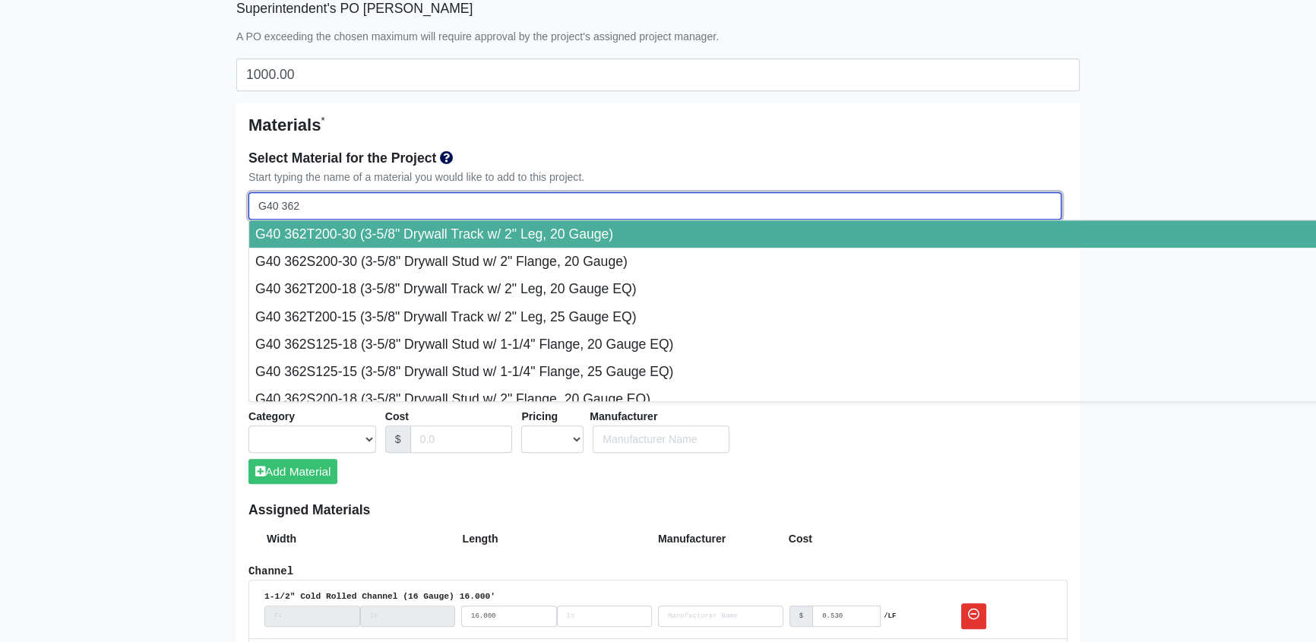
type input "G40 362S"
select select
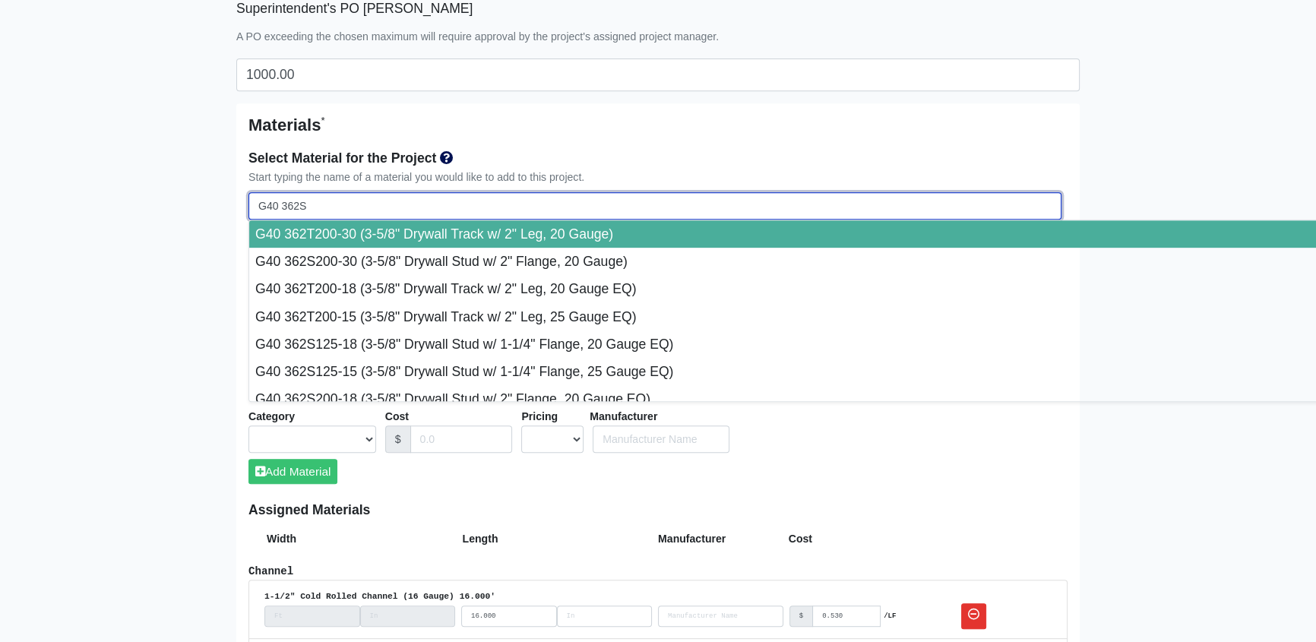
select select
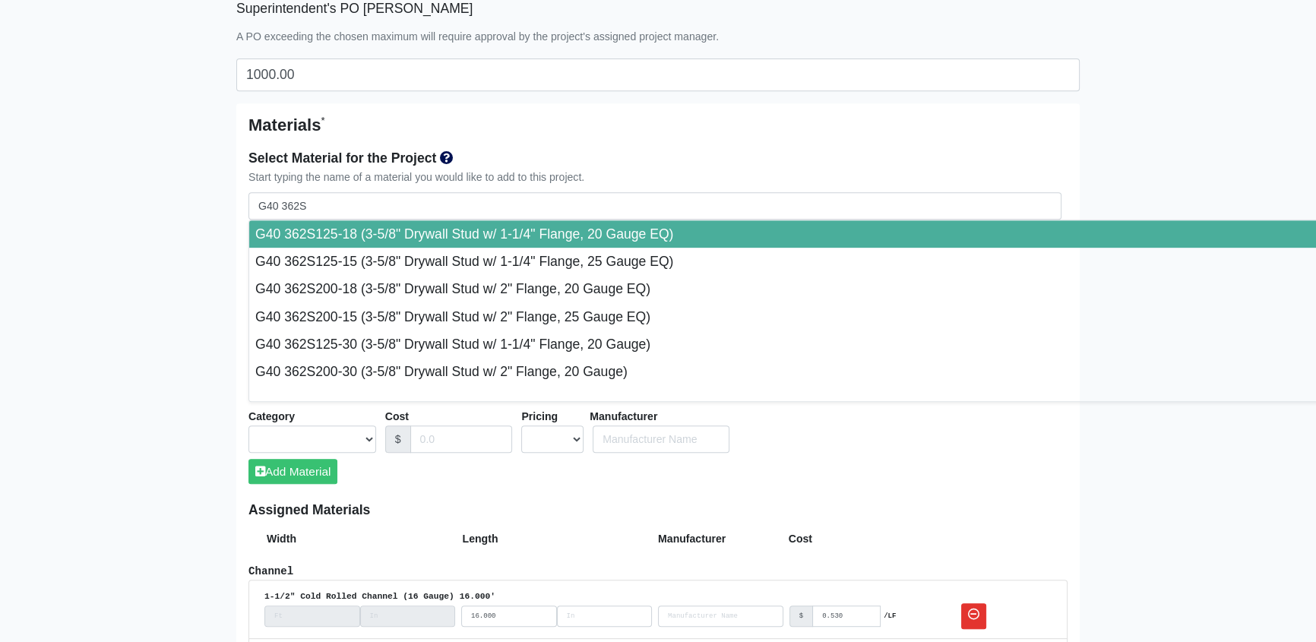
type input "G40 362S125-18 (3-5/8" Drywall Stud w/ 1-1/4" Flange, 20 Gauge EQ)"
select select "[object Object]"
select select "1"
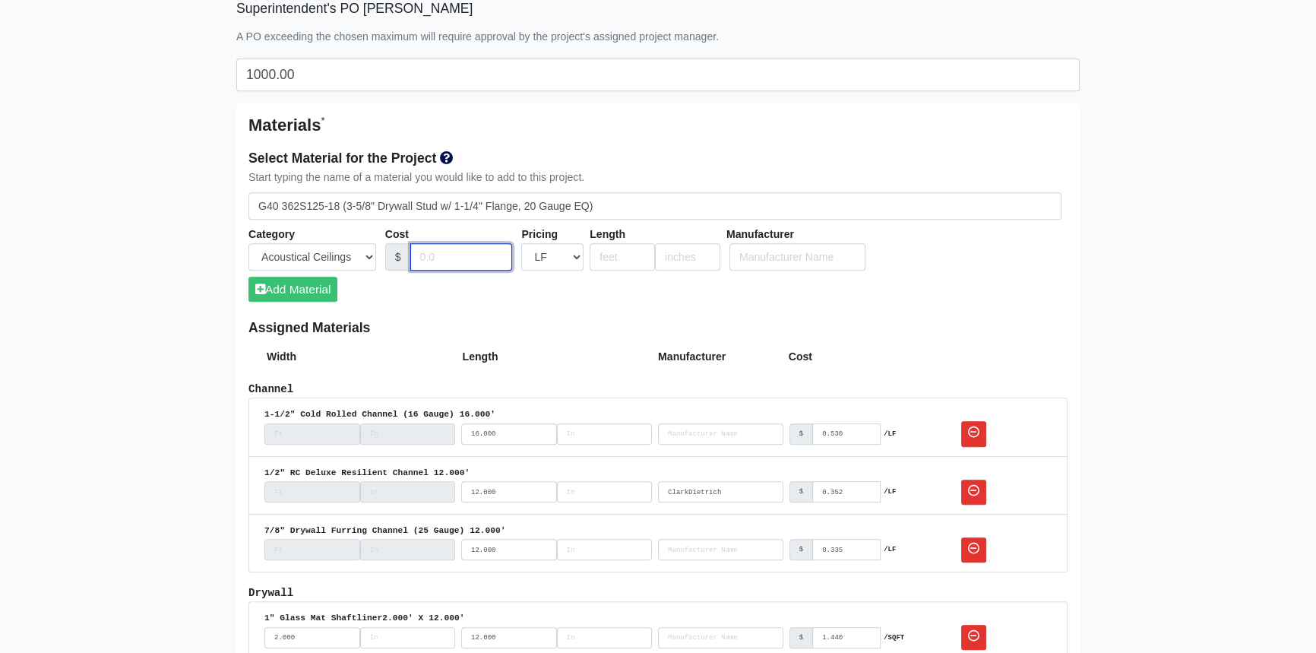
click at [448, 259] on input "Cost" at bounding box center [461, 257] width 103 height 28
type input "0.430"
click at [617, 253] on input "number" at bounding box center [622, 257] width 65 height 28
type input "10"
click at [319, 289] on button "Add Material" at bounding box center [293, 289] width 89 height 25
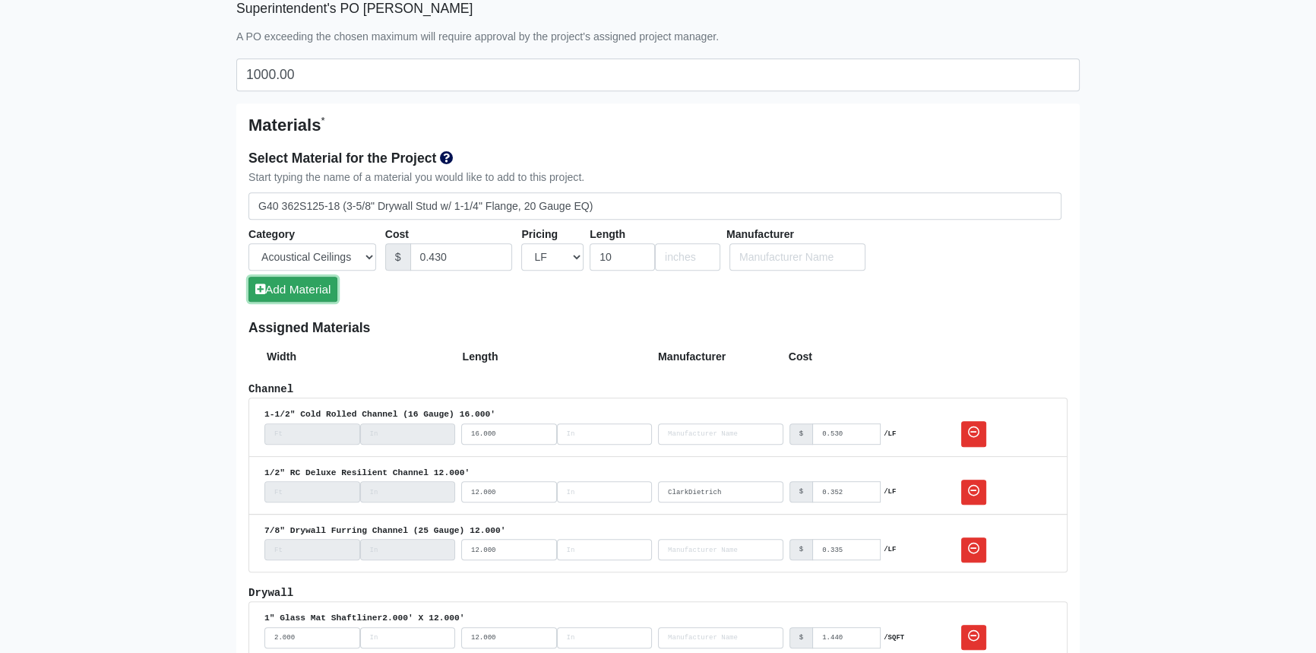
select select
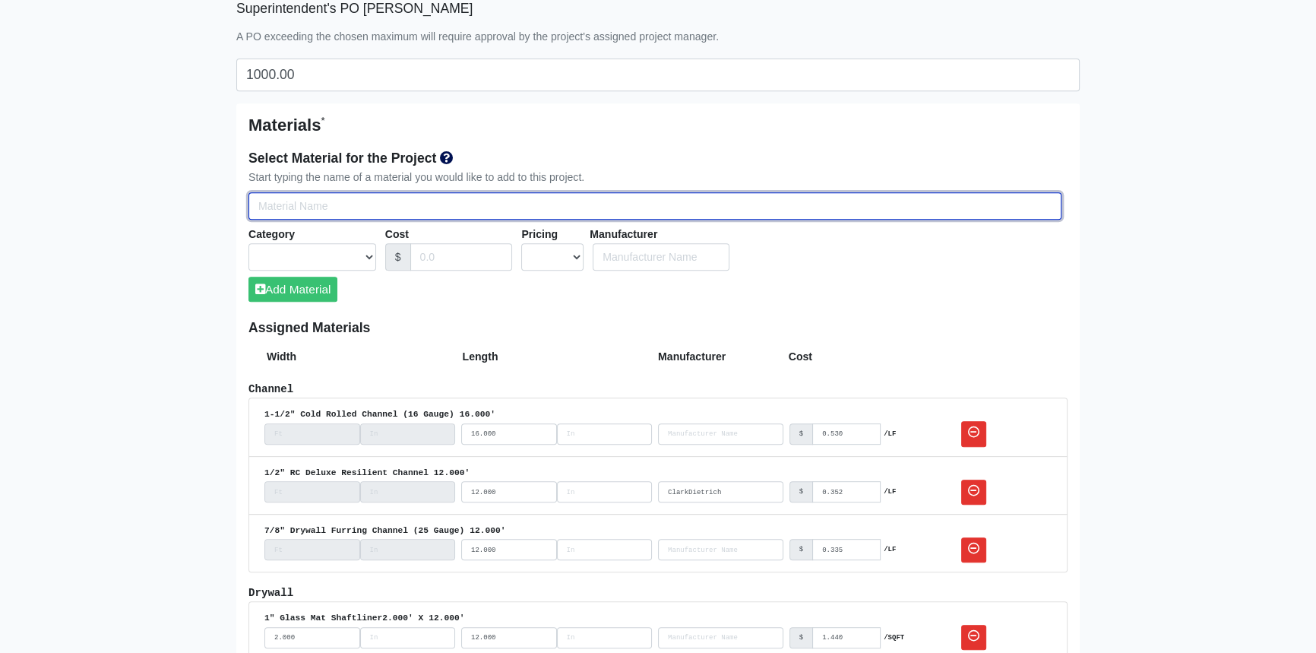
click at [318, 212] on input "Select Team Members for the Project" at bounding box center [655, 206] width 813 height 28
type input "G"
select select
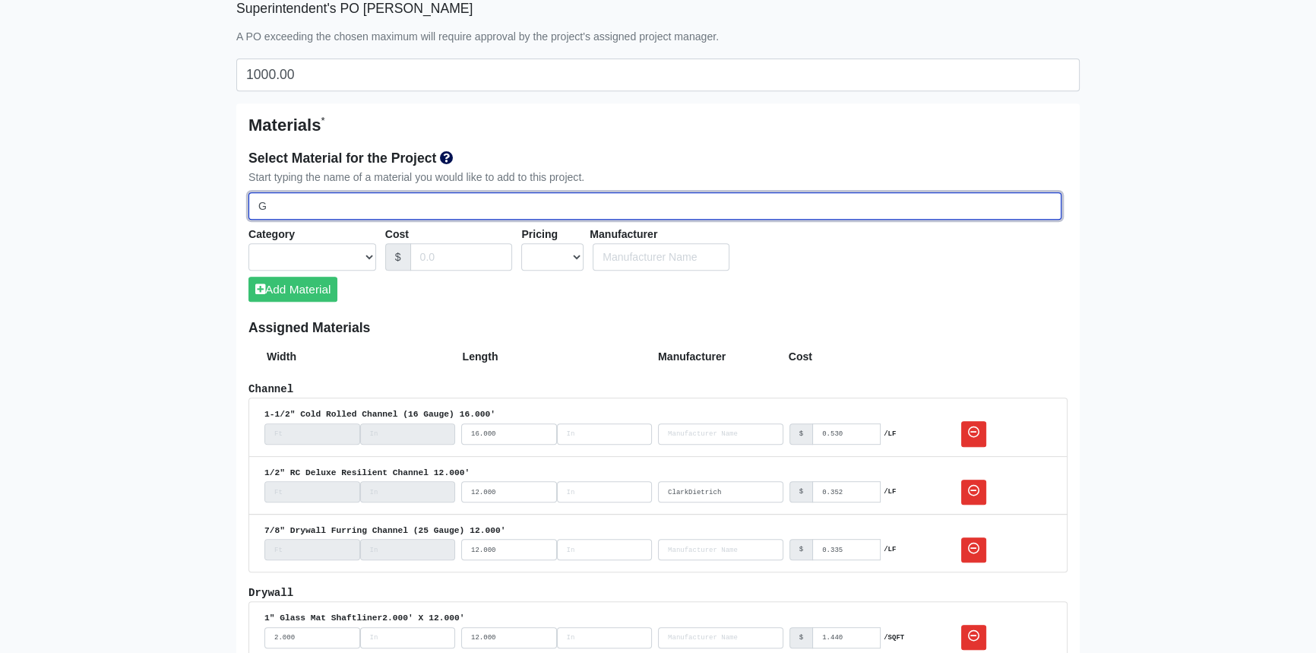
select select
type input "G4"
select select
type input "G40"
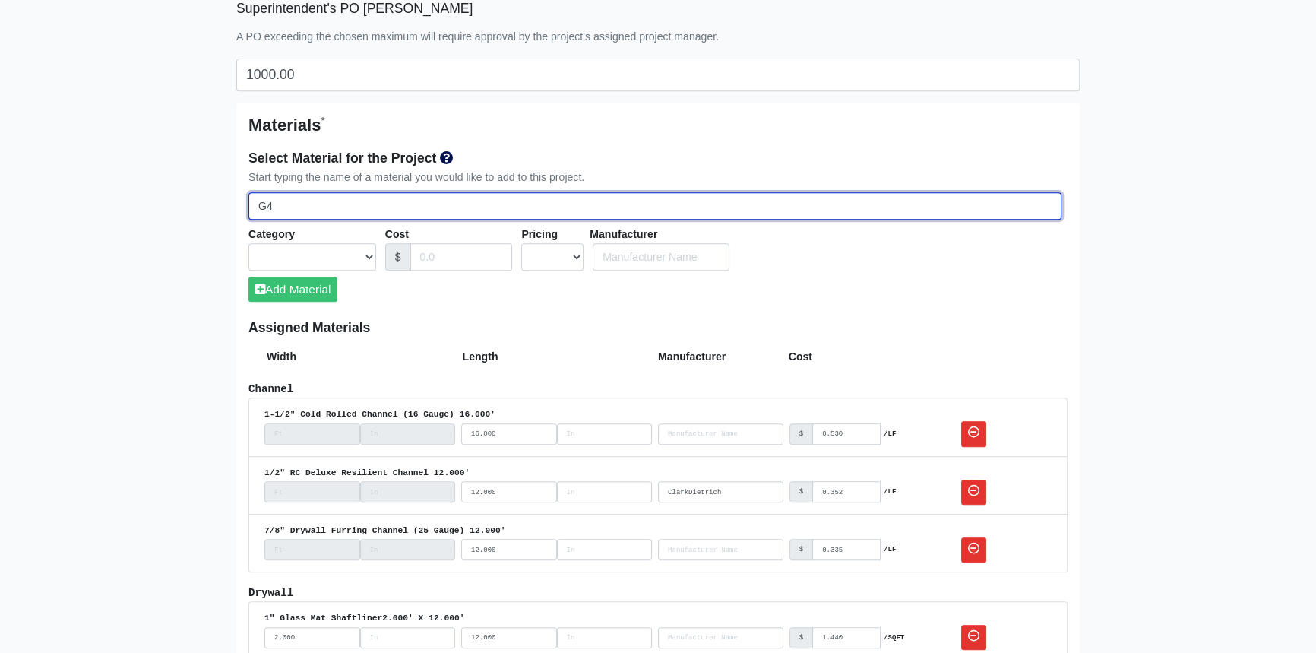
select select
type input "G40"
select select
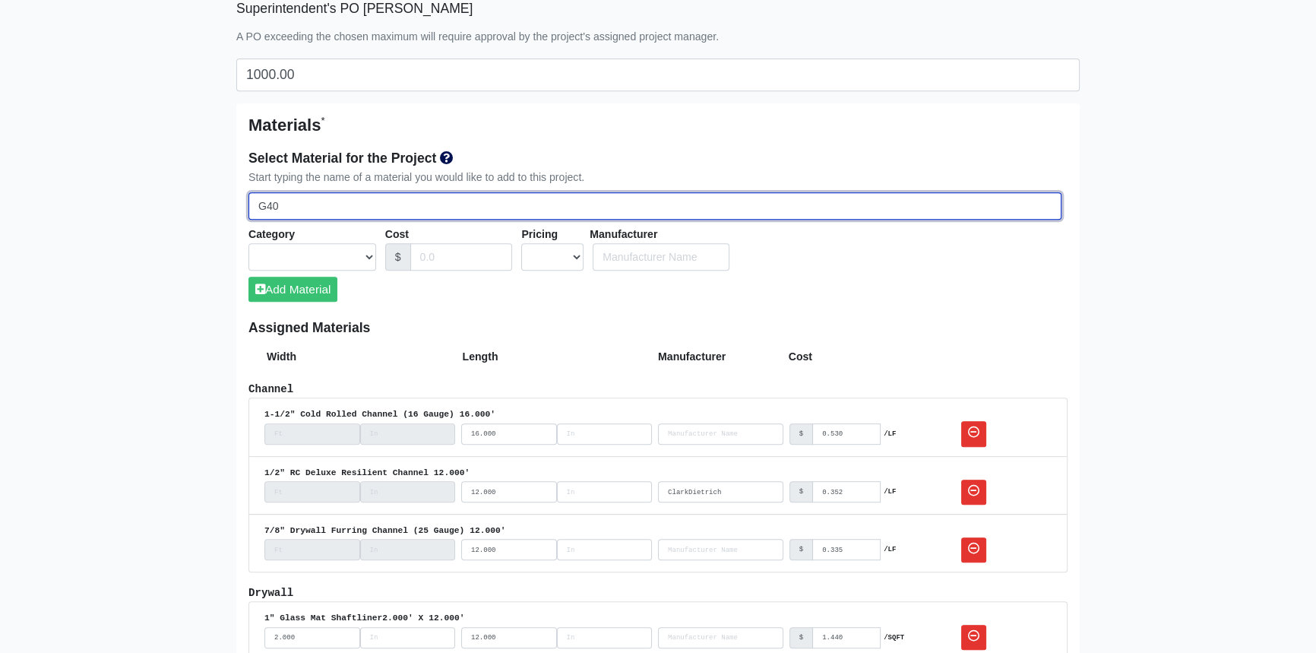
select select
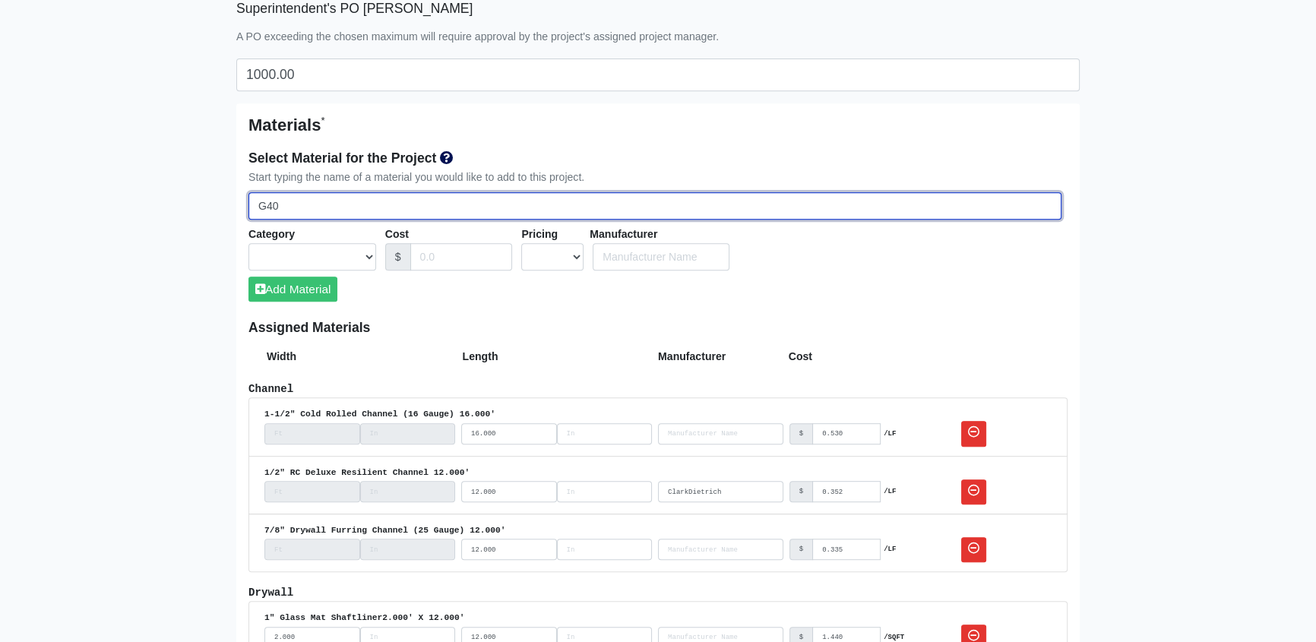
type input "G40 3"
select select
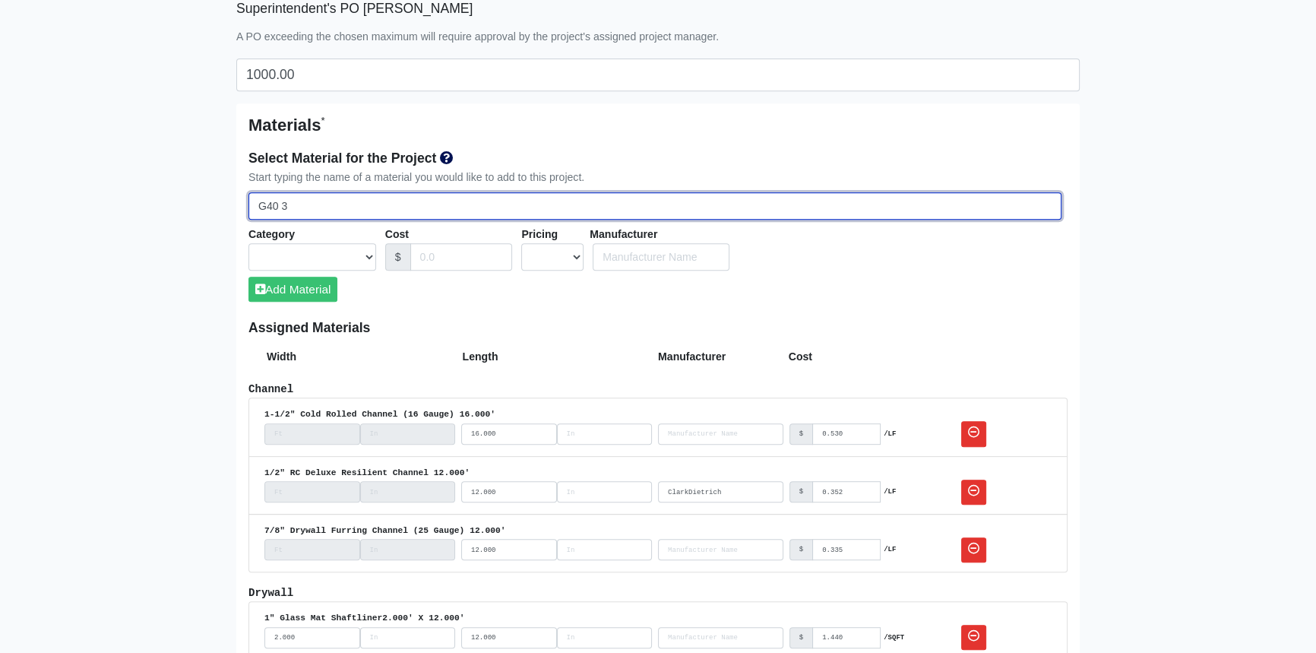
type input "G40 36"
select select
type input "G40 362"
select select
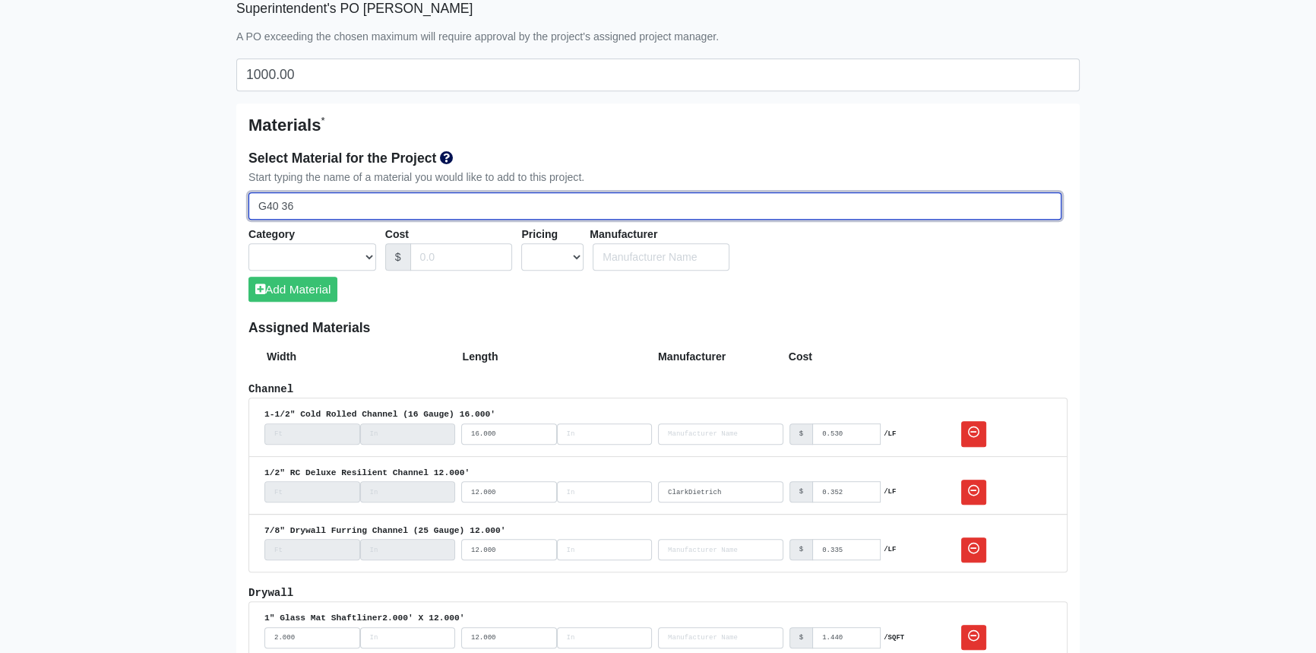
select select
type input "G40 362T"
select select
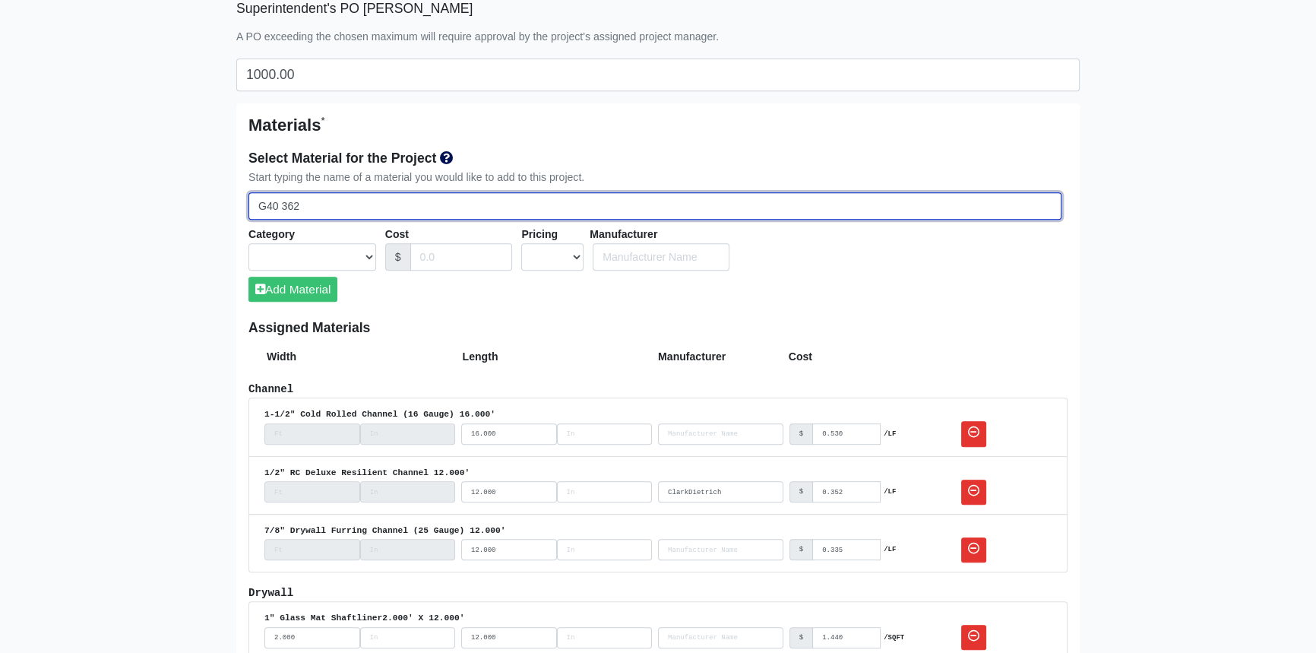
select select
type input "G40 362T1"
select select
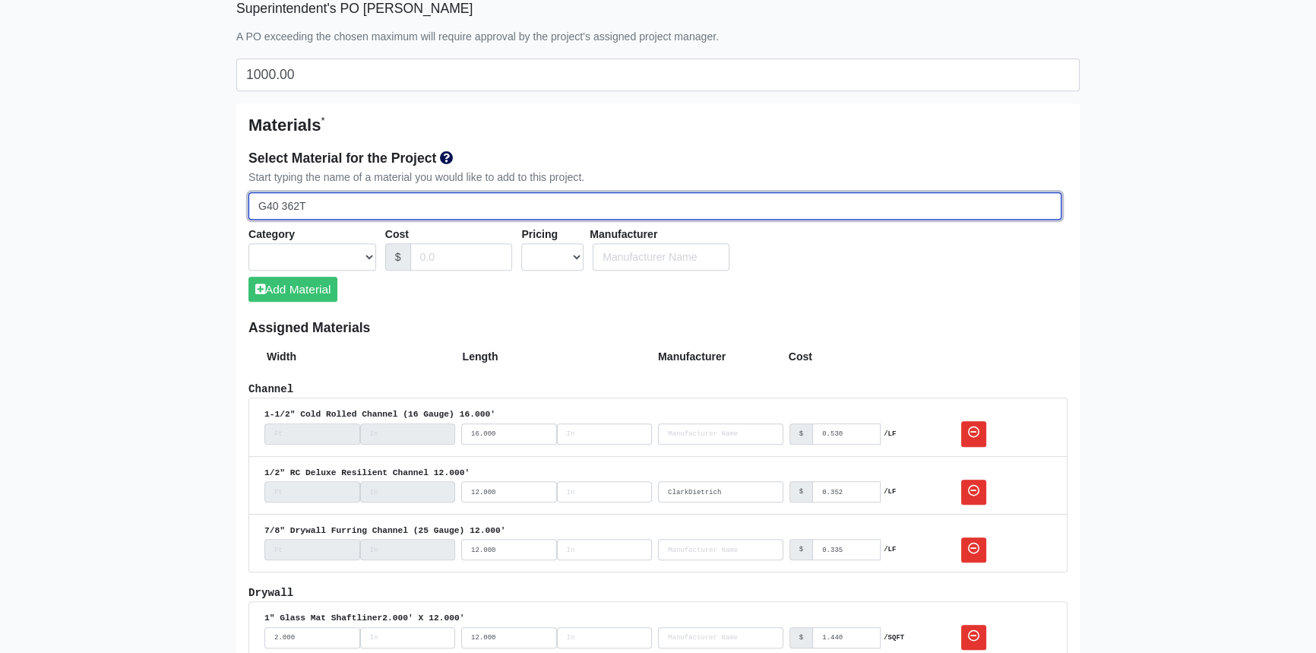
select select
type input "G40 362T12"
select select
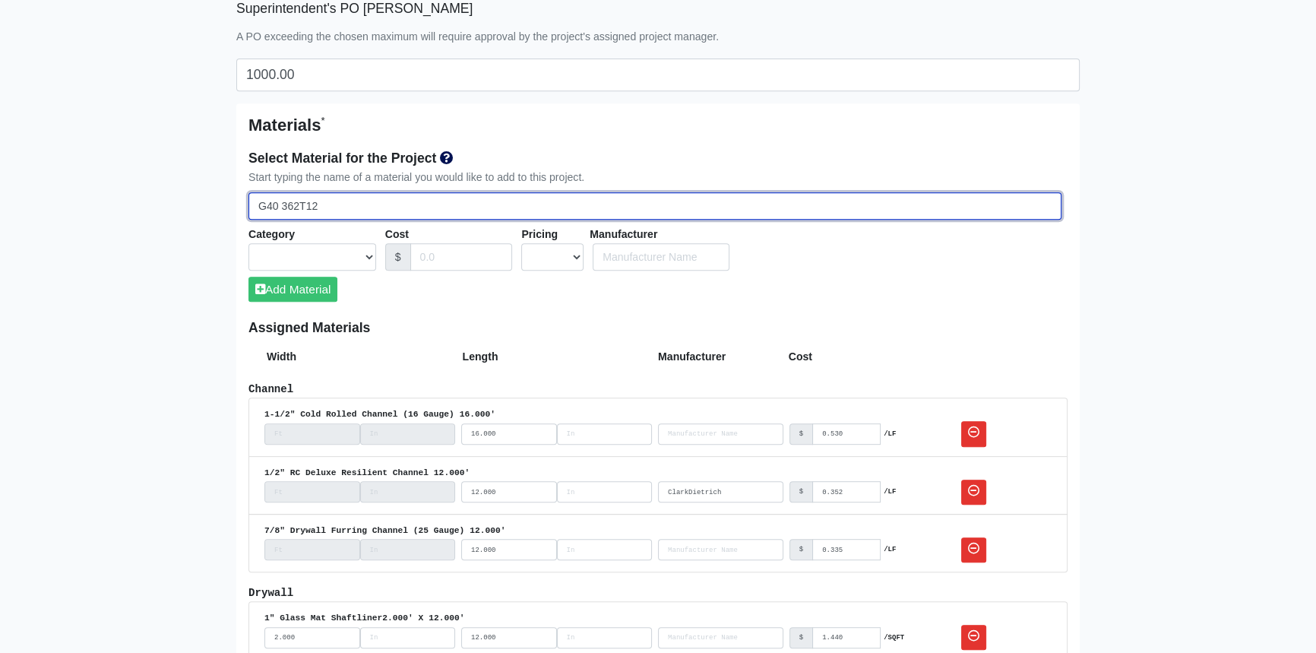
select select
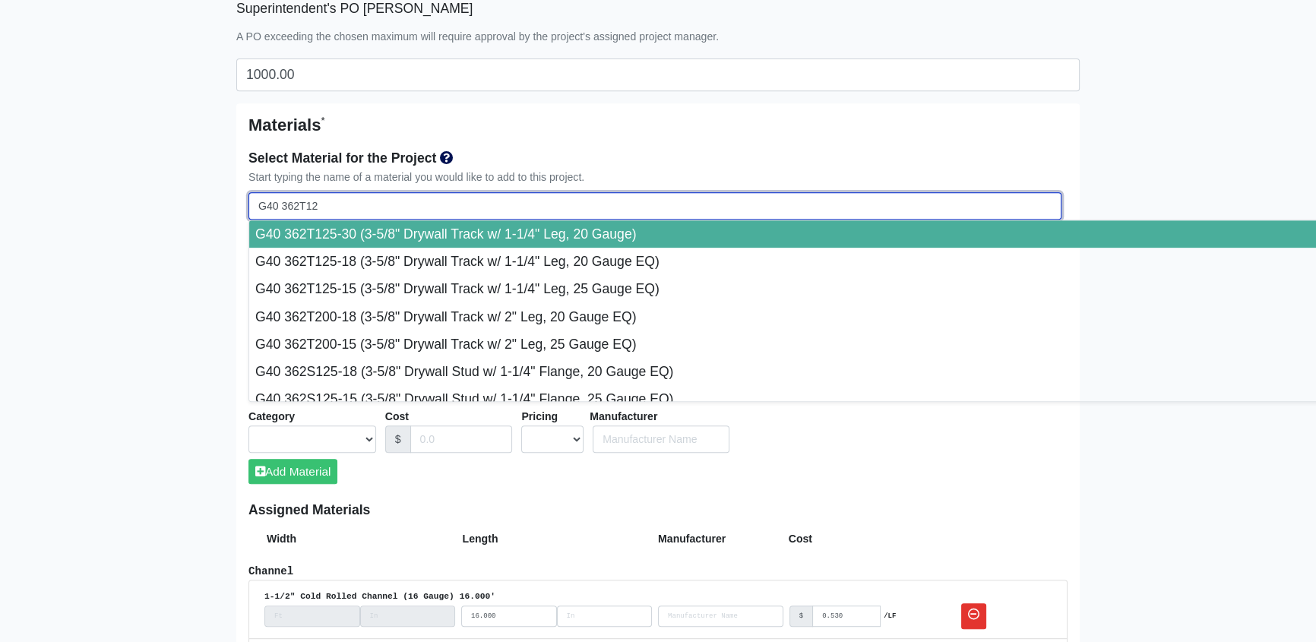
type input "G40 362T125"
select select
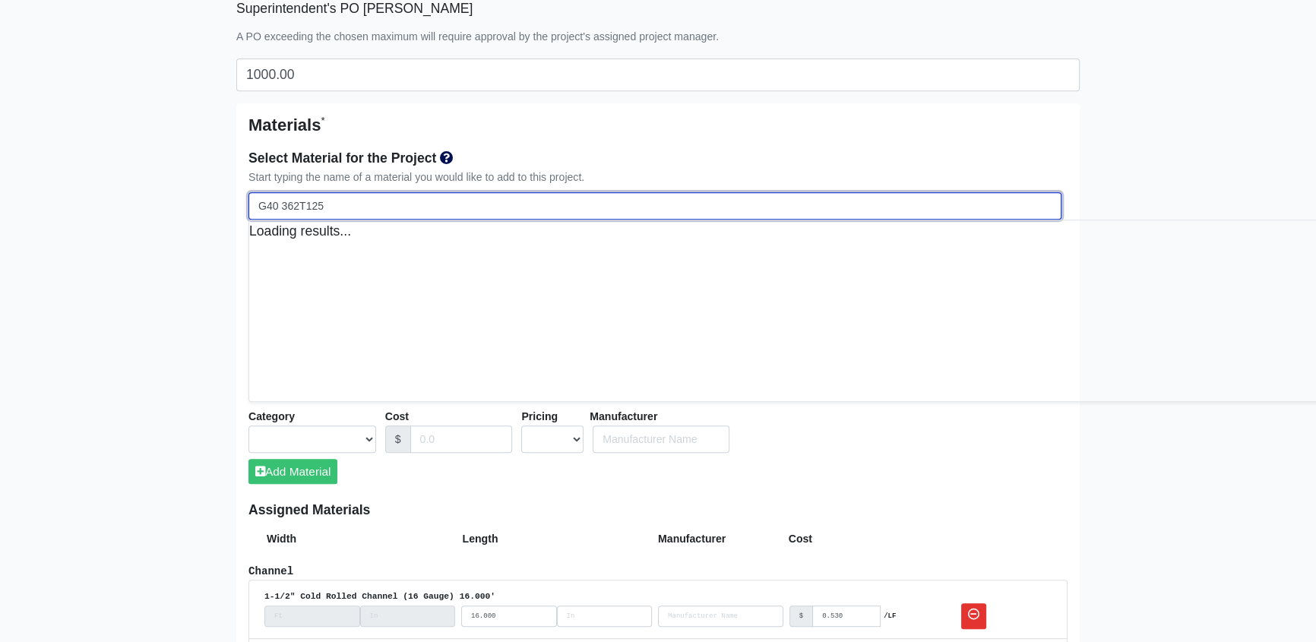
select select
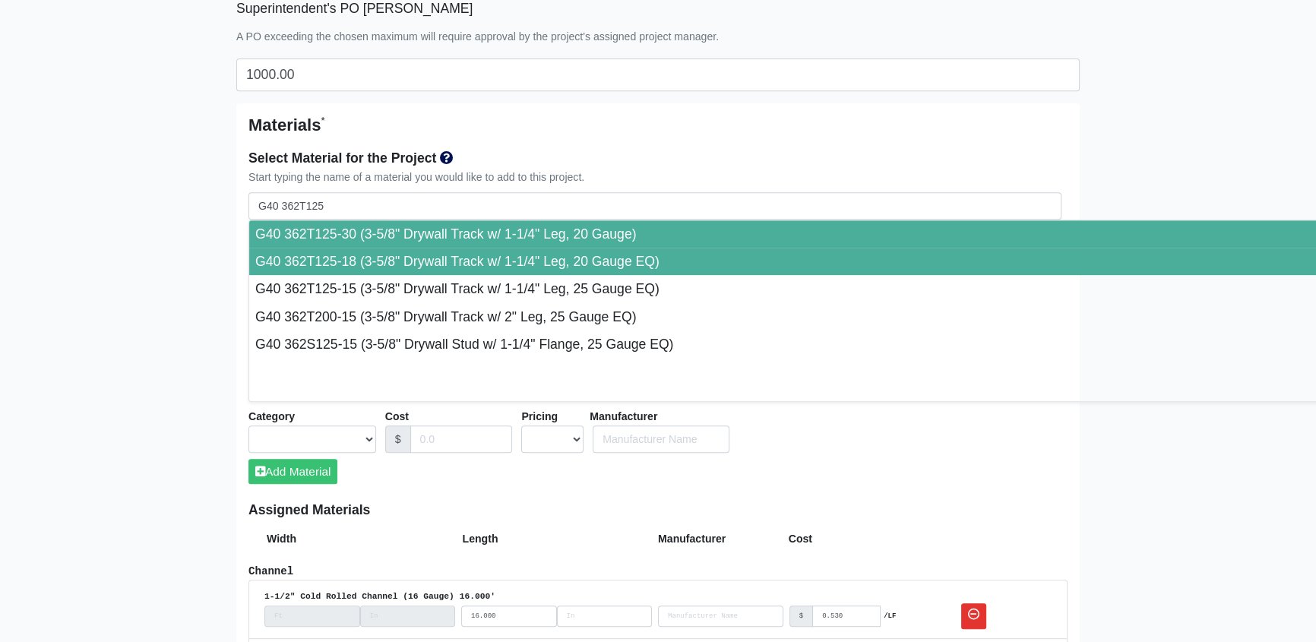
type input "G40 362T125-18 (3-5/8" Drywall Track w/ 1-1/4" Leg, 20 Gauge EQ)"
select select "[object Object]"
select select "1"
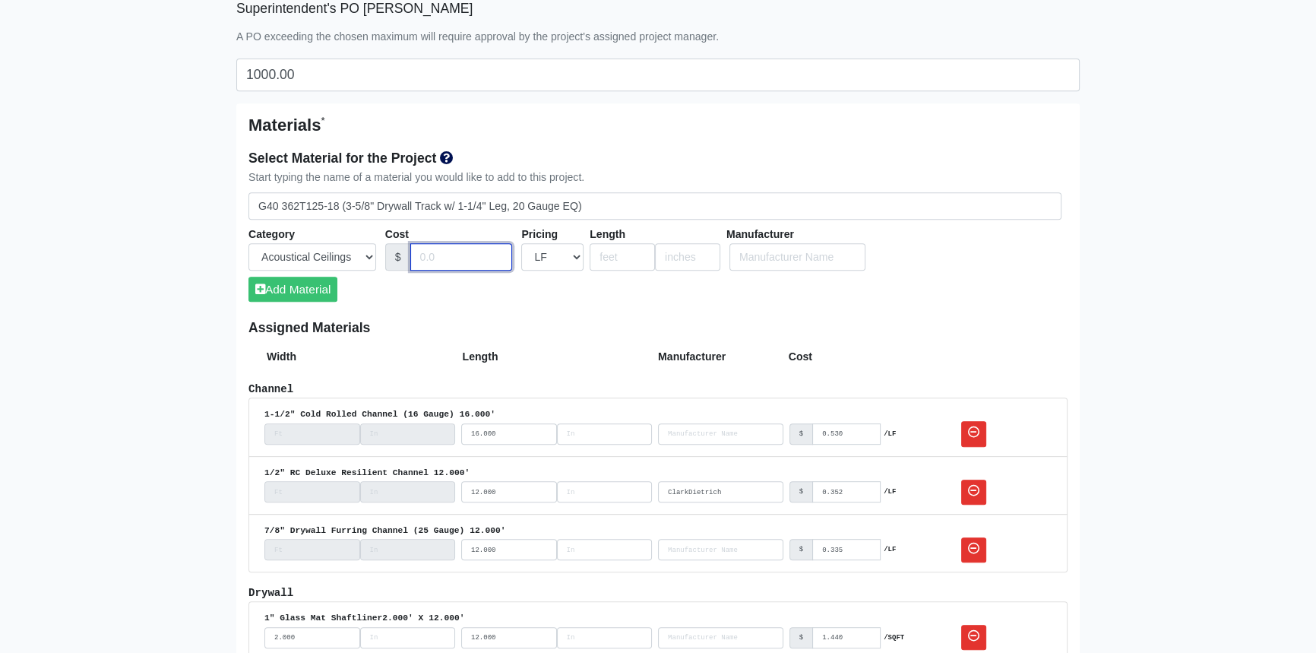
click at [442, 255] on input "Cost" at bounding box center [461, 257] width 103 height 28
type input "0.425"
click at [621, 260] on input "number" at bounding box center [622, 257] width 65 height 28
type input "10"
click at [304, 290] on button "Add Material" at bounding box center [293, 289] width 89 height 25
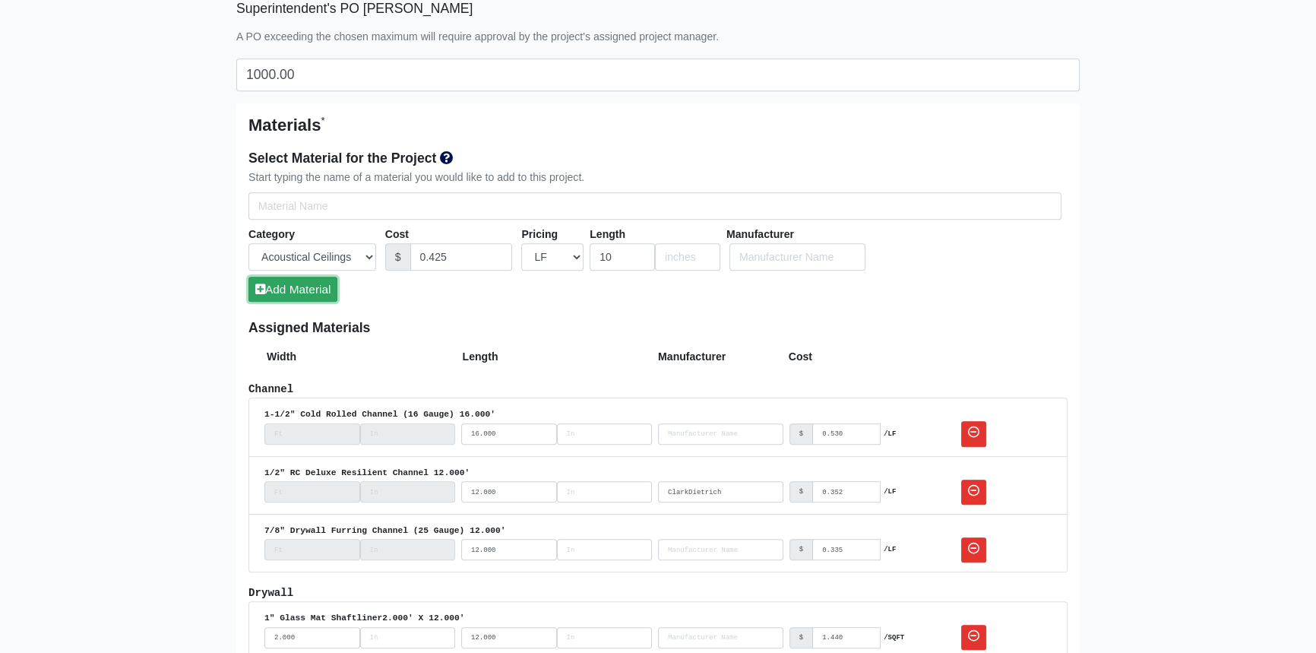
select select
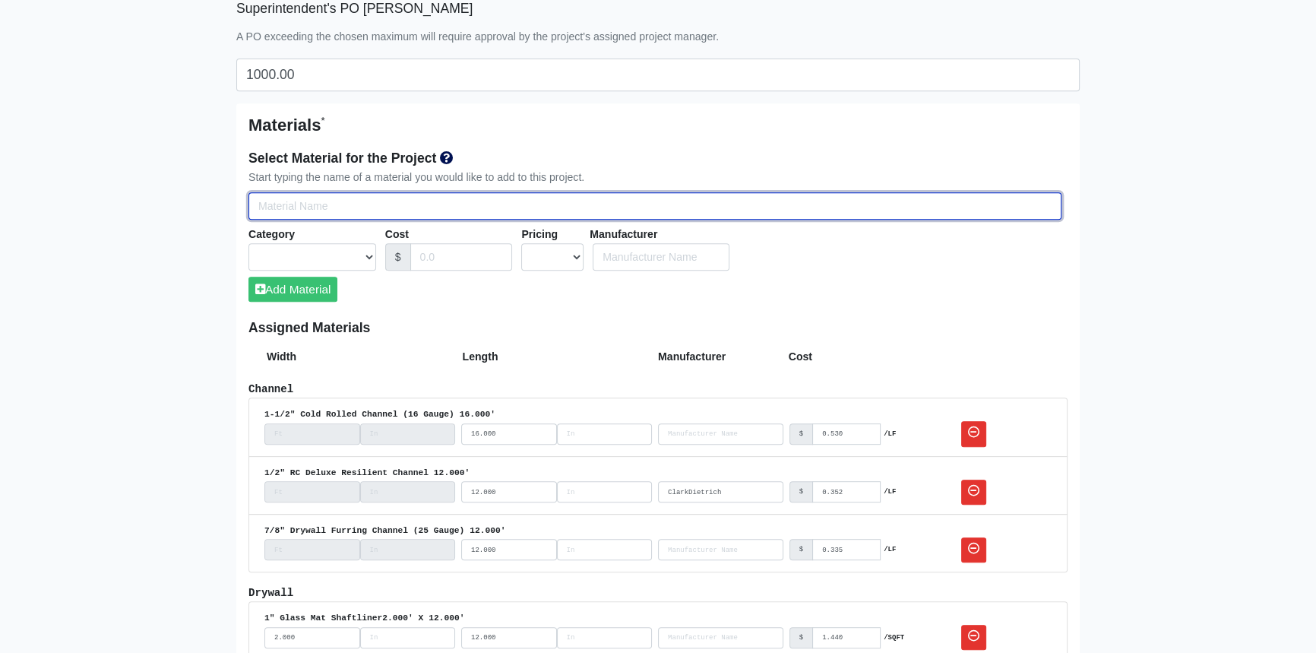
click at [387, 207] on input "Select Team Members for the Project" at bounding box center [655, 206] width 813 height 28
type input "G"
select select
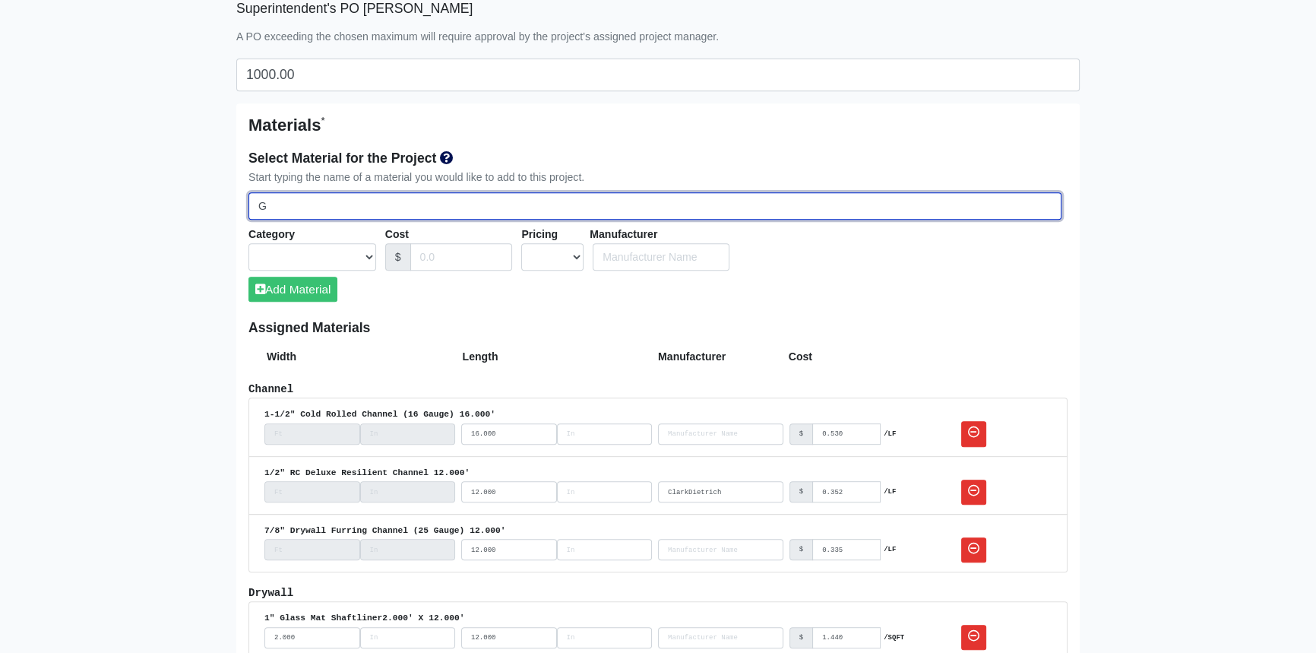
select select
type input "G4"
select select
type input "G40"
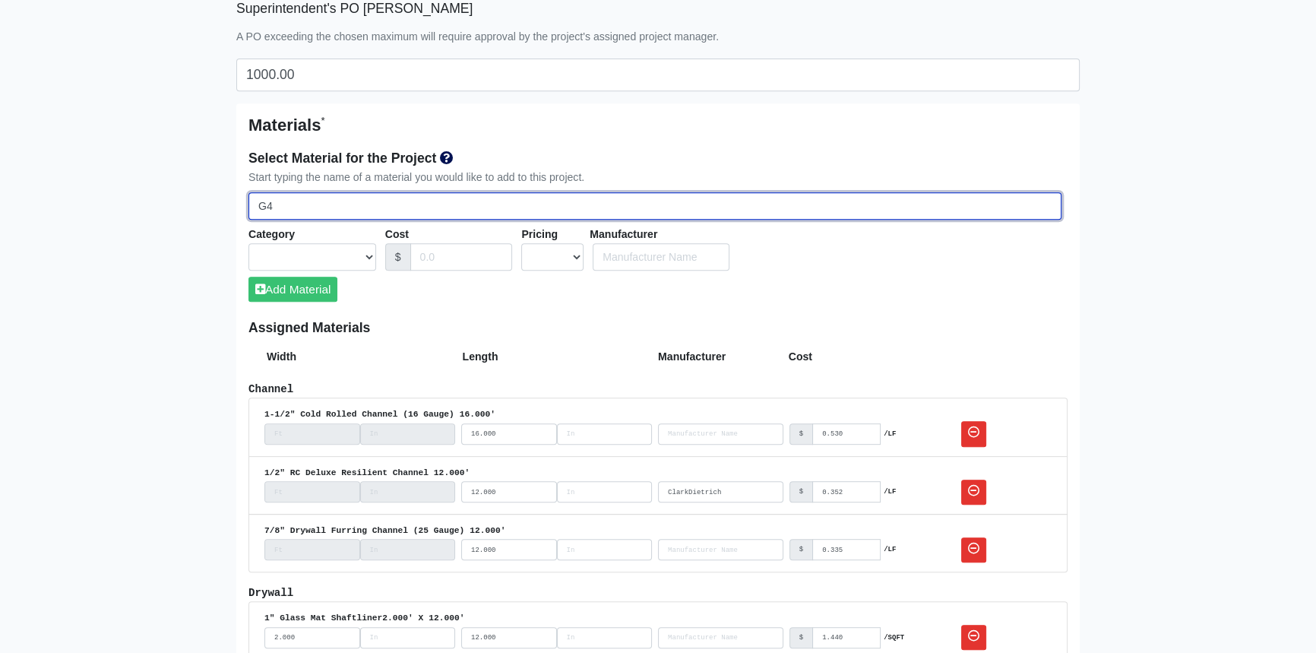
select select
type input "G40"
select select
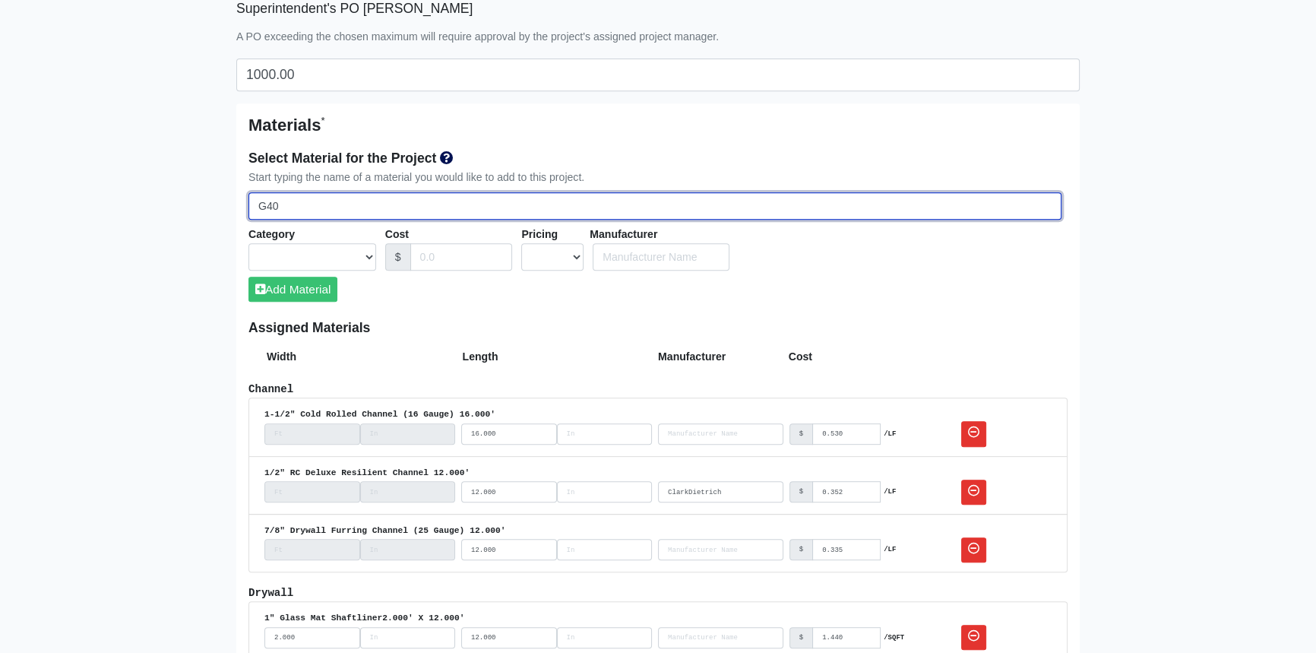
select select
type input "G40 3"
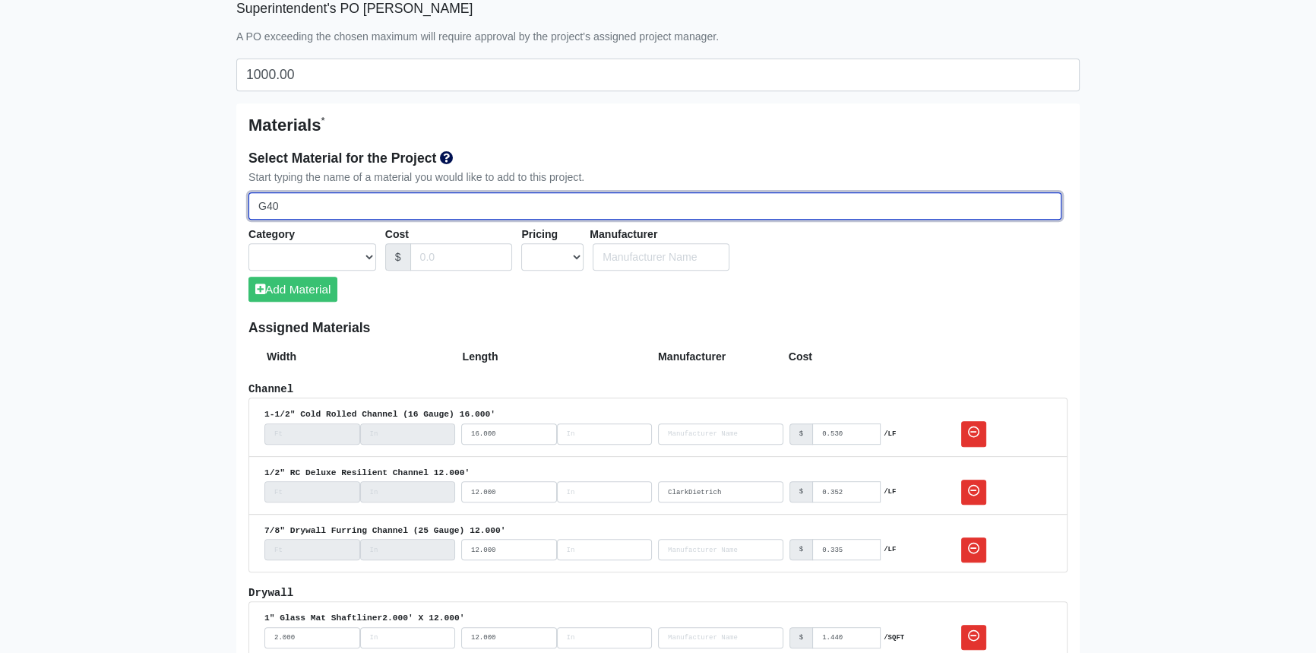
select select
type input "G40 36"
select select
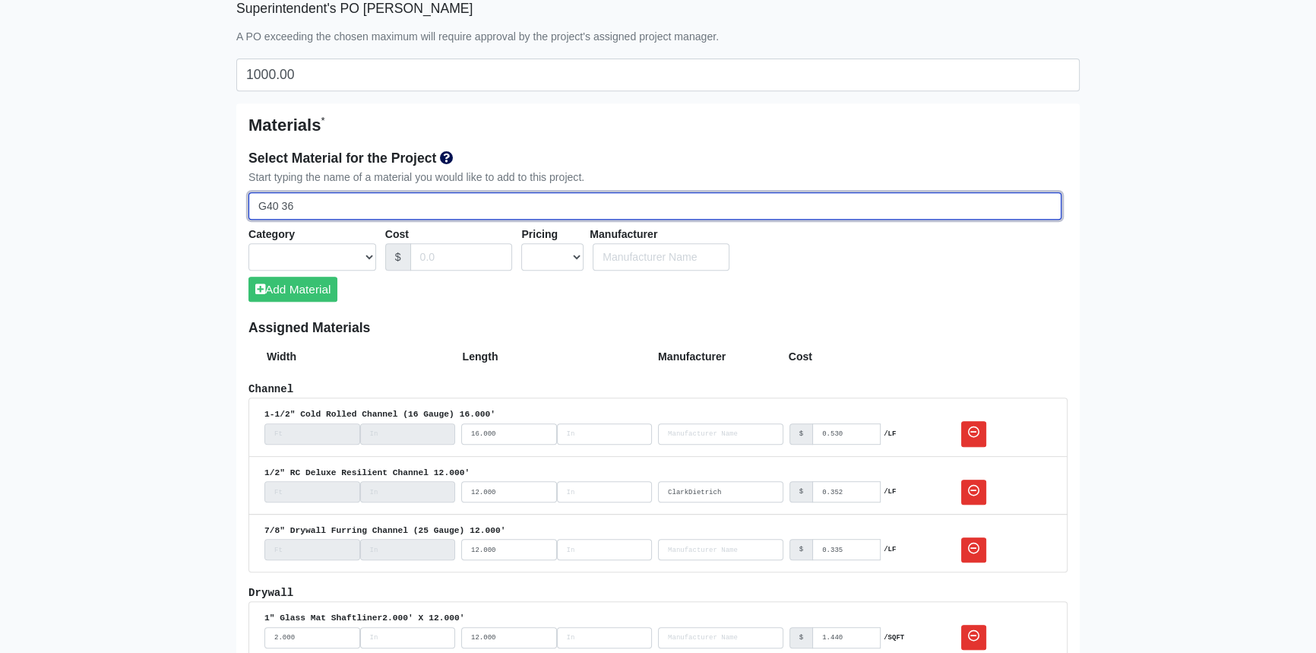
type input "G40 362"
select select
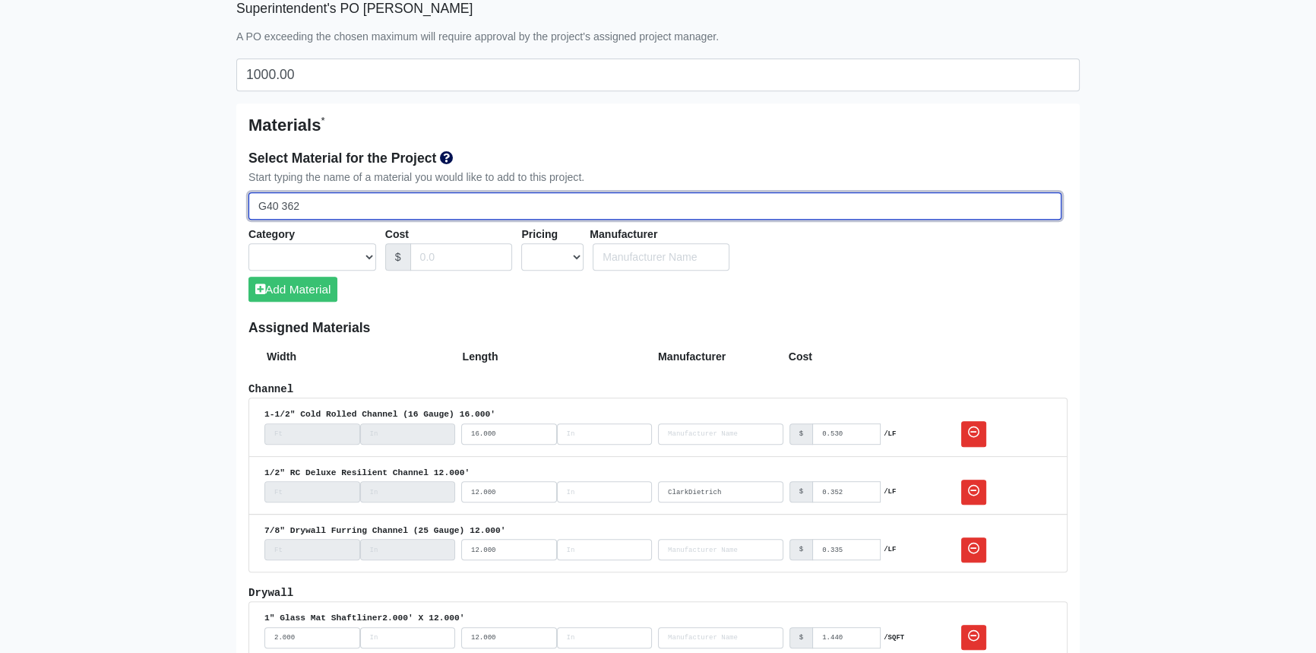
select select
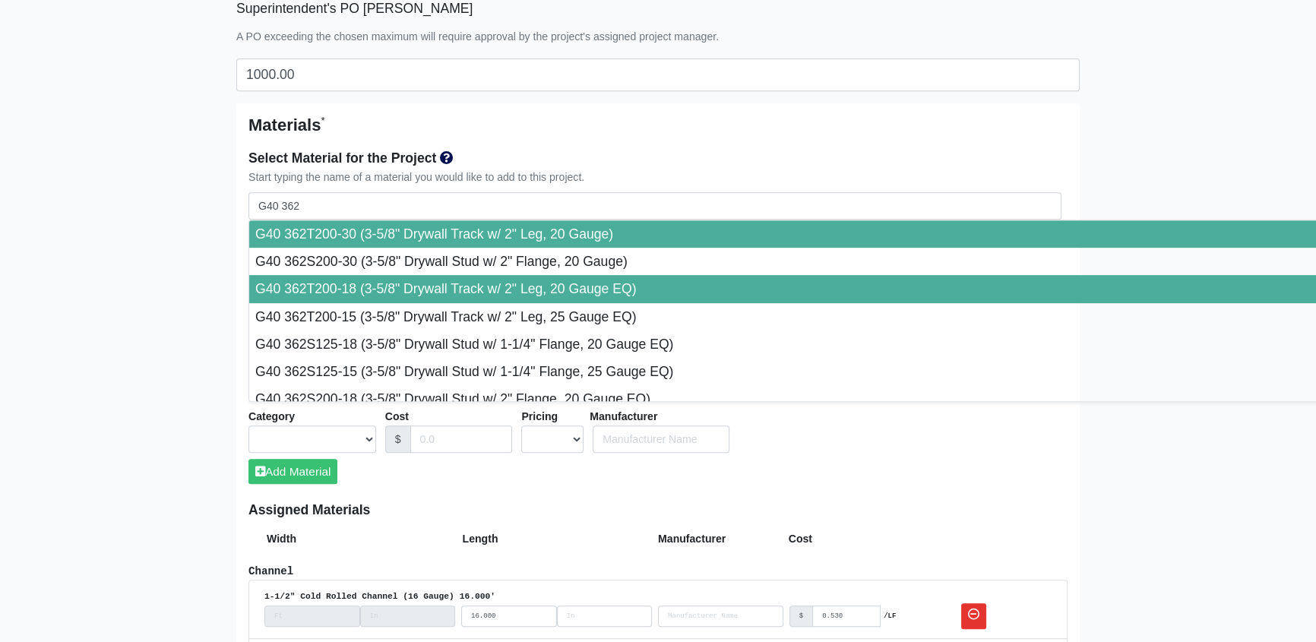
type input "G40 362T200-18 (3-5/8" Drywall Track w/ 2" Leg, 20 Gauge EQ)"
select select "[object Object]"
select select "1"
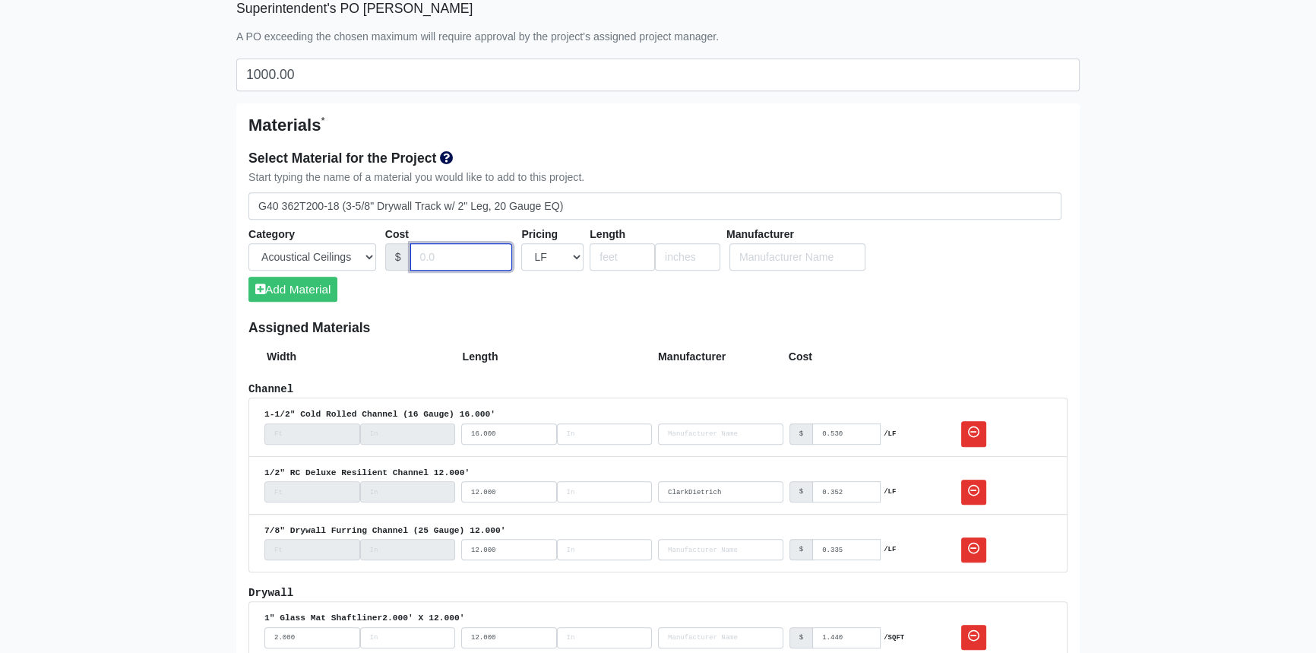
click at [445, 252] on input "Cost" at bounding box center [461, 257] width 103 height 28
type input "0.520"
click at [616, 252] on input "number" at bounding box center [622, 257] width 65 height 28
type input "10"
click at [296, 283] on button "Add Material" at bounding box center [293, 289] width 89 height 25
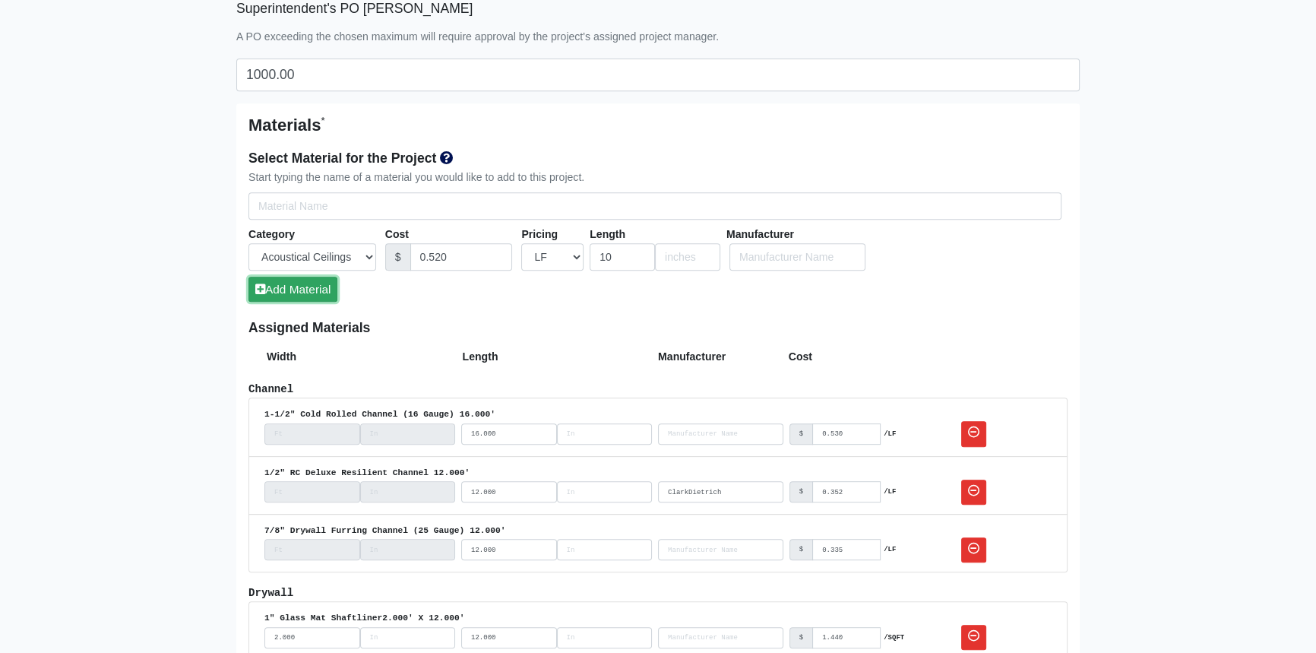
select select
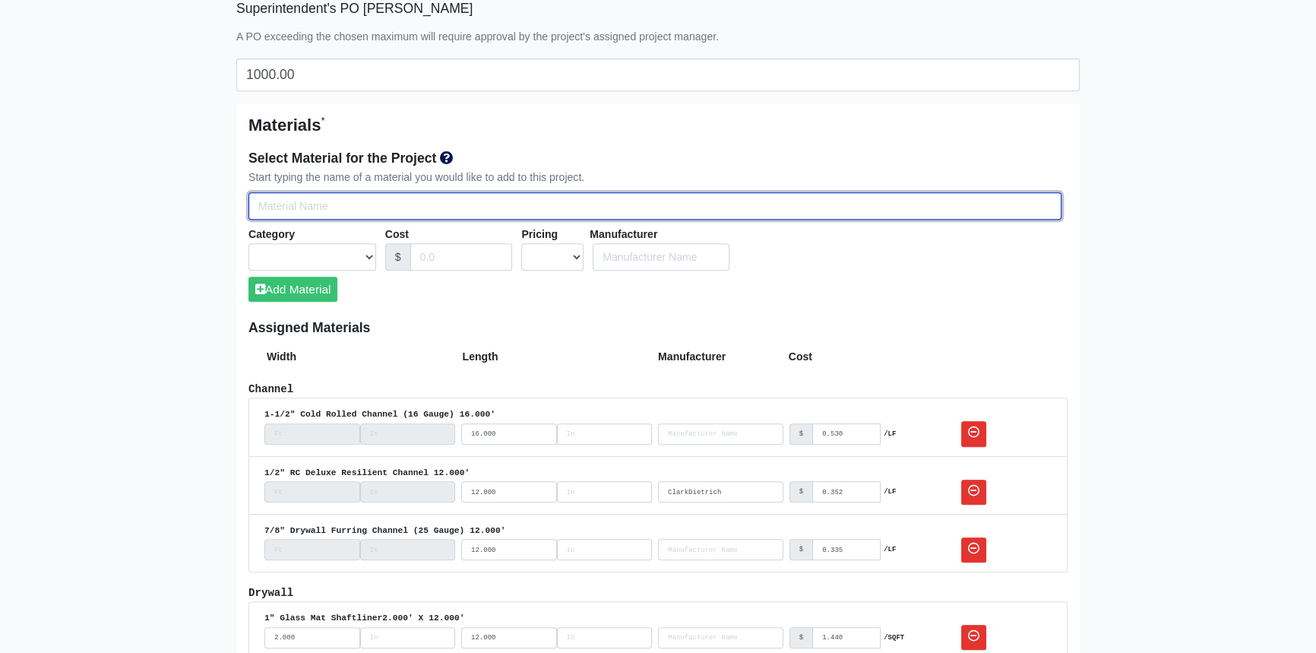
click at [287, 201] on input "Select Team Members for the Project" at bounding box center [655, 206] width 813 height 28
type input "G"
select select
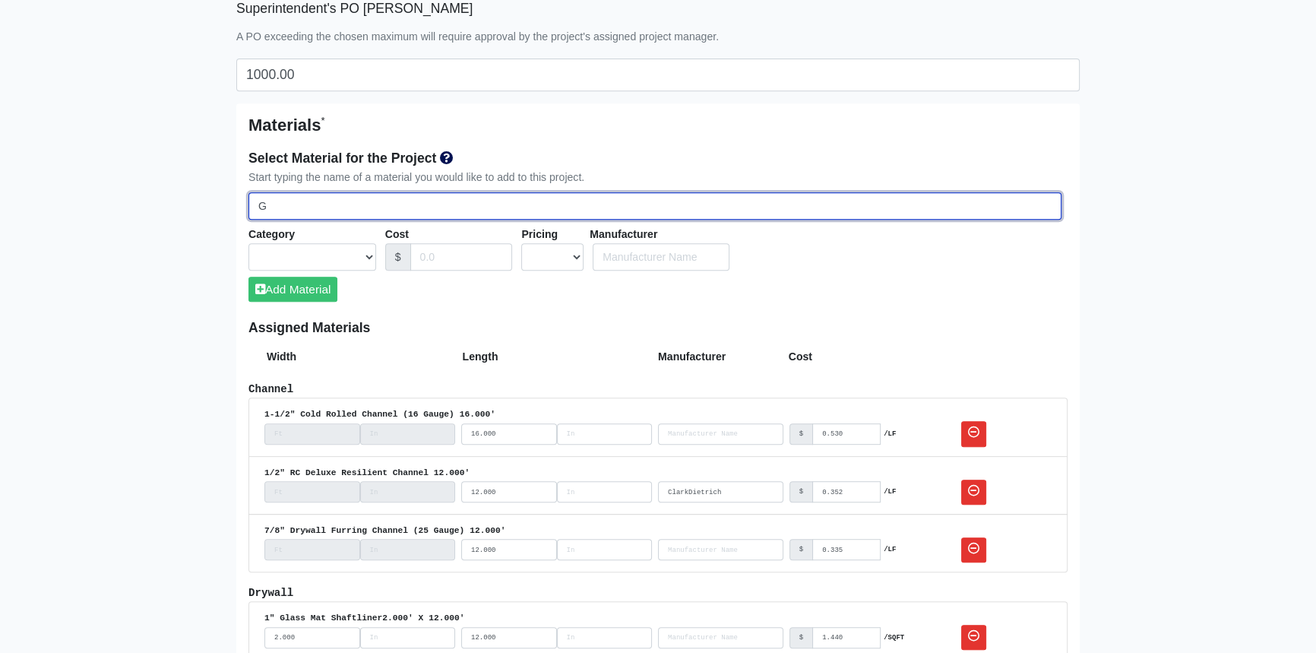
select select
type input "G4"
select select
type input "G40"
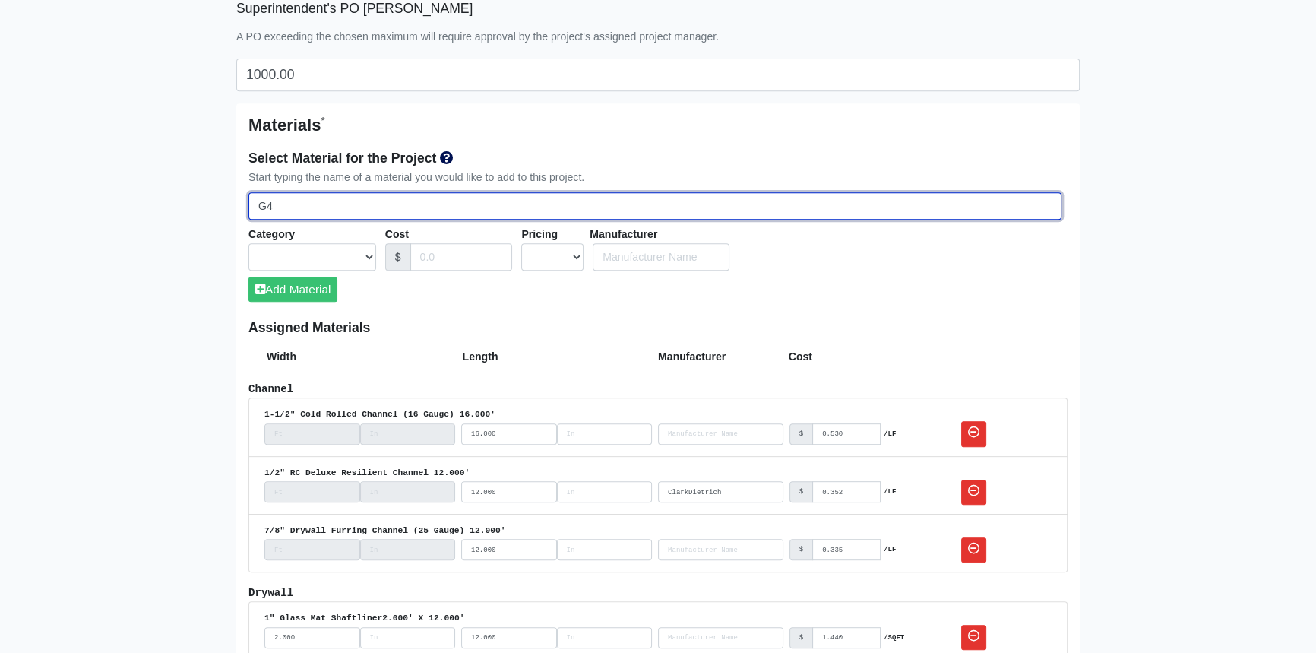
select select
type input "G40"
select select
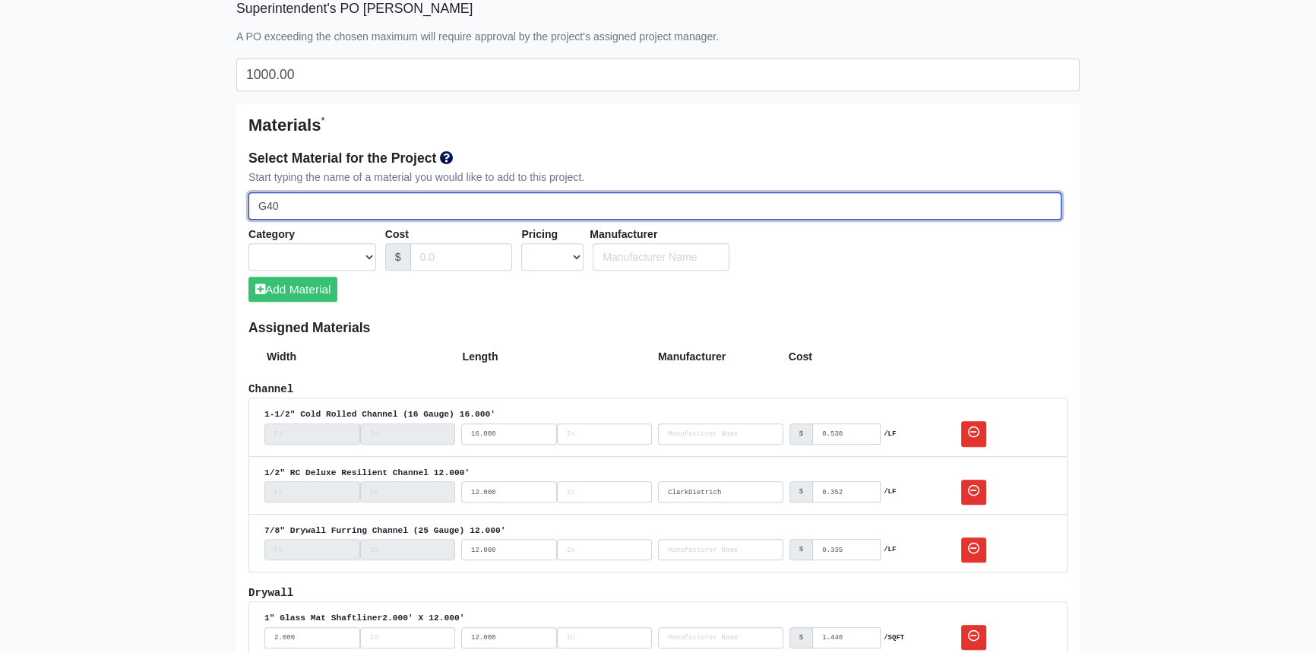
type input "G40 4"
select select
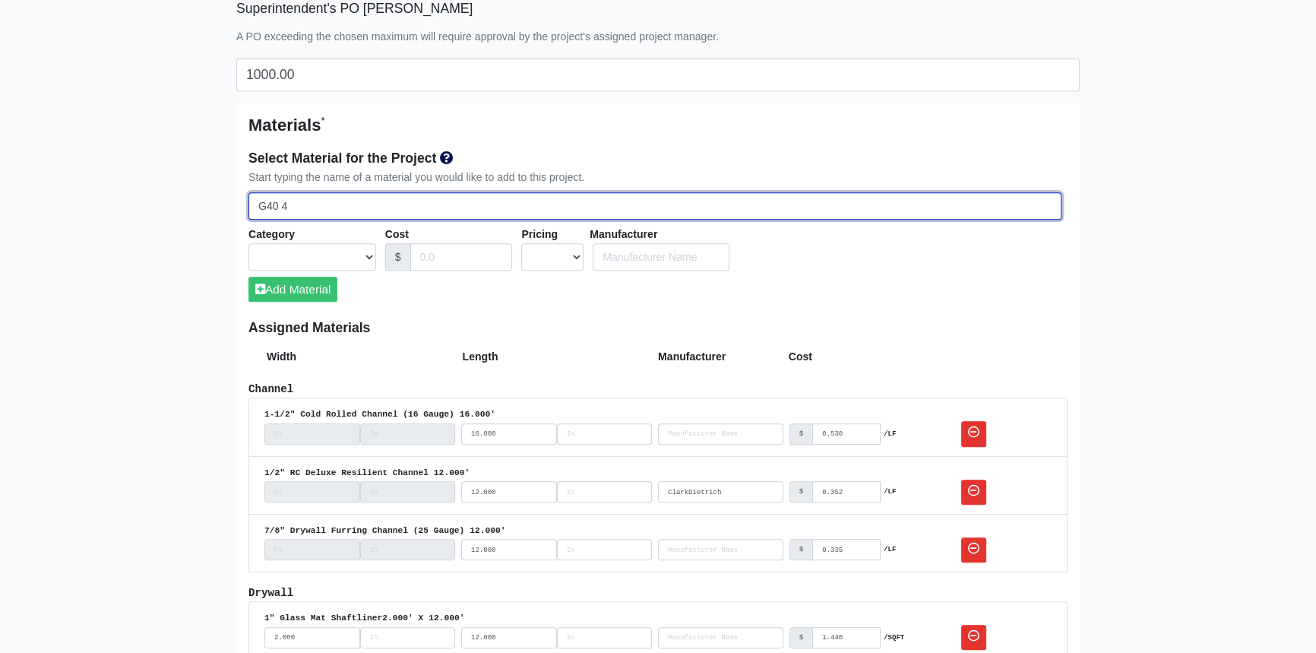
type input "G40 40"
select select
type input "G40 400"
select select
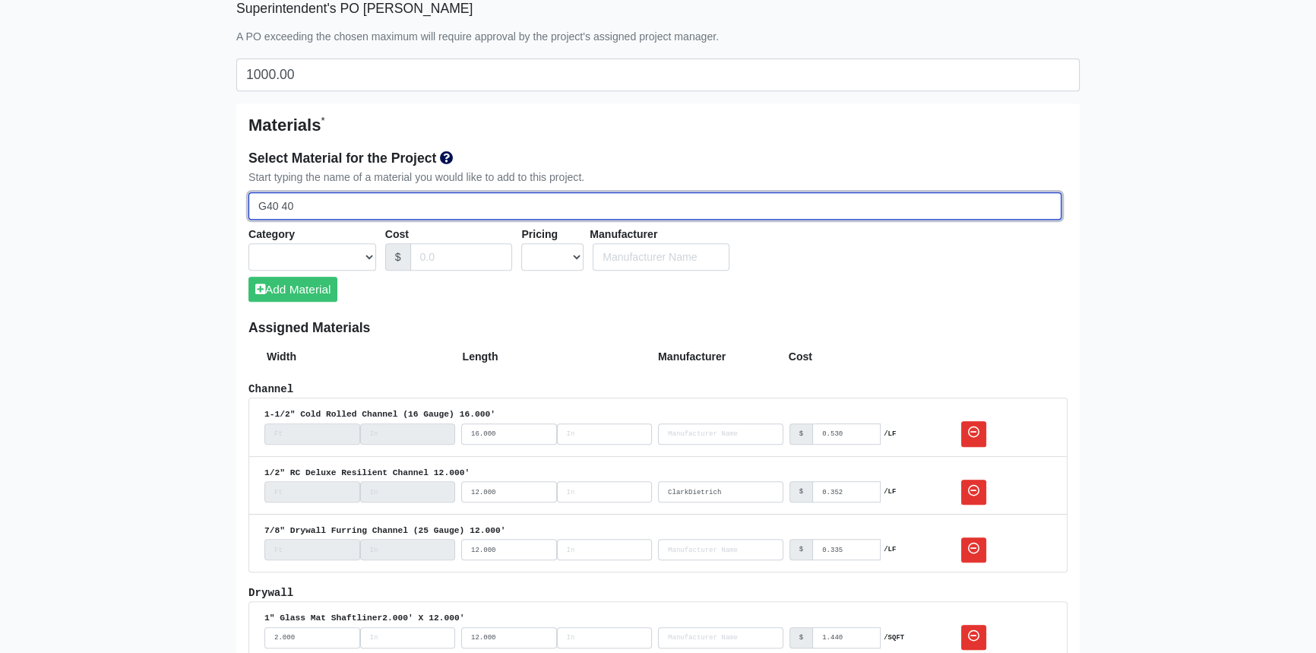
select select
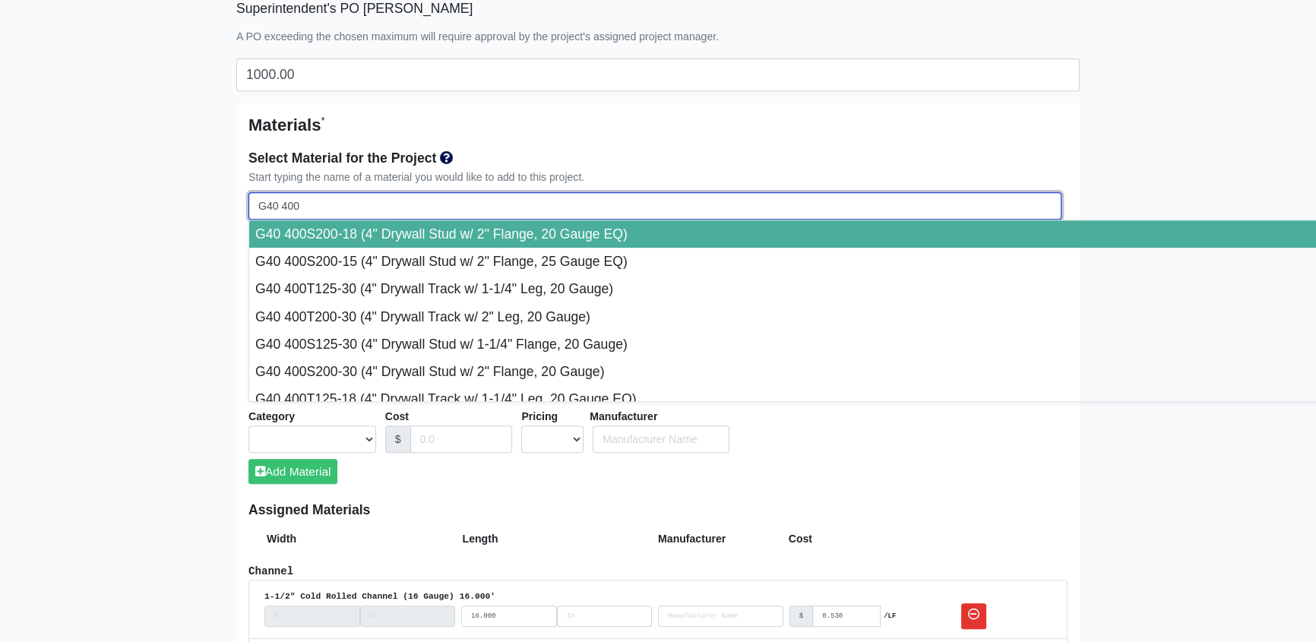
type input "G40 400S"
select select
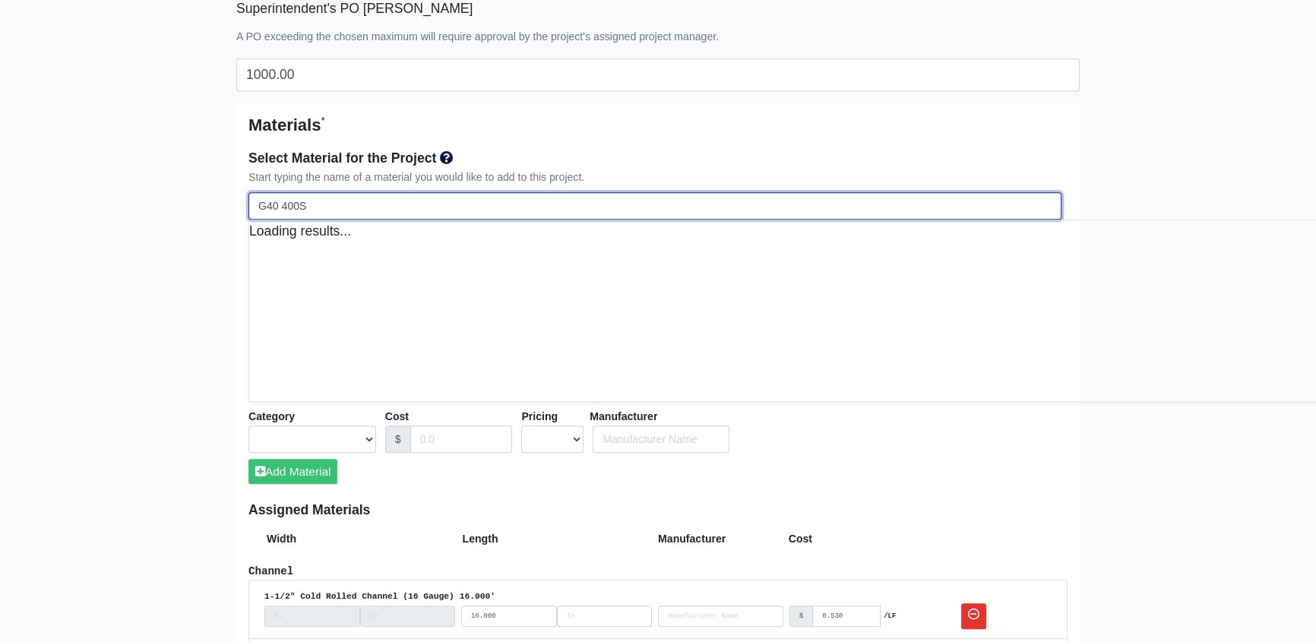
select select
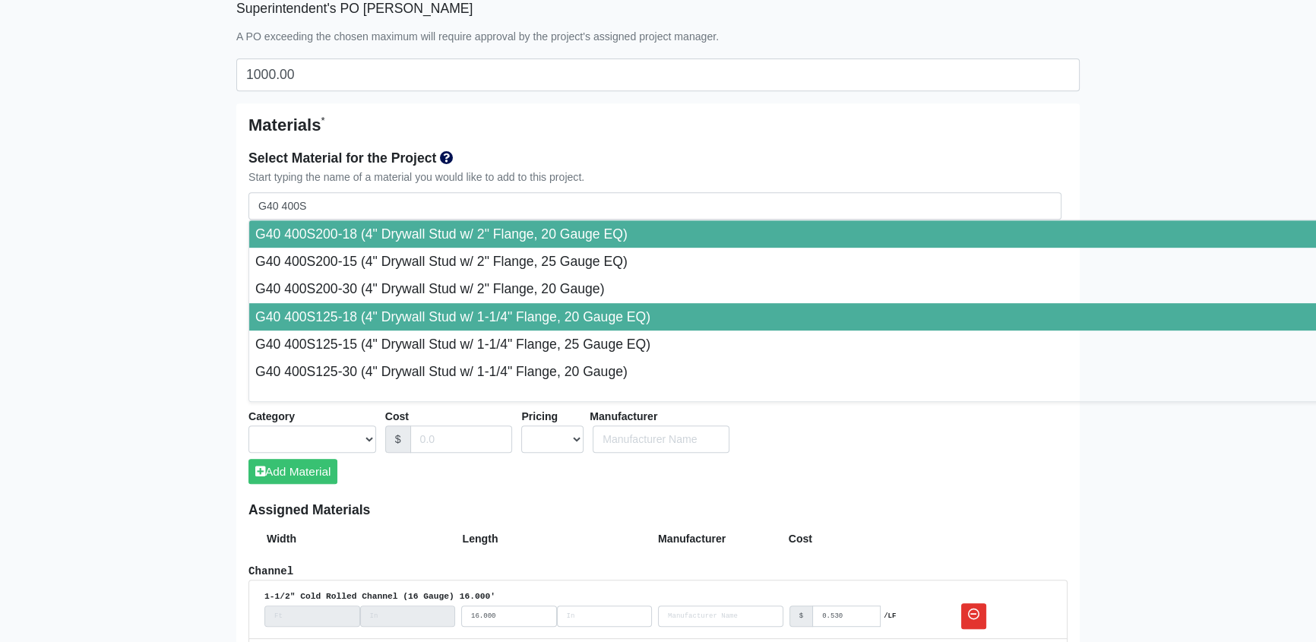
type input "G40 400S125-18 (4" Drywall Stud w/ 1-1/4" Flange, 20 Gauge EQ)"
select select "[object Object]"
select select "1"
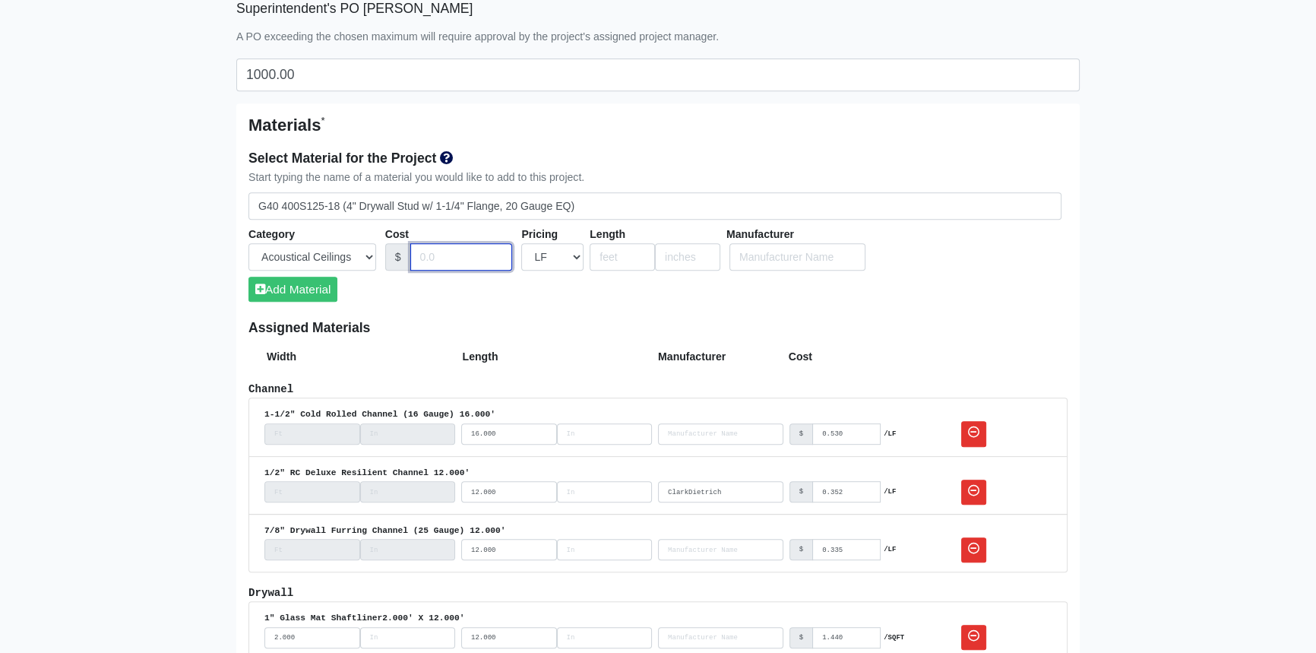
click at [440, 260] on input "Cost" at bounding box center [461, 257] width 103 height 28
type input "0.475"
click at [613, 258] on input "number" at bounding box center [622, 257] width 65 height 28
type input "10"
click at [317, 286] on button "Add Material" at bounding box center [293, 289] width 89 height 25
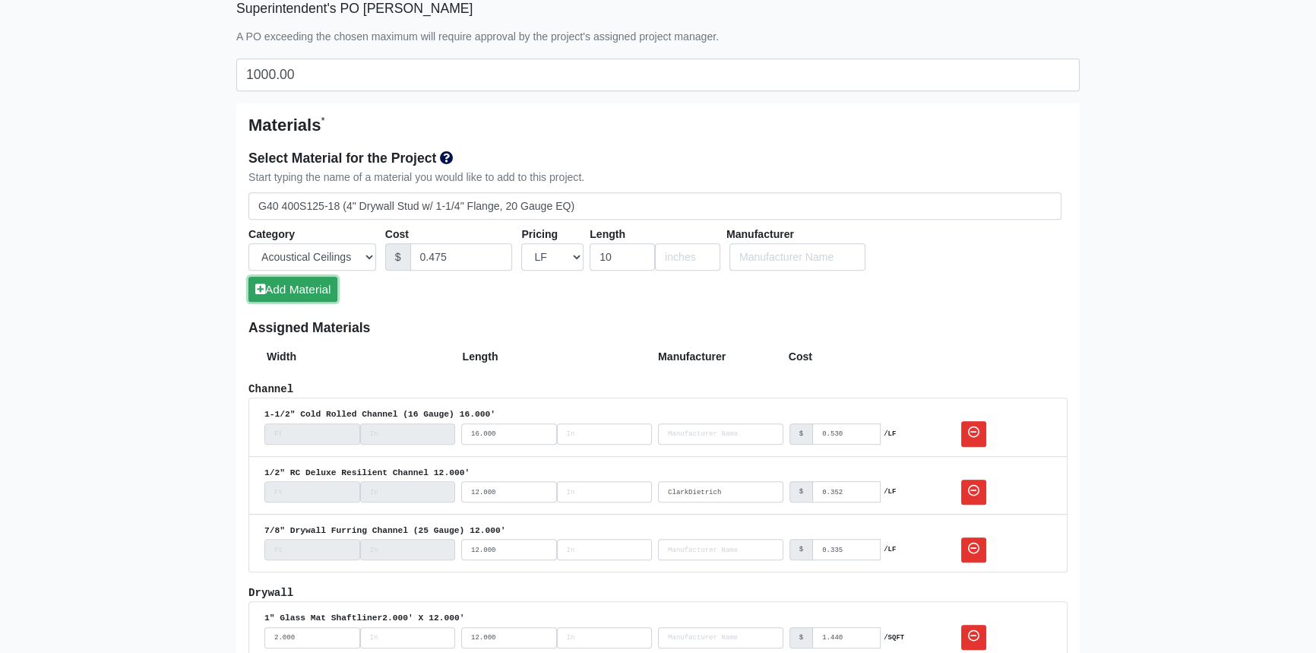
select select
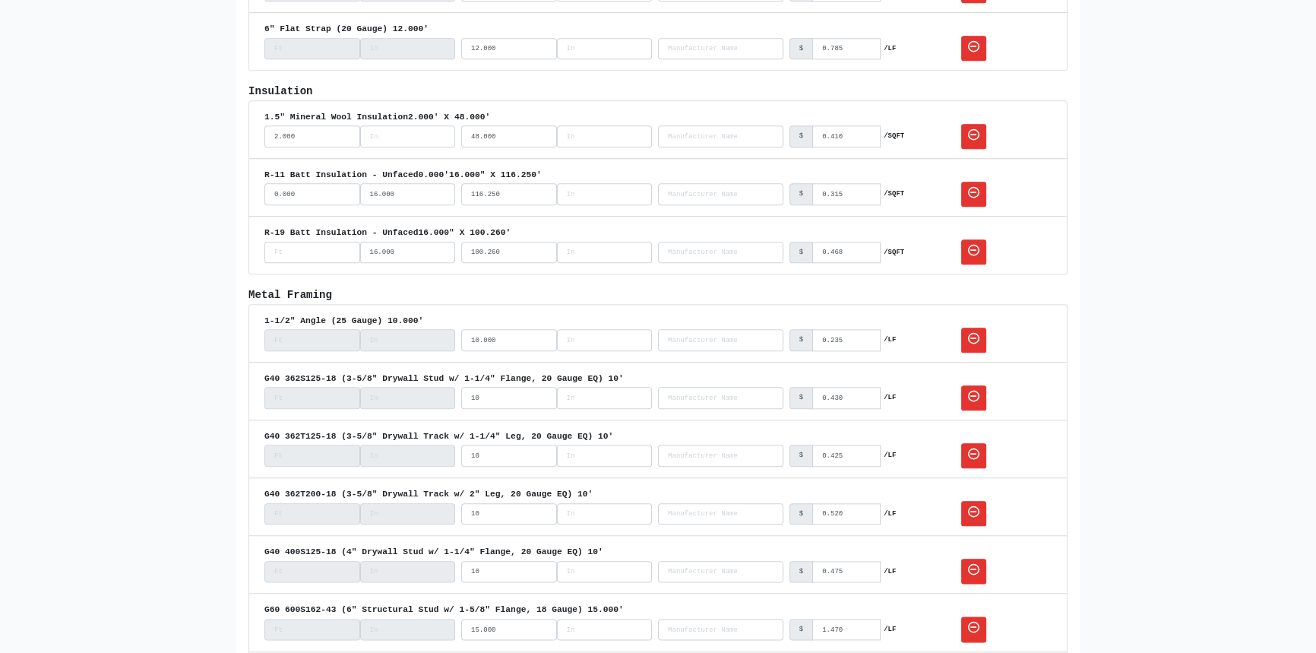
scroll to position [2211, 0]
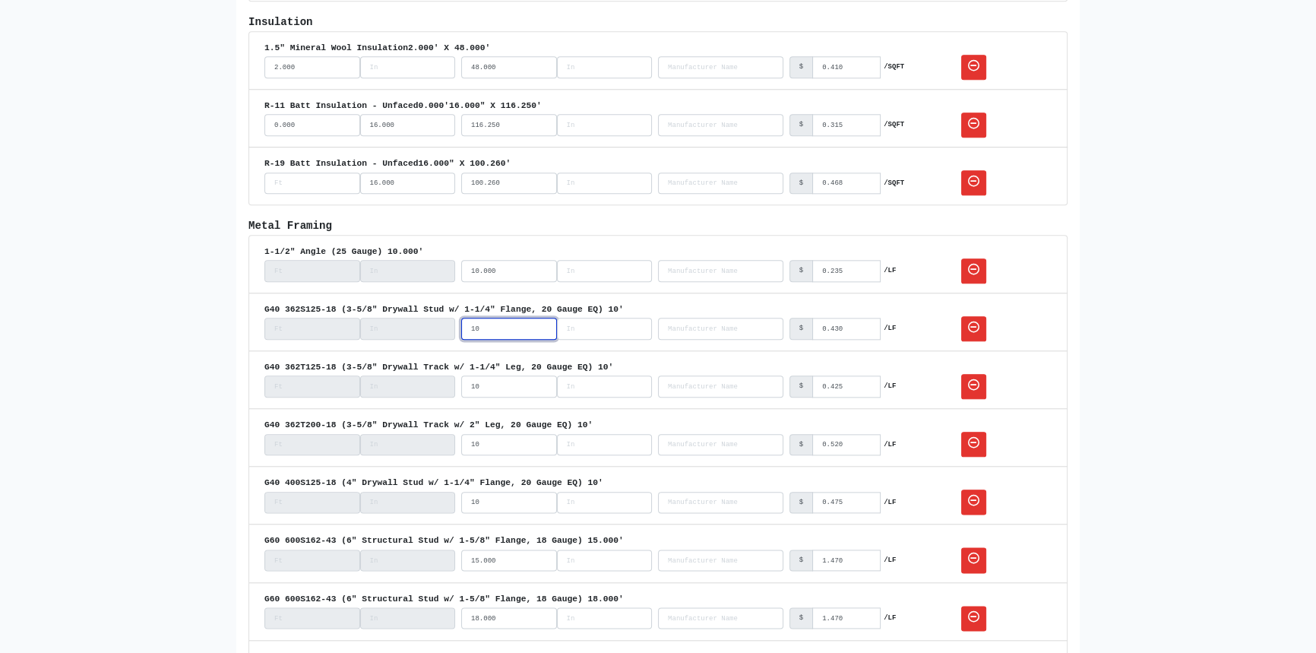
drag, startPoint x: 483, startPoint y: 321, endPoint x: 441, endPoint y: 321, distance: 42.6
click at [441, 321] on div "G40 362S125-18 (3-5/8" Drywall Stud w/ 1-1/4" Flange, 20 Gauge EQ) 10' 10 No Re…" at bounding box center [657, 321] width 787 height 39
click at [169, 333] on main "Edit Project Project Name * The Hub Clemson Project Reference Number 80-0976 Lo…" at bounding box center [658, 383] width 1316 height 5033
drag, startPoint x: 491, startPoint y: 492, endPoint x: 432, endPoint y: 492, distance: 58.5
click at [432, 492] on div "G40 400S125-18 (4" Drywall Stud w/ 1-1/4" Flange, 20 Gauge EQ) 10' 10 No Result…" at bounding box center [657, 495] width 787 height 39
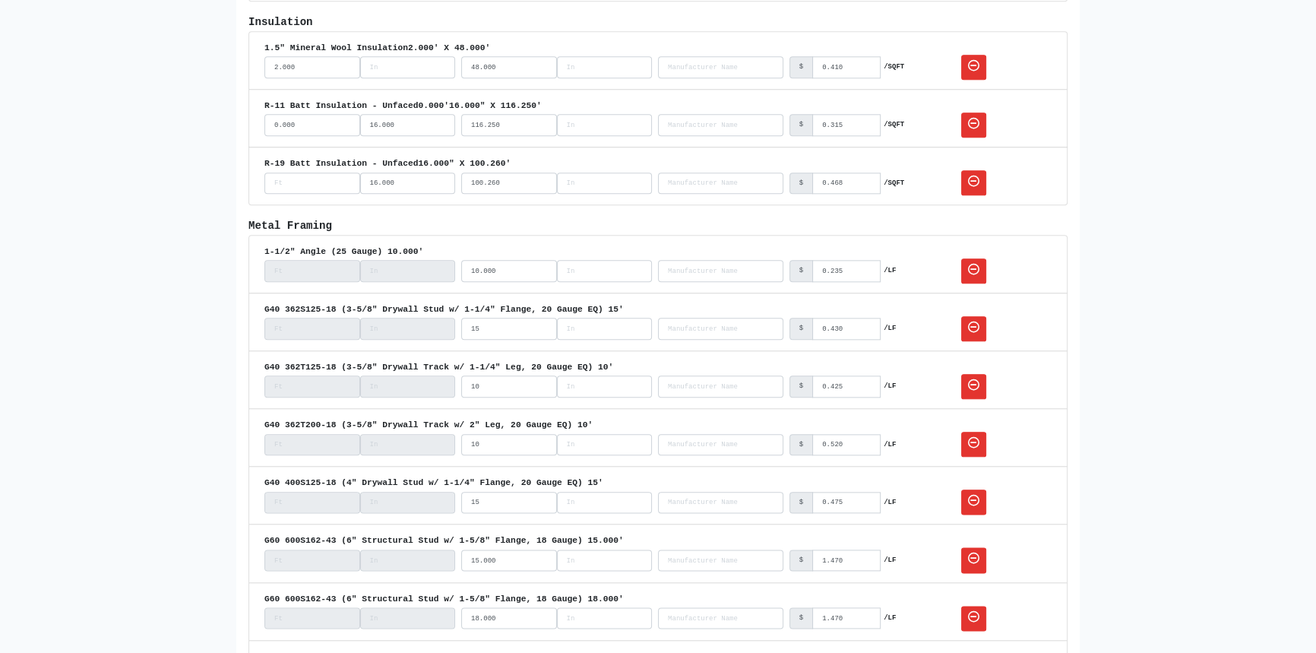
click at [194, 414] on main "Edit Project Project Name * The Hub Clemson Project Reference Number 80-0976 Lo…" at bounding box center [658, 383] width 1316 height 5033
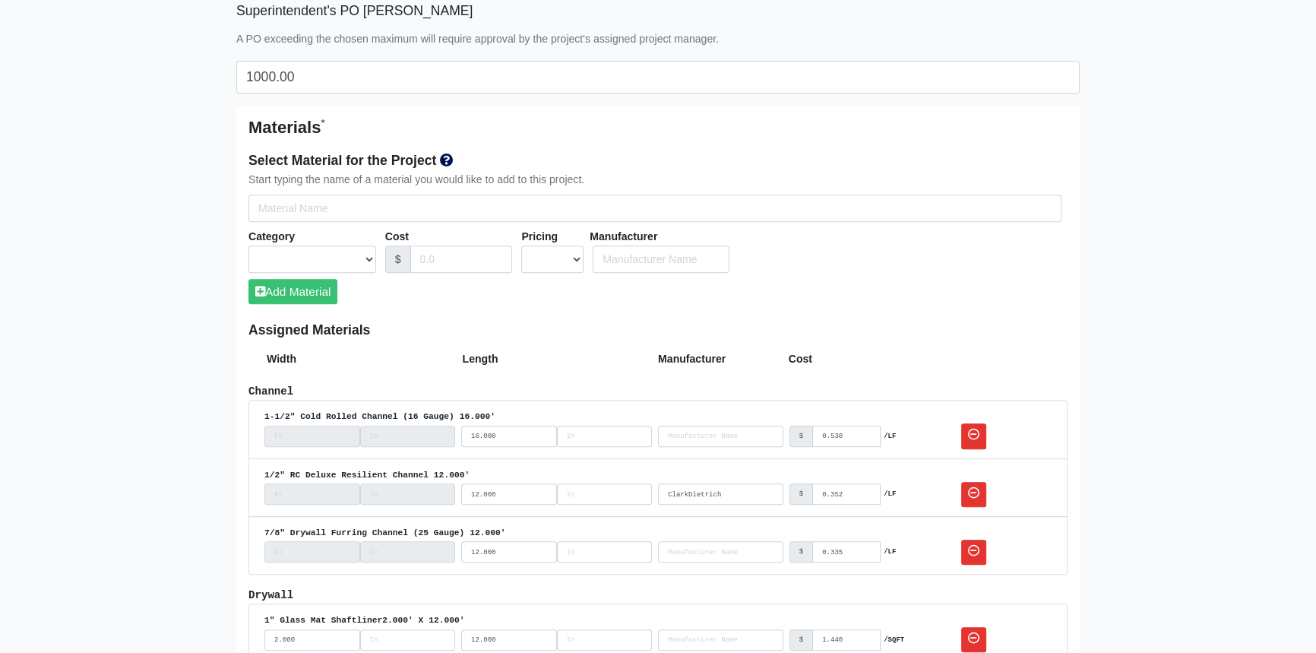
scroll to position [691, 0]
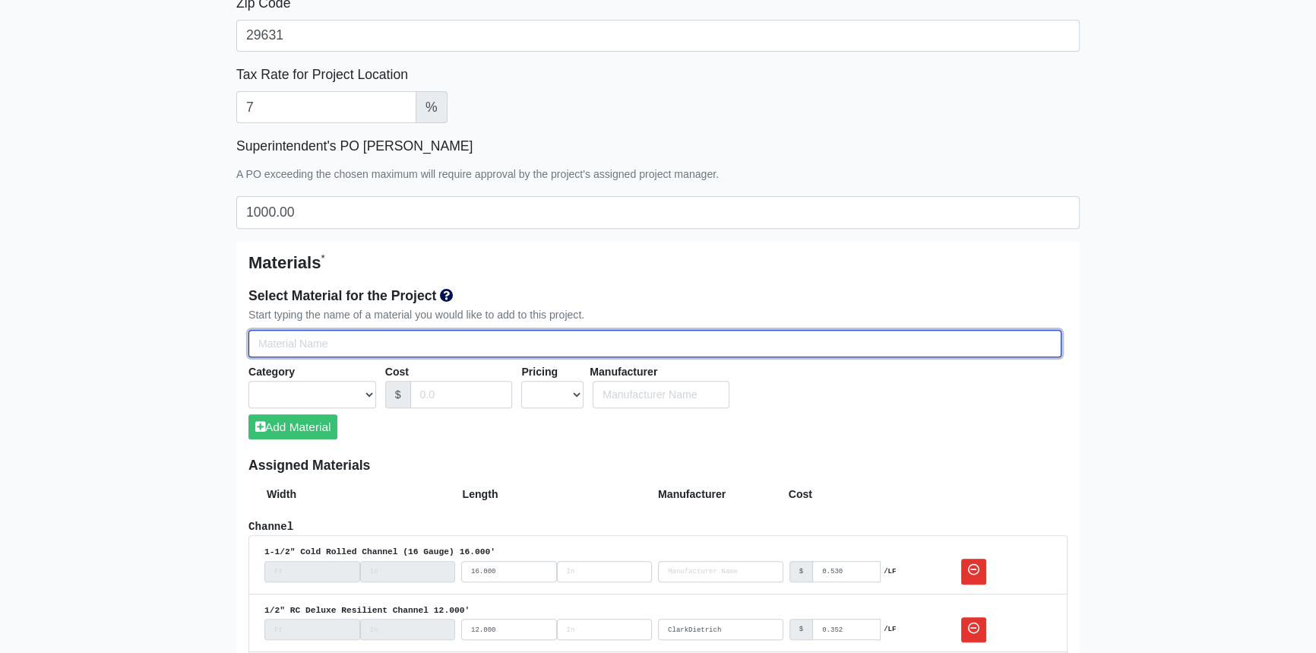
click at [312, 334] on input "Select Team Members for the Project" at bounding box center [655, 344] width 813 height 28
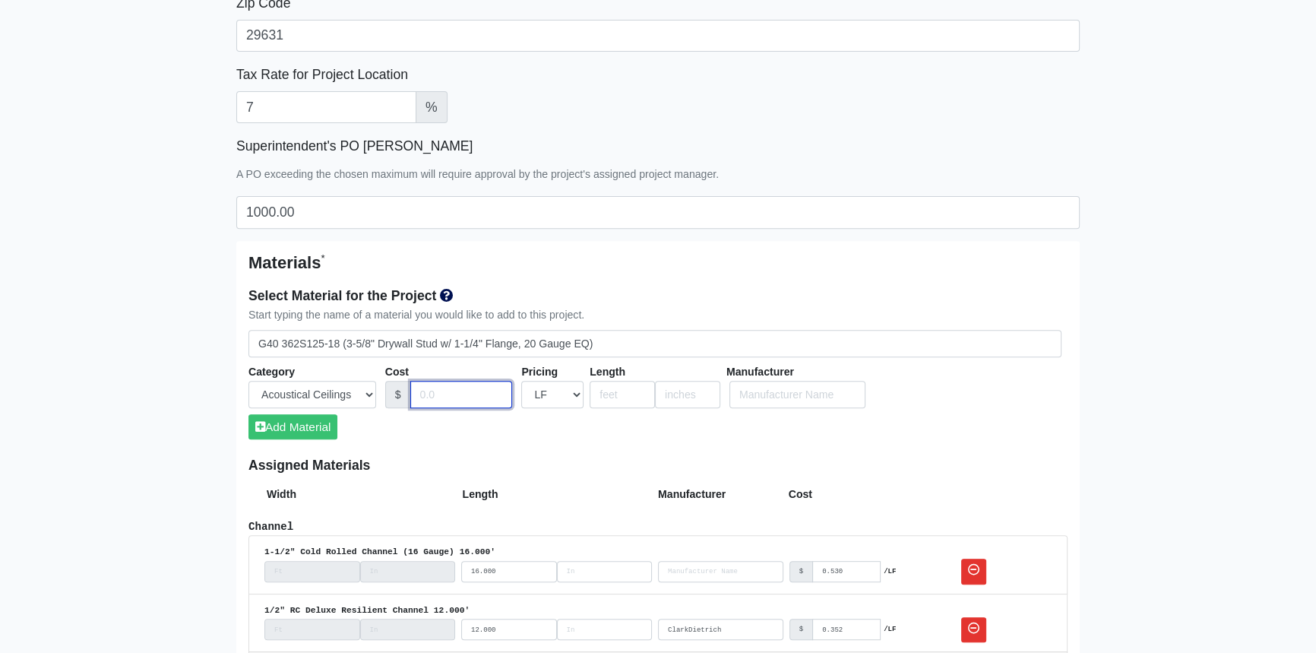
click at [444, 395] on input "Cost" at bounding box center [461, 395] width 103 height 28
click at [619, 391] on input "number" at bounding box center [622, 395] width 65 height 28
click at [298, 426] on button "Add Material" at bounding box center [293, 426] width 89 height 25
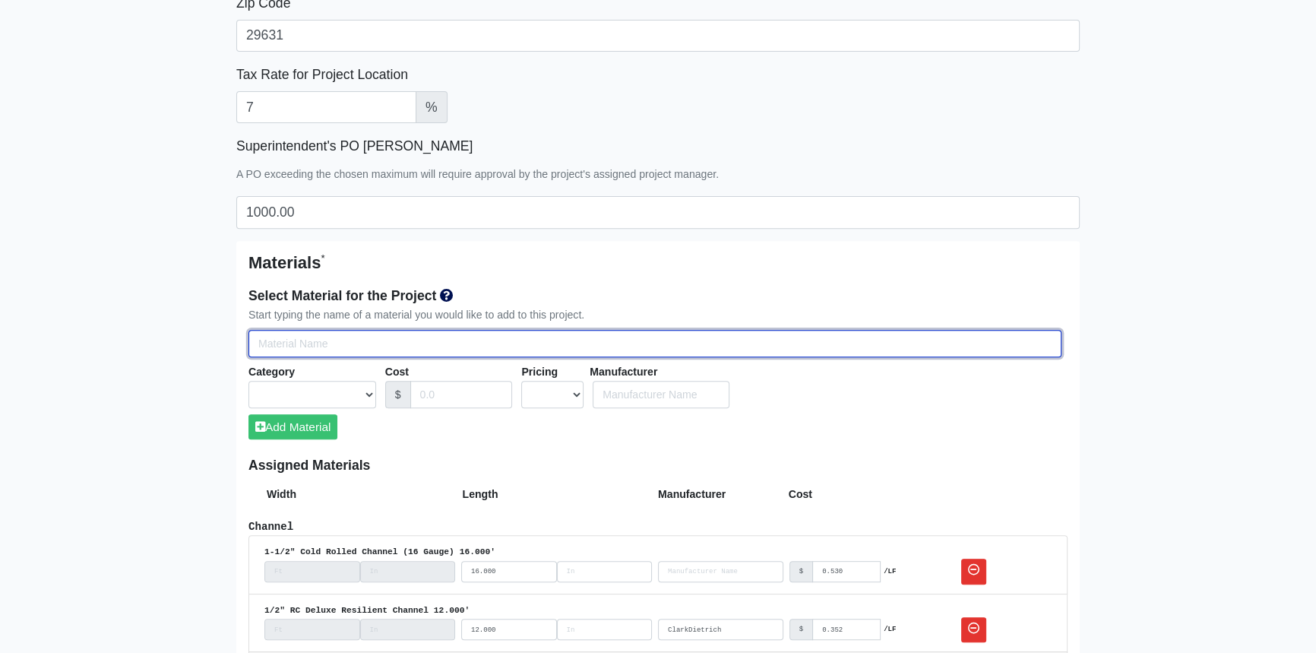
click at [271, 347] on input "Select Team Members for the Project" at bounding box center [655, 344] width 813 height 28
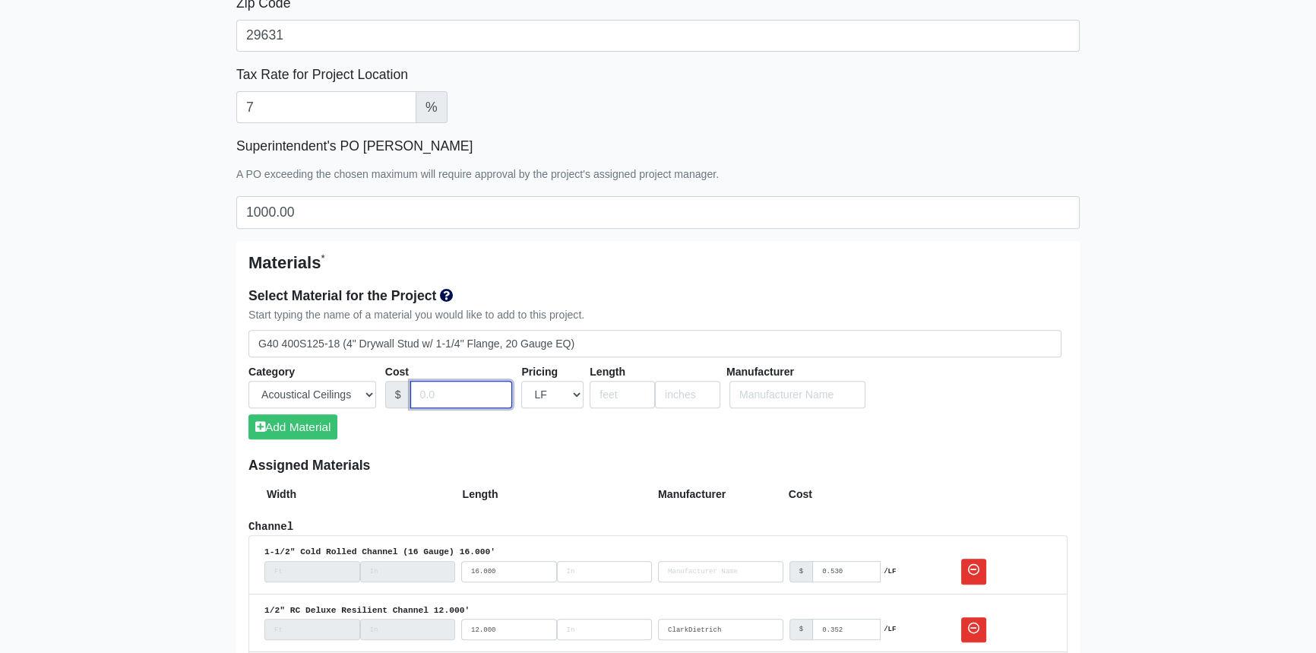
click at [447, 392] on input "Cost" at bounding box center [461, 395] width 103 height 28
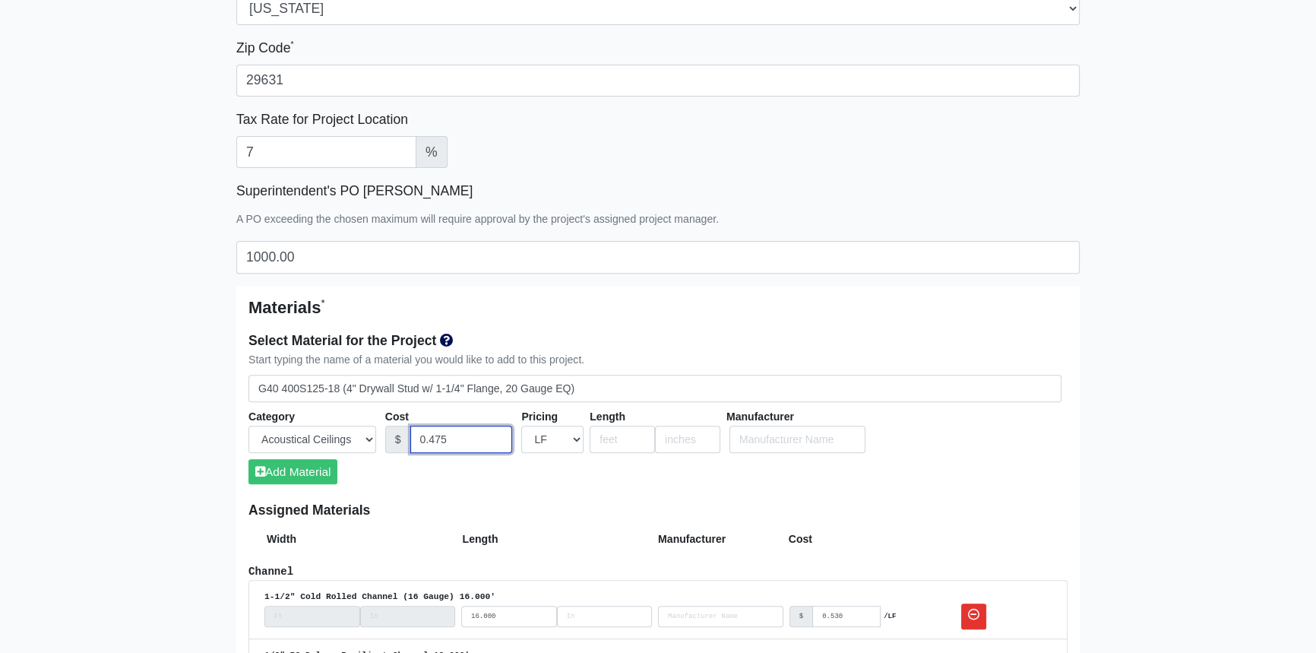
scroll to position [622, 0]
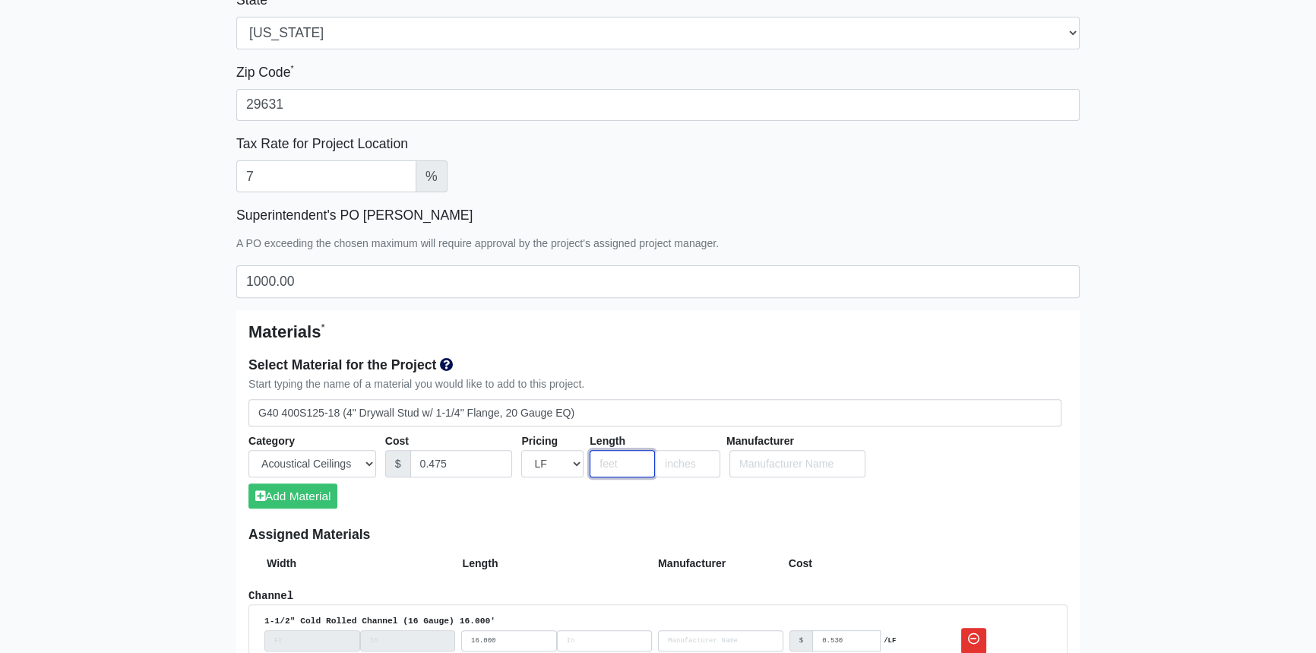
click at [616, 464] on input "number" at bounding box center [622, 464] width 65 height 28
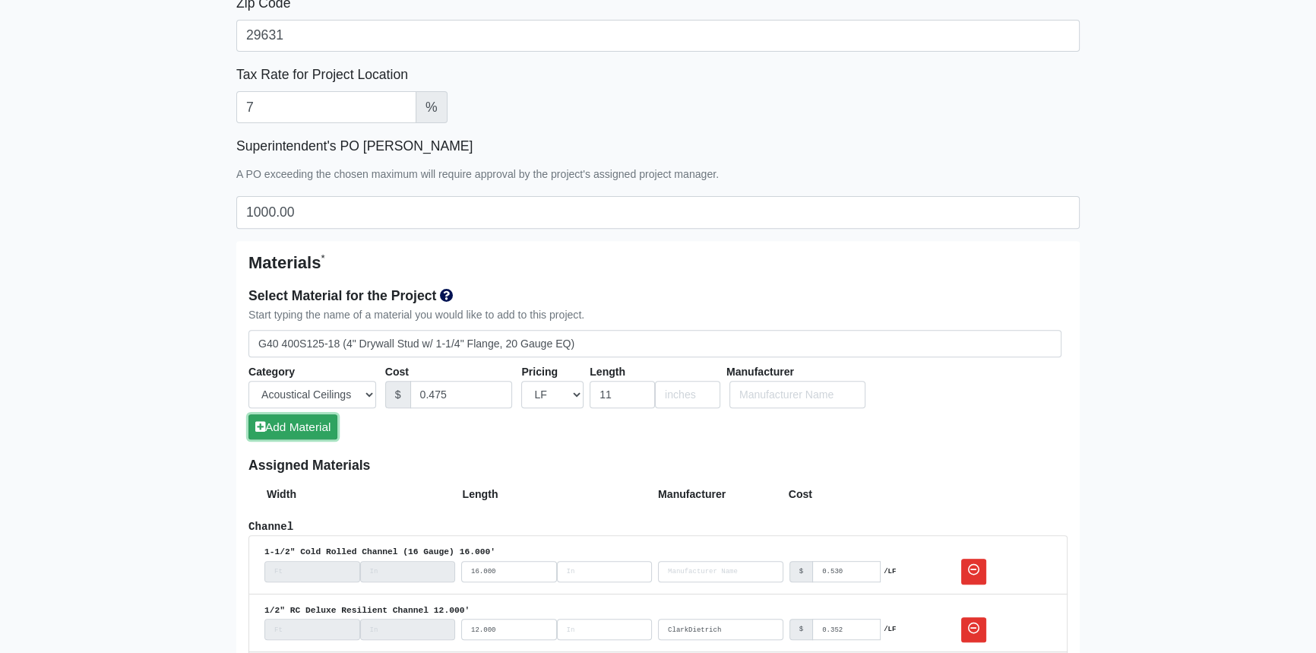
click at [319, 428] on button "Add Material" at bounding box center [293, 426] width 89 height 25
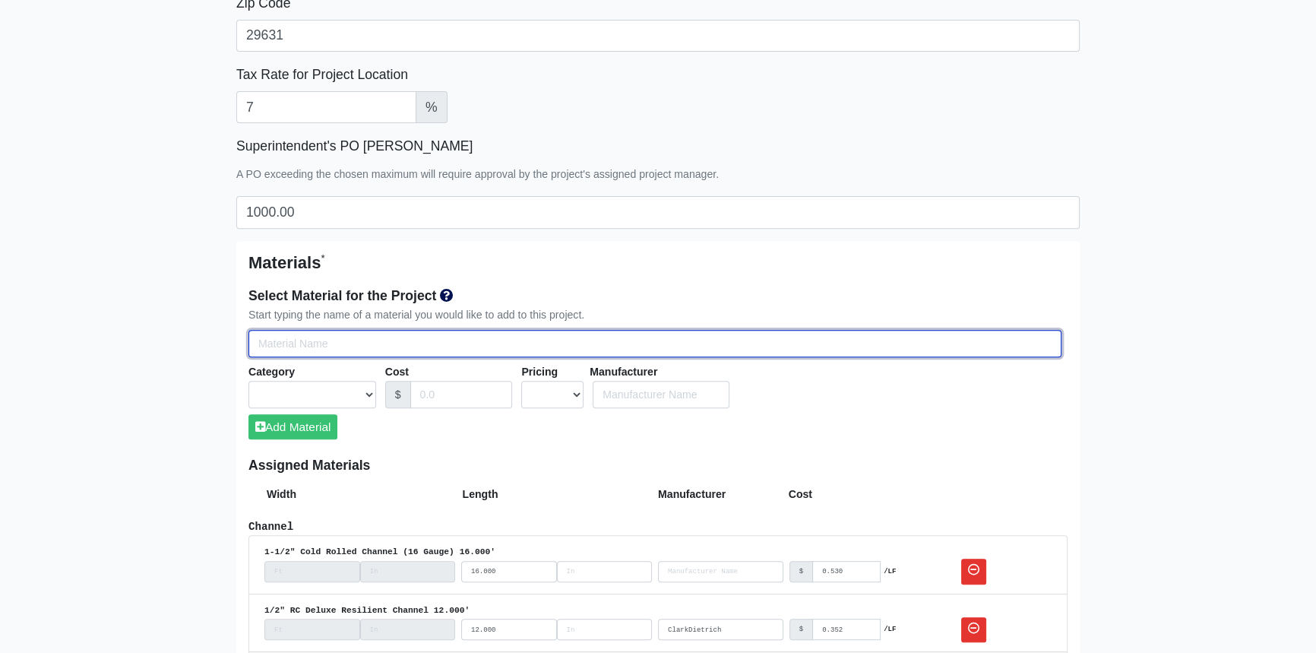
click at [297, 345] on input "Select Team Members for the Project" at bounding box center [655, 344] width 813 height 28
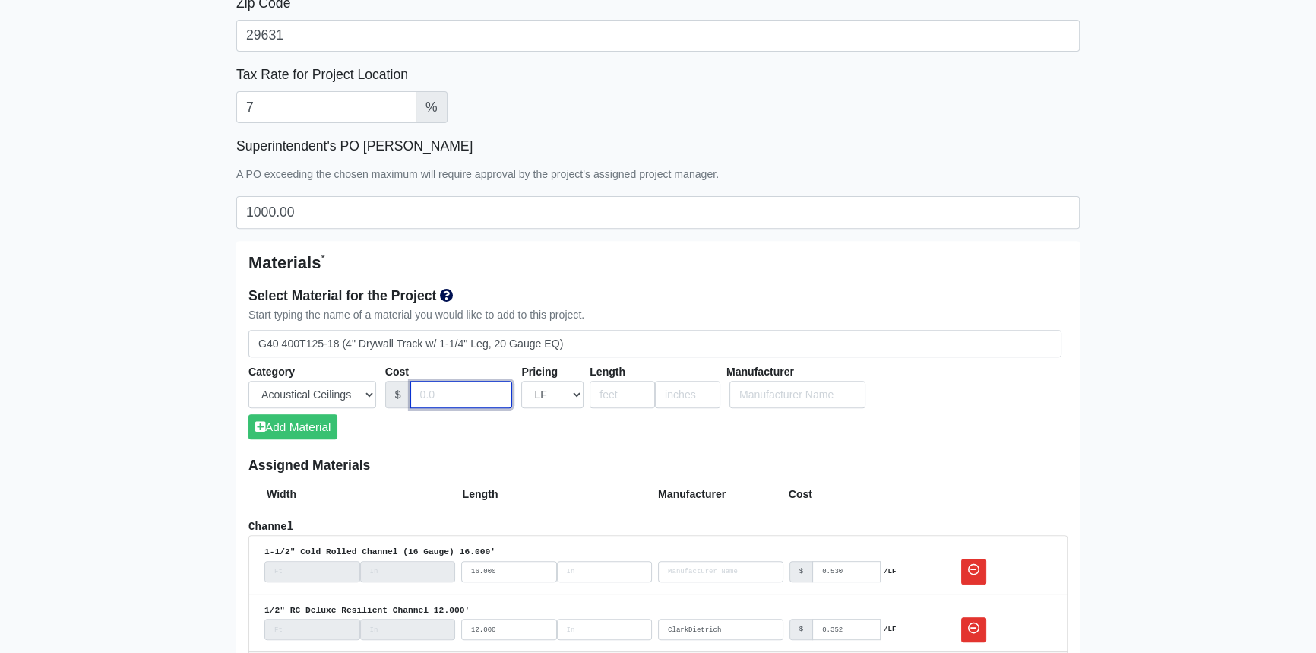
click at [454, 393] on input "Cost" at bounding box center [461, 395] width 103 height 28
click at [619, 400] on input "number" at bounding box center [622, 395] width 65 height 28
click at [314, 425] on button "Add Material" at bounding box center [293, 426] width 89 height 25
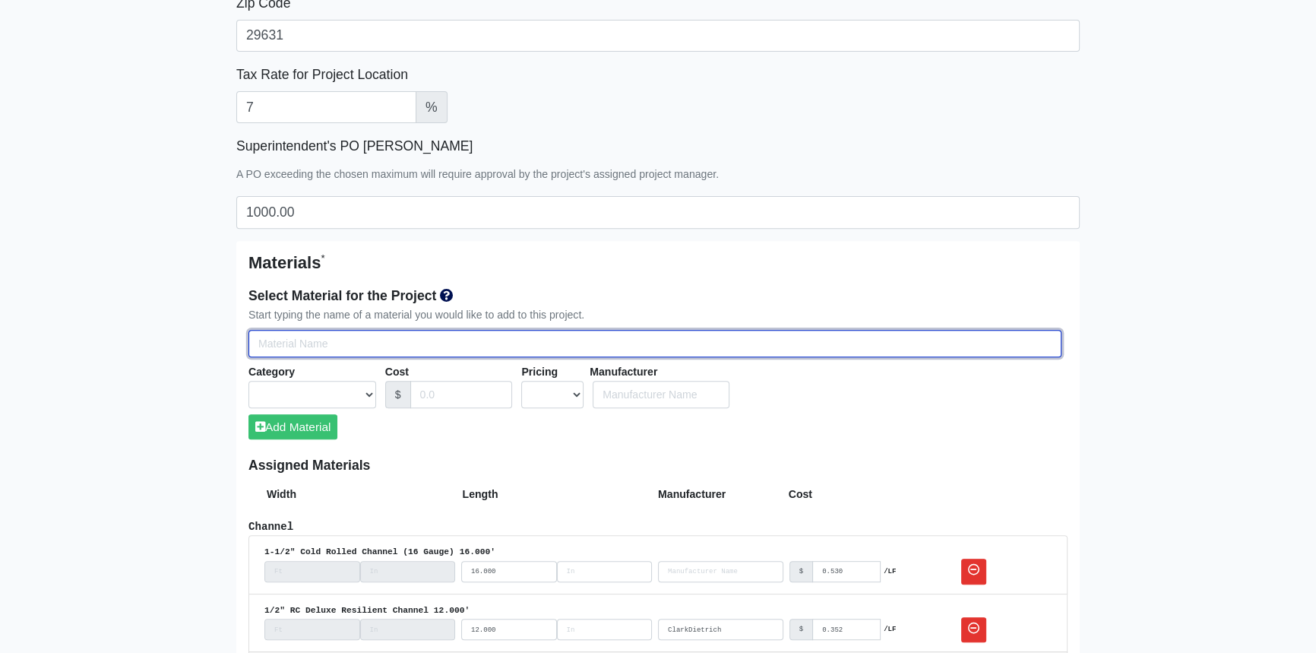
click at [312, 341] on input "Select Team Members for the Project" at bounding box center [655, 344] width 813 height 28
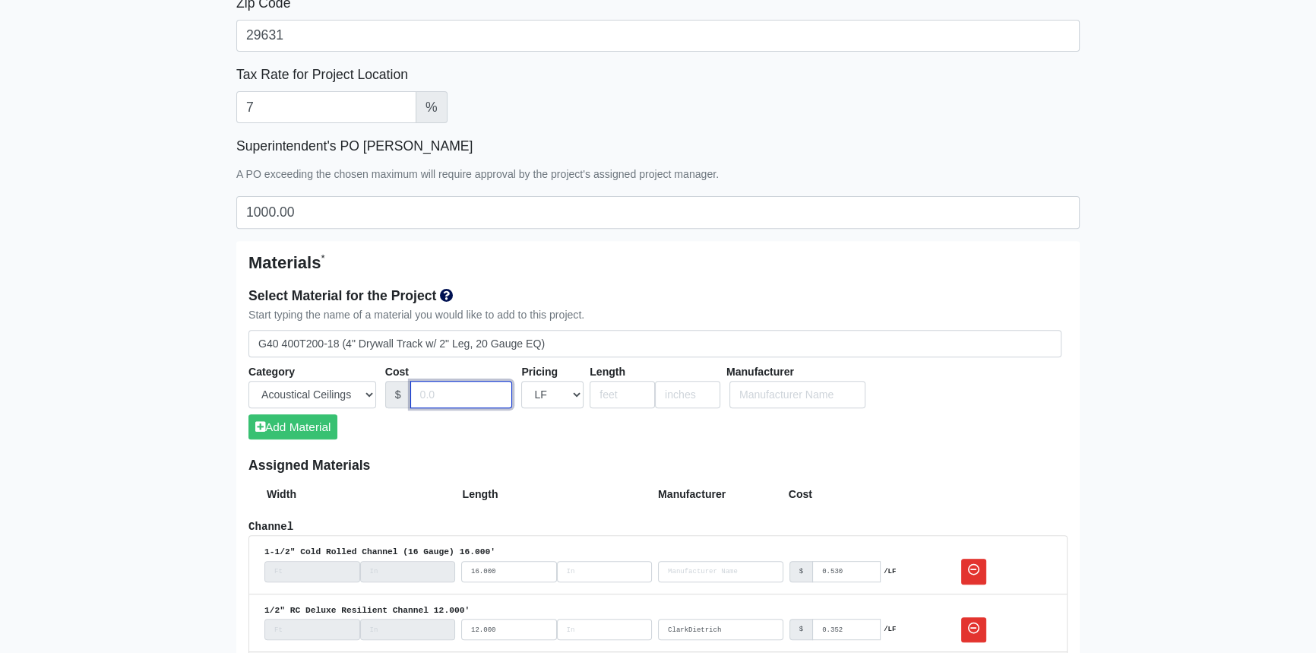
click at [439, 391] on input "Cost" at bounding box center [461, 395] width 103 height 28
click at [606, 391] on input "number" at bounding box center [622, 395] width 65 height 28
click at [312, 431] on button "Add Material" at bounding box center [293, 426] width 89 height 25
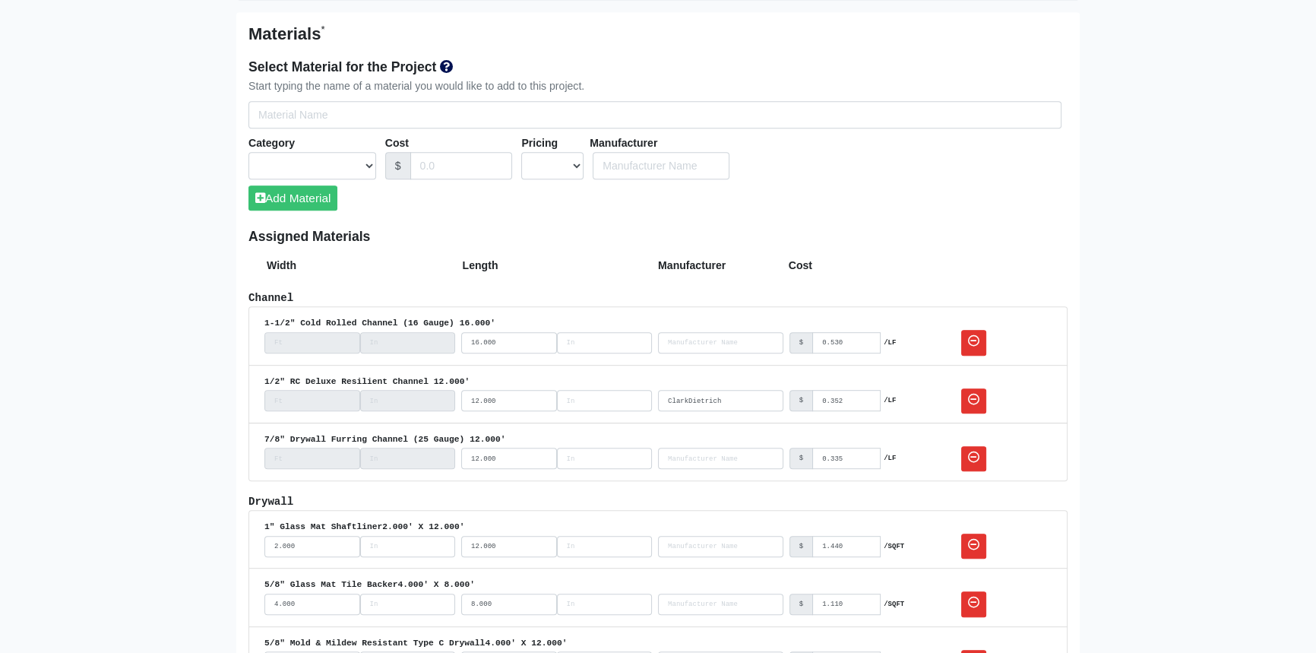
scroll to position [898, 0]
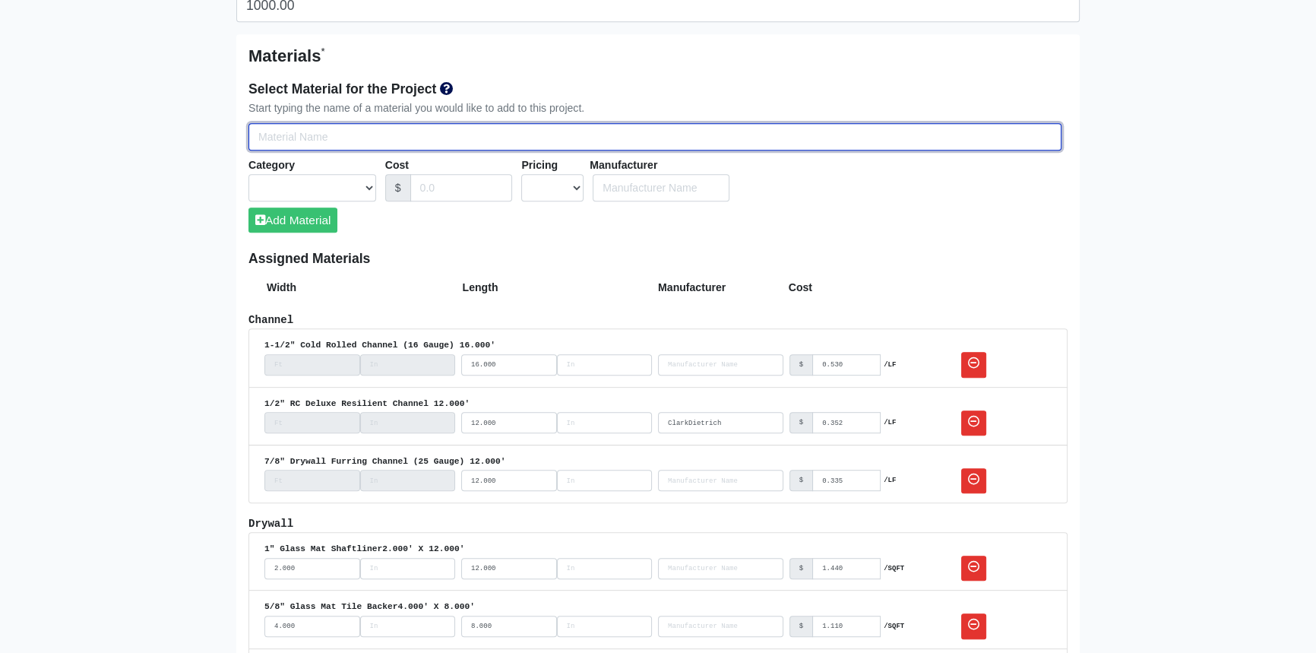
click at [686, 135] on input "Select Team Members for the Project" at bounding box center [655, 137] width 813 height 28
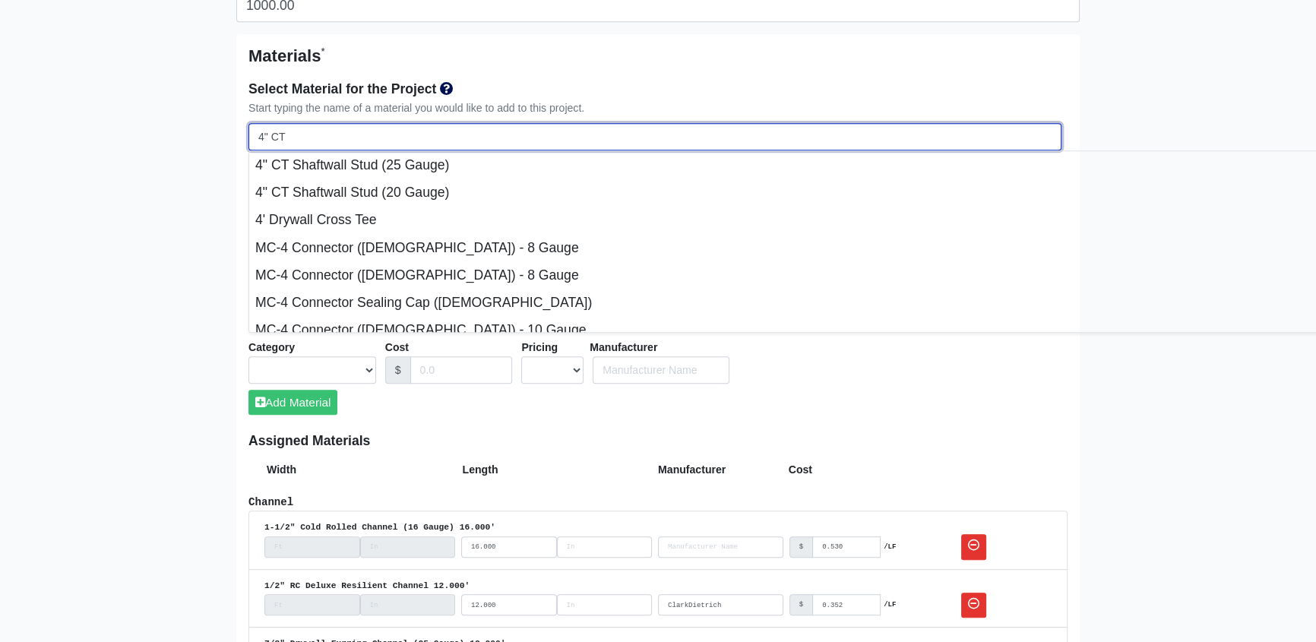
click at [686, 135] on input "4" CT" at bounding box center [655, 137] width 813 height 28
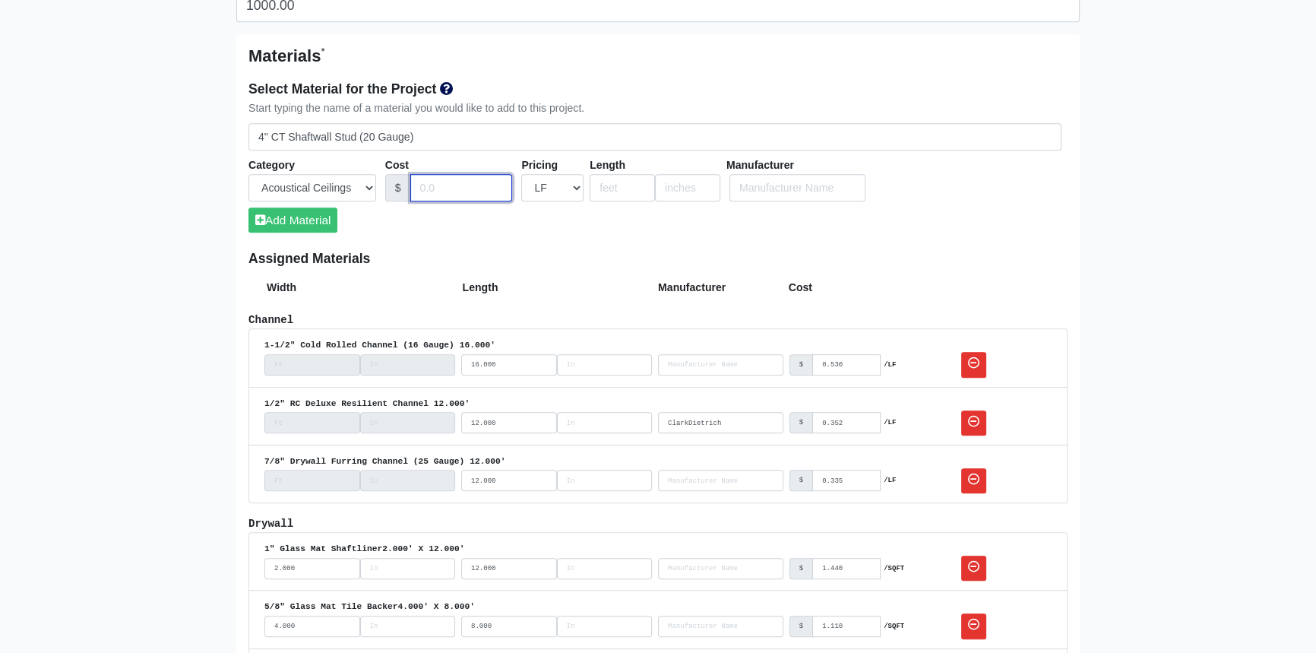
click at [444, 185] on input "Cost" at bounding box center [461, 188] width 103 height 28
click at [310, 223] on button "Add Material" at bounding box center [293, 219] width 89 height 25
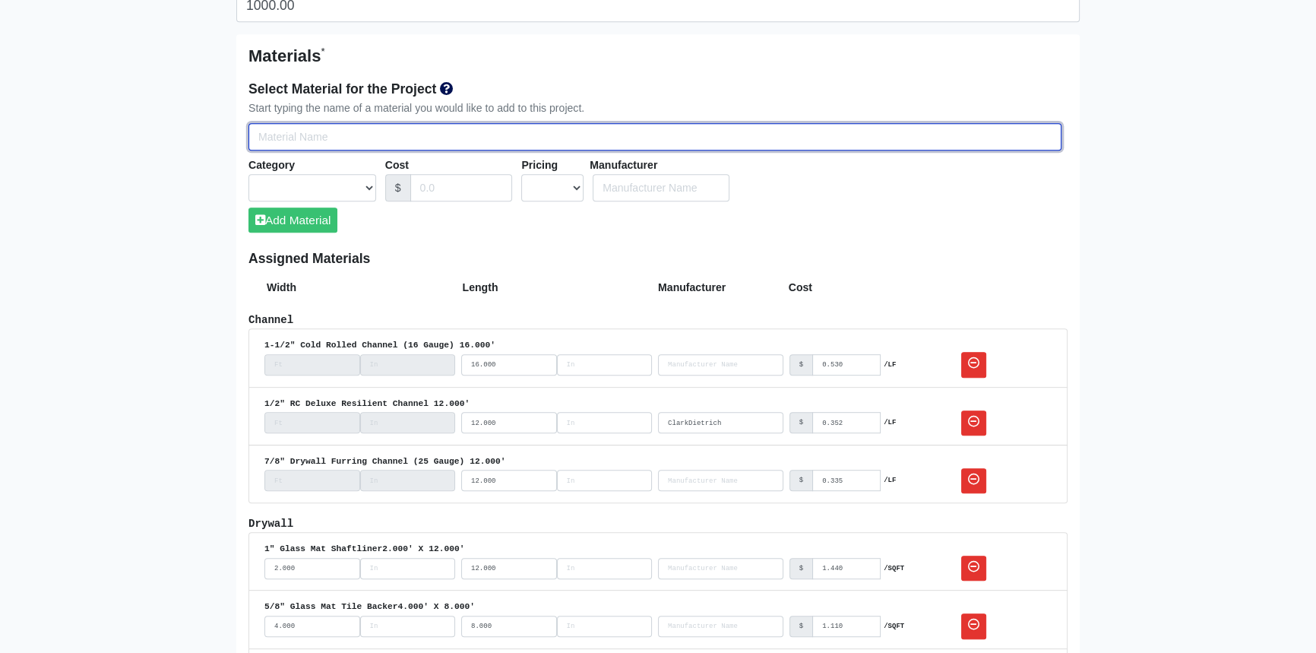
click at [349, 137] on input "Select Team Members for the Project" at bounding box center [655, 137] width 813 height 28
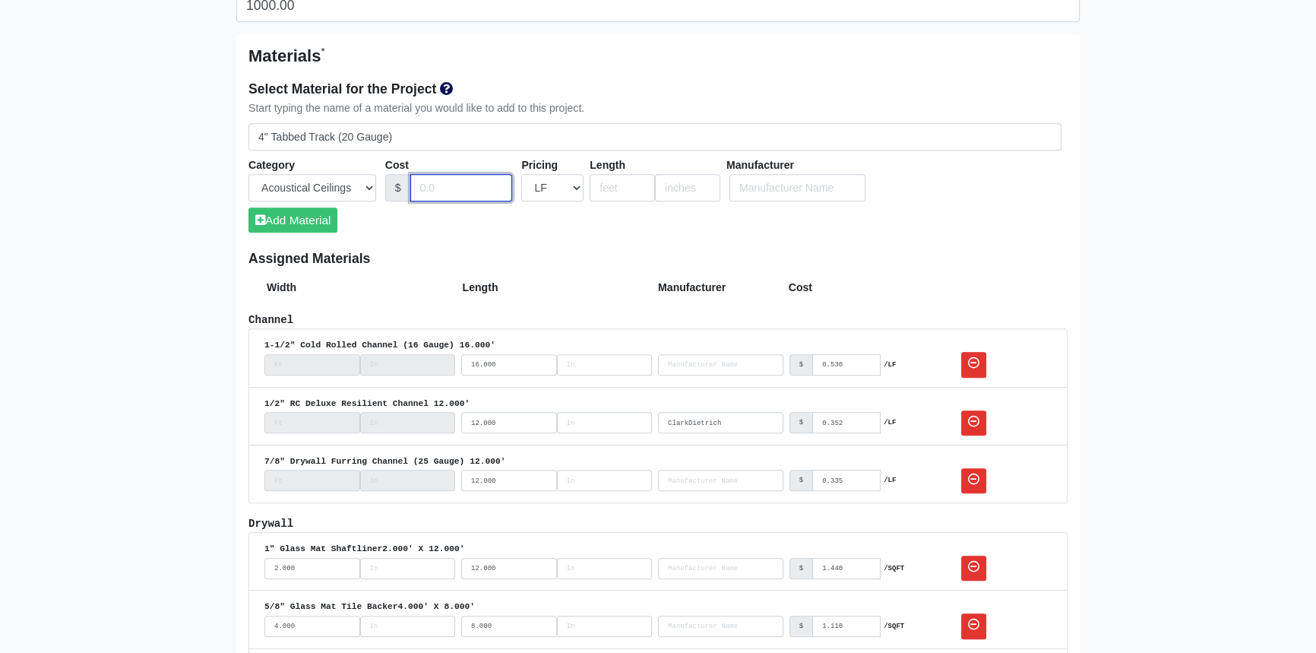
click at [462, 186] on input "Cost" at bounding box center [461, 188] width 103 height 28
click at [610, 182] on input "number" at bounding box center [622, 188] width 65 height 28
click at [313, 217] on button "Add Material" at bounding box center [293, 219] width 89 height 25
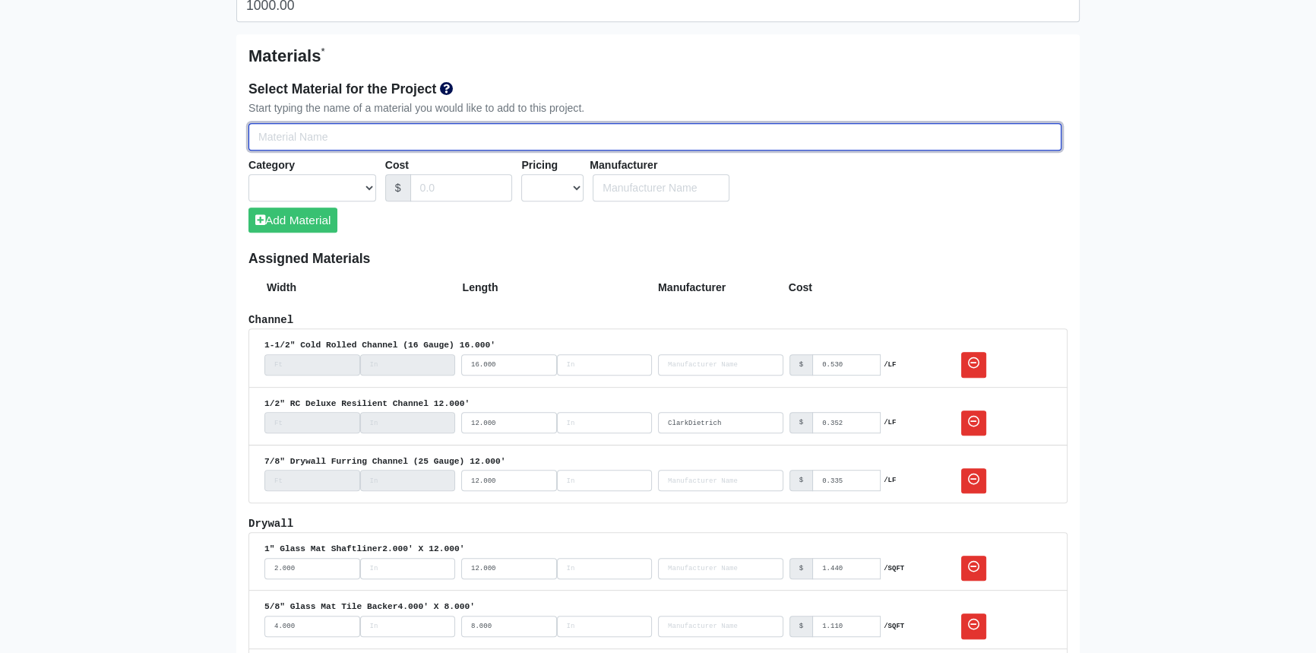
click at [296, 141] on input "Select Team Members for the Project" at bounding box center [655, 137] width 813 height 28
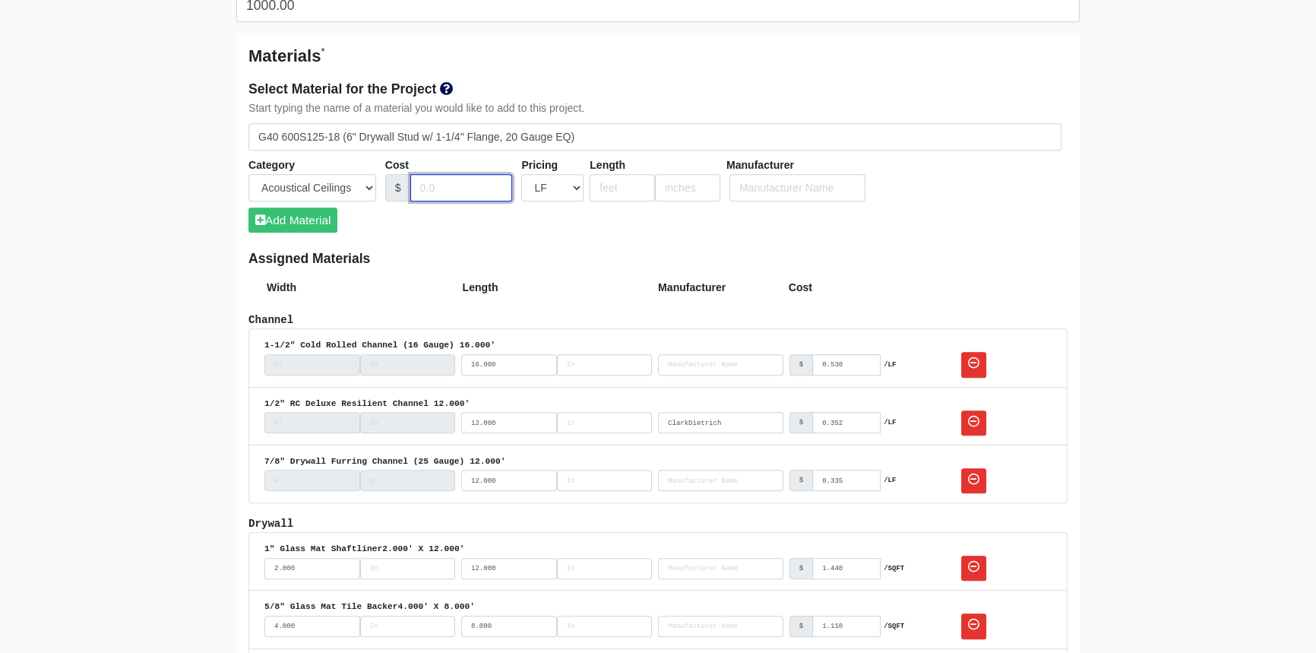
click at [459, 191] on input "Cost" at bounding box center [461, 188] width 103 height 28
click at [616, 189] on input "number" at bounding box center [622, 188] width 65 height 28
click at [312, 220] on button "Add Material" at bounding box center [293, 219] width 89 height 25
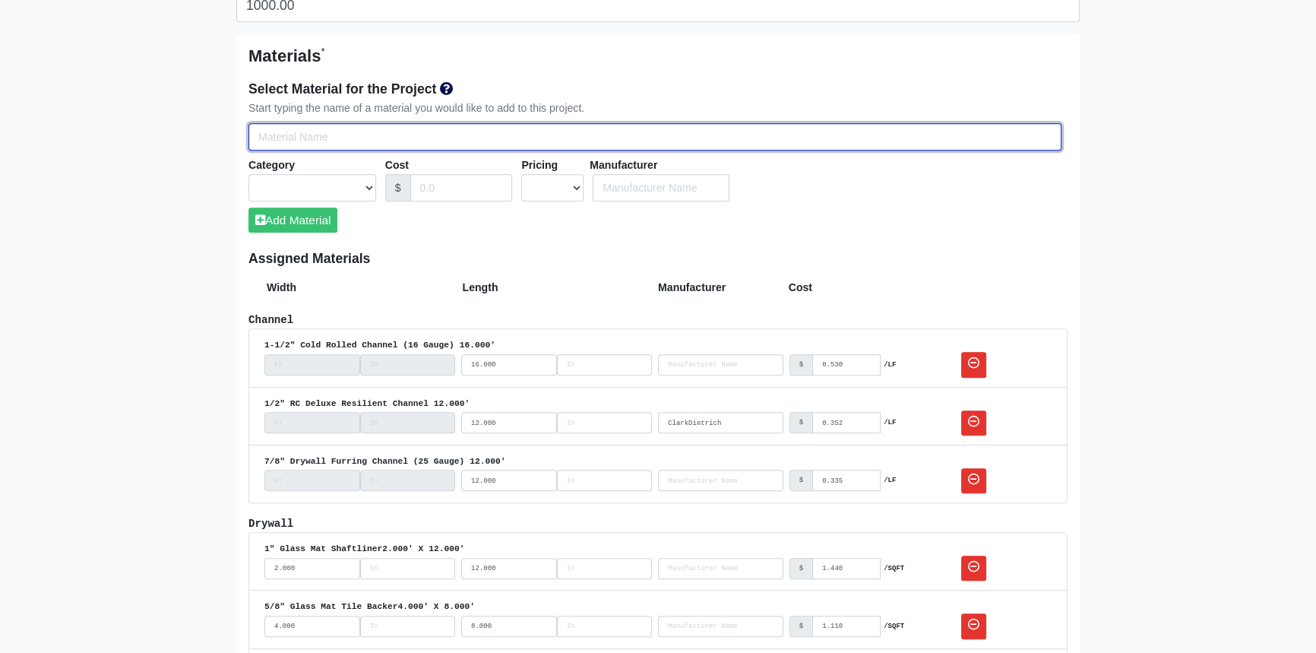
click at [341, 138] on input "Select Team Members for the Project" at bounding box center [655, 137] width 813 height 28
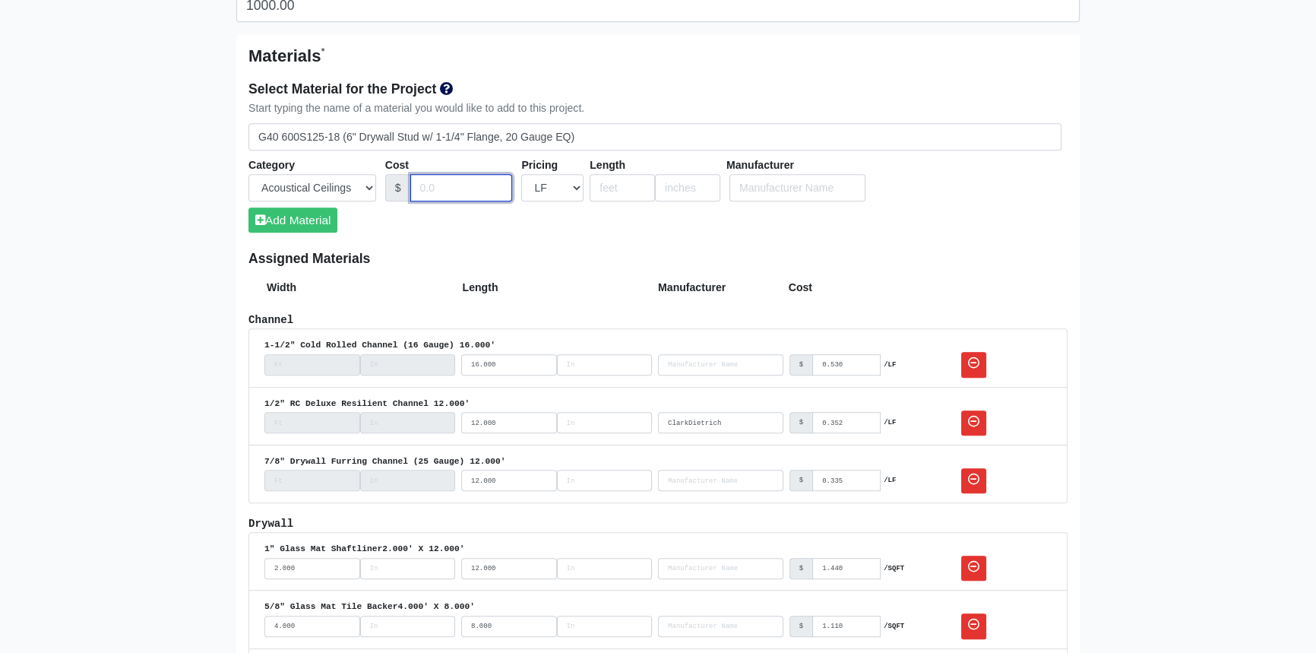
click at [456, 185] on input "Cost" at bounding box center [461, 188] width 103 height 28
click at [623, 188] on input "number" at bounding box center [622, 188] width 65 height 28
click at [312, 215] on button "Add Material" at bounding box center [293, 219] width 89 height 25
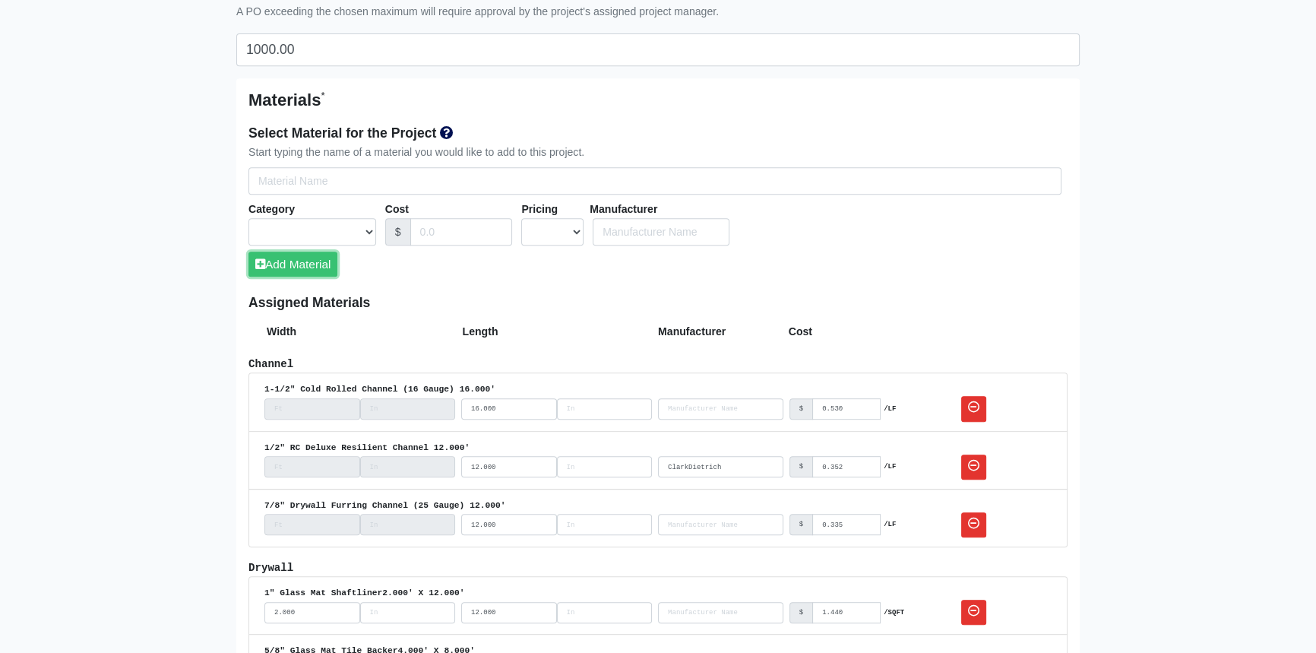
scroll to position [828, 0]
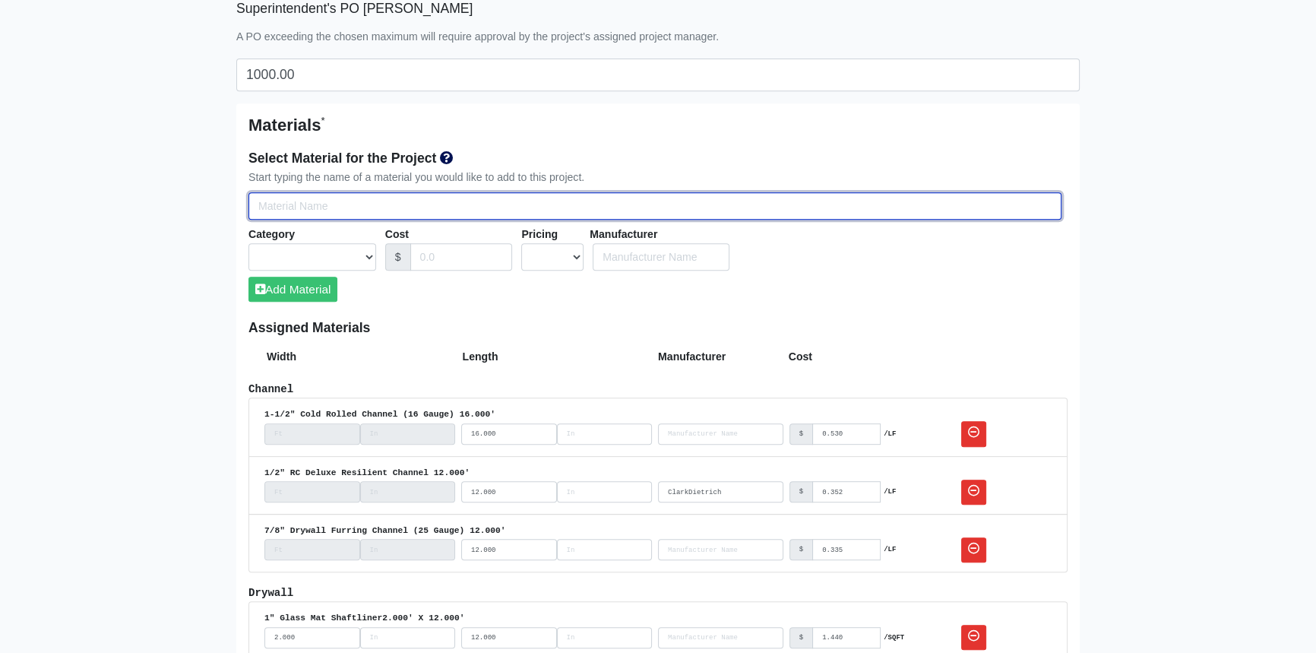
click at [508, 207] on input "Select Team Members for the Project" at bounding box center [655, 206] width 813 height 28
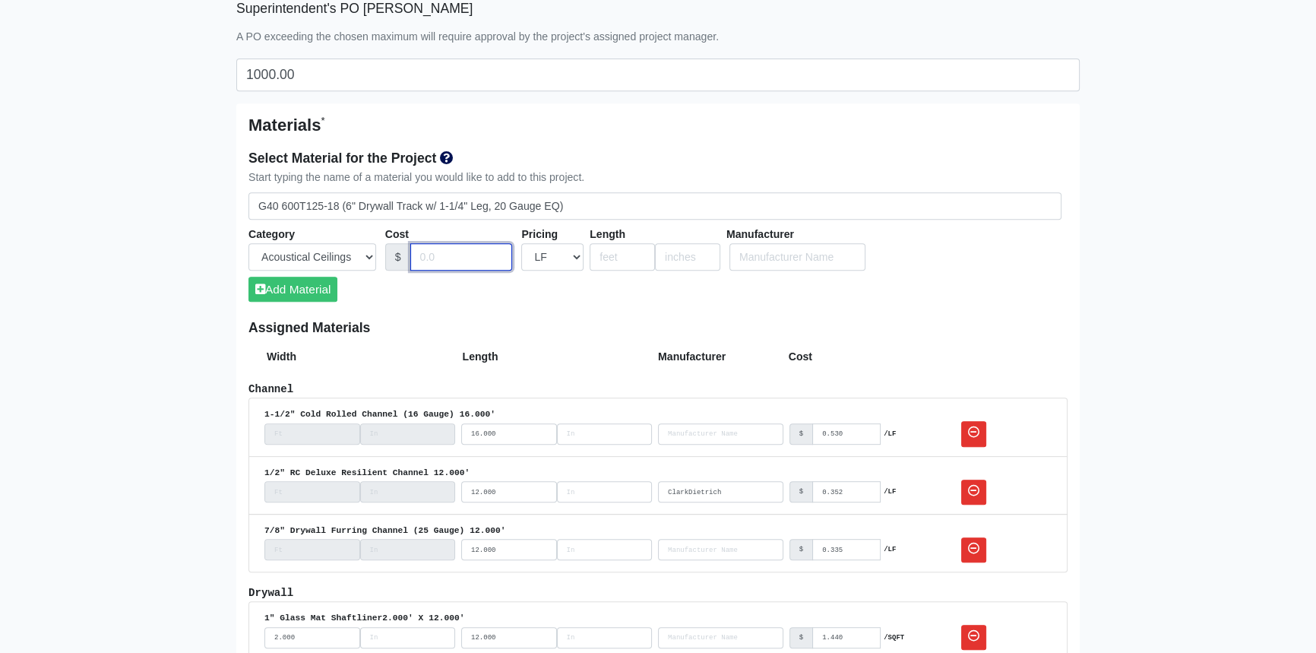
click at [448, 261] on input "Cost" at bounding box center [461, 257] width 103 height 28
click at [326, 283] on button "Add Material" at bounding box center [293, 289] width 89 height 25
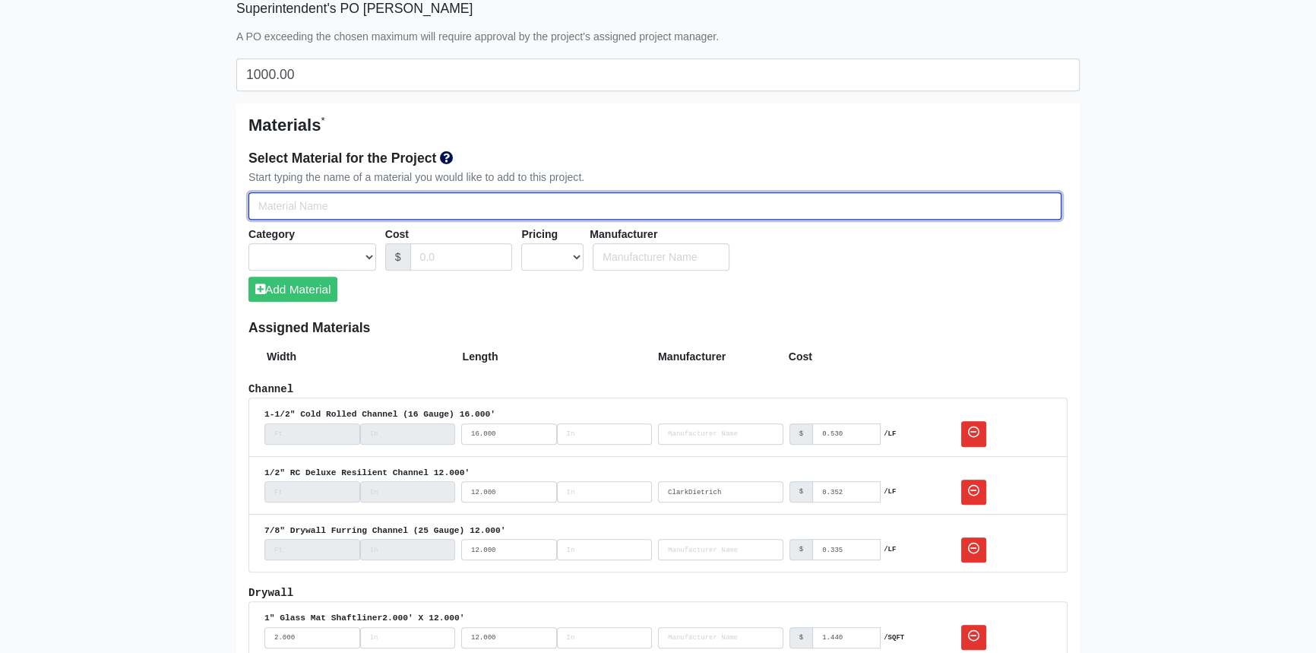
click at [323, 211] on input "Select Team Members for the Project" at bounding box center [655, 206] width 813 height 28
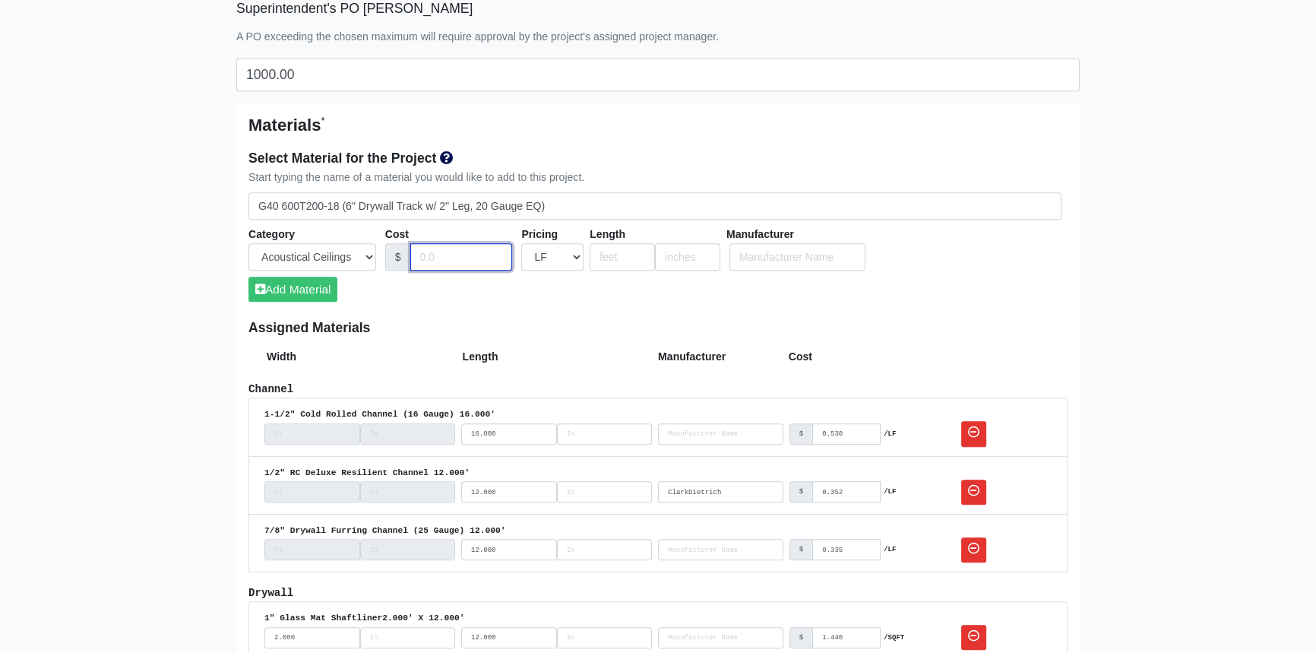
click at [444, 255] on input "Cost" at bounding box center [461, 257] width 103 height 28
click at [605, 252] on input "number" at bounding box center [622, 257] width 65 height 28
click at [307, 287] on button "Add Material" at bounding box center [293, 289] width 89 height 25
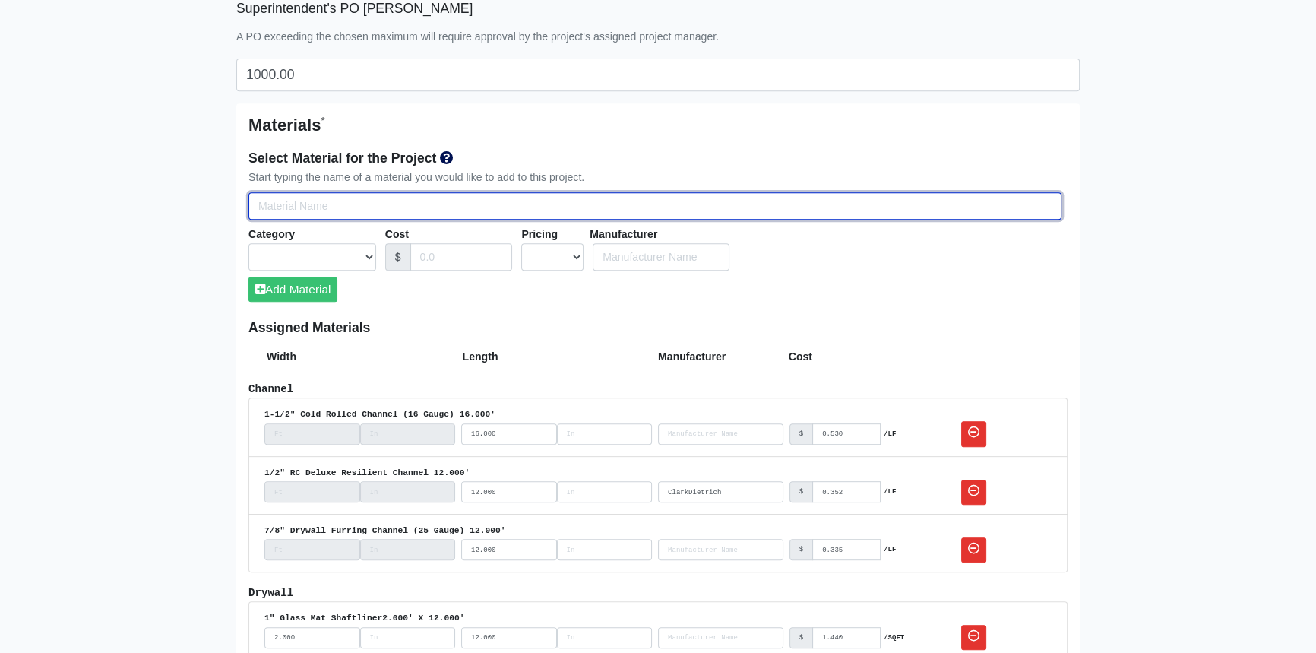
click at [386, 202] on input "Select Team Members for the Project" at bounding box center [655, 206] width 813 height 28
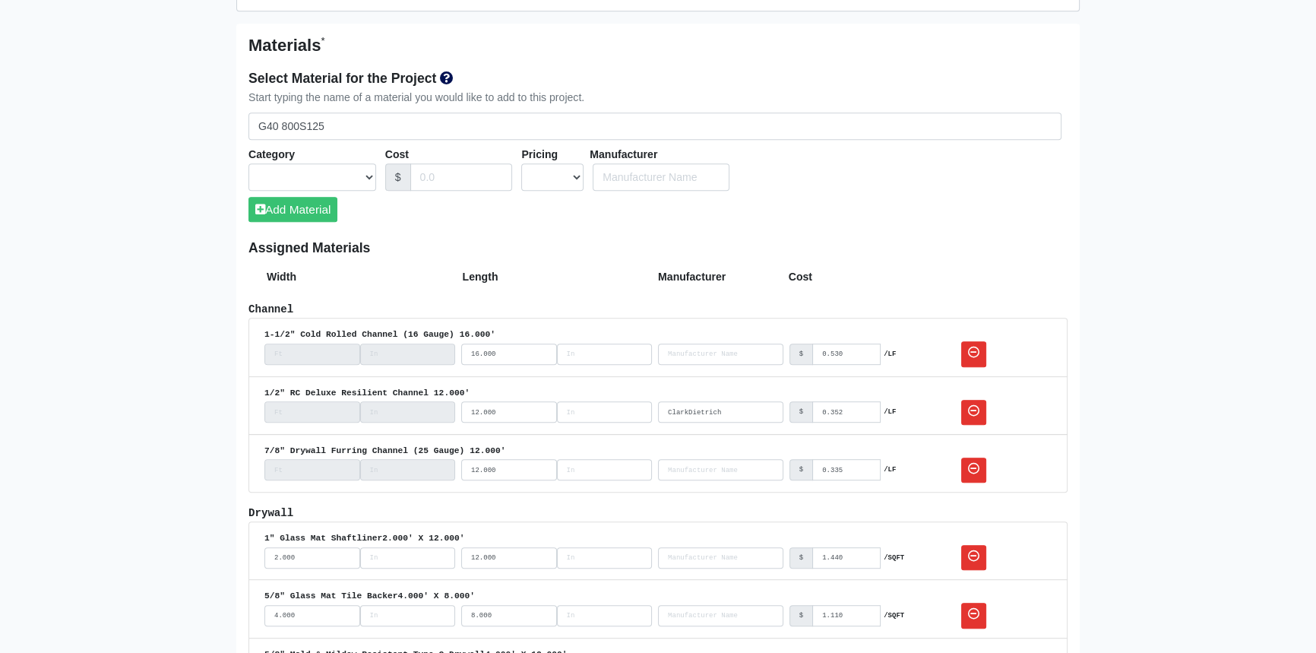
scroll to position [760, 0]
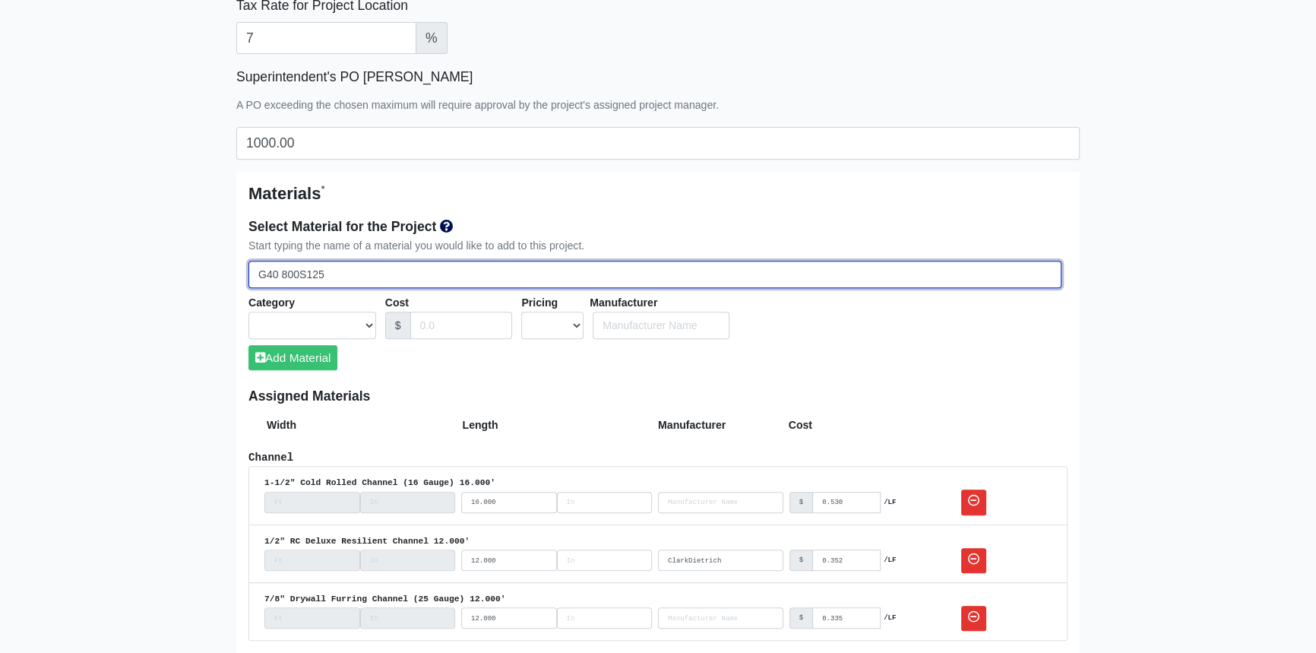
click at [395, 271] on input "G40 800S125" at bounding box center [655, 275] width 813 height 28
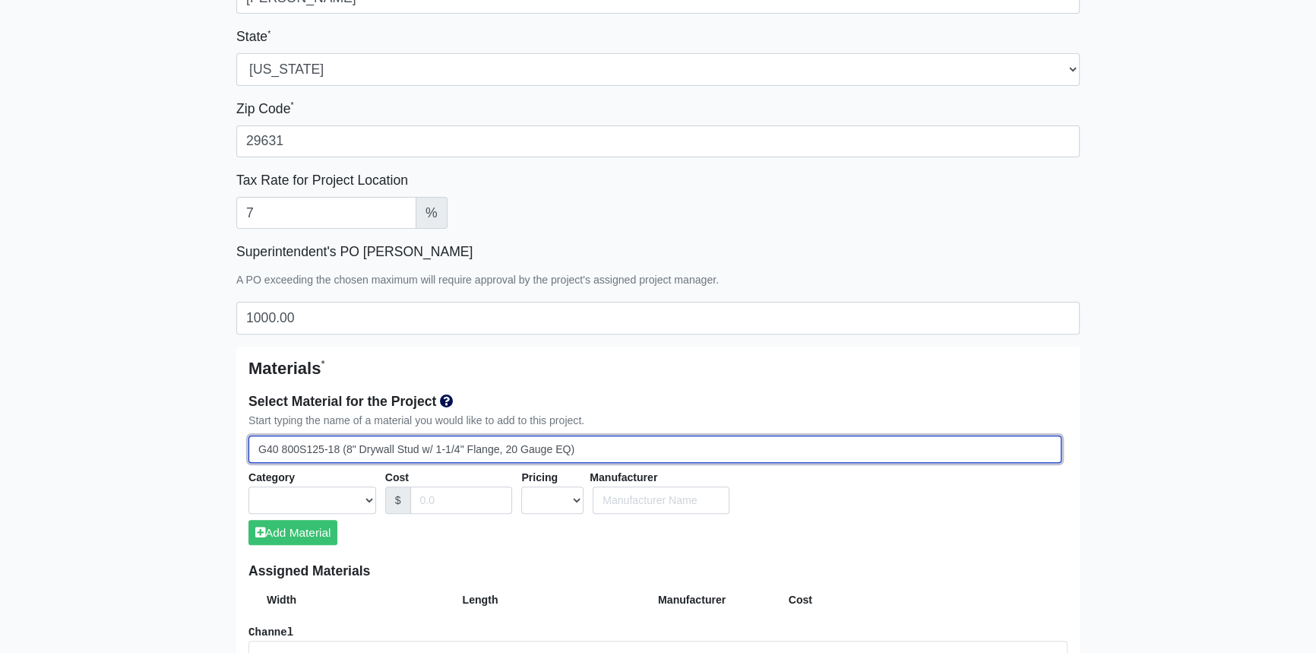
scroll to position [622, 0]
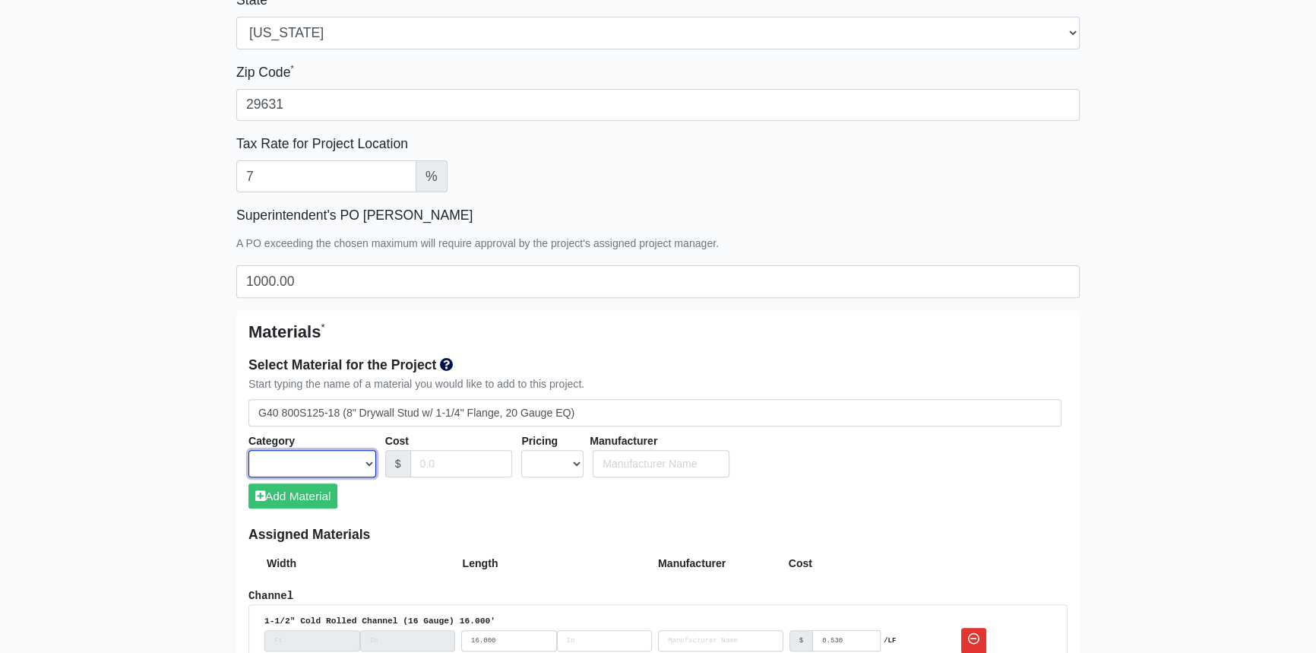
click at [369, 461] on select "Acoustical Ceilings Baffles and Blades Caulk Channel Clean Up Clouds & Canopies…" at bounding box center [313, 464] width 128 height 28
click at [249, 450] on select "Acoustical Ceilings Baffles and Blades Caulk Channel Clean Up Clouds & Canopies…" at bounding box center [313, 464] width 128 height 28
click at [432, 461] on input "Cost" at bounding box center [461, 464] width 103 height 28
click at [556, 461] on select "UNIT MLF LF MSQFT SQFT" at bounding box center [552, 464] width 62 height 28
click at [521, 450] on select "UNIT MLF LF MSQFT SQFT" at bounding box center [552, 464] width 62 height 28
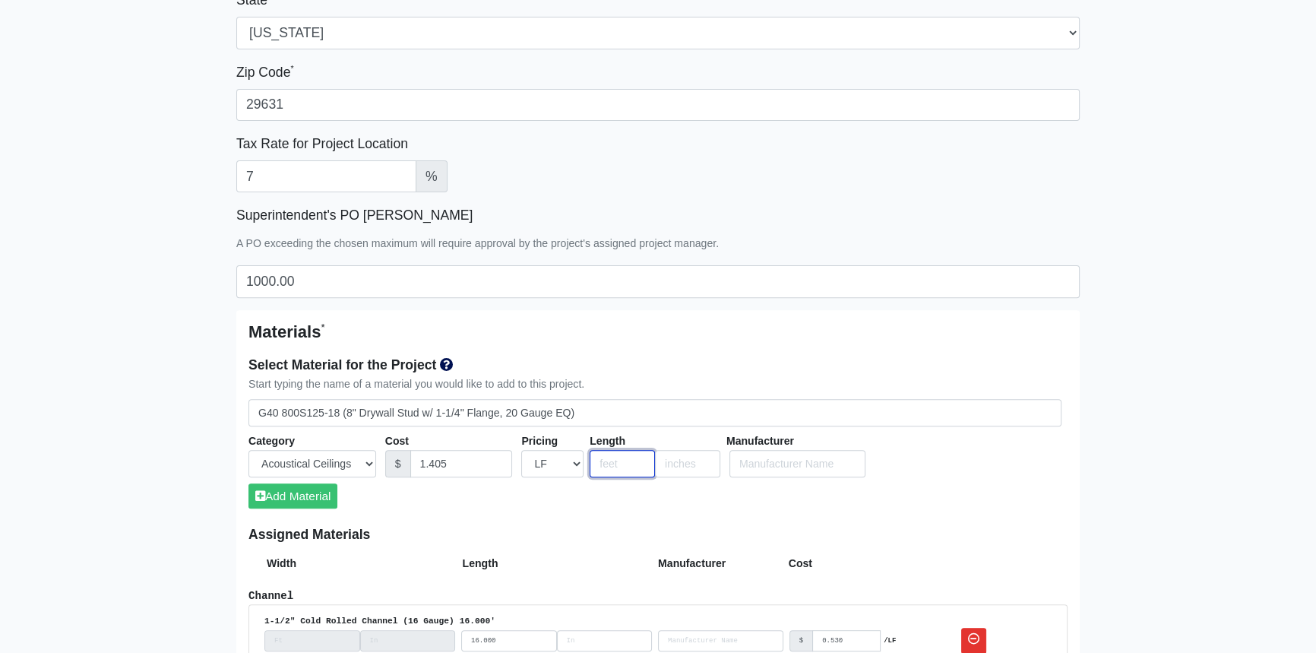
click at [608, 467] on input "number" at bounding box center [622, 464] width 65 height 28
click at [311, 498] on button "Add Material" at bounding box center [293, 495] width 89 height 25
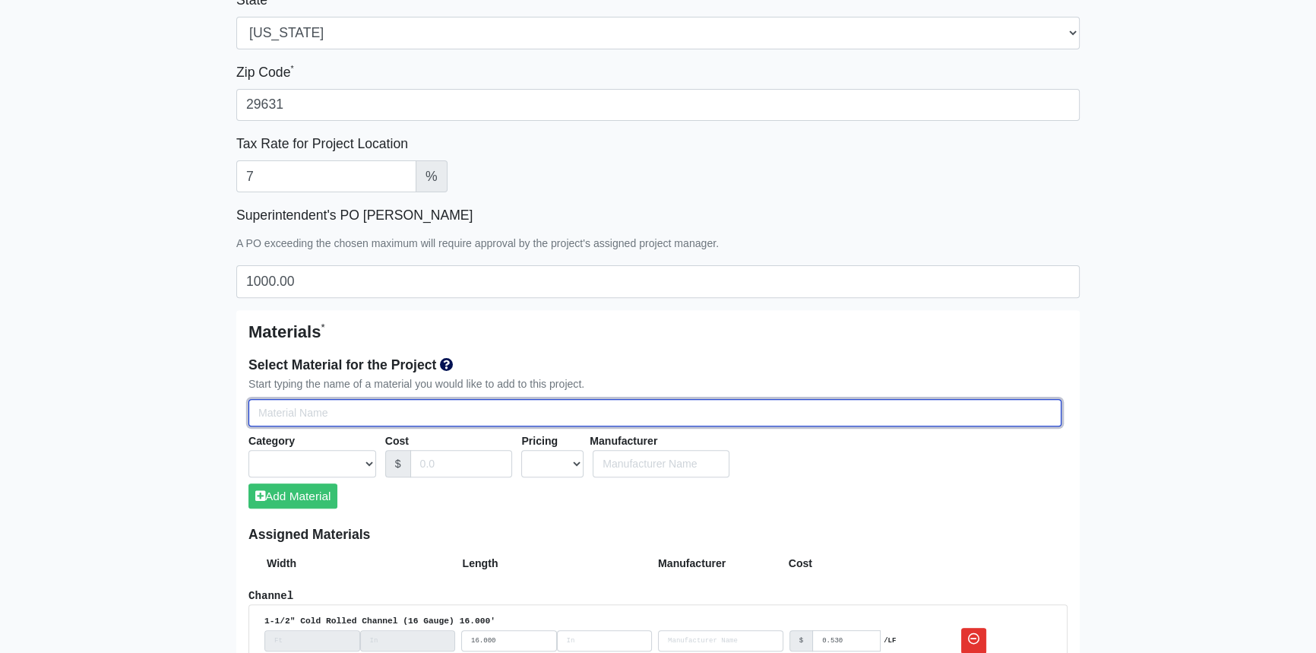
click at [283, 410] on input "Select Team Members for the Project" at bounding box center [655, 413] width 813 height 28
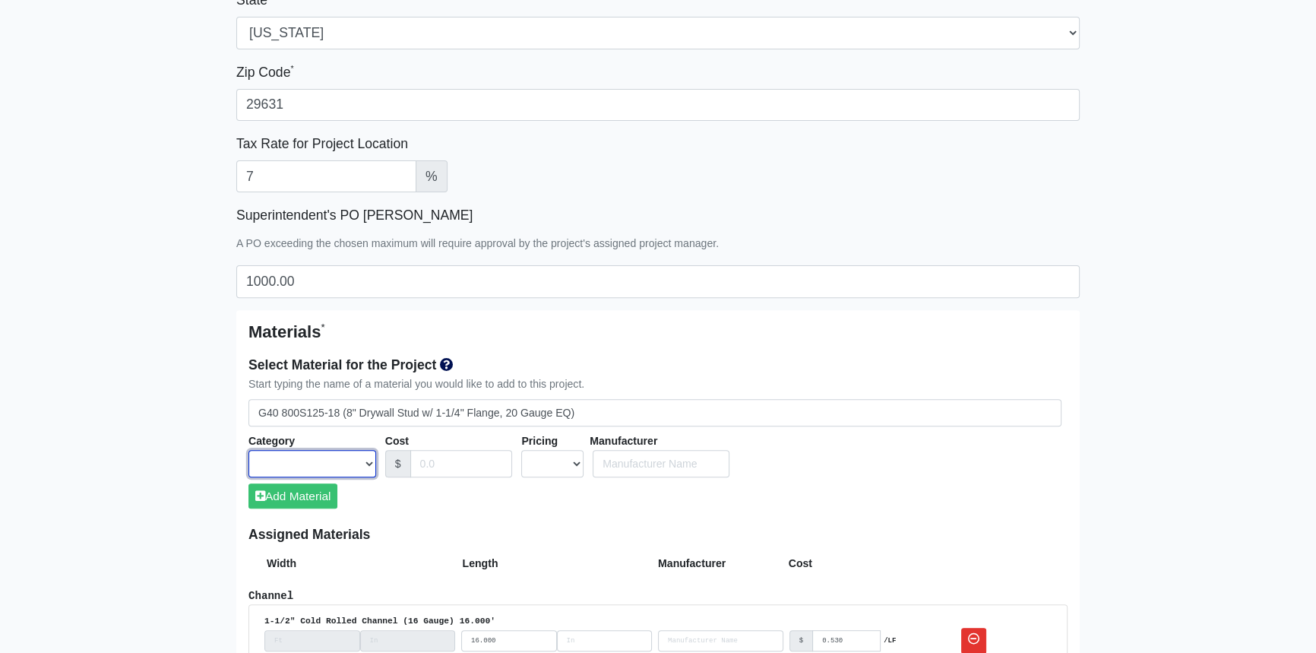
click at [370, 460] on select "Acoustical Ceilings Baffles and Blades Caulk Channel Clean Up Clouds & Canopies…" at bounding box center [313, 464] width 128 height 28
click at [249, 450] on select "Acoustical Ceilings Baffles and Blades Caulk Channel Clean Up Clouds & Canopies…" at bounding box center [313, 464] width 128 height 28
click at [473, 464] on input "Cost" at bounding box center [461, 464] width 103 height 28
click at [572, 461] on select "UNIT MLF LF MSQFT SQFT" at bounding box center [552, 464] width 62 height 28
click at [521, 450] on select "UNIT MLF LF MSQFT SQFT" at bounding box center [552, 464] width 62 height 28
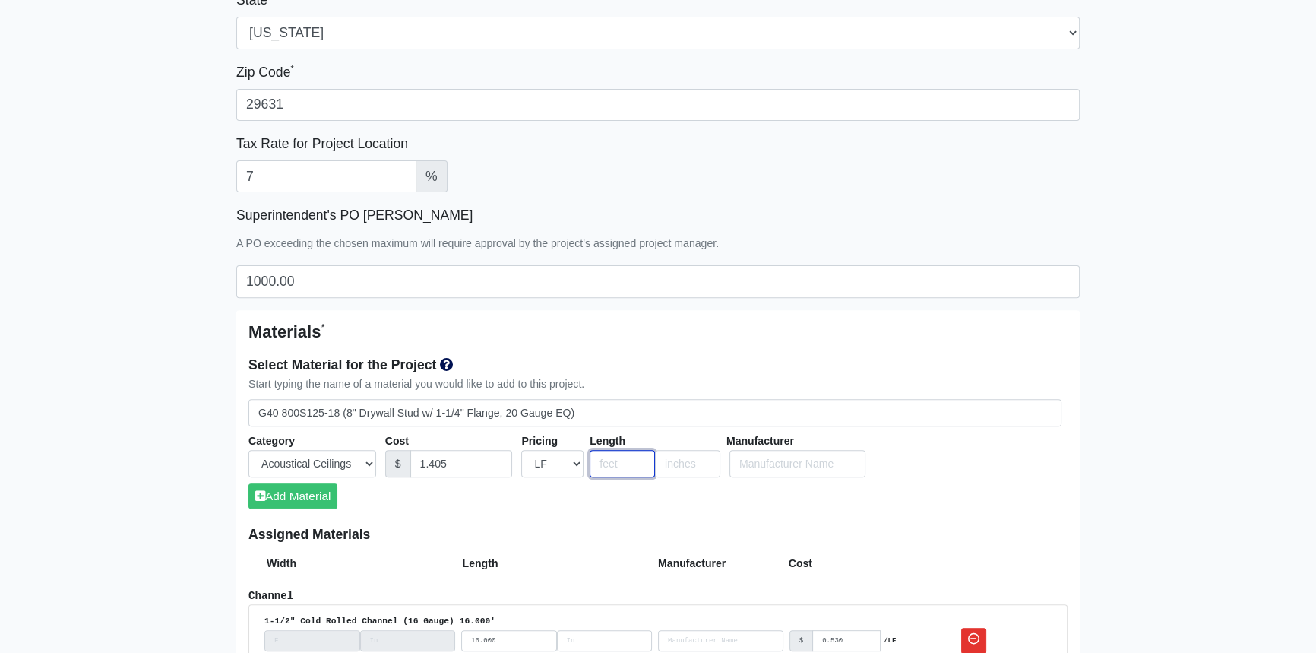
click at [617, 467] on input "number" at bounding box center [622, 464] width 65 height 28
click at [315, 486] on button "Add Material" at bounding box center [293, 495] width 89 height 25
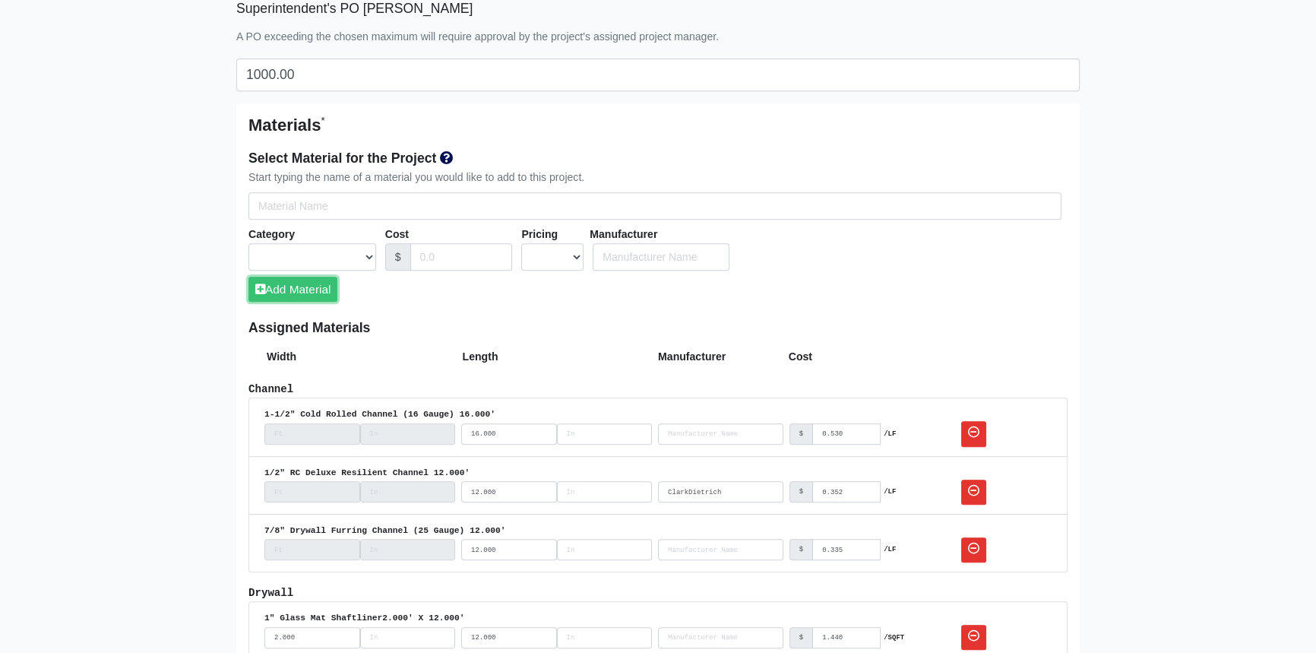
scroll to position [760, 0]
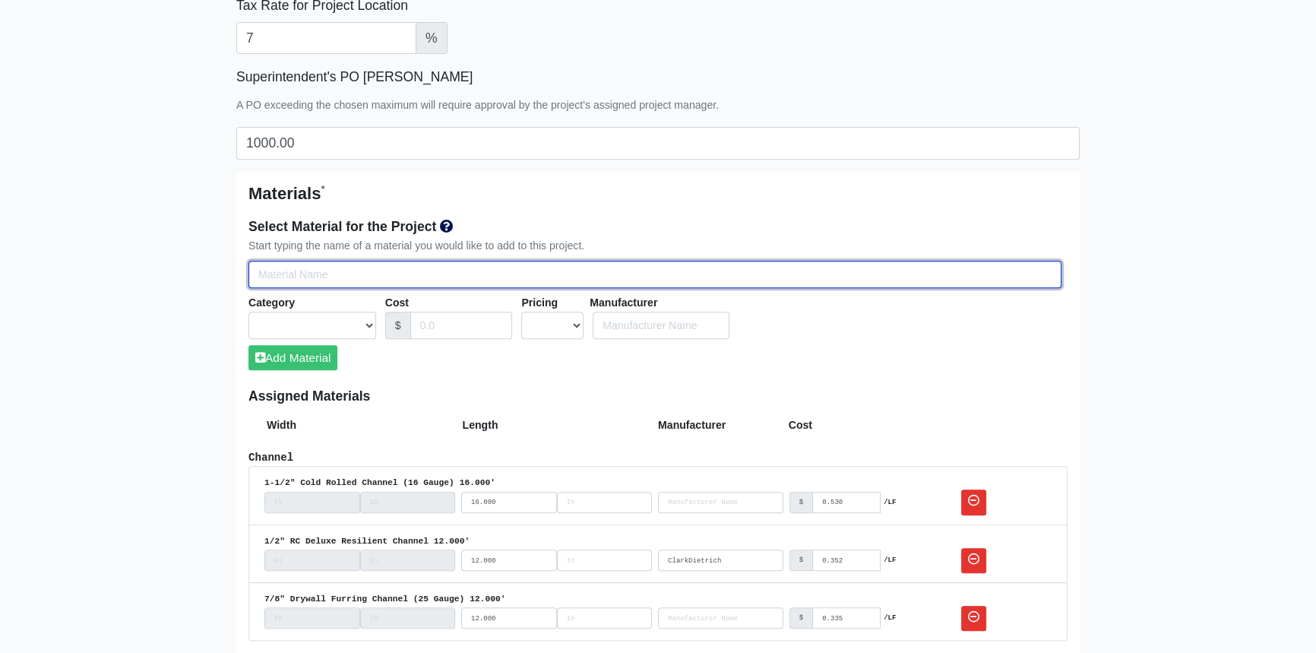
click at [432, 275] on input "Select Team Members for the Project" at bounding box center [655, 275] width 813 height 28
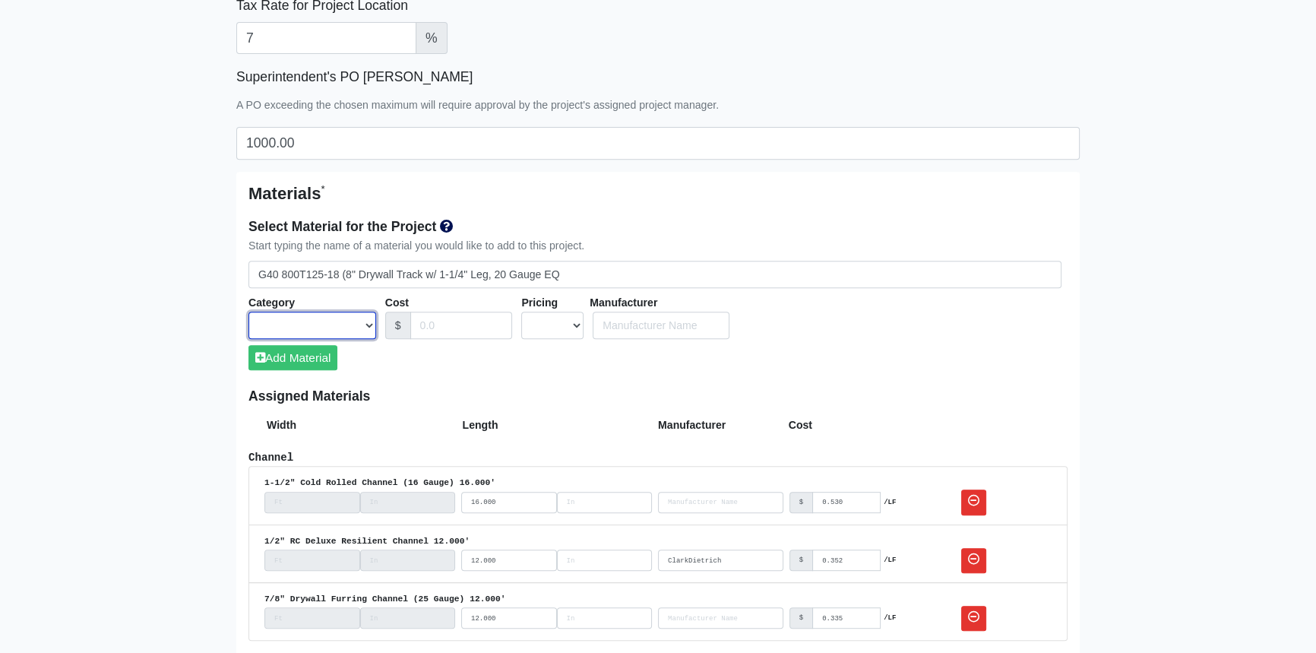
click at [366, 325] on select "Acoustical Ceilings Baffles and Blades Caulk Channel Clean Up Clouds & Canopies…" at bounding box center [313, 326] width 128 height 28
click at [249, 312] on select "Acoustical Ceilings Baffles and Blades Caulk Channel Clean Up Clouds & Canopies…" at bounding box center [313, 326] width 128 height 28
click at [464, 319] on input "Cost" at bounding box center [461, 326] width 103 height 28
click at [575, 323] on select "UNIT MLF LF MSQFT SQFT" at bounding box center [552, 326] width 62 height 28
click at [521, 312] on select "UNIT MLF LF MSQFT SQFT" at bounding box center [552, 326] width 62 height 28
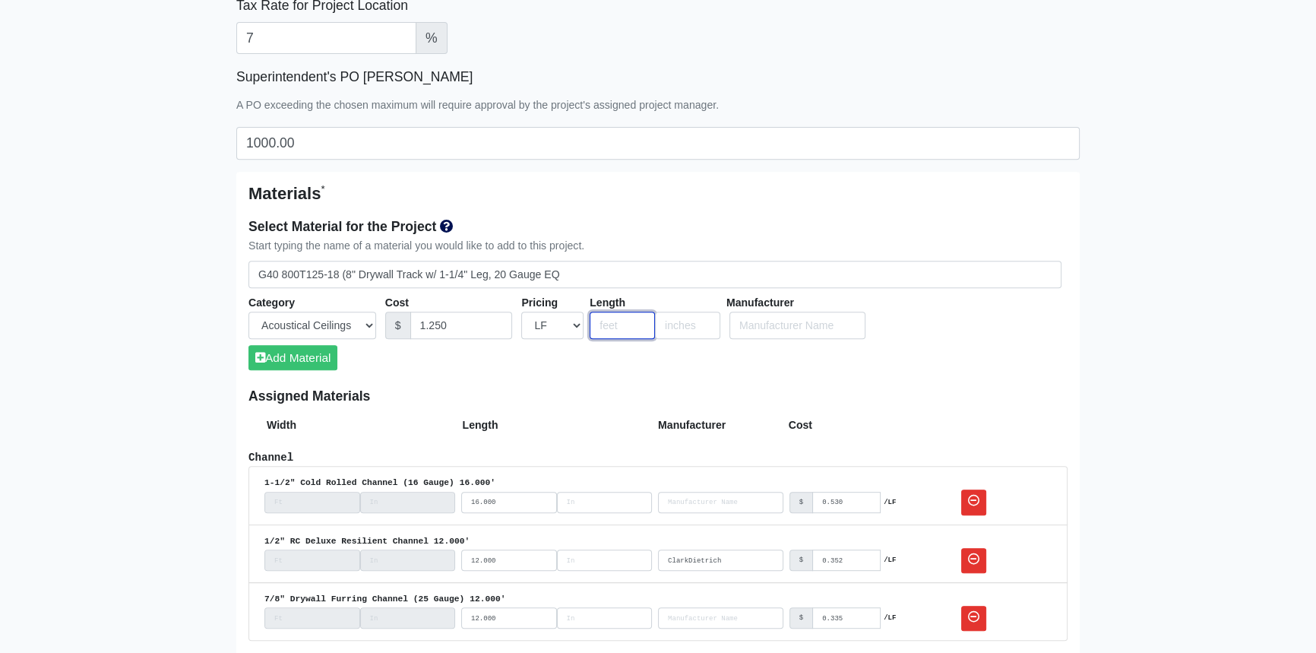
click at [616, 328] on input "number" at bounding box center [622, 326] width 65 height 28
click at [310, 356] on button "Add Material" at bounding box center [293, 357] width 89 height 25
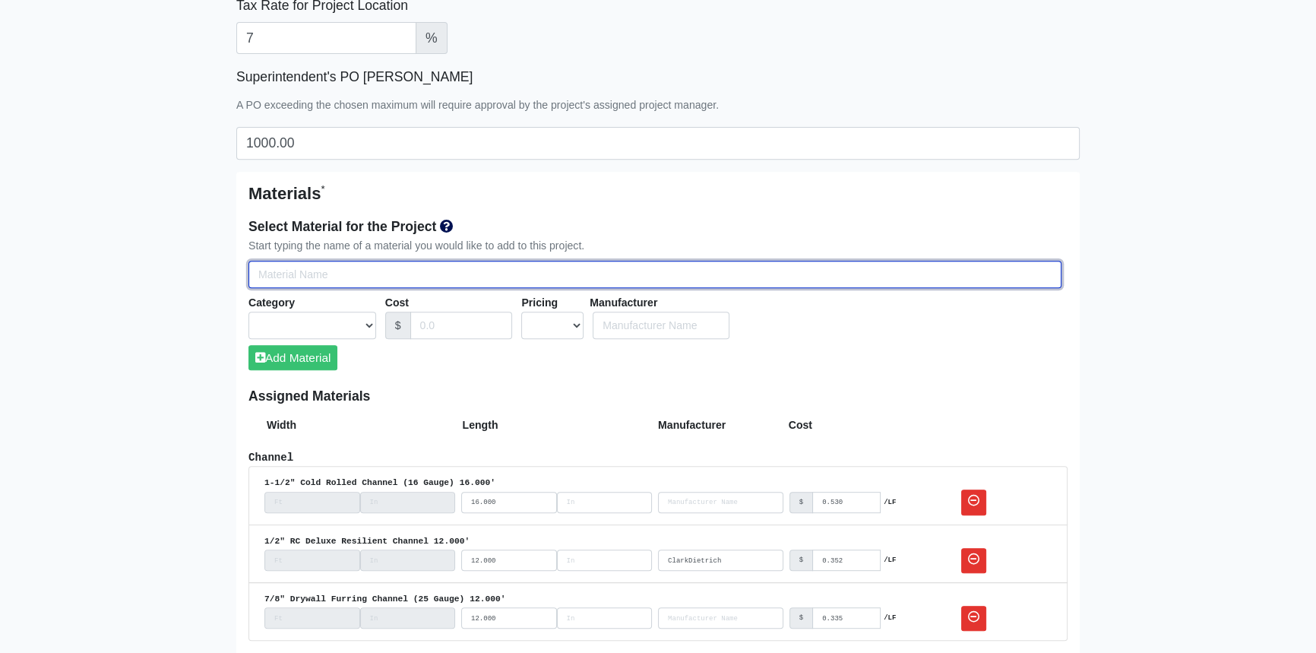
click at [486, 281] on input "Select Team Members for the Project" at bounding box center [655, 275] width 813 height 28
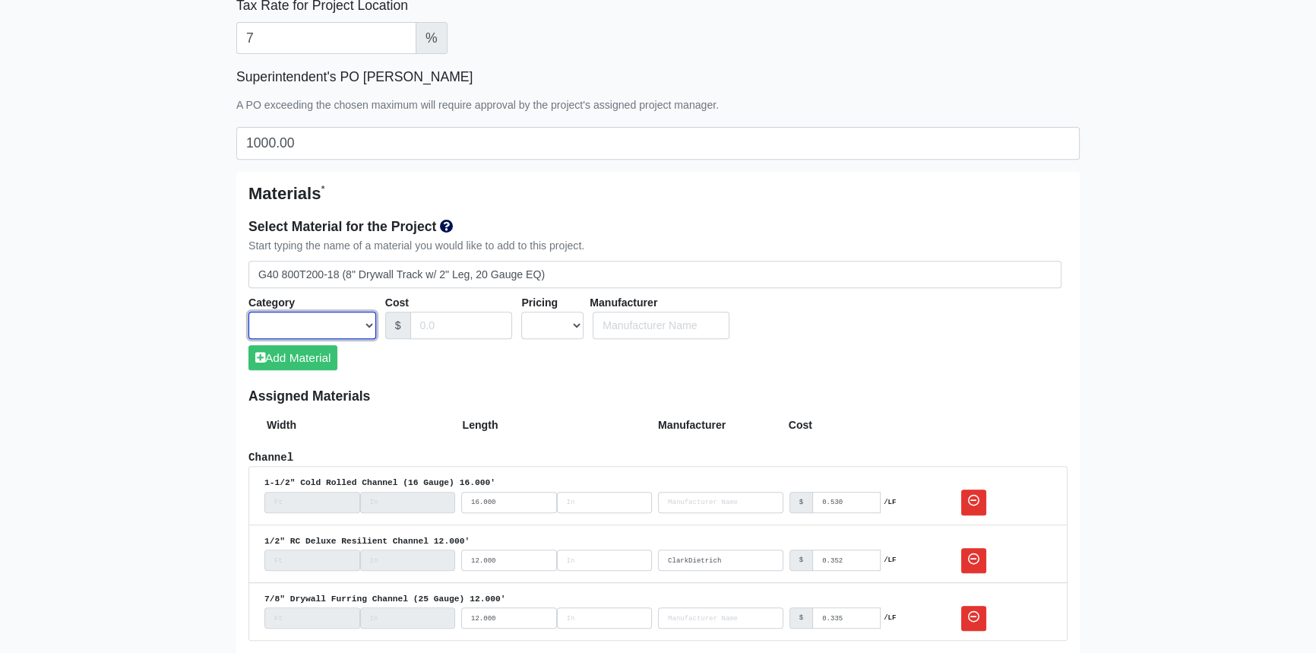
click at [364, 326] on select "Acoustical Ceilings Baffles and Blades Caulk Channel Clean Up Clouds & Canopies…" at bounding box center [313, 326] width 128 height 28
click at [249, 312] on select "Acoustical Ceilings Baffles and Blades Caulk Channel Clean Up Clouds & Canopies…" at bounding box center [313, 326] width 128 height 28
click at [453, 328] on input "Cost" at bounding box center [461, 326] width 103 height 28
click at [577, 323] on select "UNIT MLF LF MSQFT SQFT" at bounding box center [552, 326] width 62 height 28
click at [521, 312] on select "UNIT MLF LF MSQFT SQFT" at bounding box center [552, 326] width 62 height 28
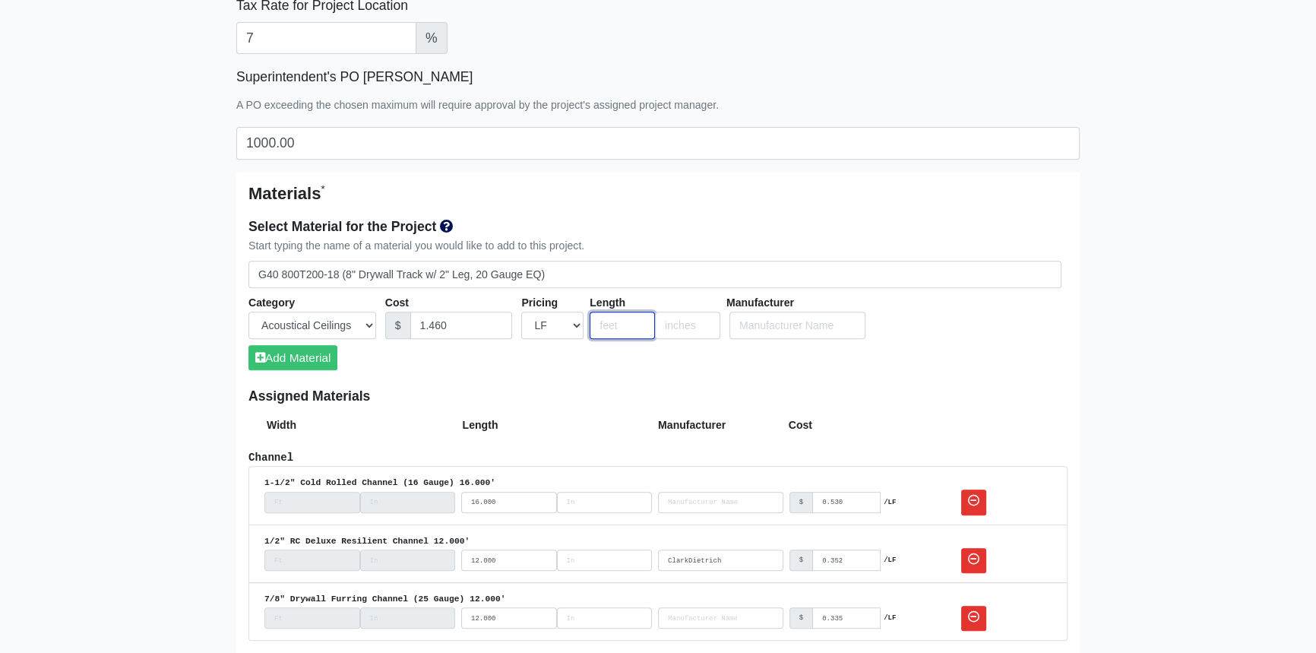
click at [616, 326] on input "number" at bounding box center [622, 326] width 65 height 28
click at [312, 362] on button "Add Material" at bounding box center [293, 357] width 89 height 25
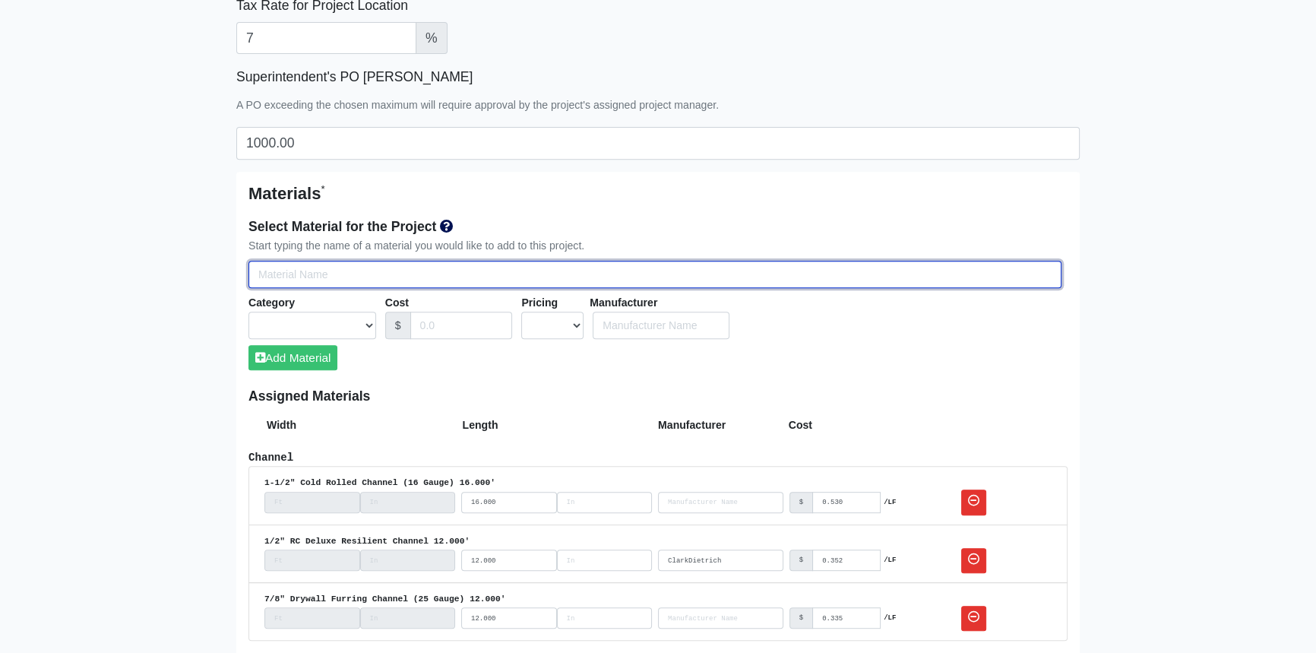
click at [297, 268] on input "Select Team Members for the Project" at bounding box center [655, 275] width 813 height 28
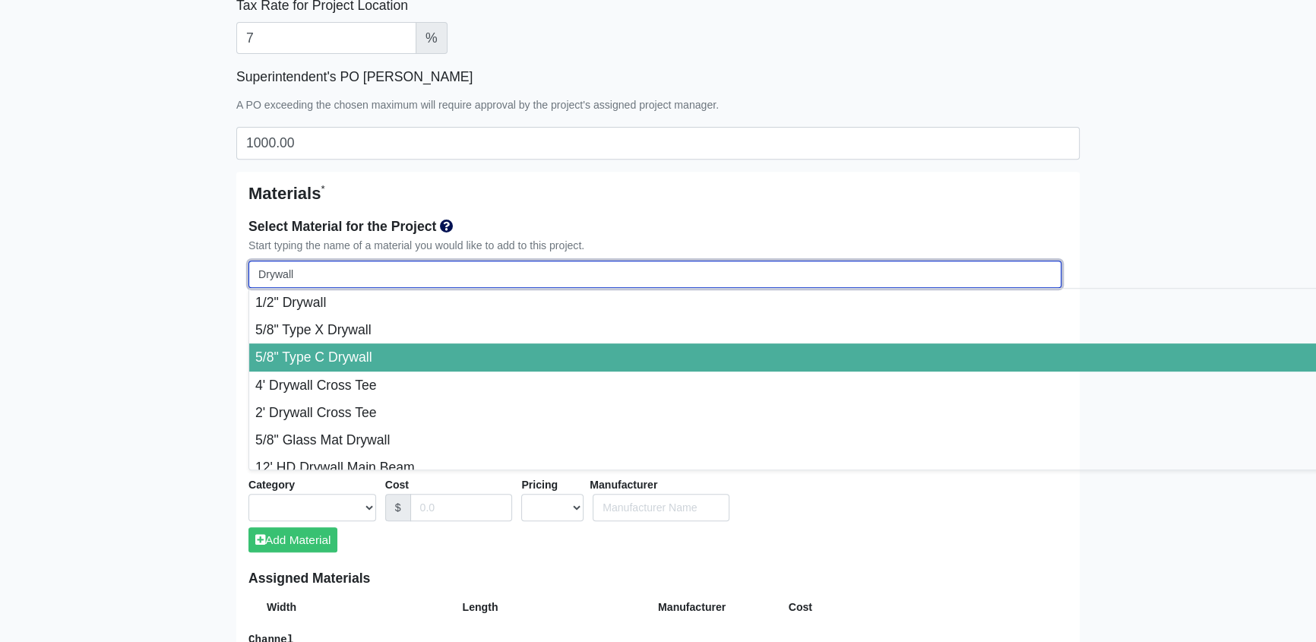
scroll to position [68, 0]
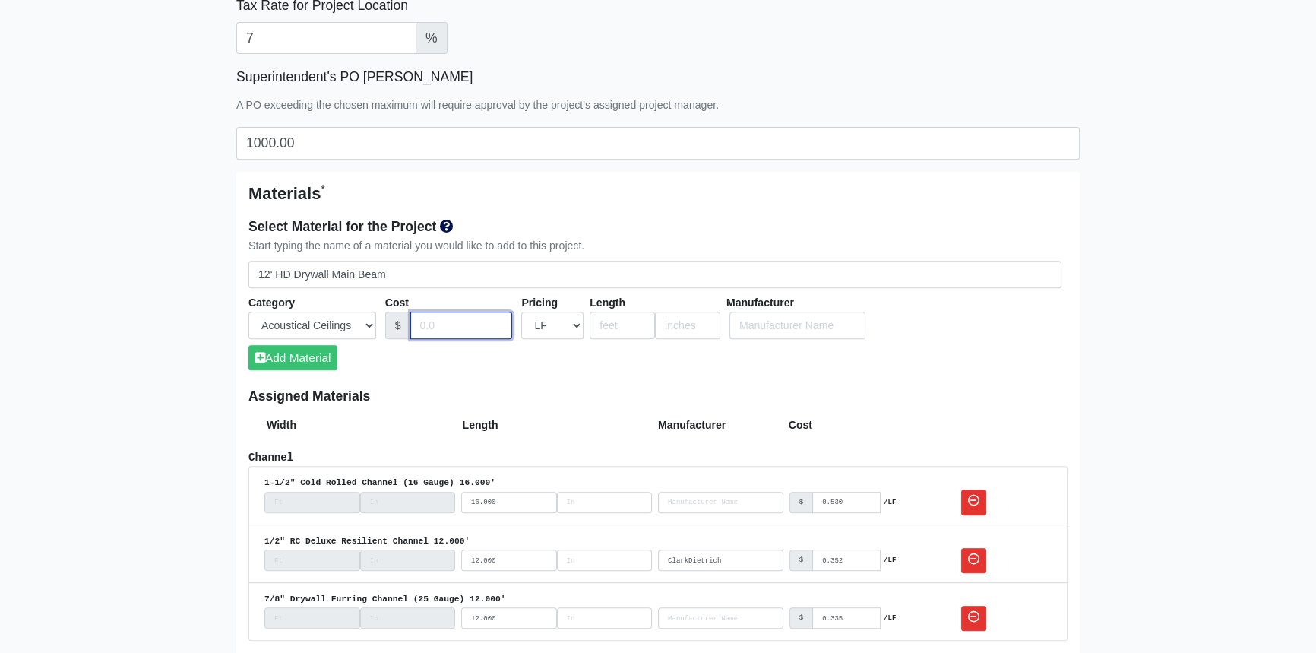
click at [445, 325] on input "Cost" at bounding box center [461, 326] width 103 height 28
click at [620, 328] on input "number" at bounding box center [622, 326] width 65 height 28
click at [306, 356] on button "Add Material" at bounding box center [293, 357] width 89 height 25
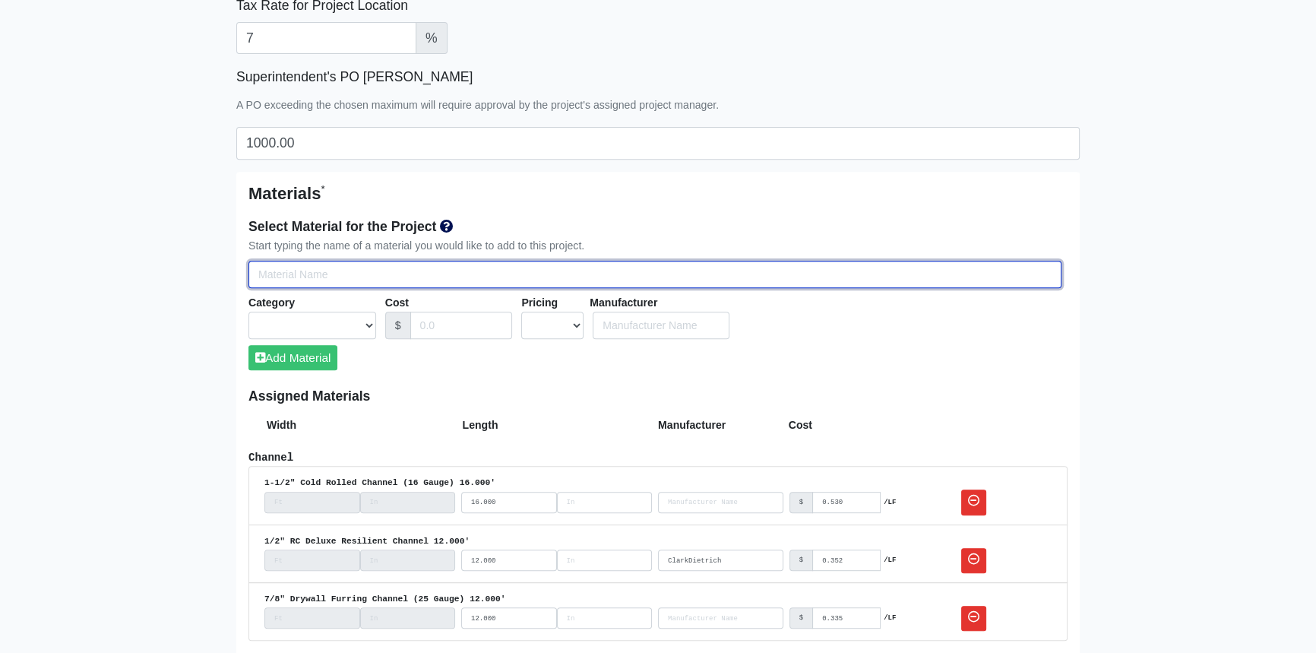
click at [312, 274] on input "Select Team Members for the Project" at bounding box center [655, 275] width 813 height 28
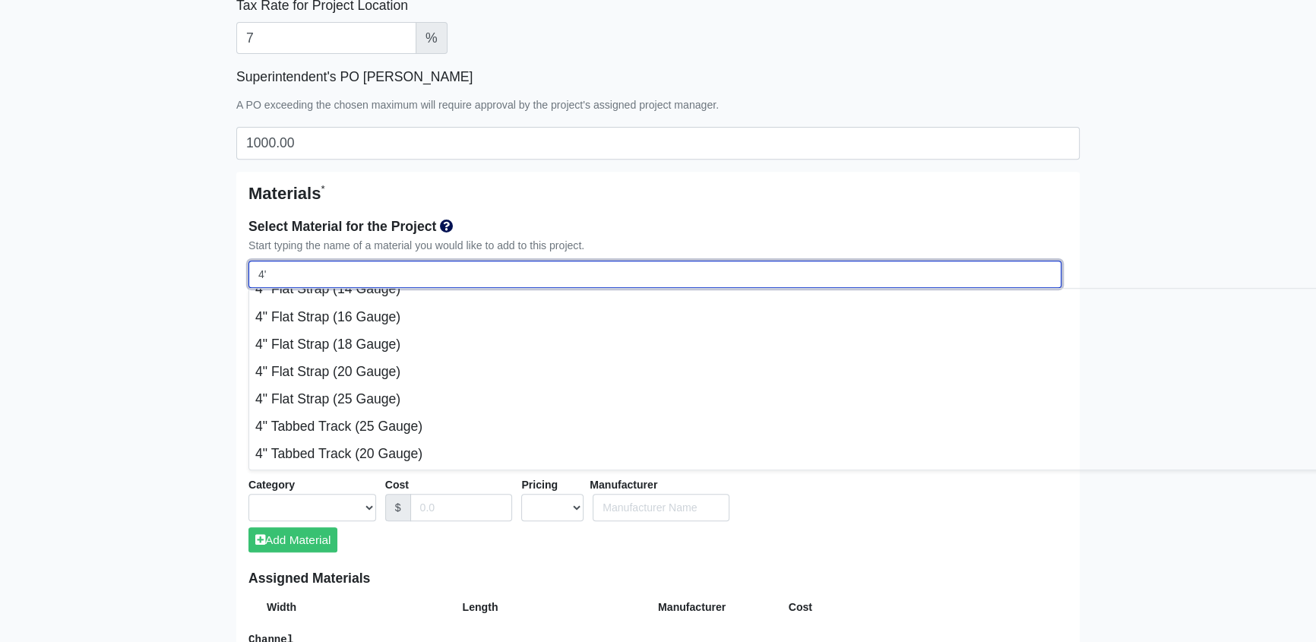
scroll to position [0, 0]
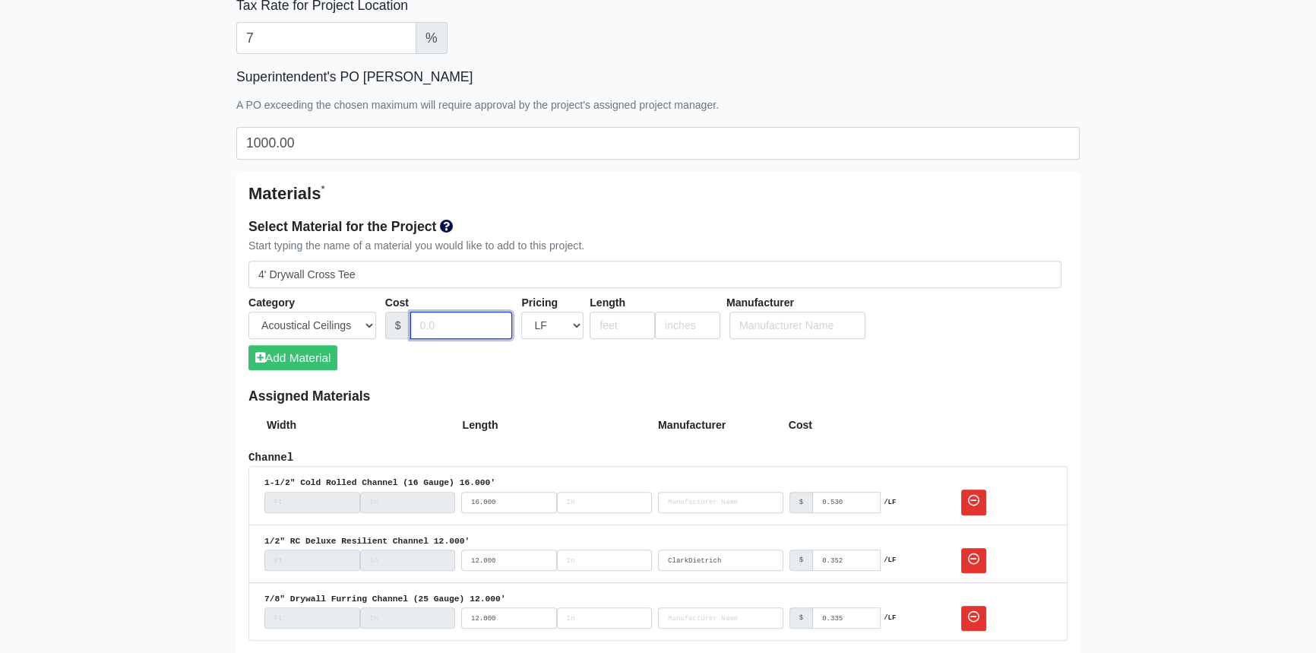
click at [458, 328] on input "Cost" at bounding box center [461, 326] width 103 height 28
click at [609, 325] on input "number" at bounding box center [622, 326] width 65 height 28
click at [299, 357] on button "Add Material" at bounding box center [293, 357] width 89 height 25
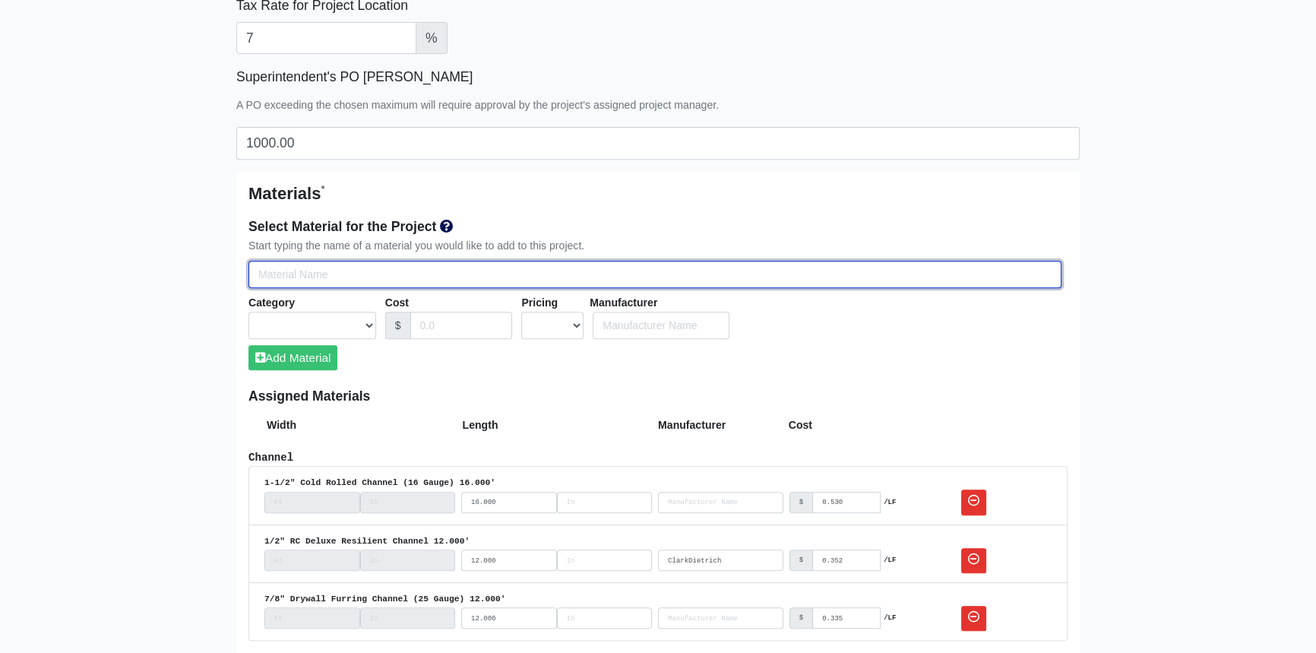
click at [307, 266] on input "Select Team Members for the Project" at bounding box center [655, 275] width 813 height 28
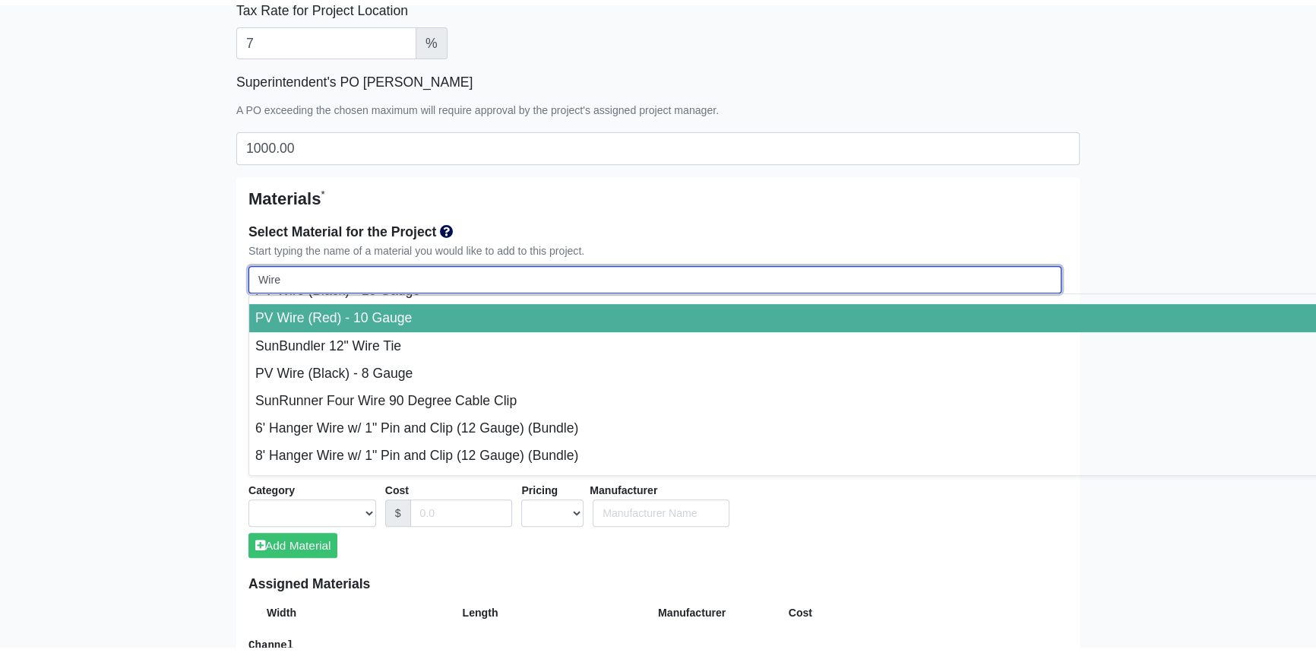
scroll to position [68, 0]
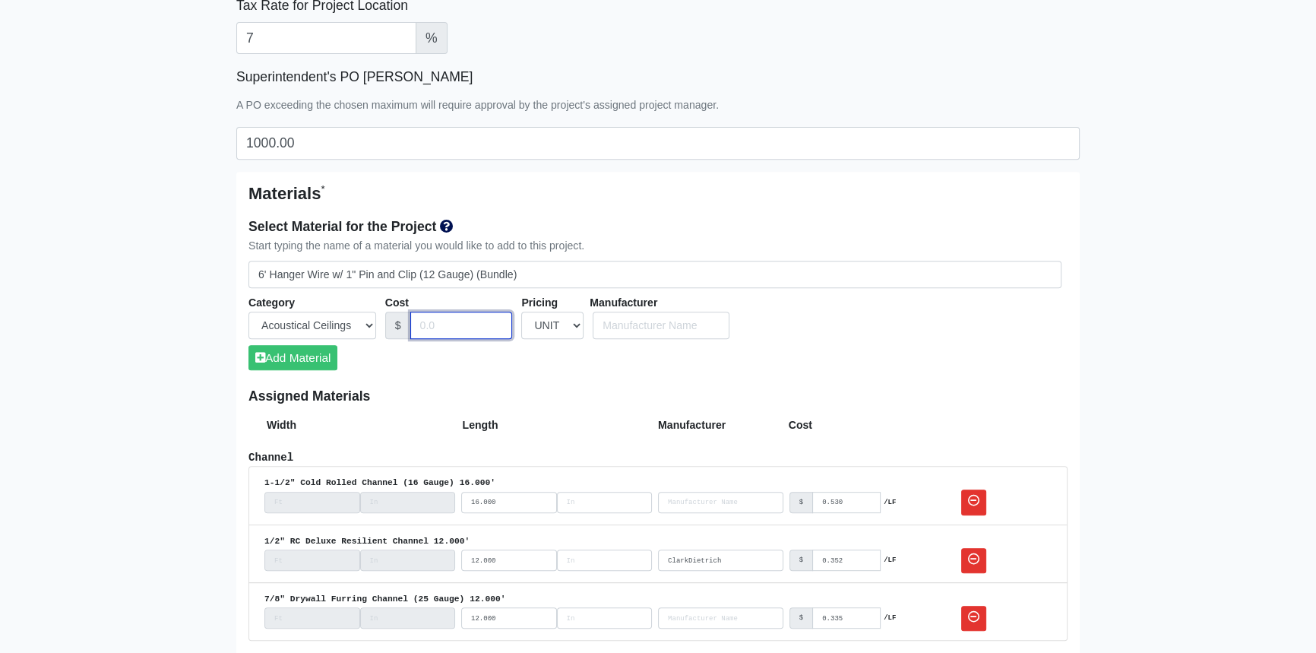
click at [452, 319] on input "Cost" at bounding box center [461, 326] width 103 height 28
click at [315, 359] on button "Add Material" at bounding box center [293, 357] width 89 height 25
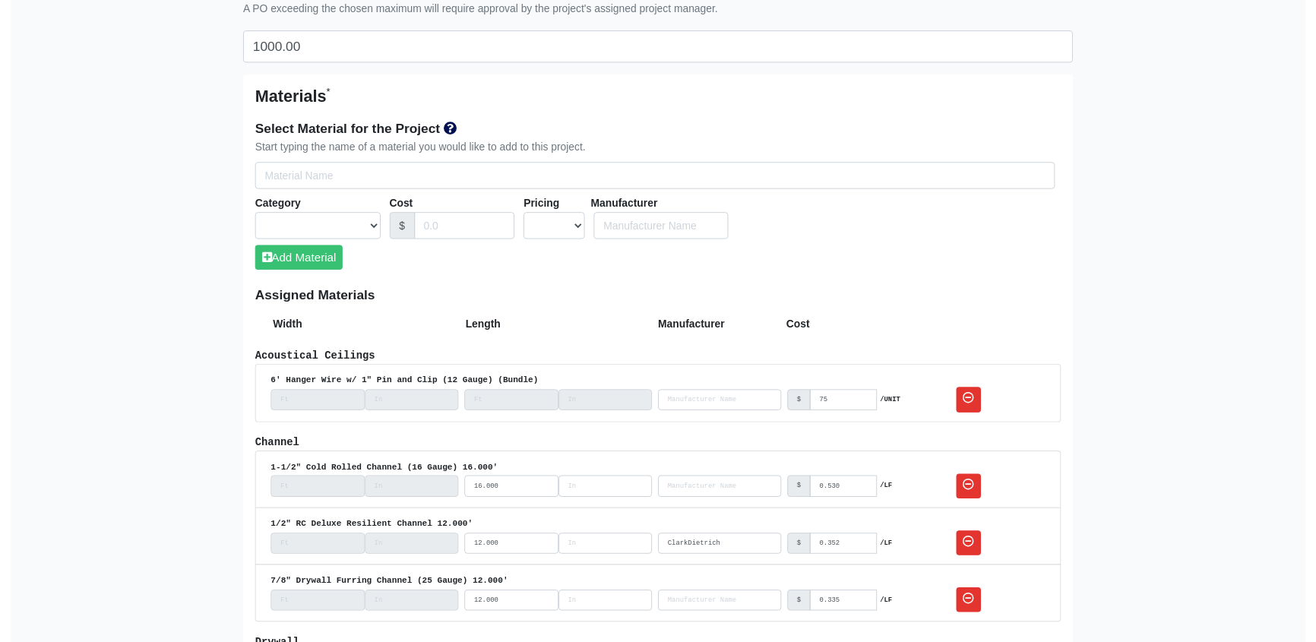
scroll to position [828, 0]
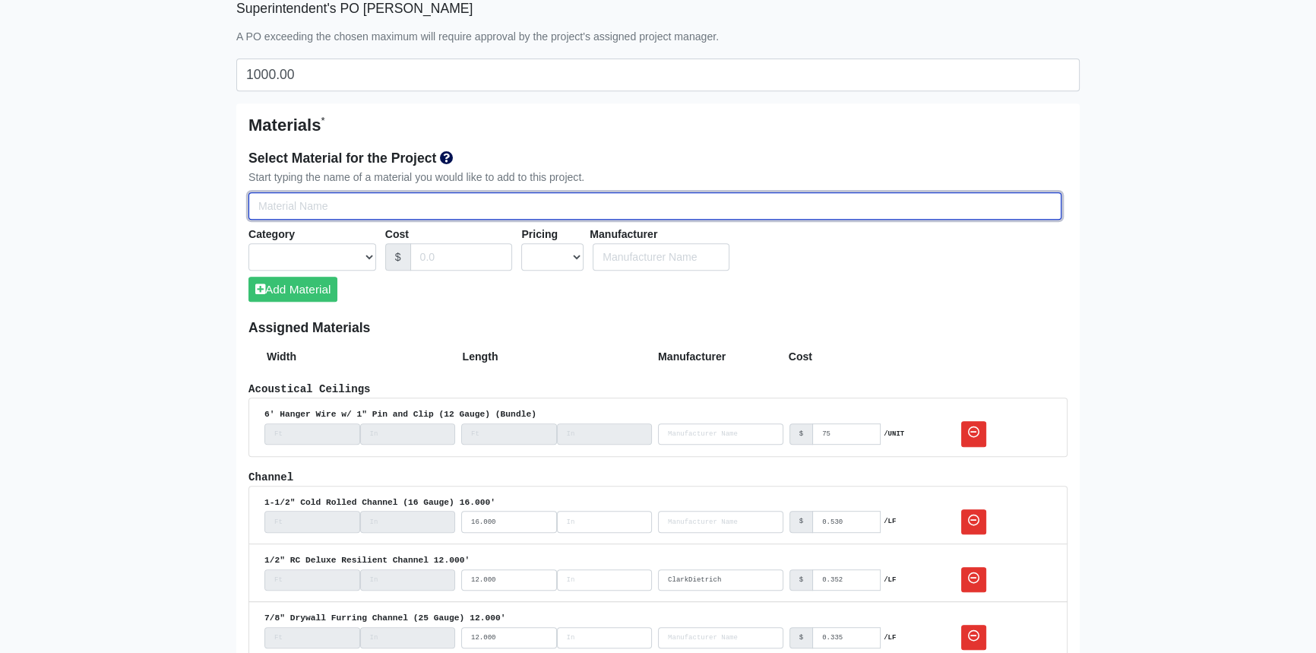
click at [298, 205] on input "Select Team Members for the Project" at bounding box center [655, 206] width 813 height 28
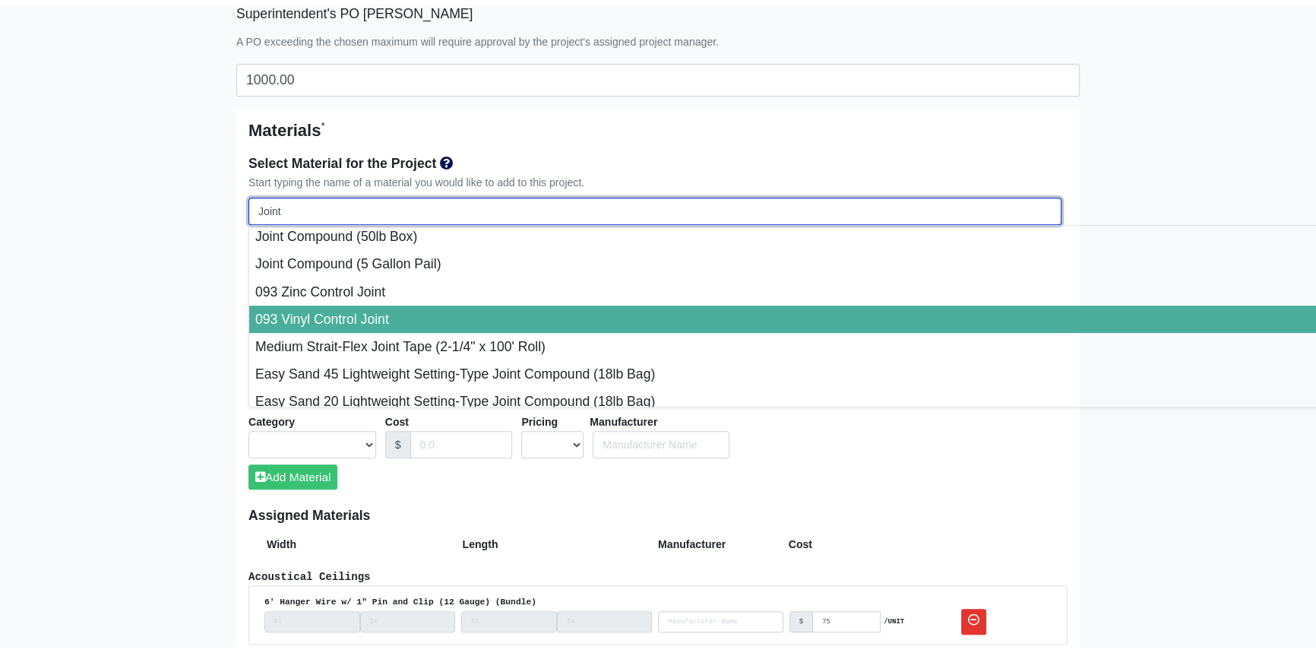
scroll to position [0, 0]
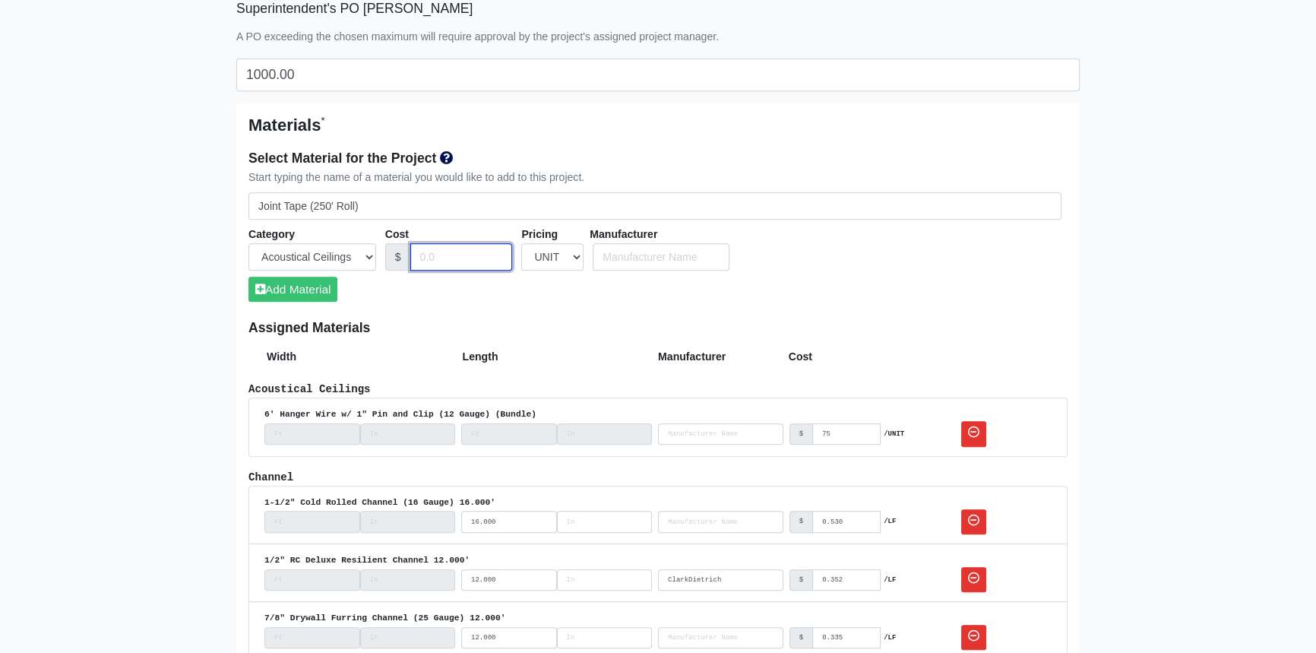
click at [441, 252] on input "Cost" at bounding box center [461, 257] width 103 height 28
click at [290, 289] on button "Add Material" at bounding box center [293, 289] width 89 height 25
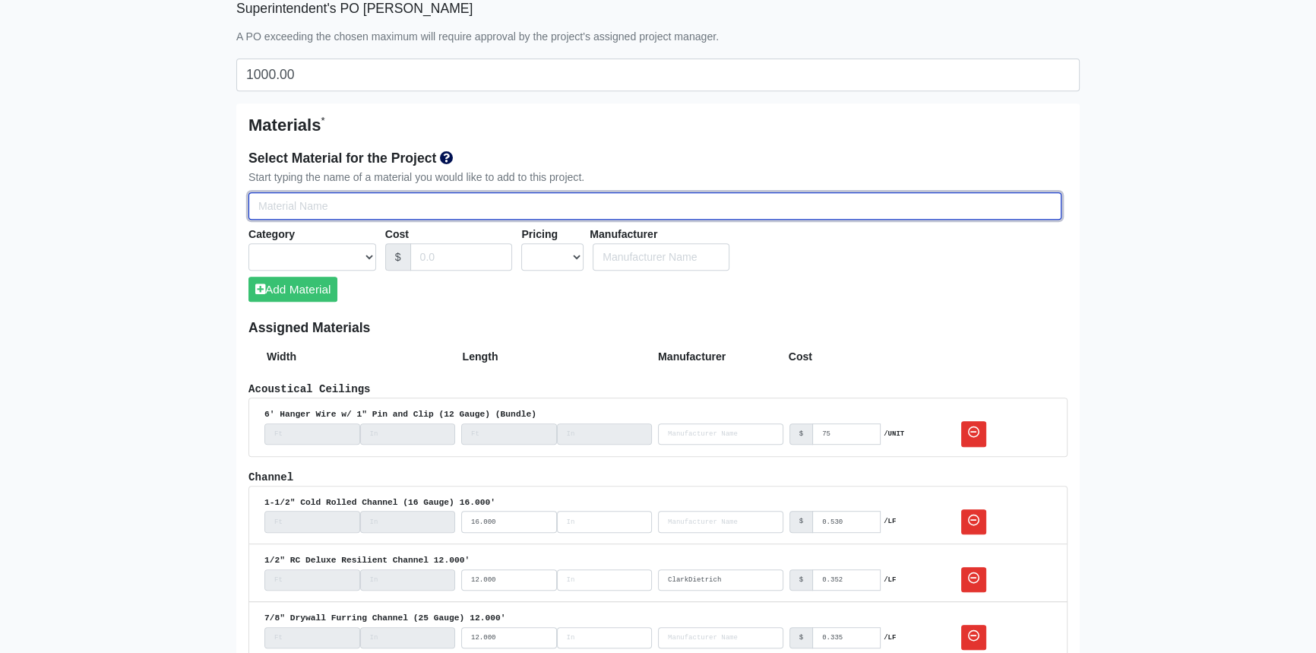
click at [453, 214] on input "Select Team Members for the Project" at bounding box center [655, 206] width 813 height 28
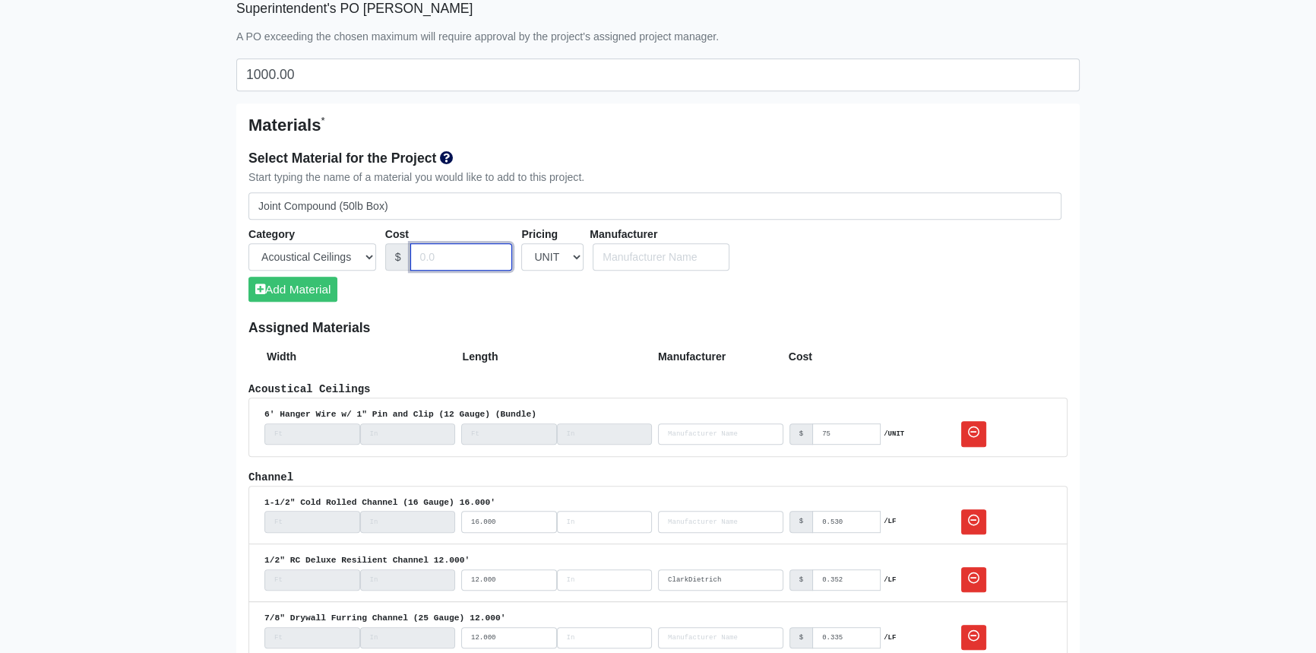
click at [455, 252] on input "Cost" at bounding box center [461, 257] width 103 height 28
click at [310, 289] on button "Add Material" at bounding box center [293, 289] width 89 height 25
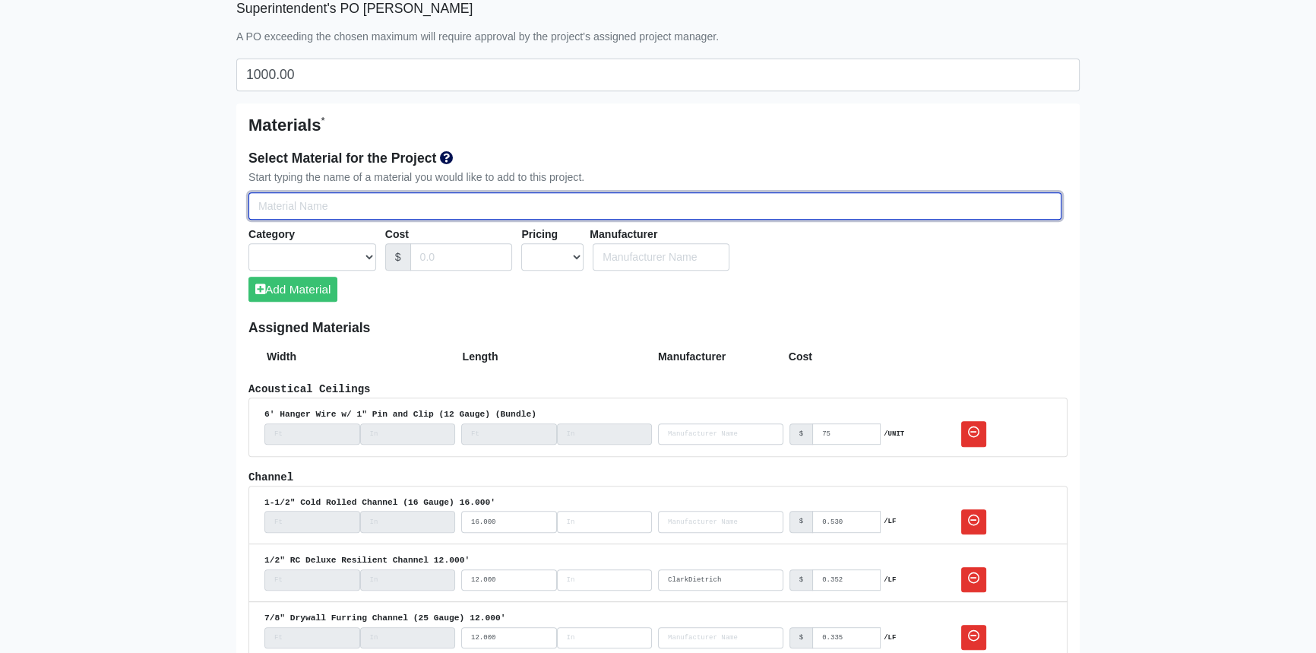
click at [318, 208] on input "Select Team Members for the Project" at bounding box center [655, 206] width 813 height 28
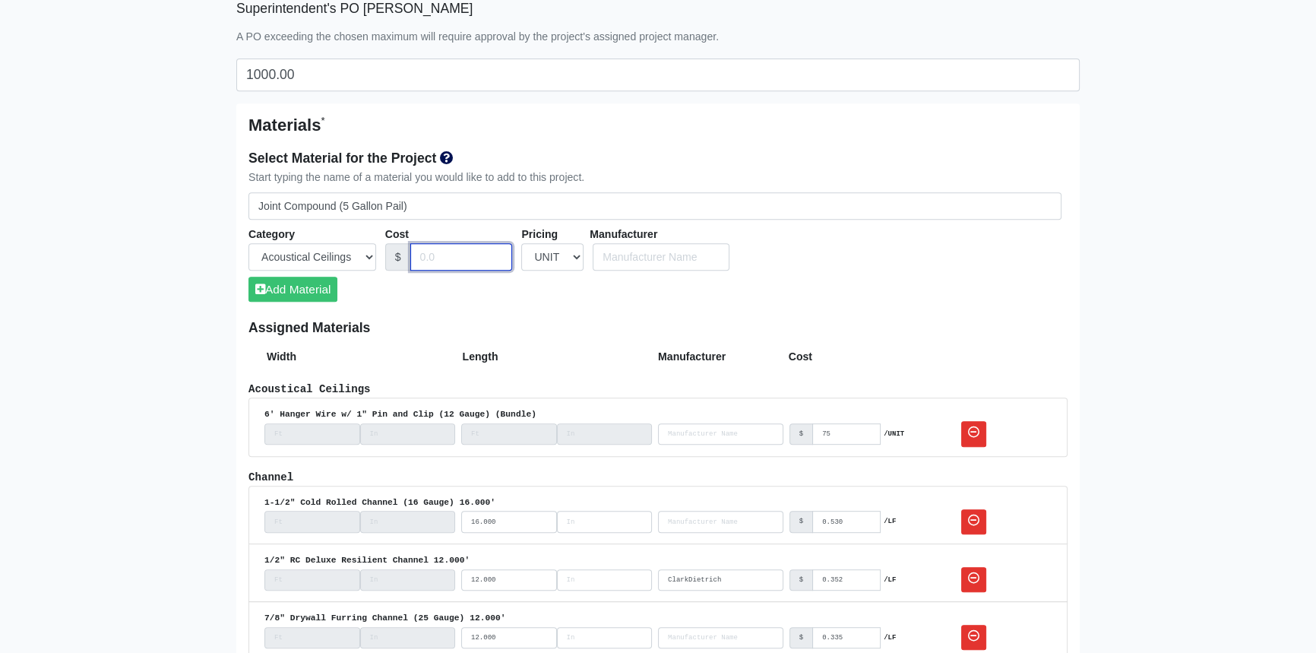
click at [439, 253] on input "Cost" at bounding box center [461, 257] width 103 height 28
click at [305, 292] on button "Add Material" at bounding box center [293, 289] width 89 height 25
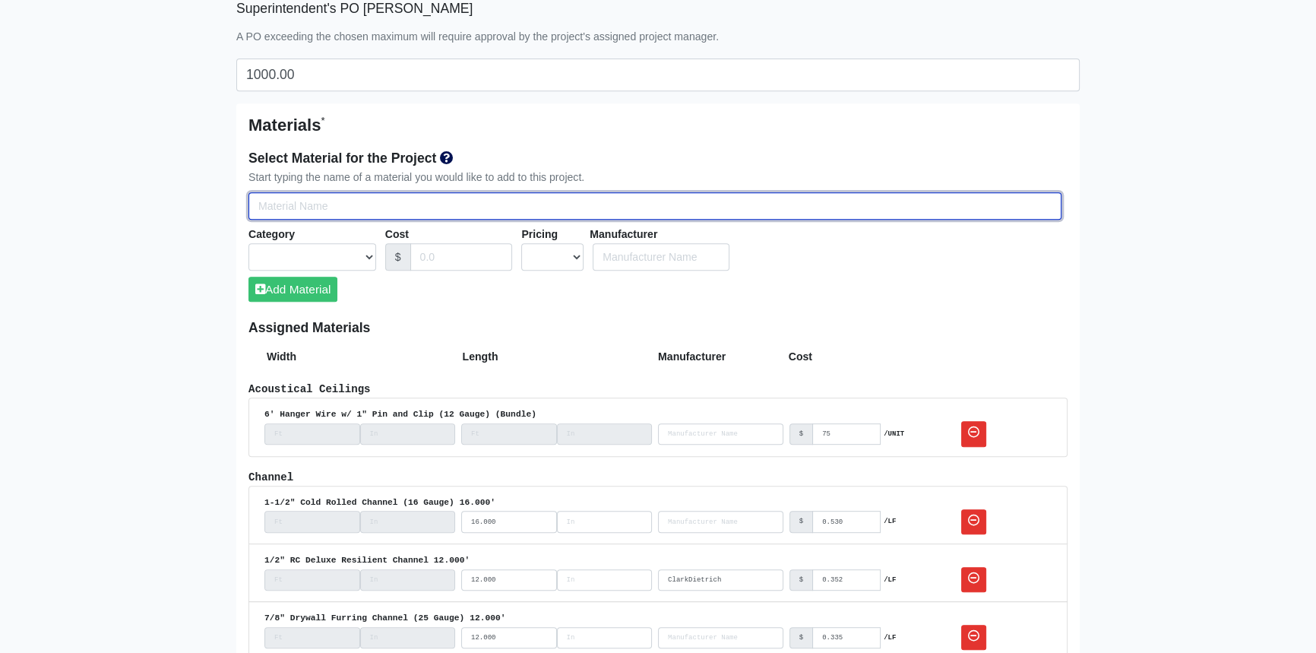
click at [374, 202] on input "Select Team Members for the Project" at bounding box center [655, 206] width 813 height 28
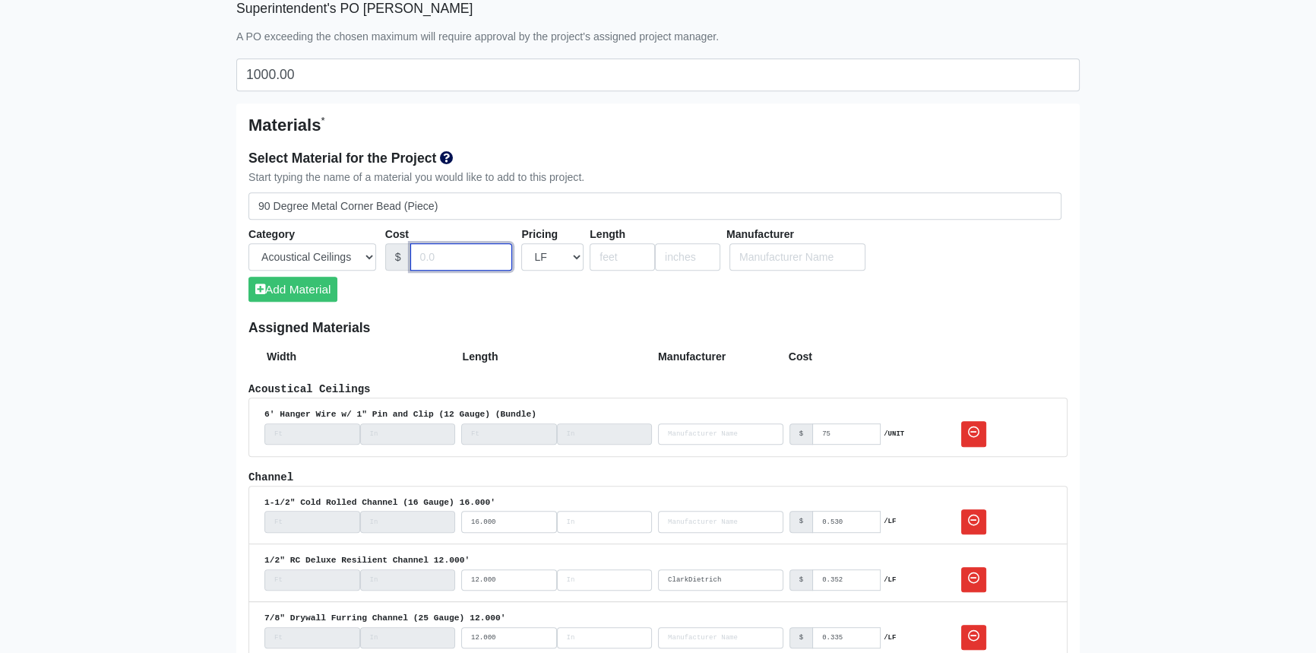
click at [445, 252] on input "Cost" at bounding box center [461, 257] width 103 height 28
click at [614, 258] on input "number" at bounding box center [622, 257] width 65 height 28
click at [307, 282] on button "Add Material" at bounding box center [293, 289] width 89 height 25
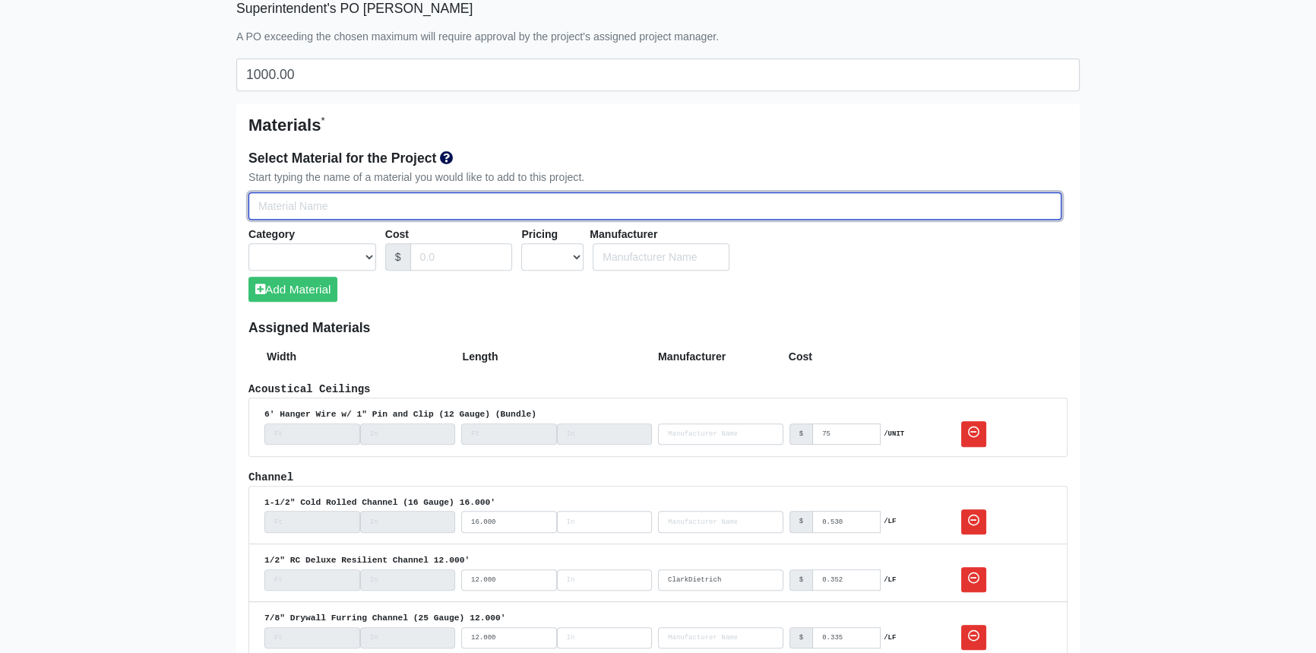
click at [333, 205] on input "Select Team Members for the Project" at bounding box center [655, 206] width 813 height 28
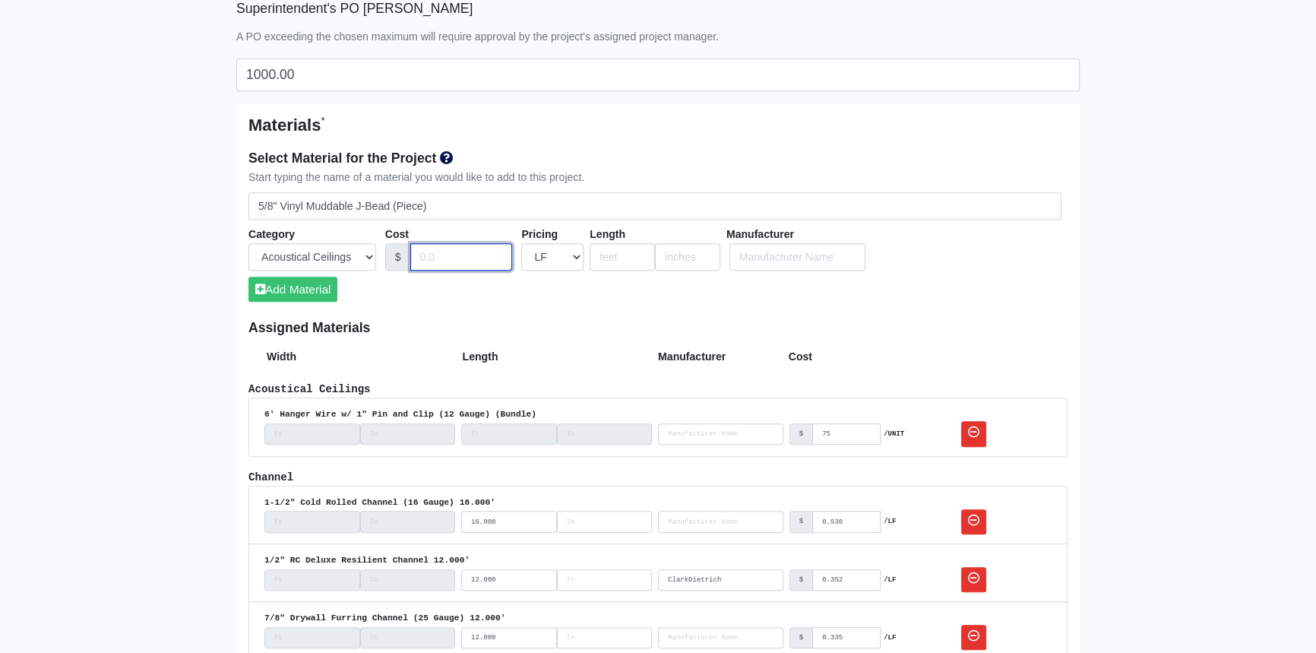
click at [442, 257] on input "Cost" at bounding box center [461, 257] width 103 height 28
click at [612, 261] on input "number" at bounding box center [622, 257] width 65 height 28
click at [293, 293] on button "Add Material" at bounding box center [293, 289] width 89 height 25
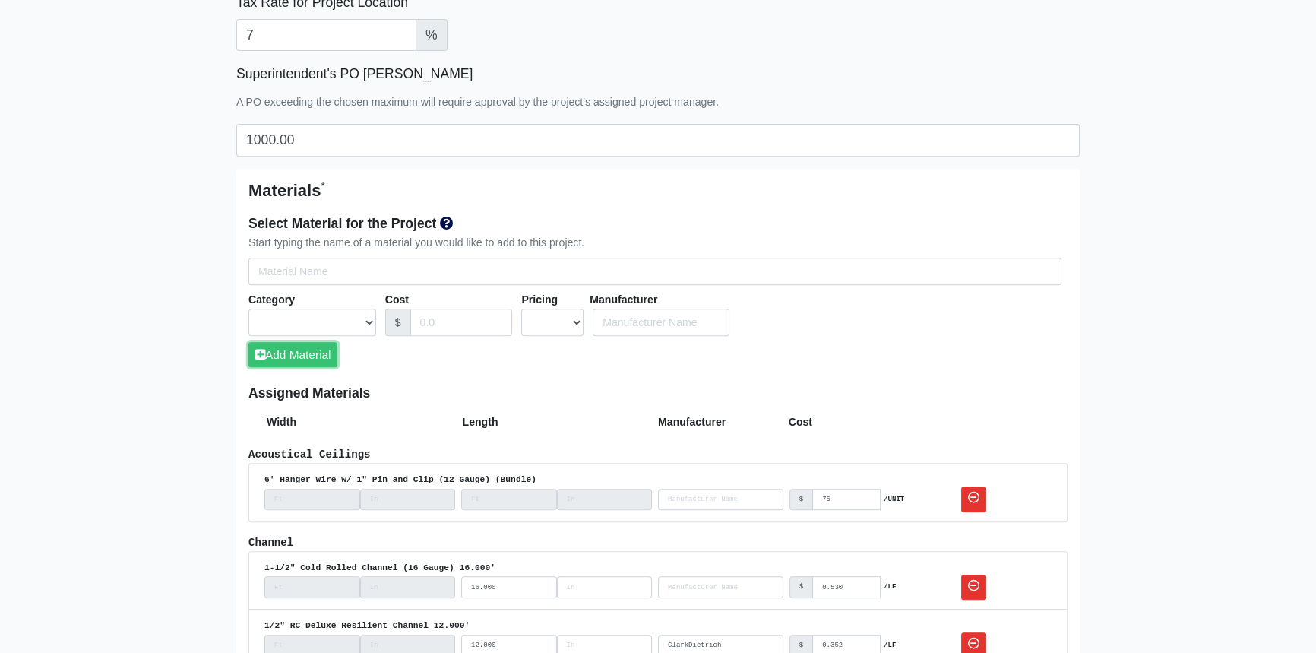
scroll to position [760, 0]
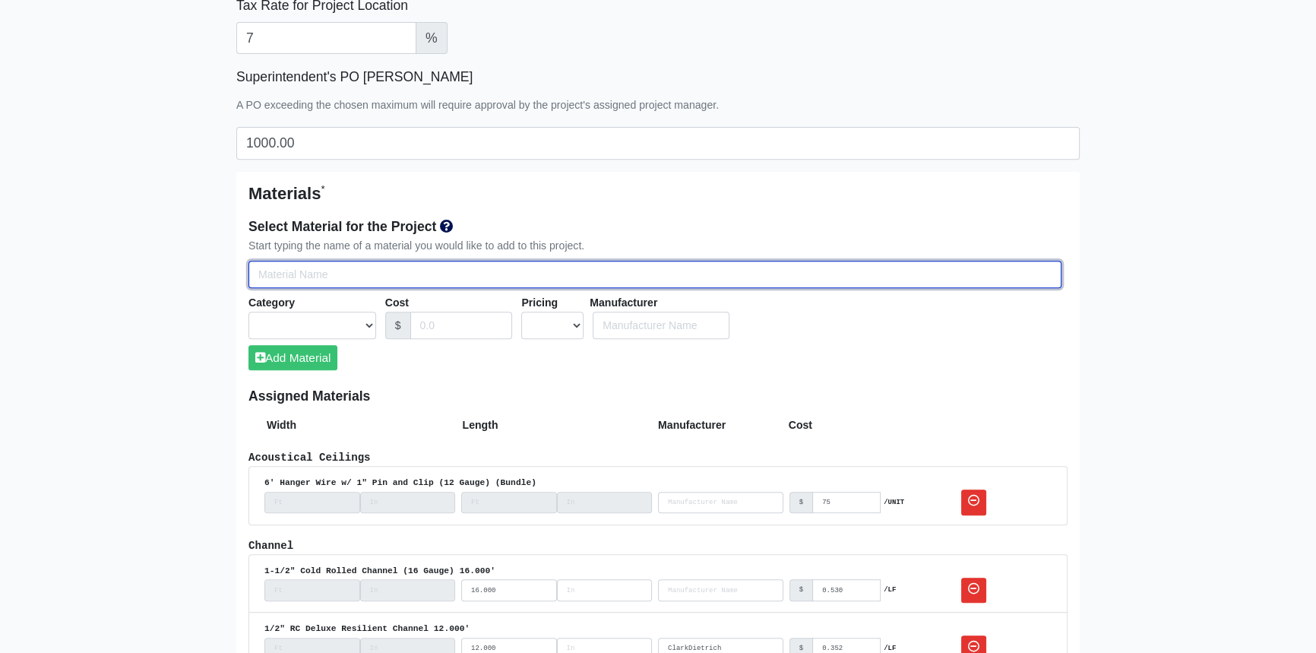
click at [292, 275] on input "Select Team Members for the Project" at bounding box center [655, 275] width 813 height 28
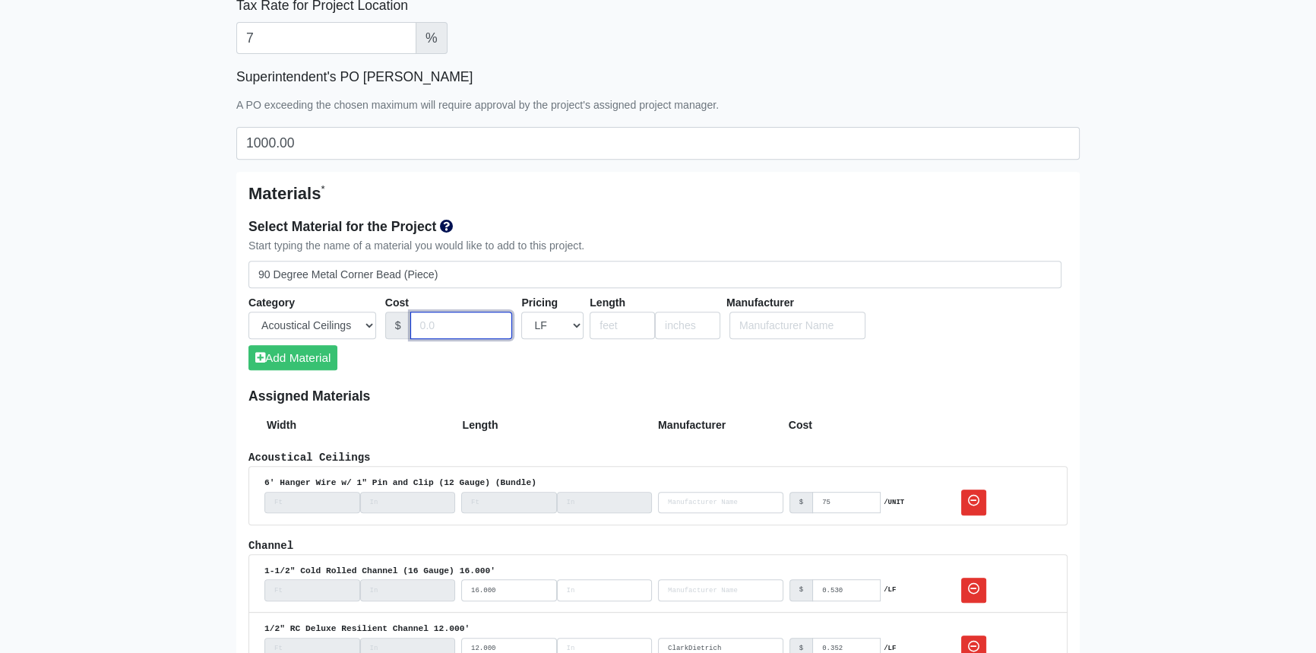
click at [447, 329] on input "Cost" at bounding box center [461, 326] width 103 height 28
click at [622, 321] on input "number" at bounding box center [622, 326] width 65 height 28
click at [293, 354] on button "Add Material" at bounding box center [293, 357] width 89 height 25
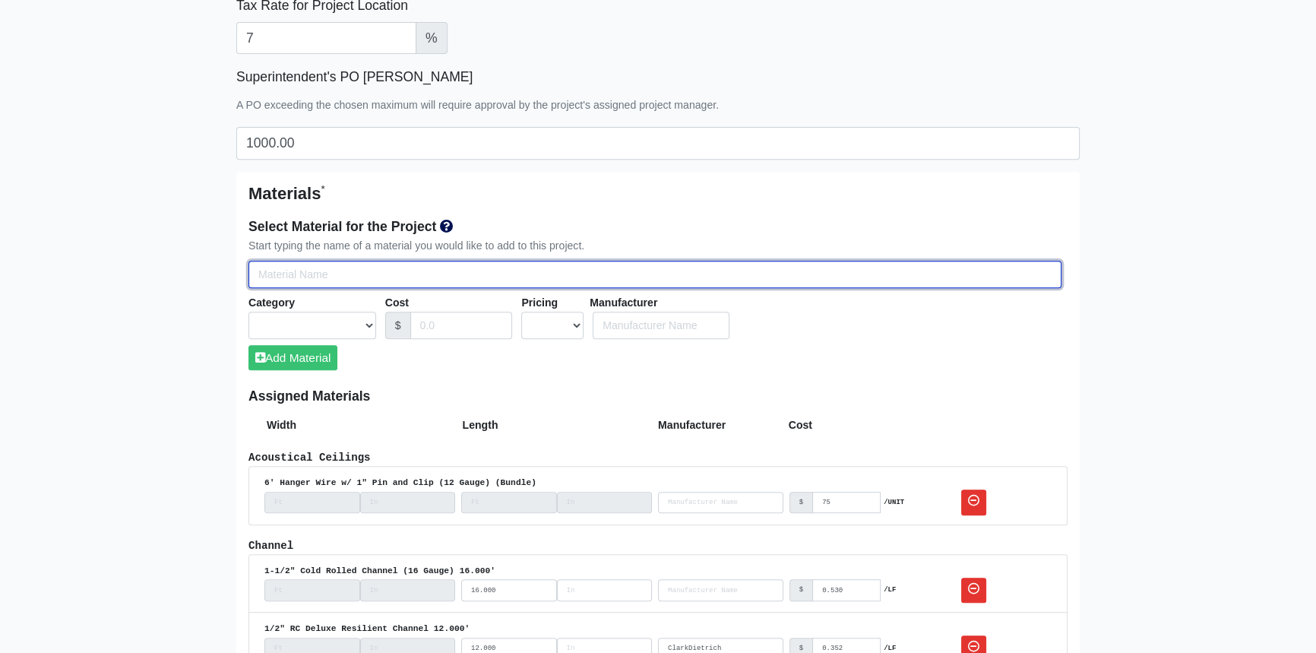
click at [497, 274] on input "Select Team Members for the Project" at bounding box center [655, 275] width 813 height 28
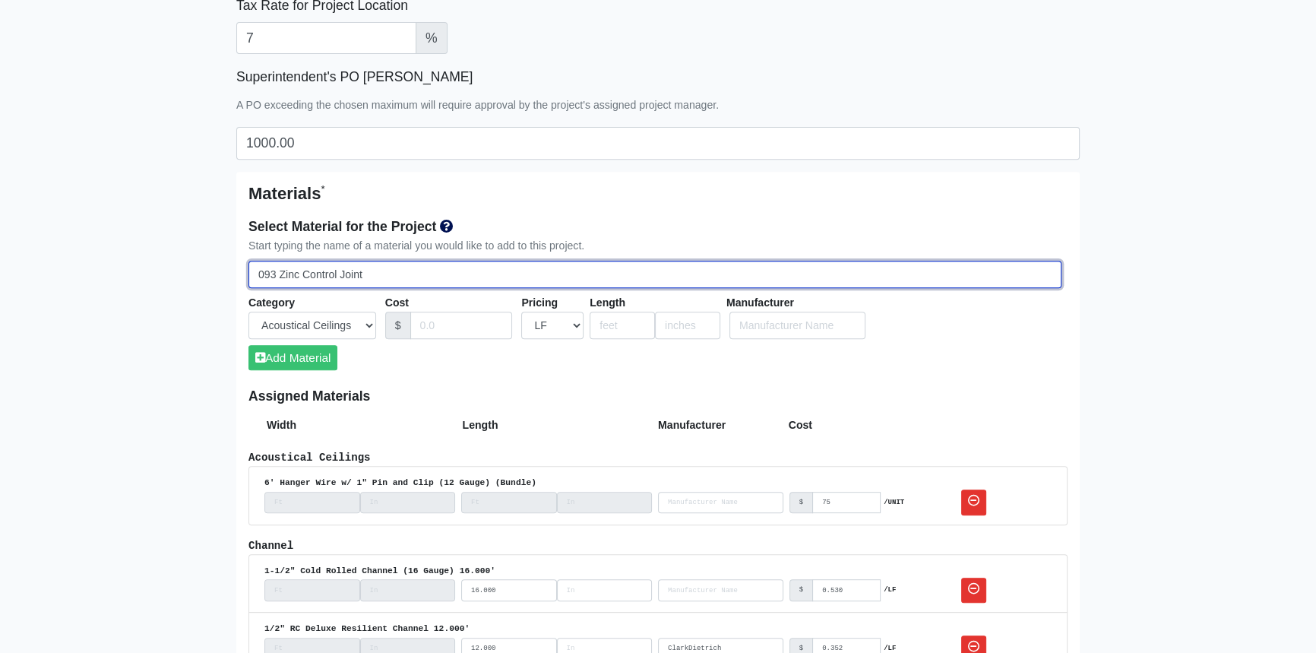
click at [407, 275] on input "093 Zinc Control Joint" at bounding box center [655, 275] width 813 height 28
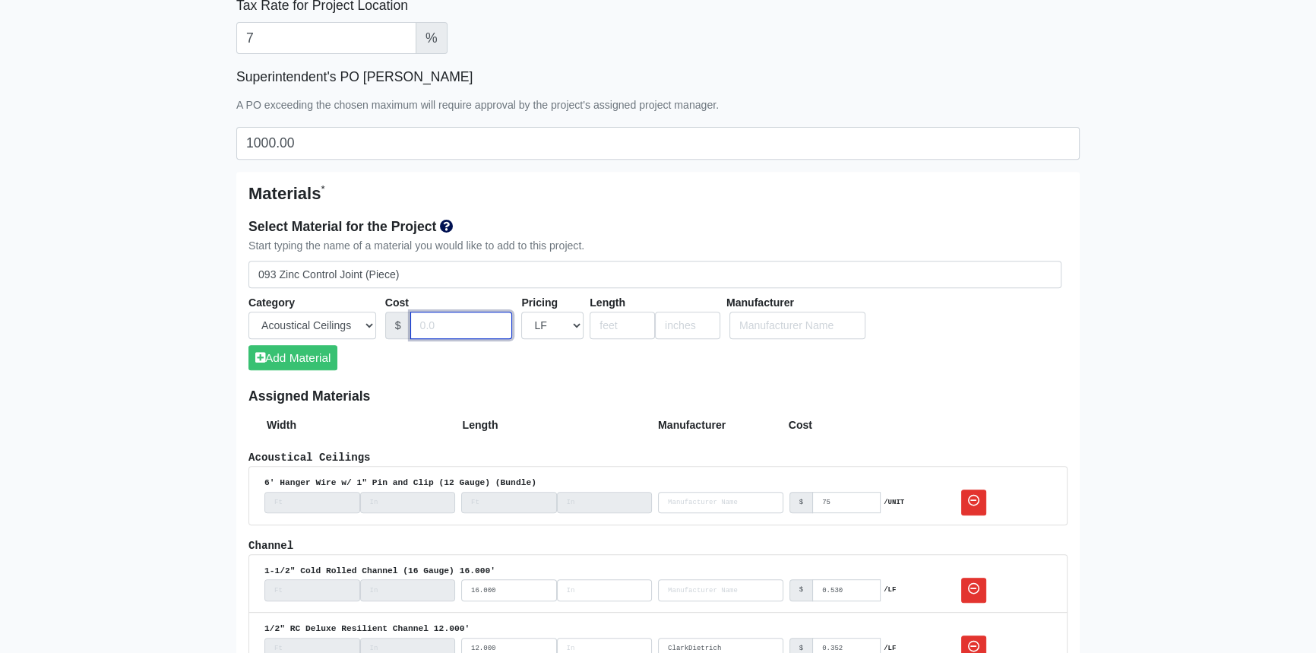
click at [457, 325] on input "Cost" at bounding box center [461, 326] width 103 height 28
click at [623, 327] on input "number" at bounding box center [622, 326] width 65 height 28
click at [303, 352] on button "Add Material" at bounding box center [293, 357] width 89 height 25
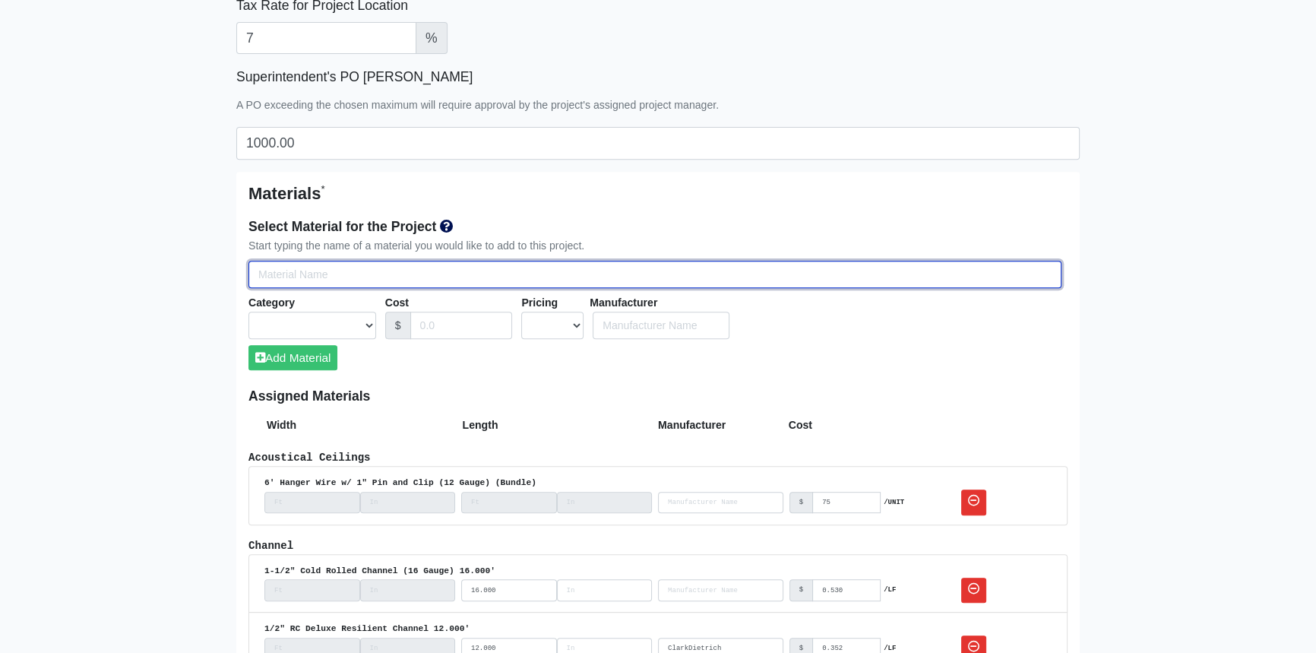
click at [366, 270] on input "Select Team Members for the Project" at bounding box center [655, 275] width 813 height 28
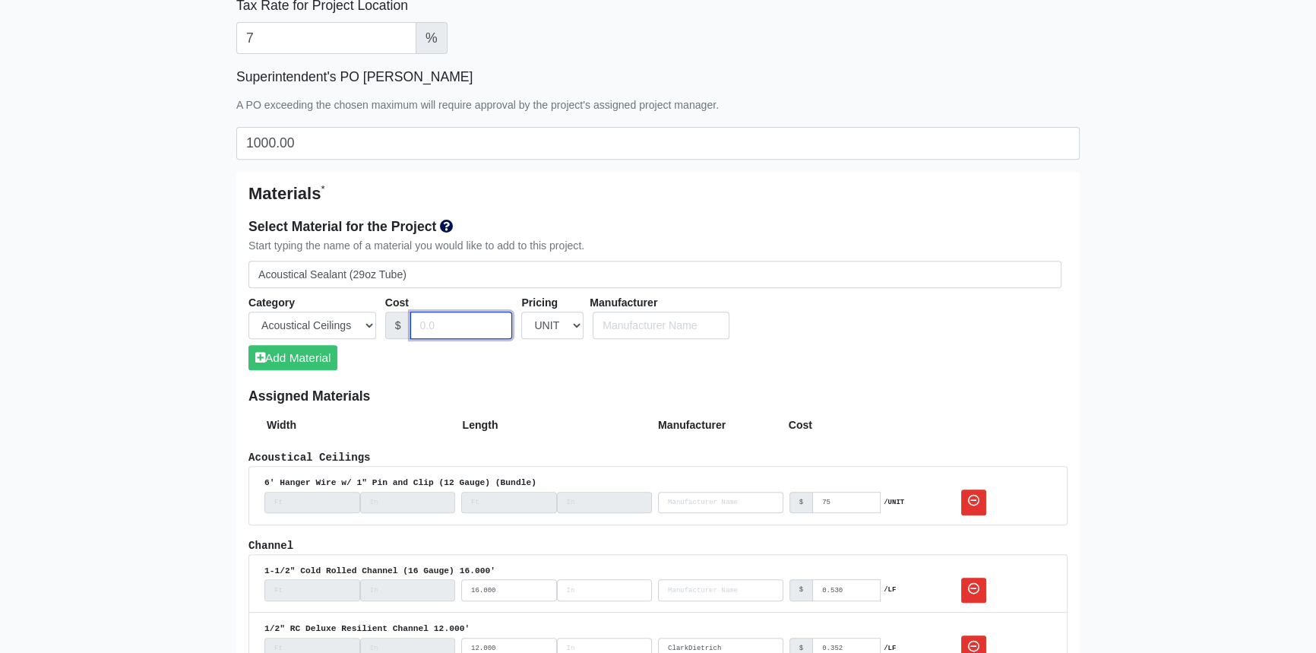
click at [429, 320] on input "Cost" at bounding box center [461, 326] width 103 height 28
click at [296, 359] on button "Add Material" at bounding box center [293, 357] width 89 height 25
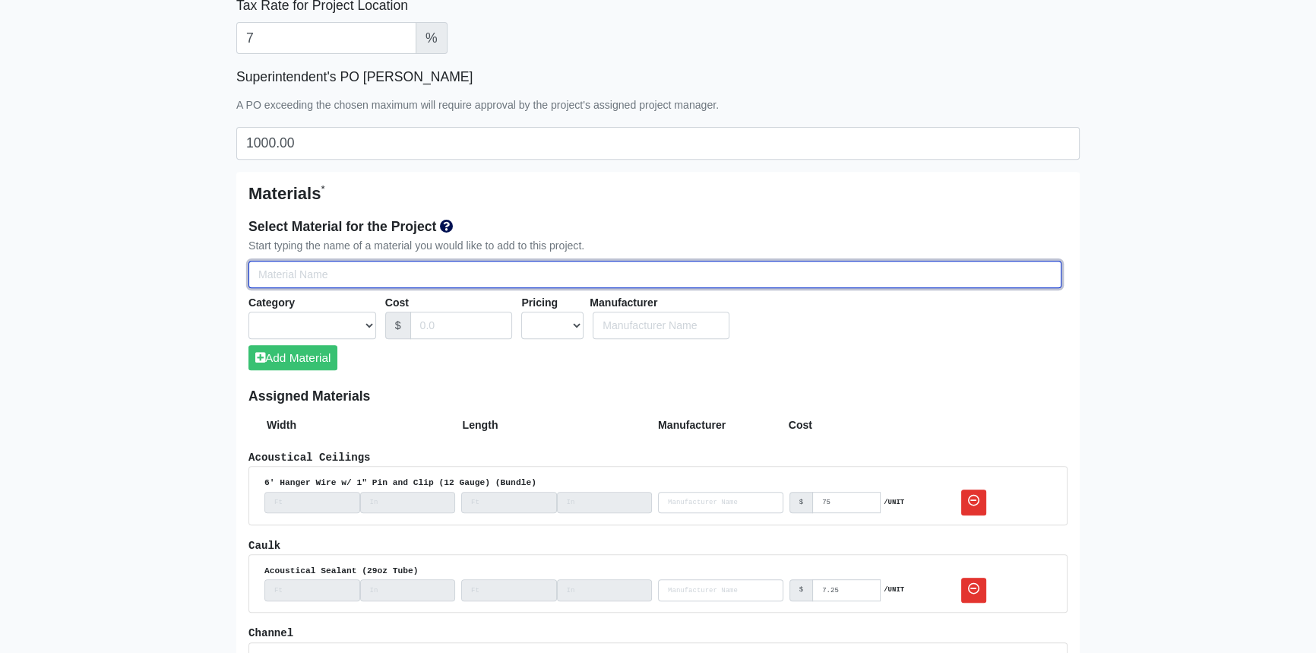
click at [319, 283] on input "Select Team Members for the Project" at bounding box center [655, 275] width 813 height 28
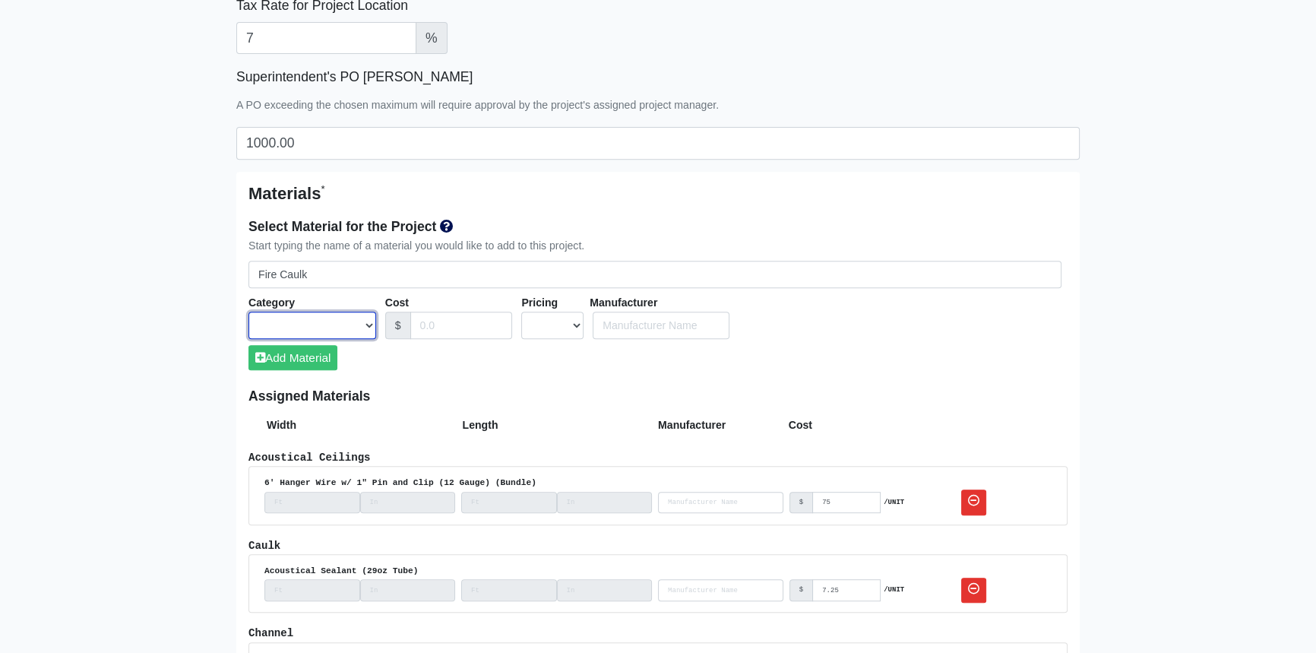
click at [371, 321] on select "Acoustical Ceilings Baffles and Blades Caulk Channel Clean Up Clouds & Canopies…" at bounding box center [313, 326] width 128 height 28
click at [249, 312] on select "Acoustical Ceilings Baffles and Blades Caulk Channel Clean Up Clouds & Canopies…" at bounding box center [313, 326] width 128 height 28
click at [464, 319] on input "Cost" at bounding box center [461, 326] width 103 height 28
click at [579, 323] on select "UNIT MLF LF MSQFT SQFT" at bounding box center [552, 326] width 62 height 28
click at [521, 312] on select "UNIT MLF LF MSQFT SQFT" at bounding box center [552, 326] width 62 height 28
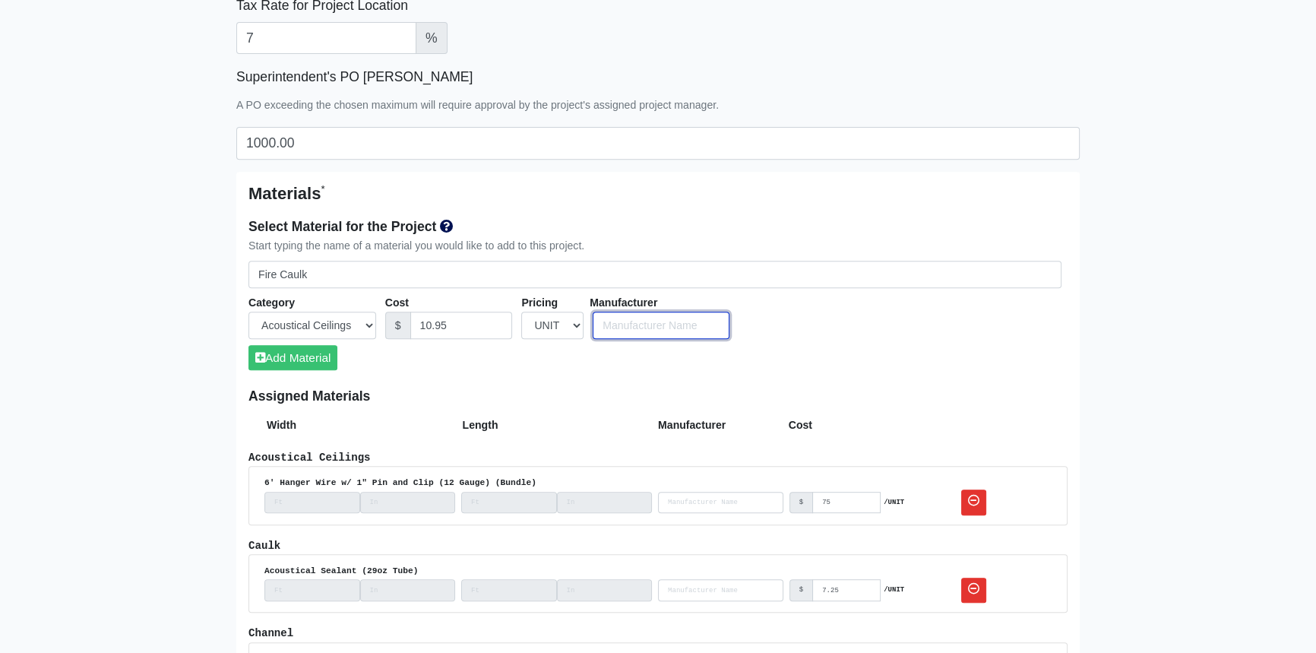
click at [622, 327] on input "Select Team Members for the Project" at bounding box center [661, 326] width 137 height 28
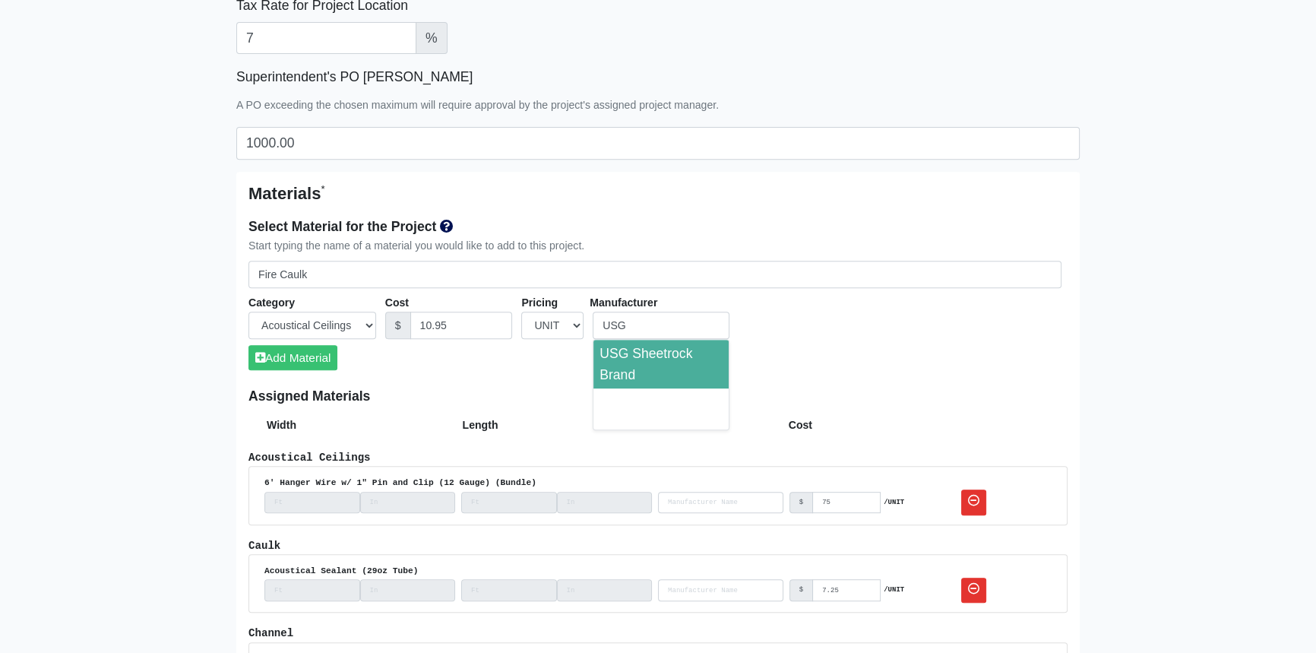
click at [614, 369] on li "USG Sheetrock Brand" at bounding box center [661, 364] width 135 height 49
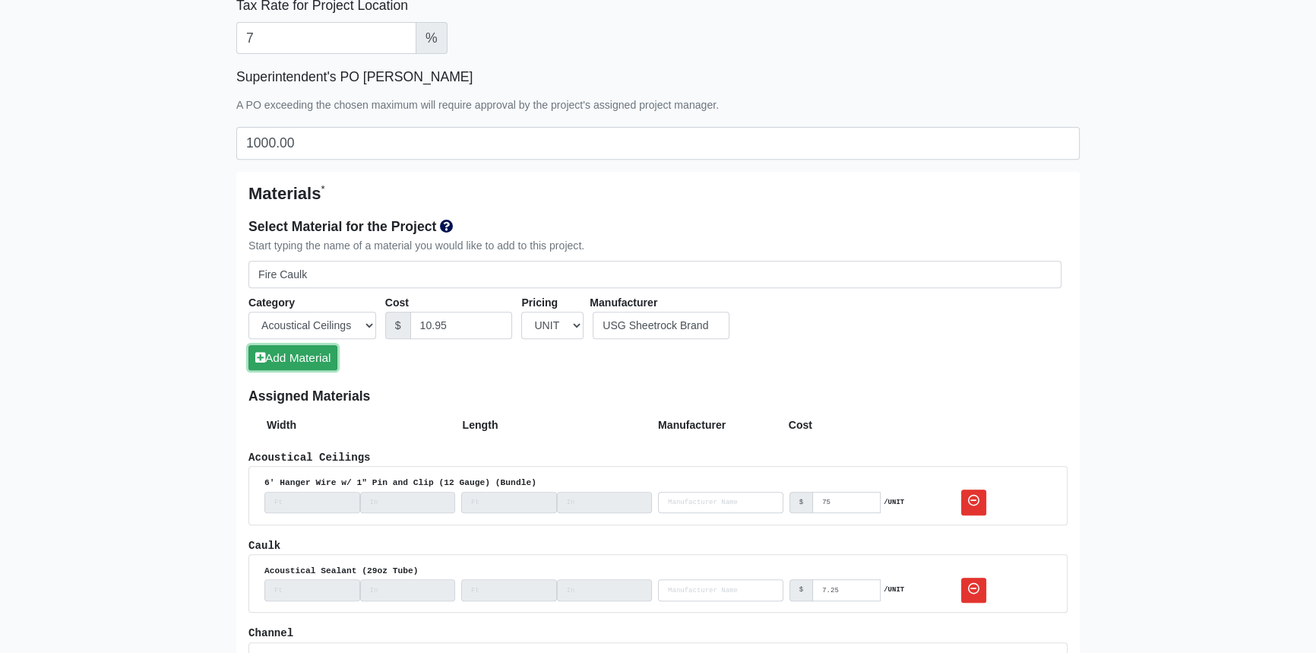
click at [312, 354] on button "Add Material" at bounding box center [293, 357] width 89 height 25
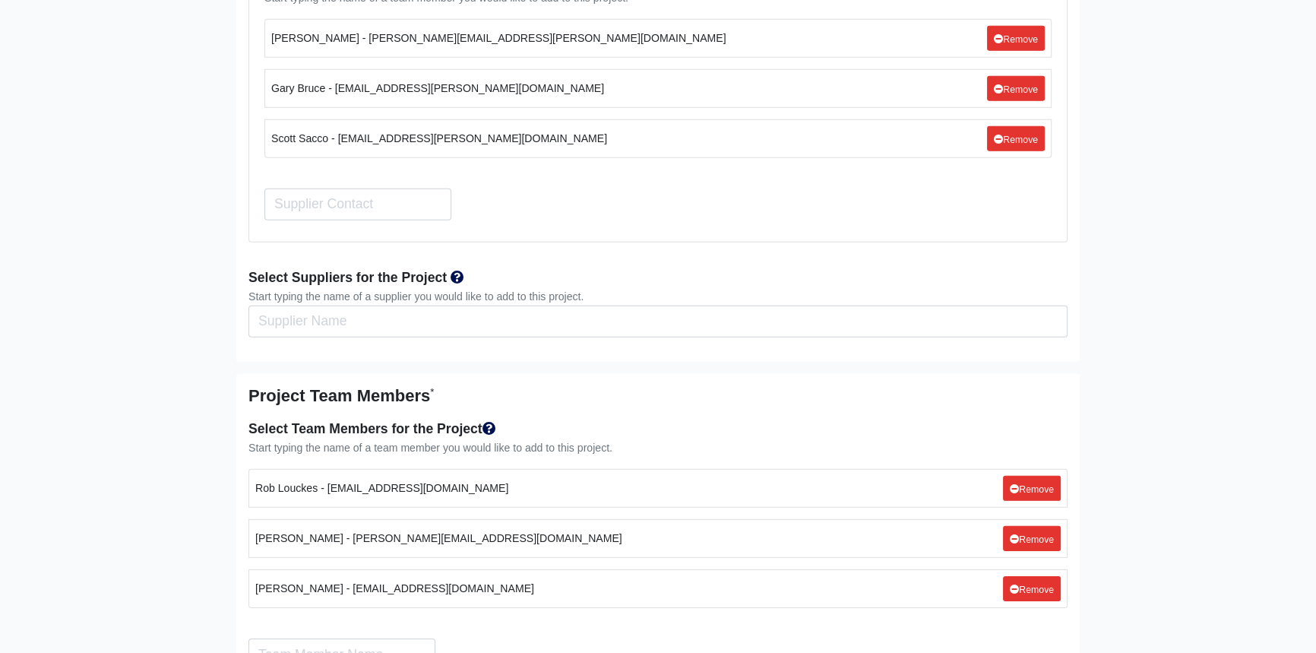
scroll to position [6136, 0]
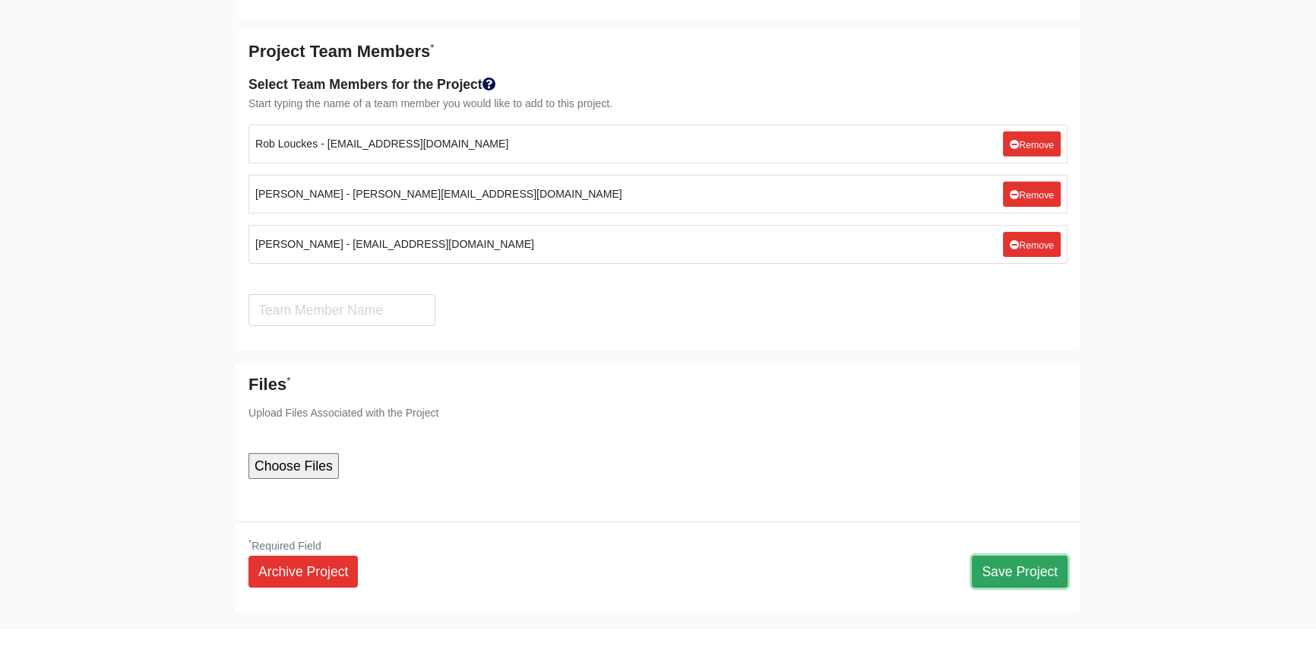
click at [1038, 556] on button "Save Project" at bounding box center [1020, 572] width 96 height 32
